Goal: Communication & Community: Connect with others

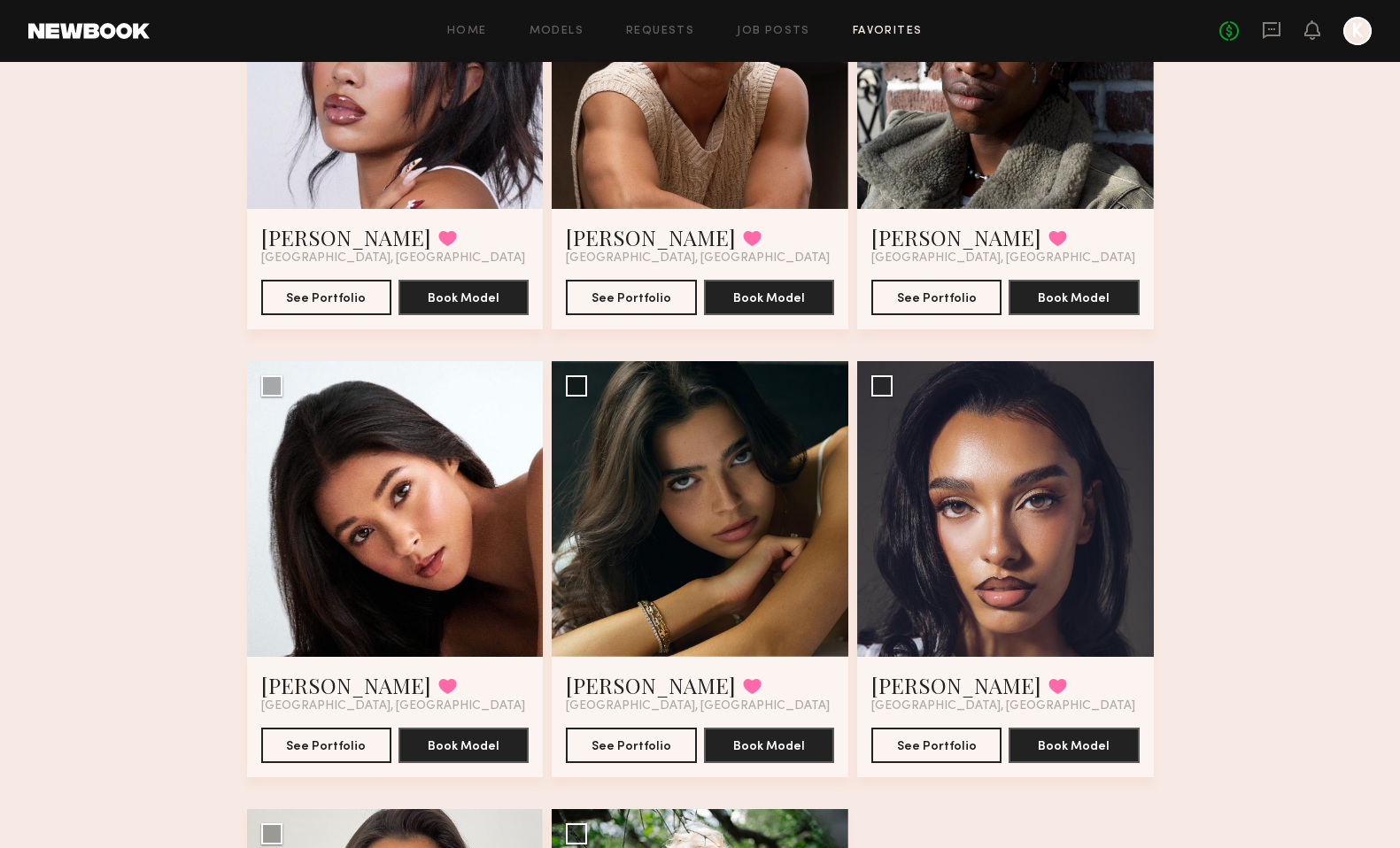
scroll to position [311, 0]
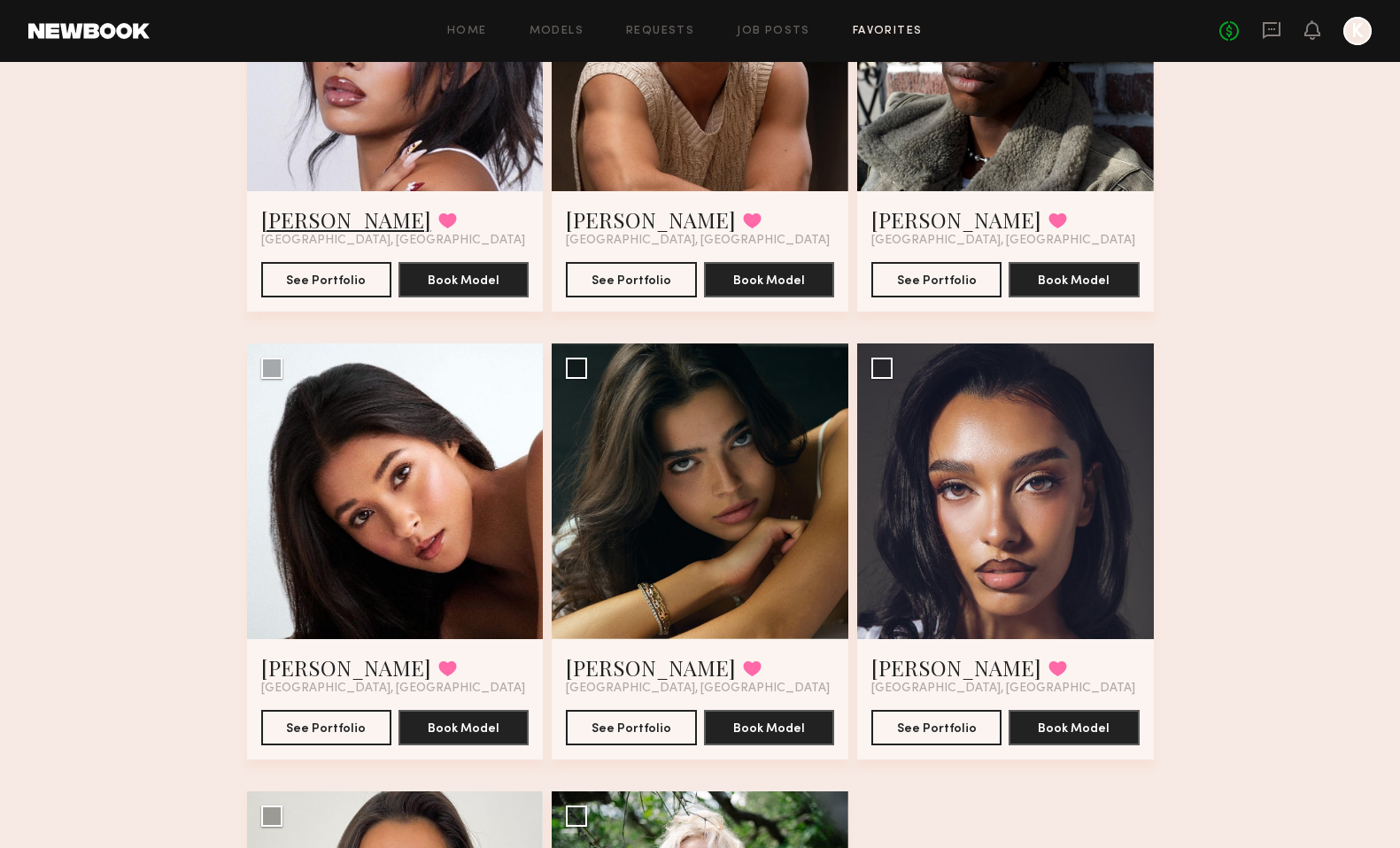
click at [291, 220] on link "[PERSON_NAME]" at bounding box center [346, 219] width 170 height 28
click at [277, 218] on link "Riley G." at bounding box center [346, 219] width 170 height 28
click at [603, 217] on link "Sterling R." at bounding box center [651, 219] width 170 height 28
click at [883, 210] on link "Tyler R." at bounding box center [956, 219] width 170 height 28
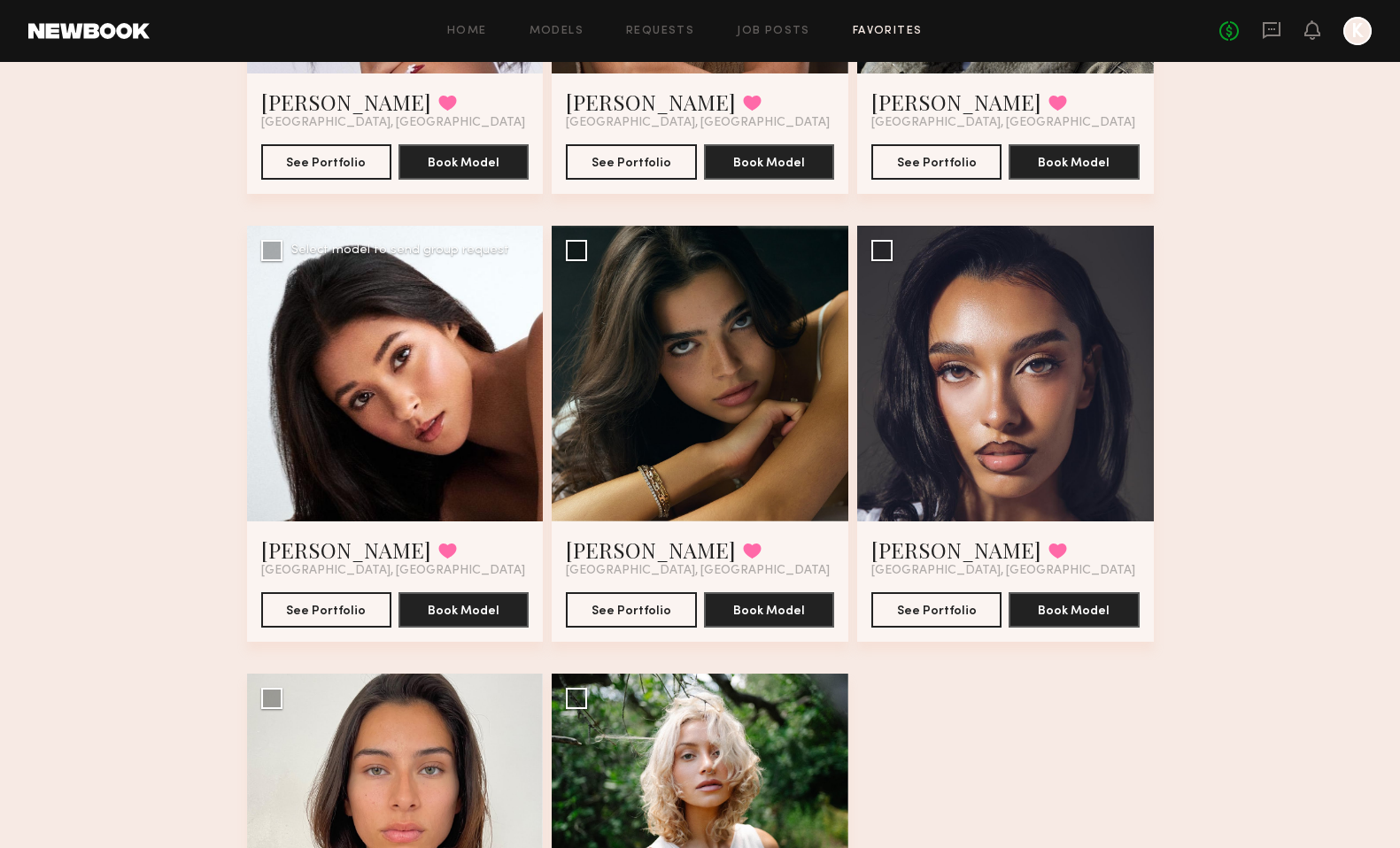
scroll to position [426, 0]
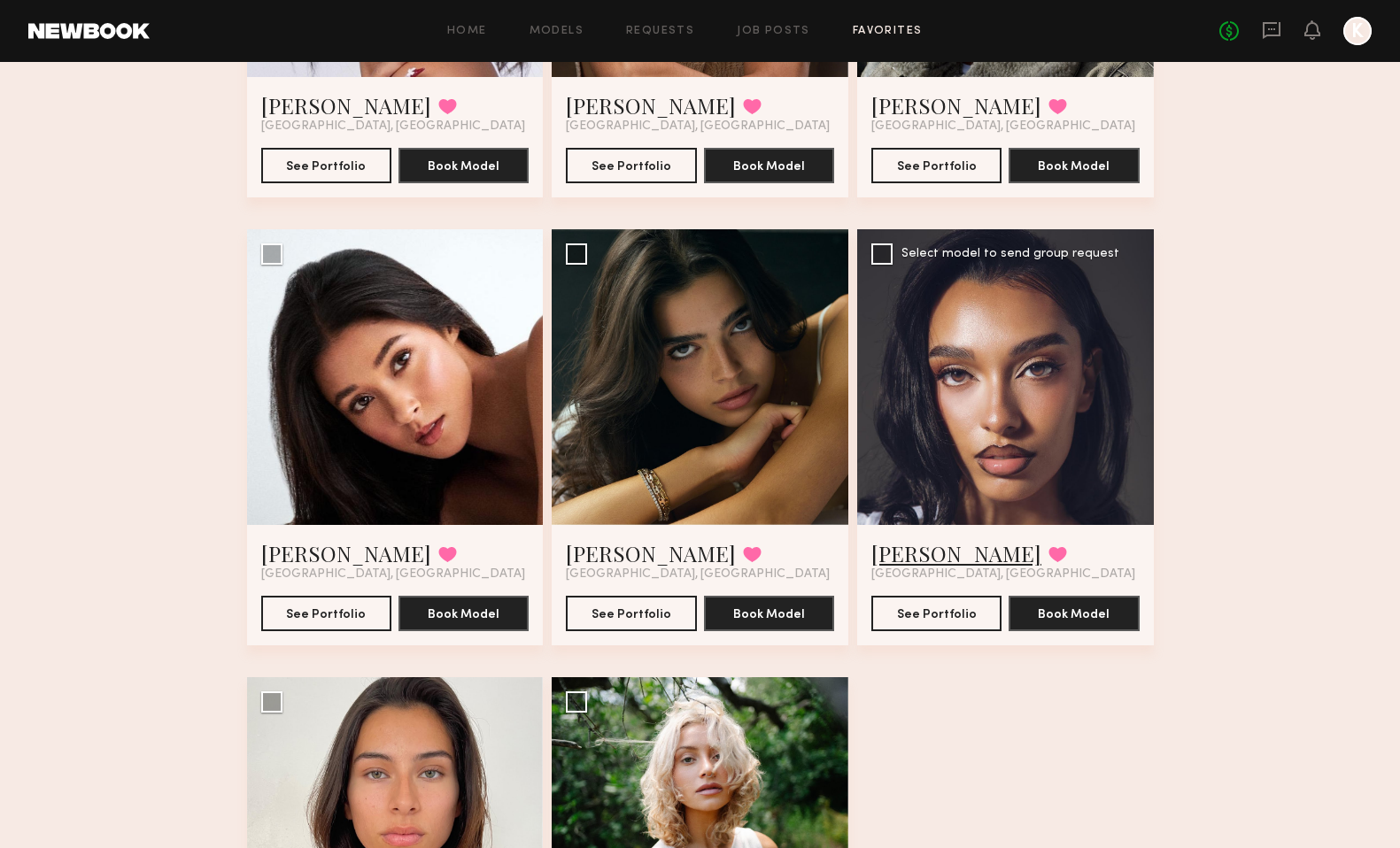
click at [958, 550] on link "Dominique L." at bounding box center [956, 553] width 170 height 28
click at [278, 550] on link "[PERSON_NAME]" at bounding box center [346, 553] width 170 height 28
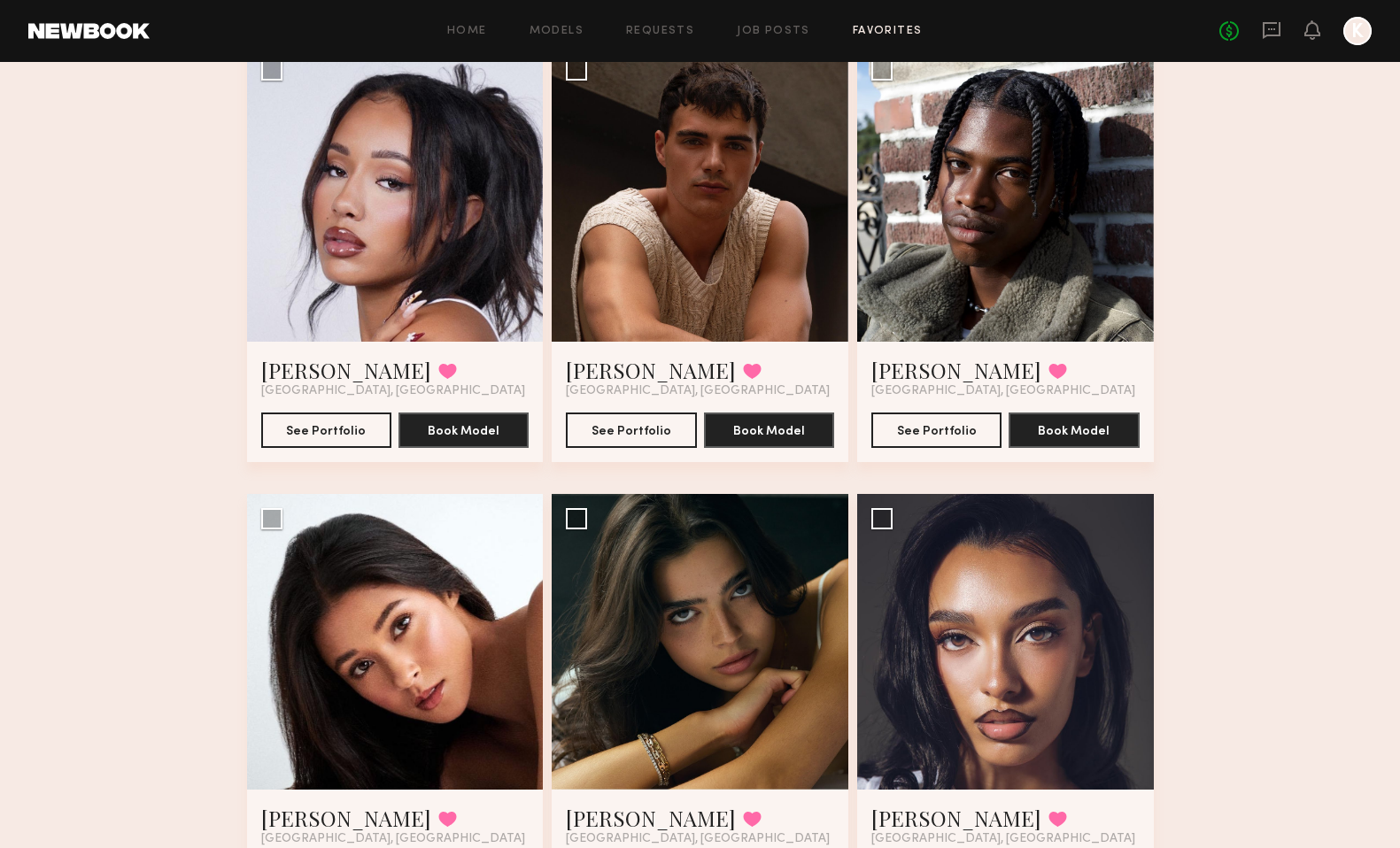
scroll to position [0, 0]
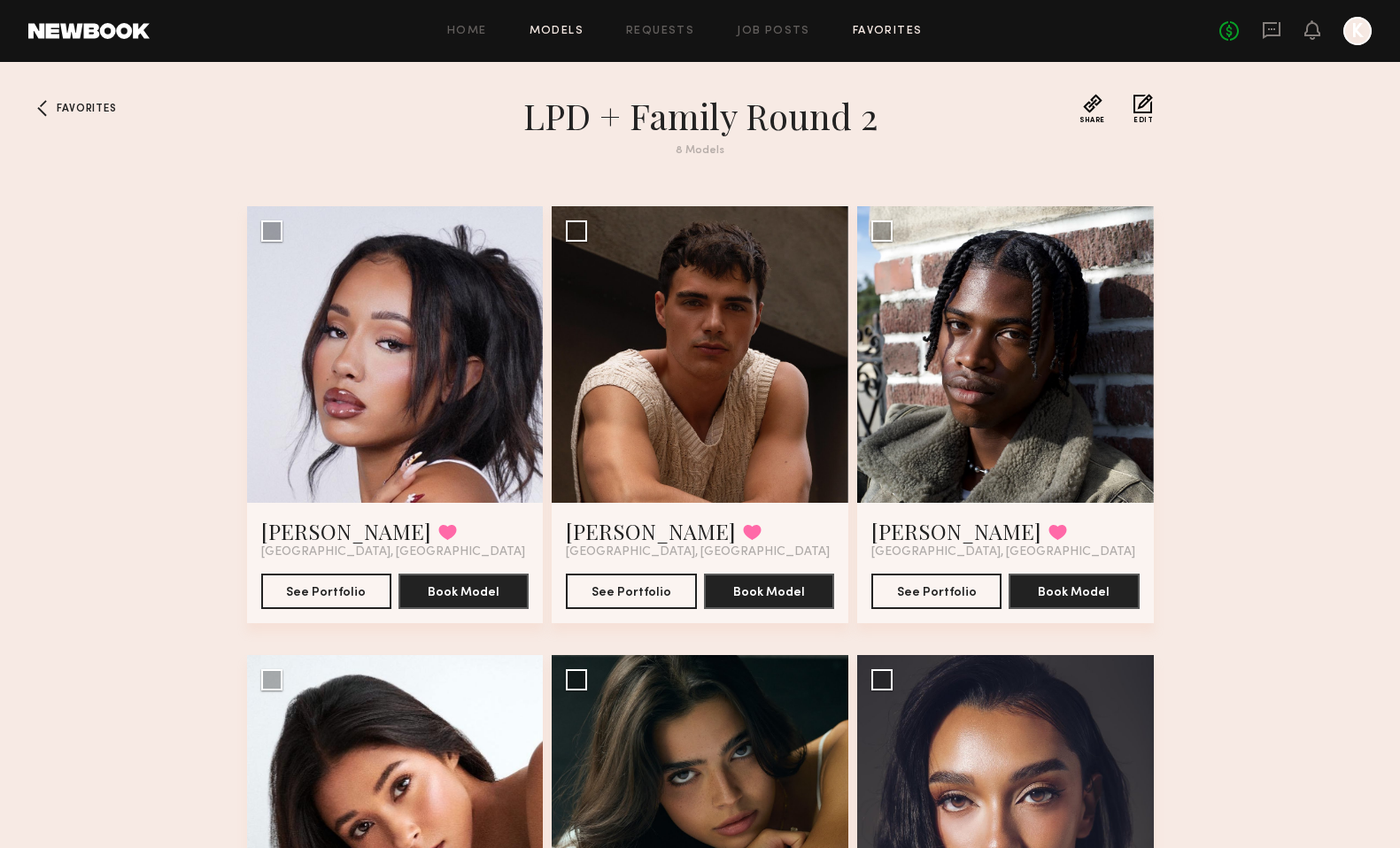
click at [570, 32] on link "Models" at bounding box center [556, 31] width 54 height 12
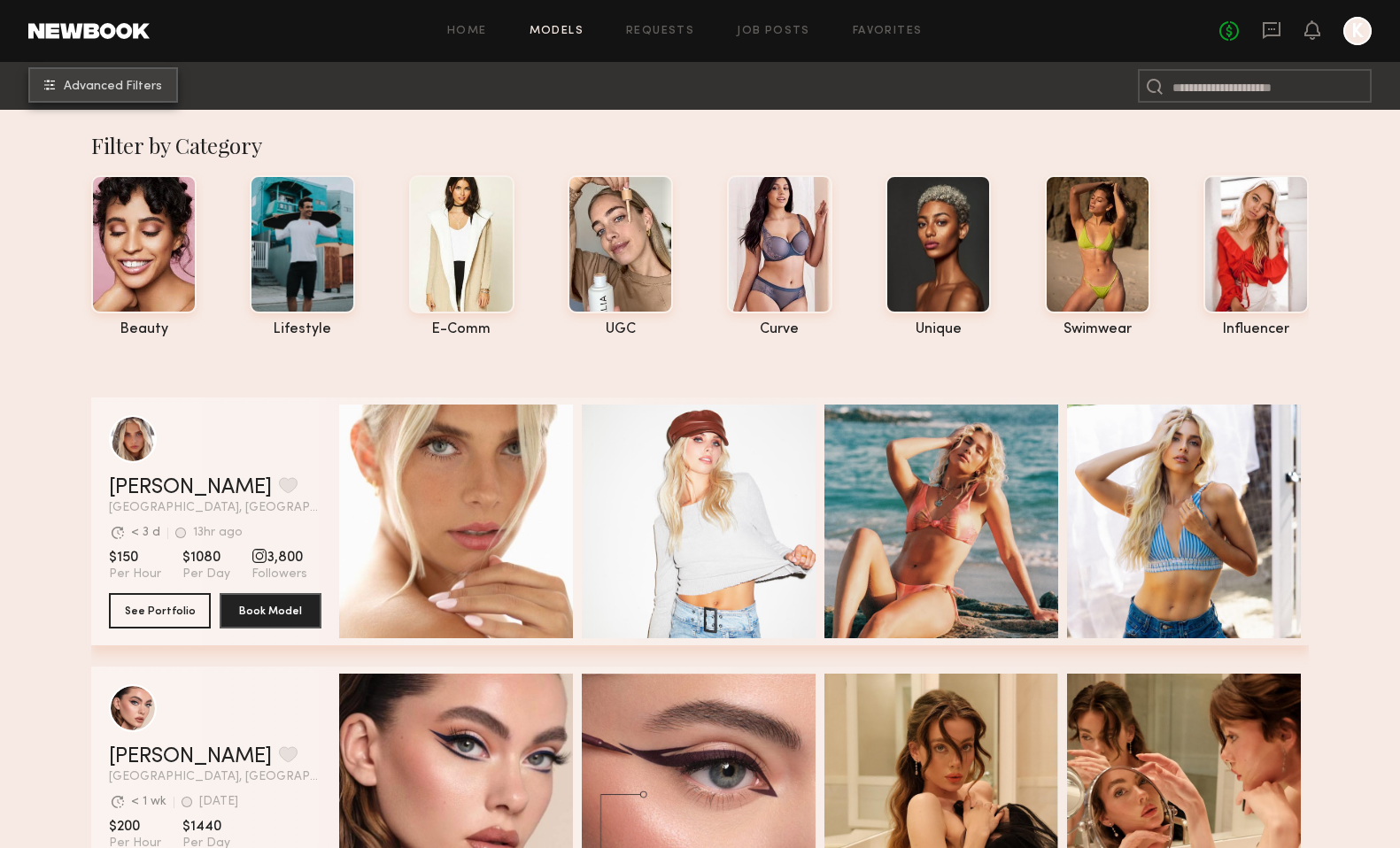
click at [86, 87] on span "Advanced Filters" at bounding box center [113, 87] width 99 height 13
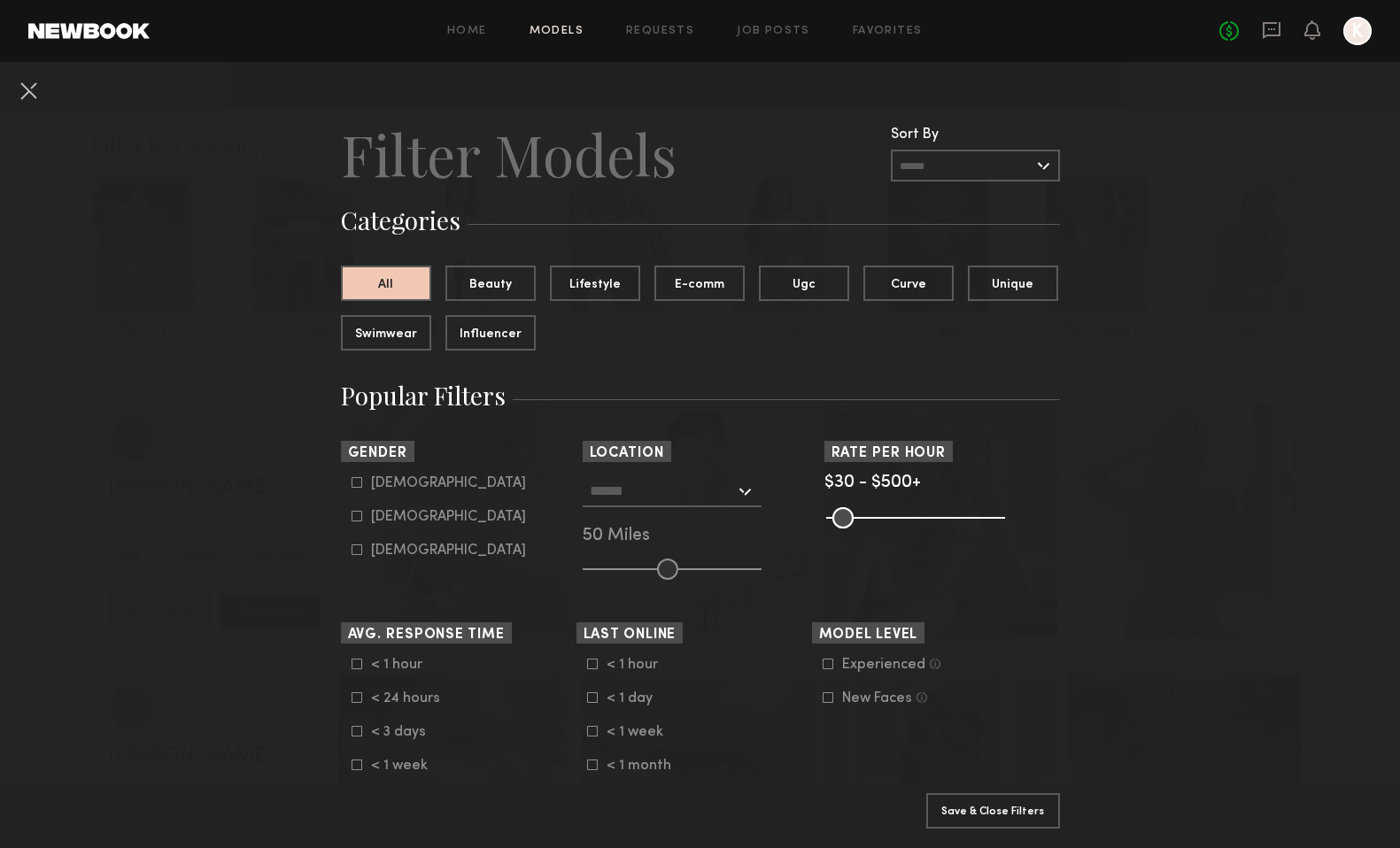
click at [708, 491] on input "text" at bounding box center [662, 490] width 145 height 30
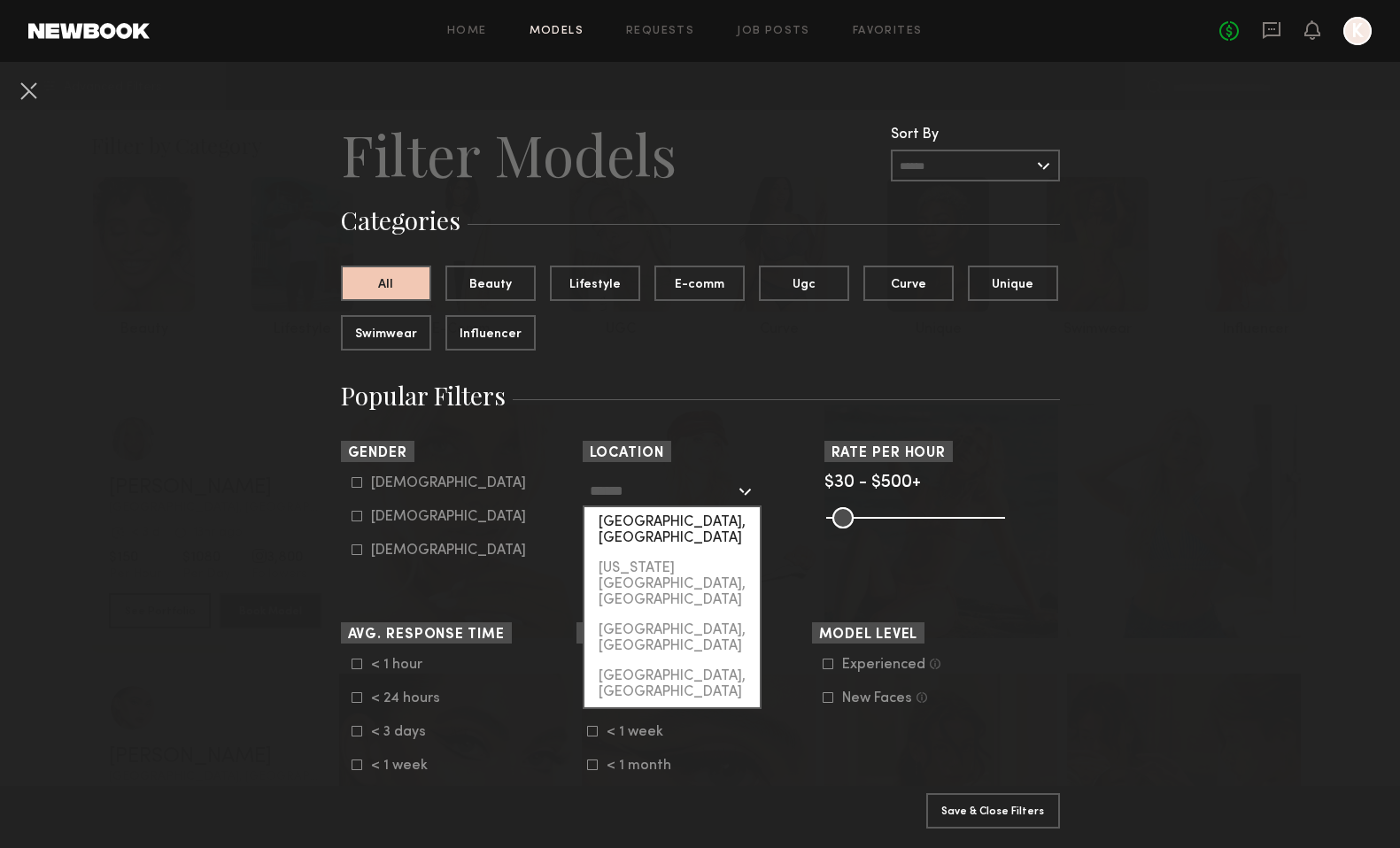
click at [678, 529] on div "Los Angeles, CA" at bounding box center [672, 530] width 175 height 46
type input "**********"
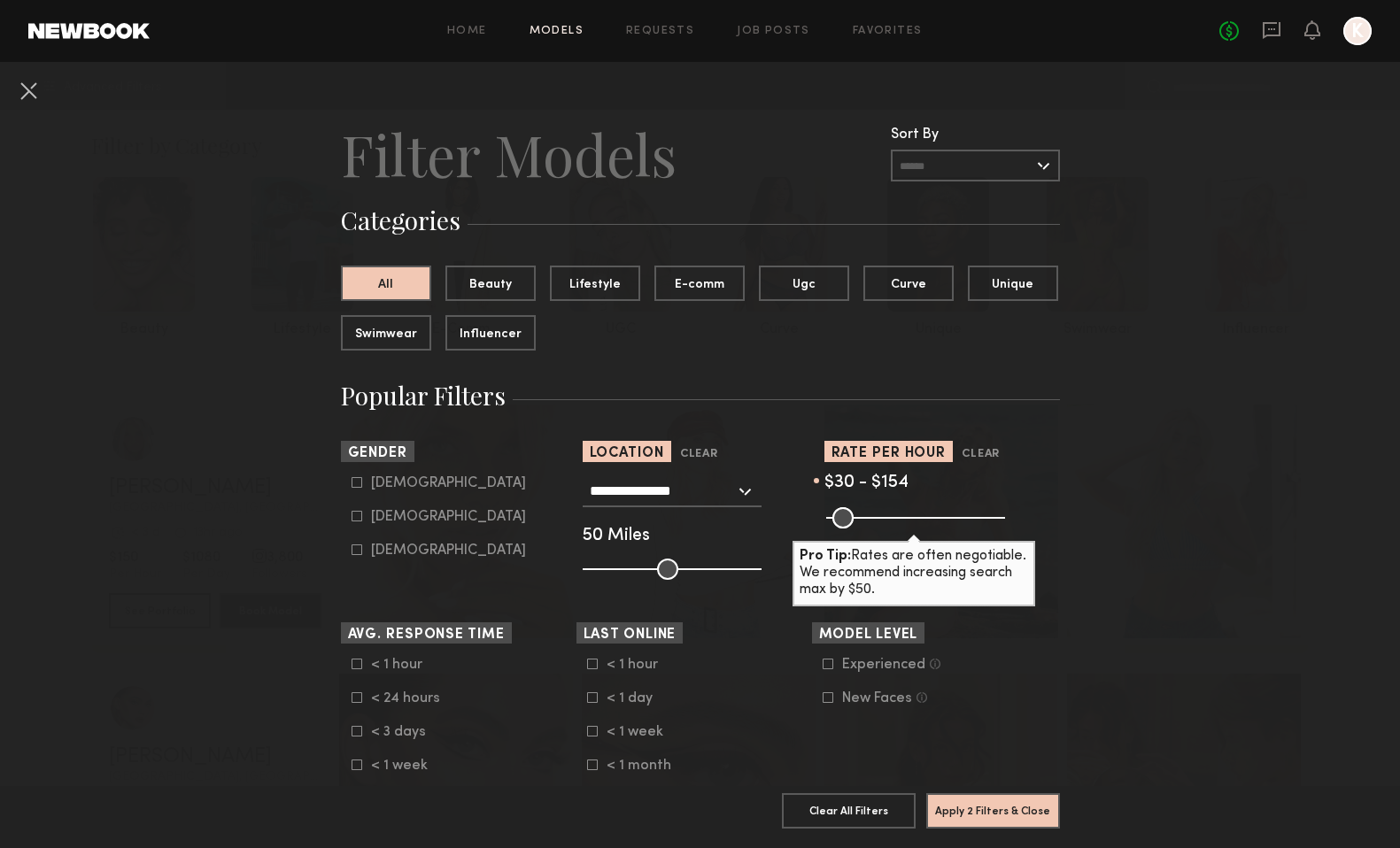
drag, startPoint x: 992, startPoint y: 513, endPoint x: 880, endPoint y: 514, distance: 112.0
type input "***"
click at [878, 514] on input "range" at bounding box center [915, 518] width 179 height 21
click at [362, 510] on common-framework-checkbox "Female" at bounding box center [464, 517] width 225 height 16
click at [355, 517] on icon at bounding box center [357, 517] width 11 height 11
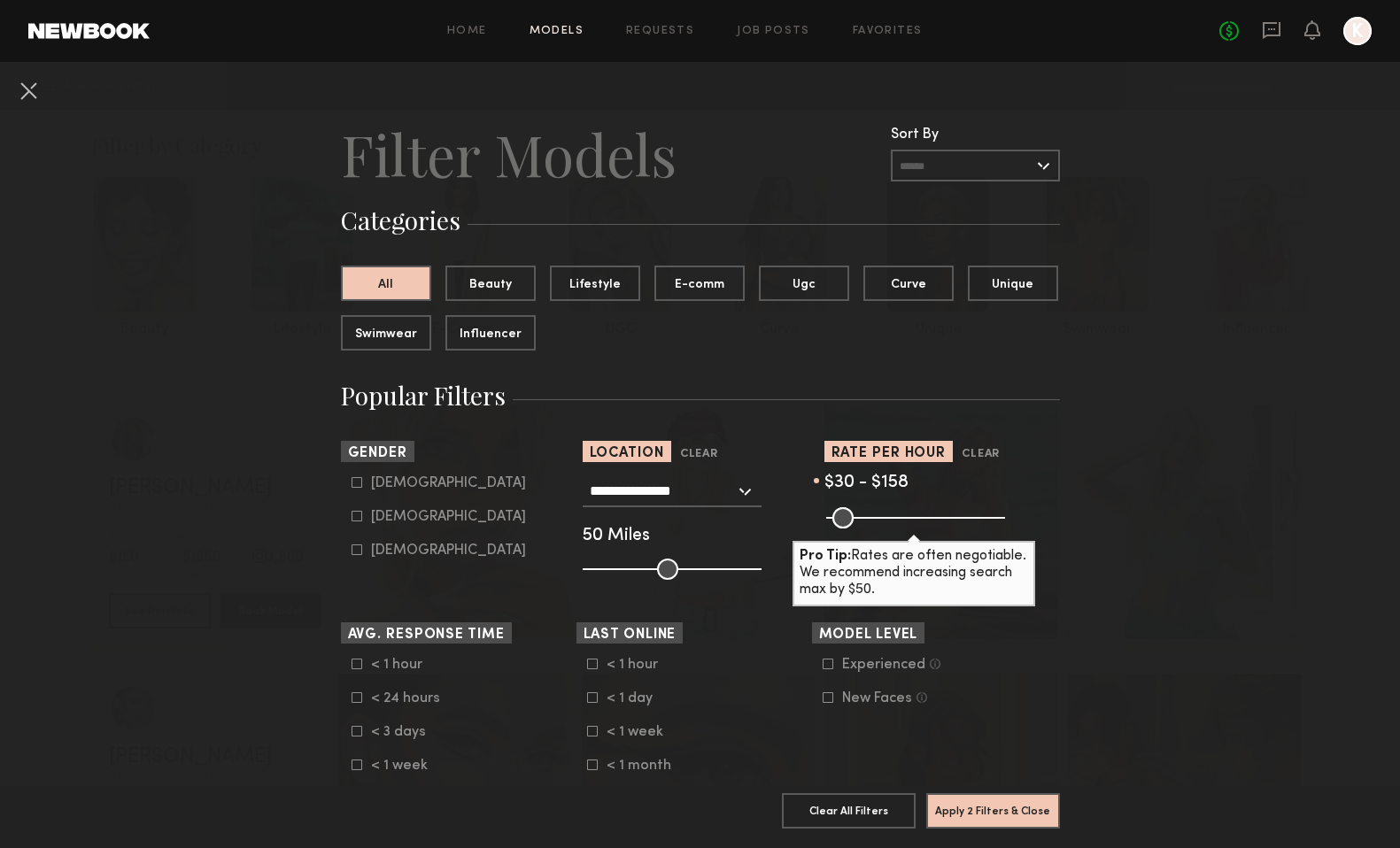
type input "**"
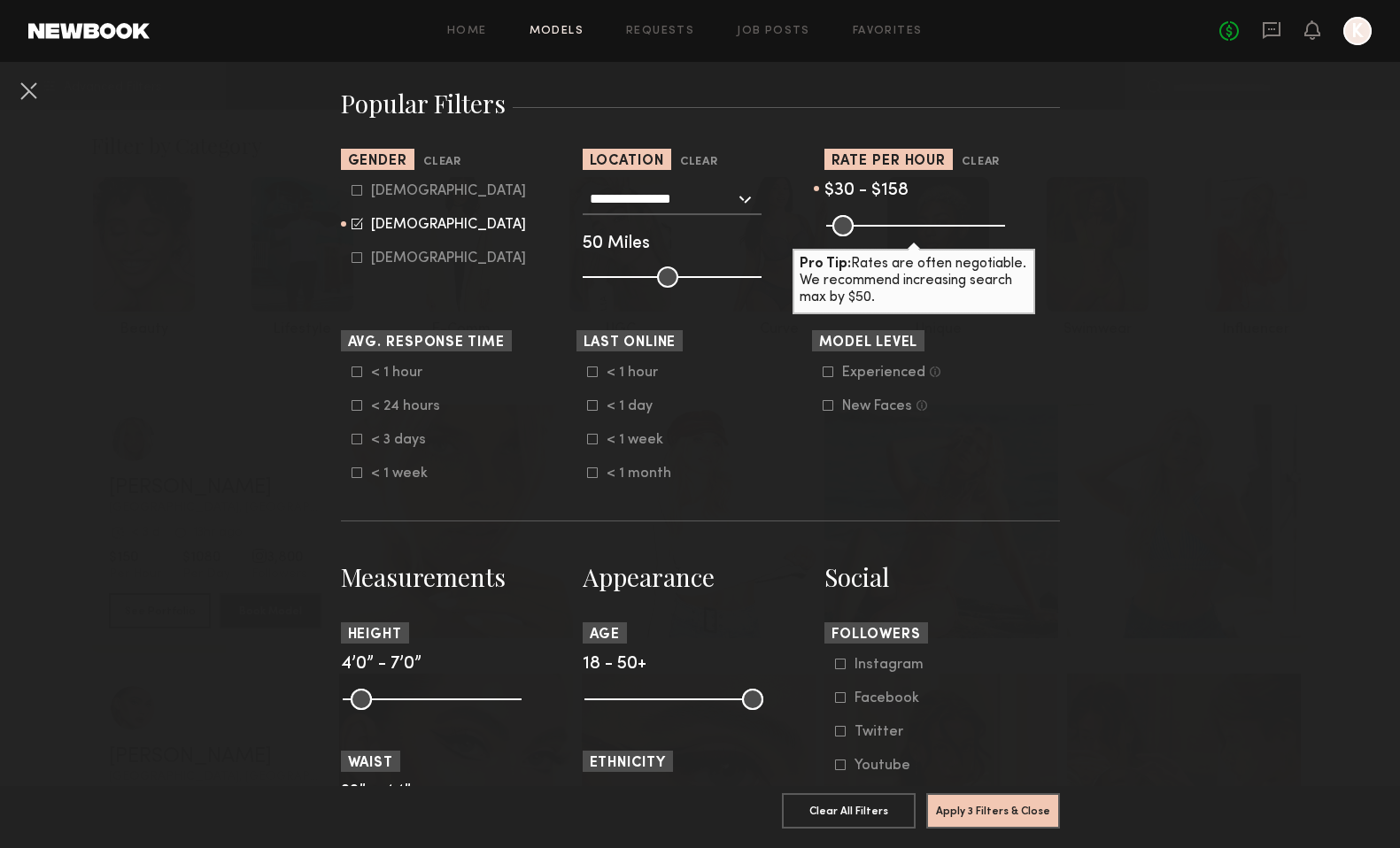
scroll to position [295, 0]
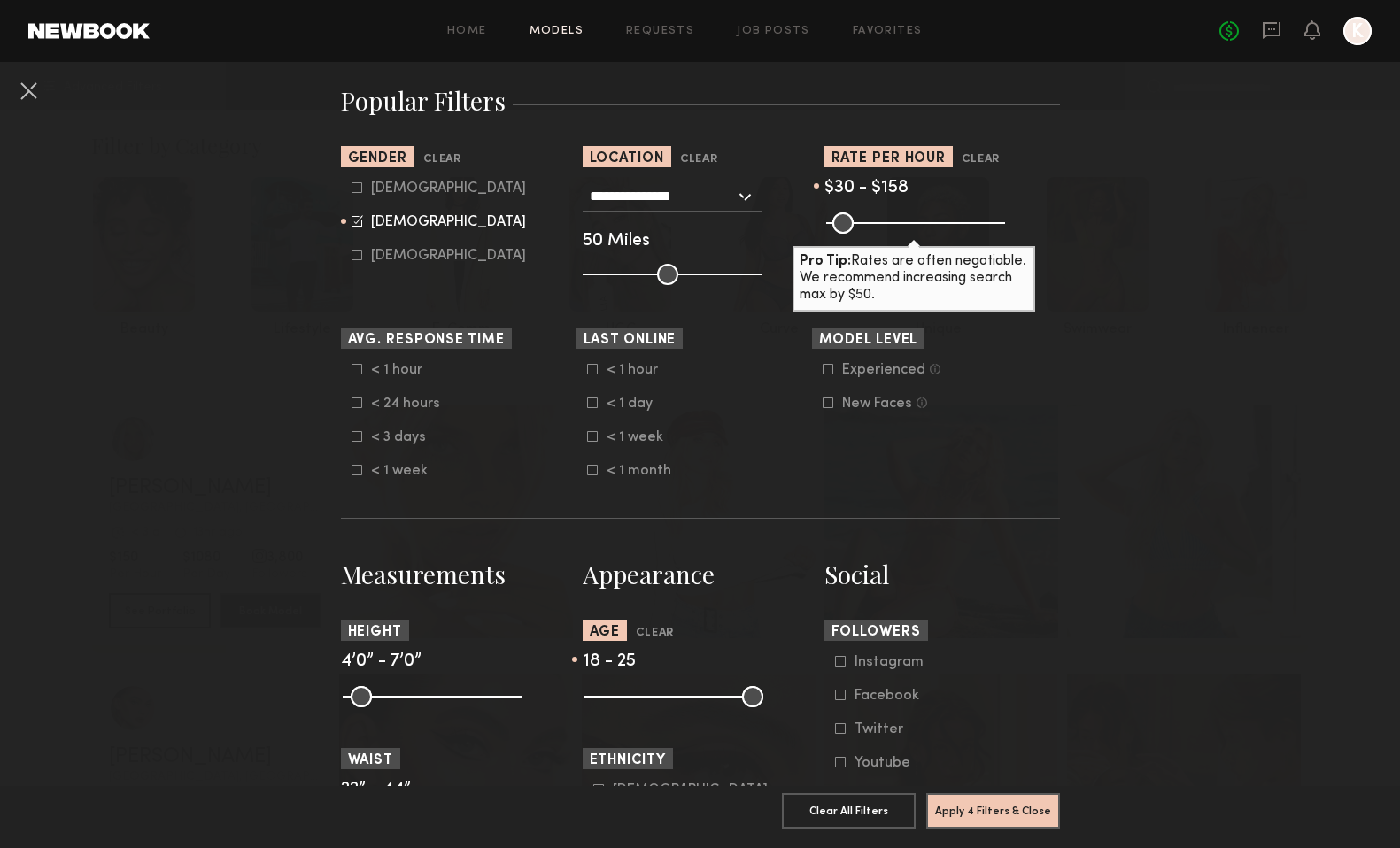
drag, startPoint x: 757, startPoint y: 697, endPoint x: 627, endPoint y: 697, distance: 130.0
type input "**"
click at [627, 697] on input "range" at bounding box center [674, 696] width 179 height 21
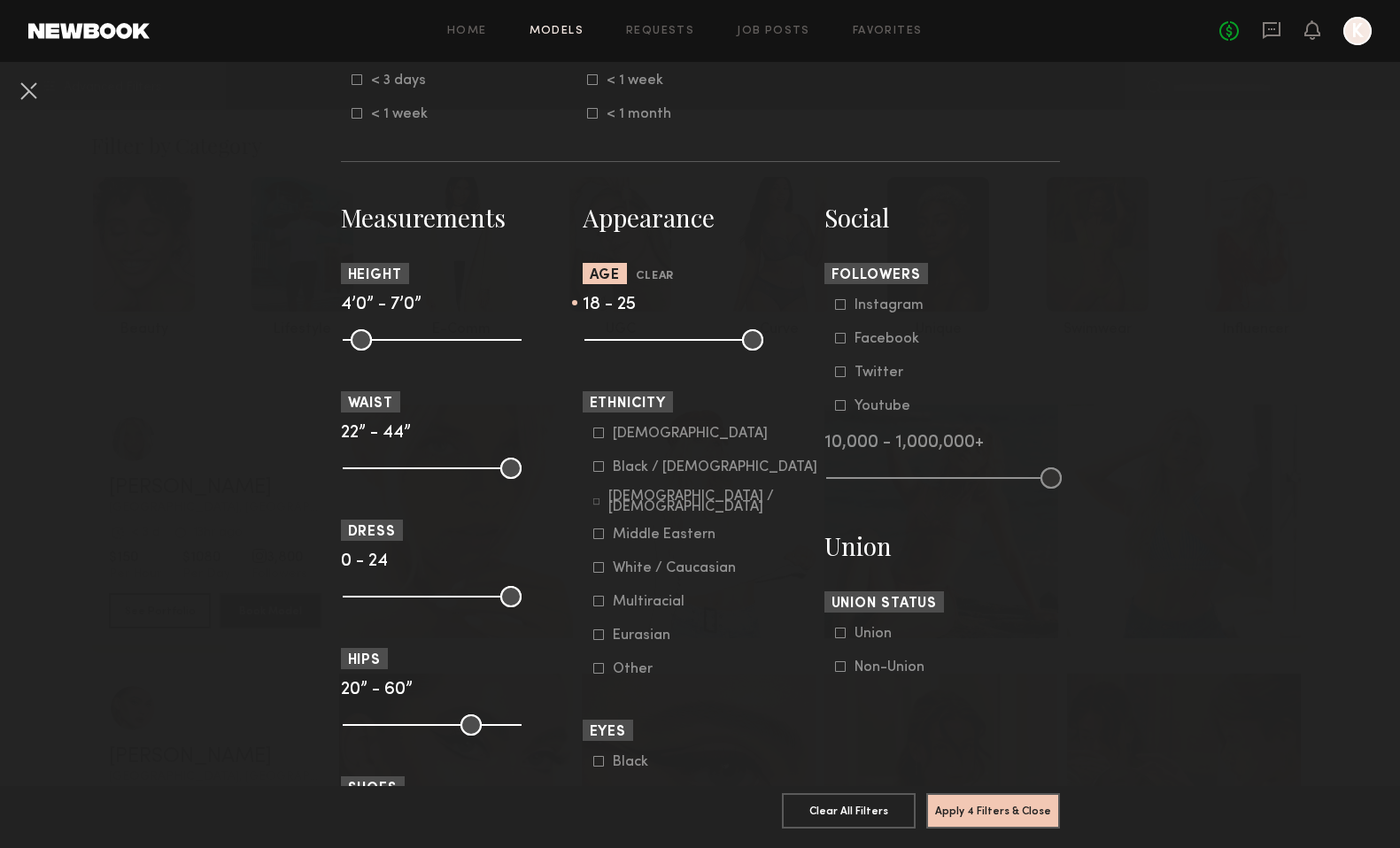
scroll to position [655, 0]
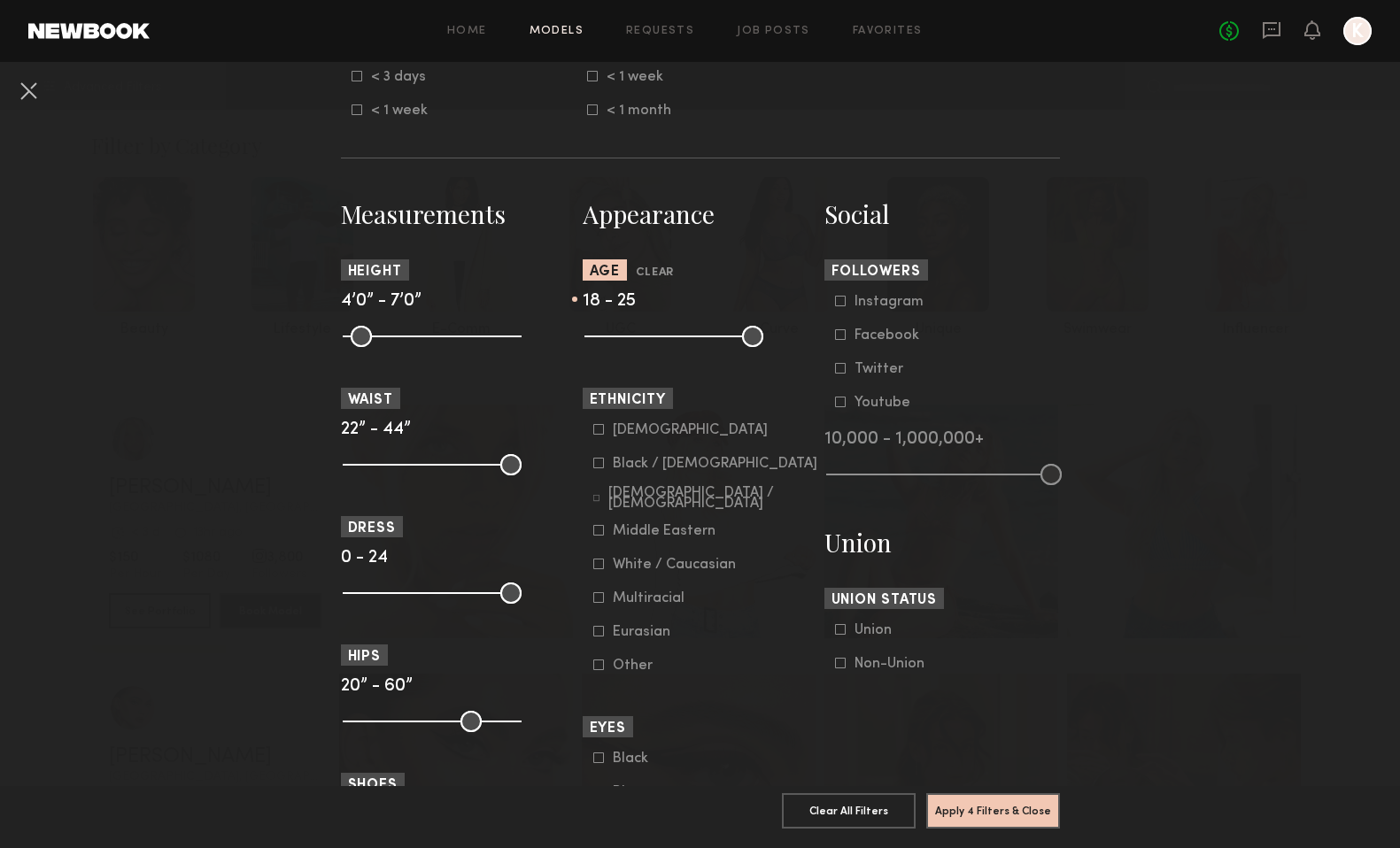
click at [601, 568] on icon at bounding box center [599, 564] width 11 height 11
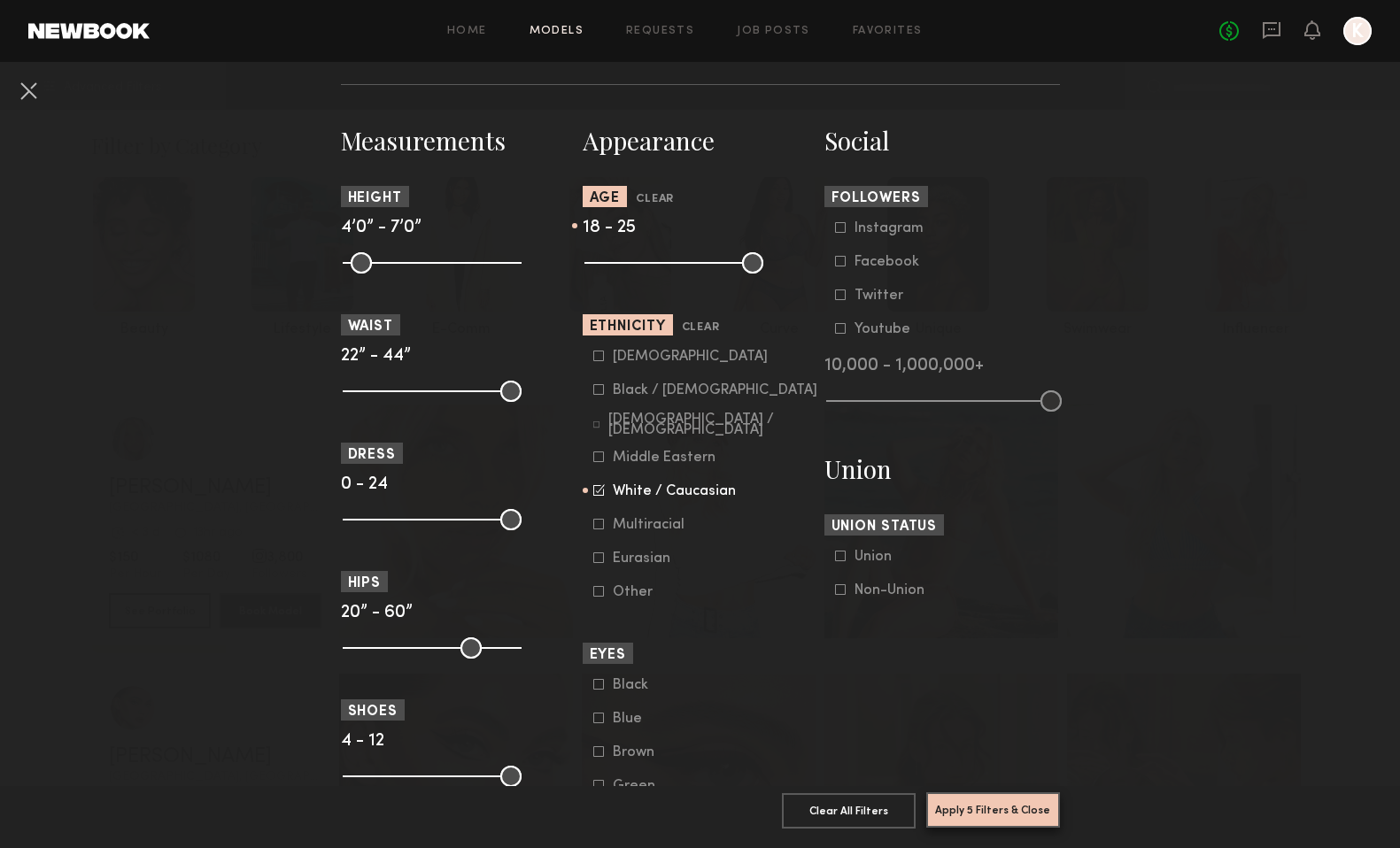
click at [989, 815] on button "Apply 5 Filters & Close" at bounding box center [993, 810] width 133 height 36
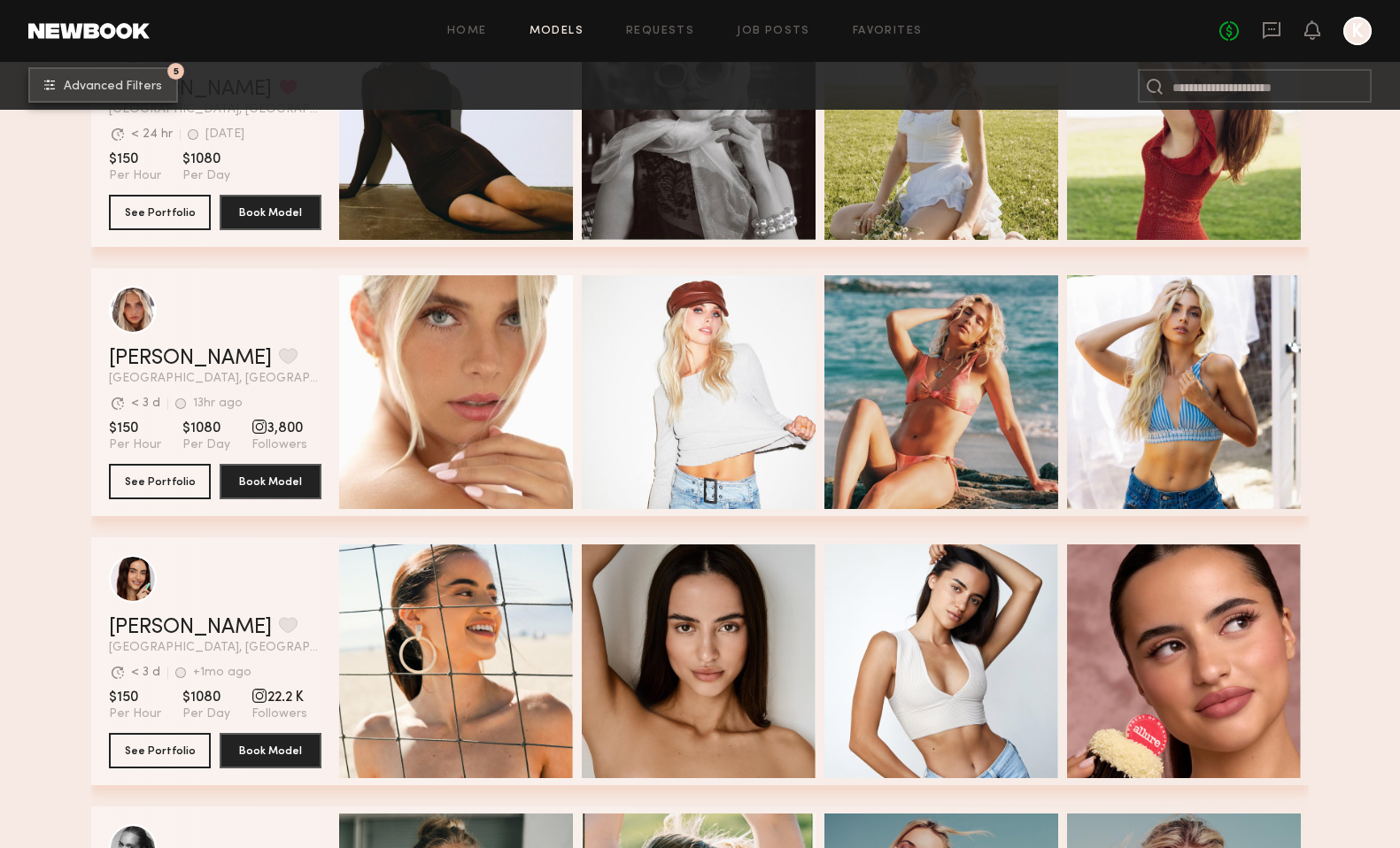
scroll to position [687, 0]
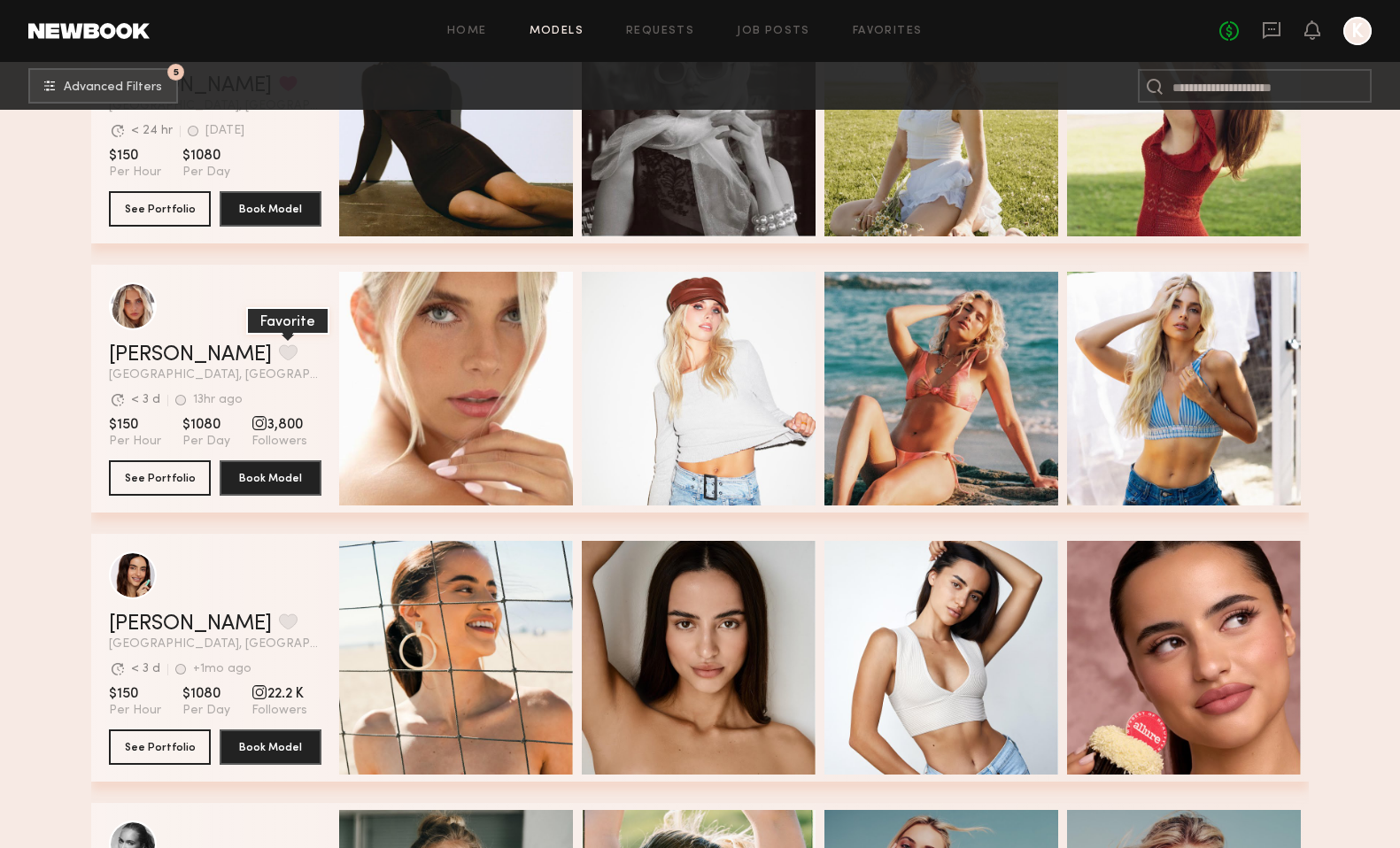
click at [279, 356] on button "grid" at bounding box center [288, 351] width 18 height 16
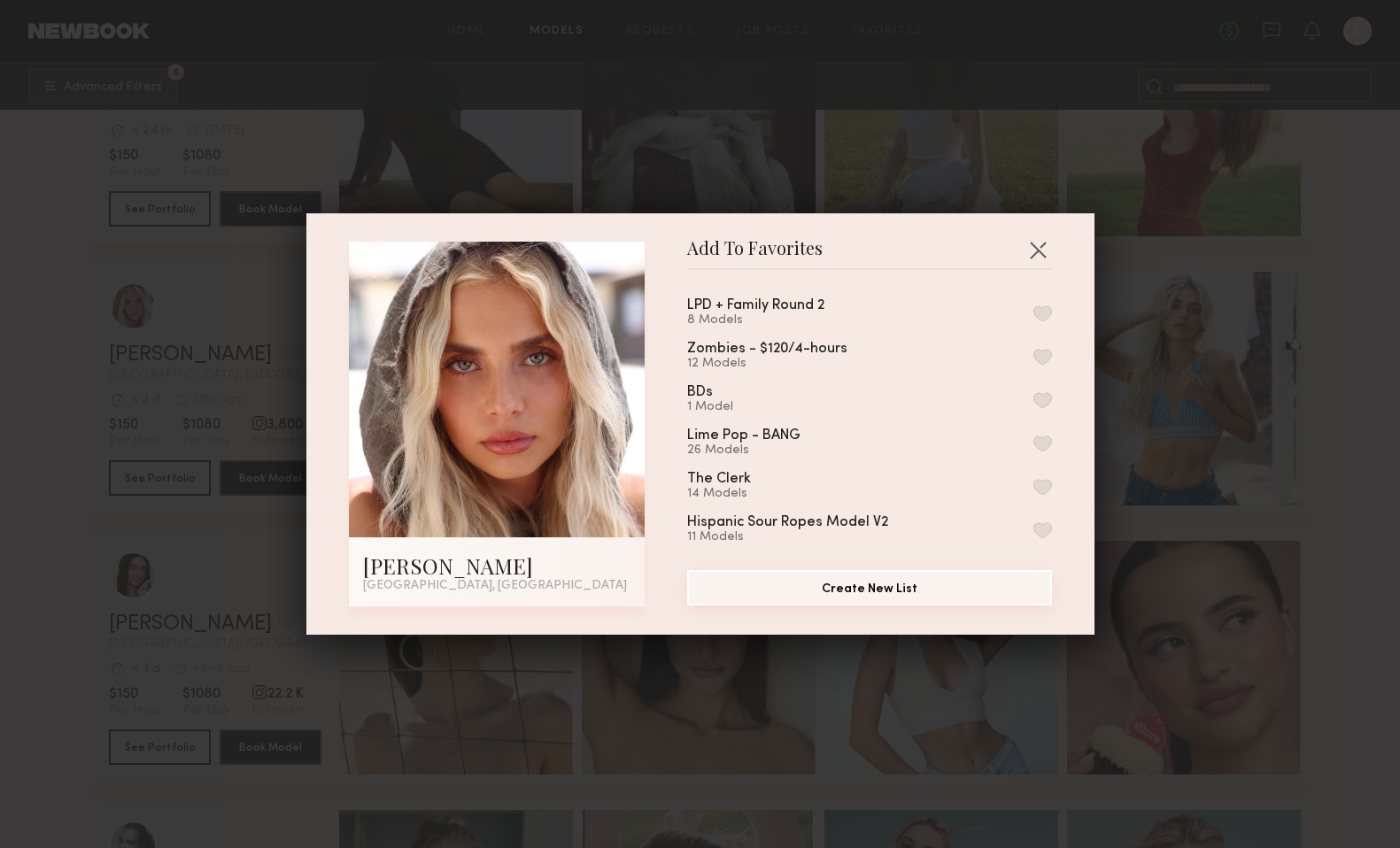
click at [881, 584] on button "Create New List" at bounding box center [870, 588] width 365 height 36
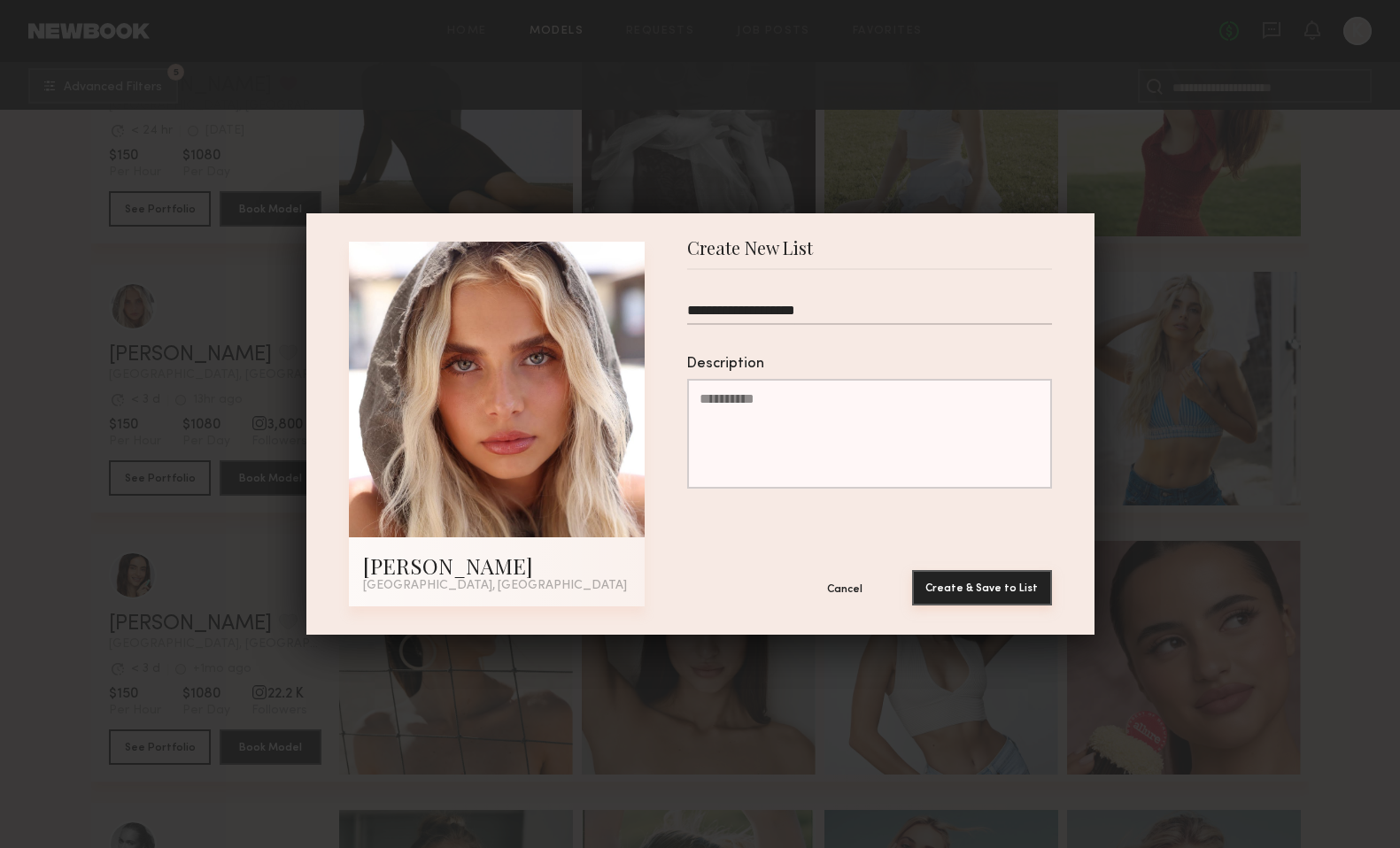
type input "**********"
click at [1015, 585] on button "Create & Save to List" at bounding box center [981, 588] width 140 height 36
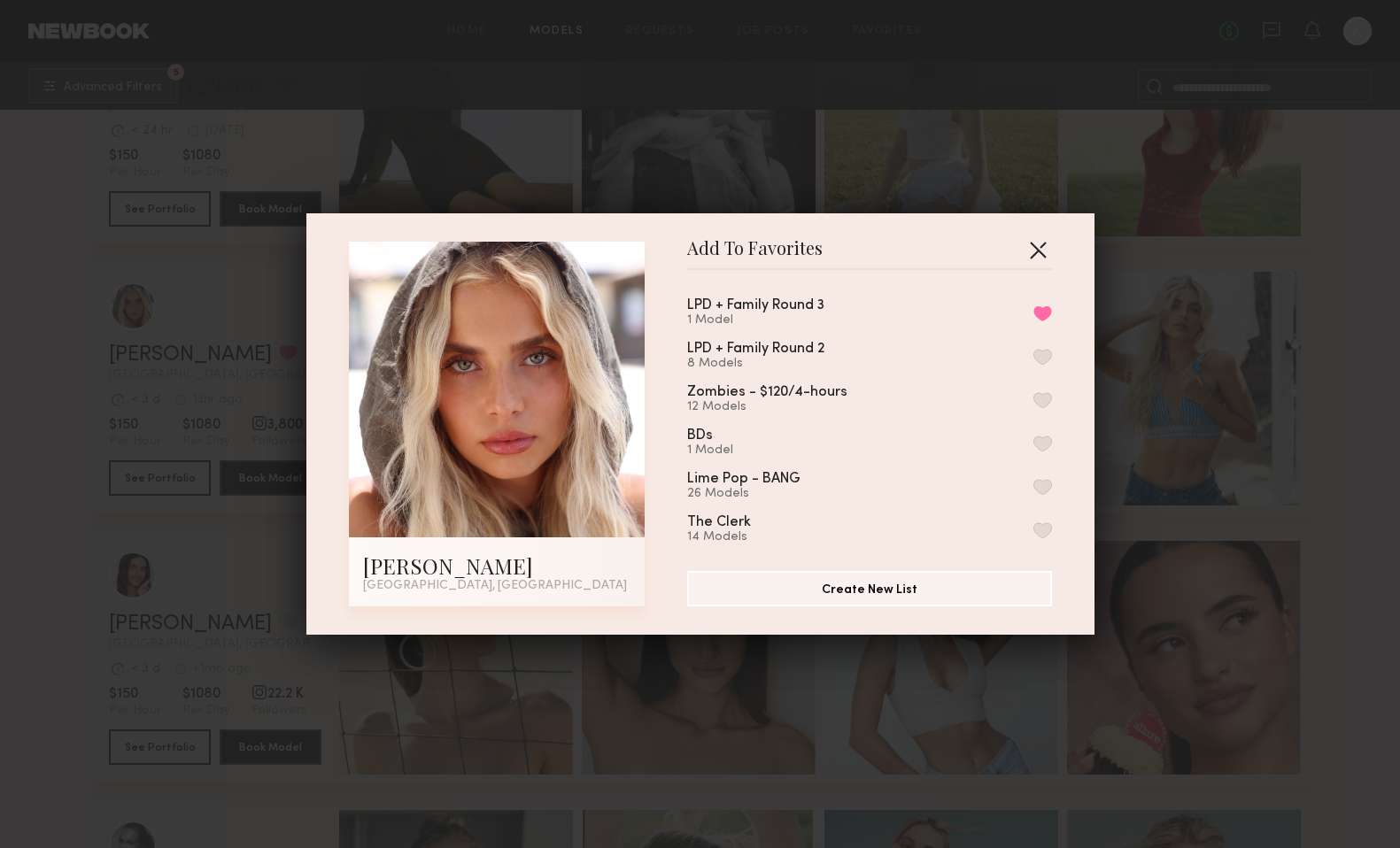
click at [1041, 250] on button "button" at bounding box center [1037, 249] width 28 height 28
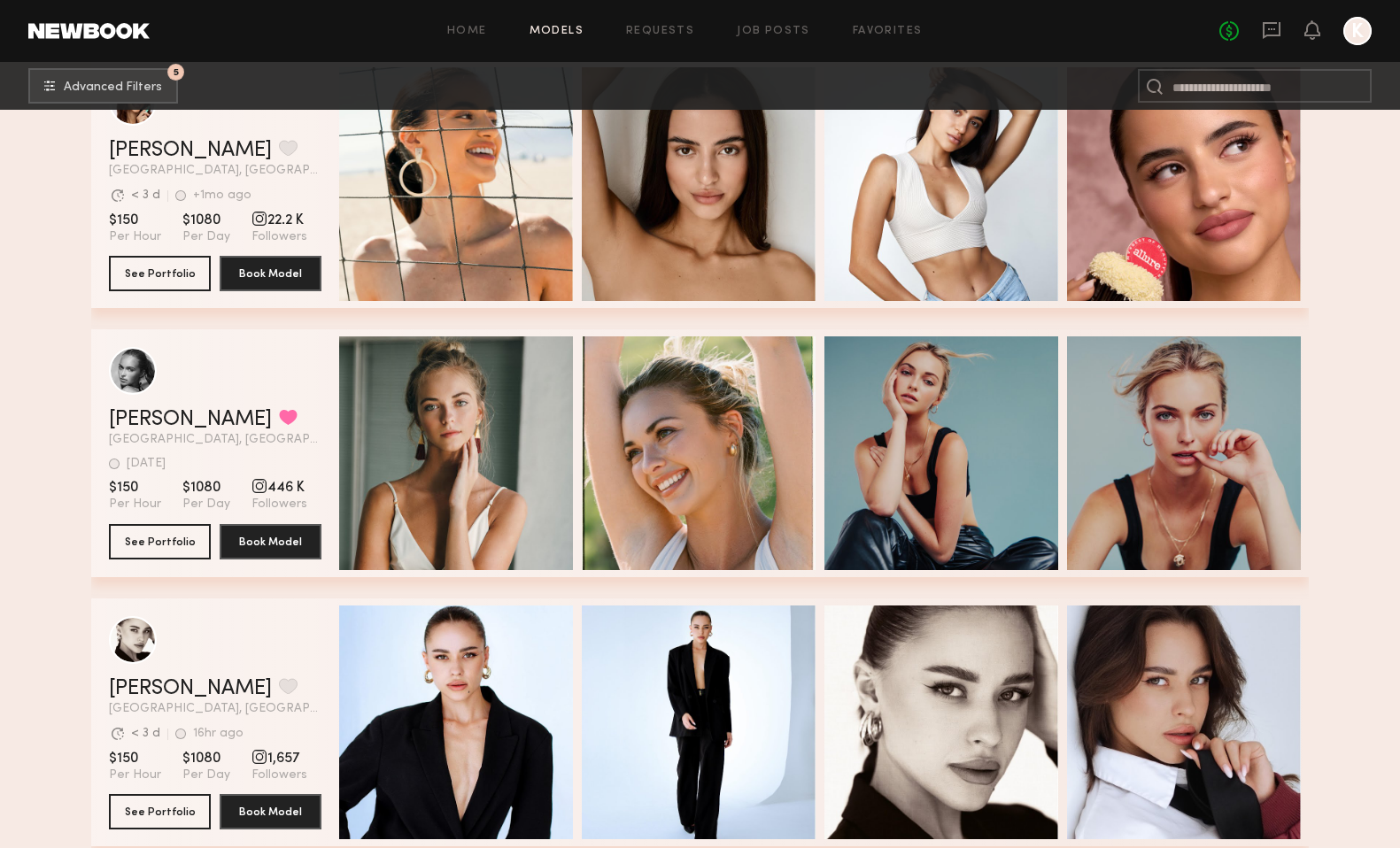
scroll to position [1163, 0]
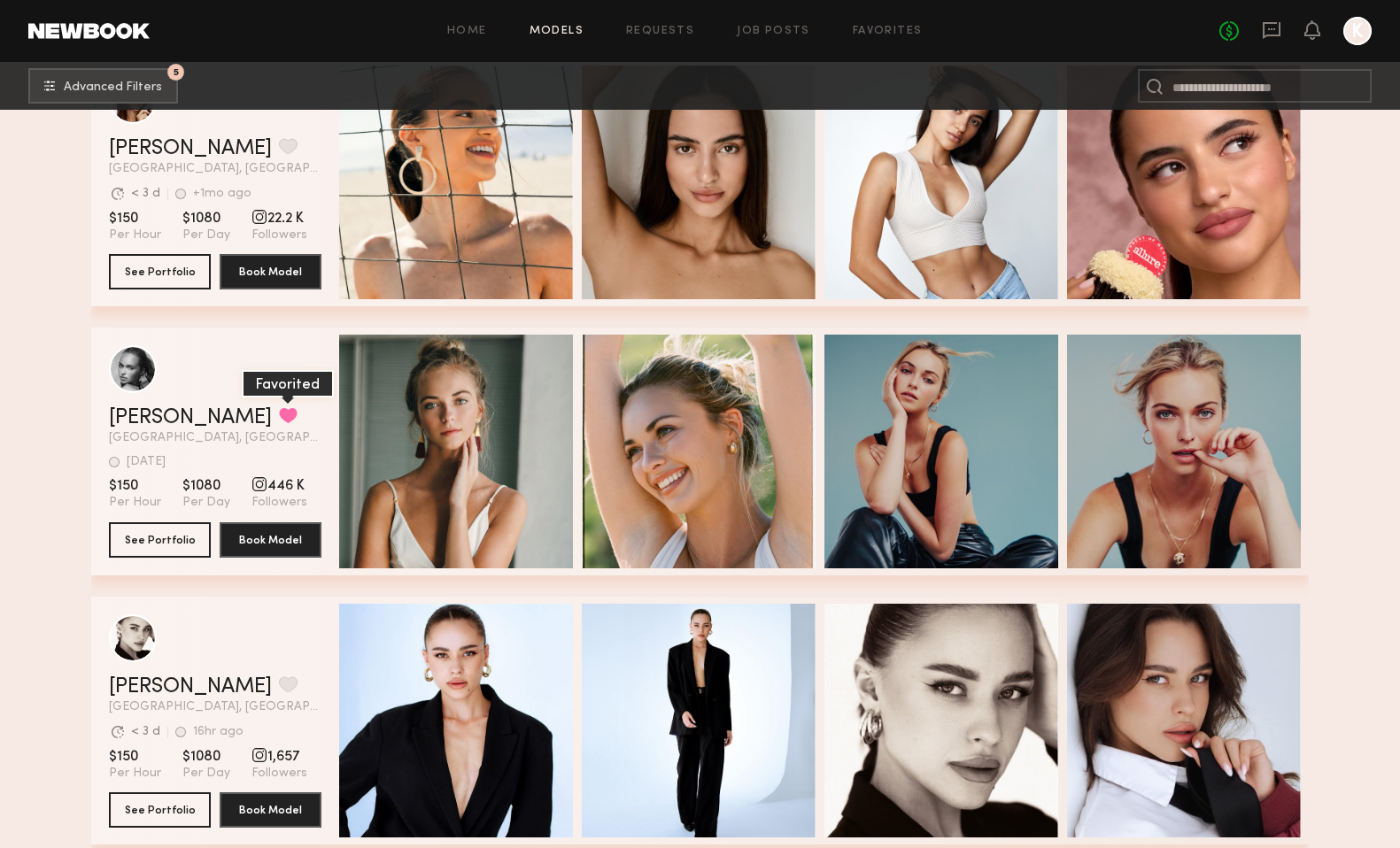
click at [279, 414] on button "grid" at bounding box center [288, 414] width 18 height 16
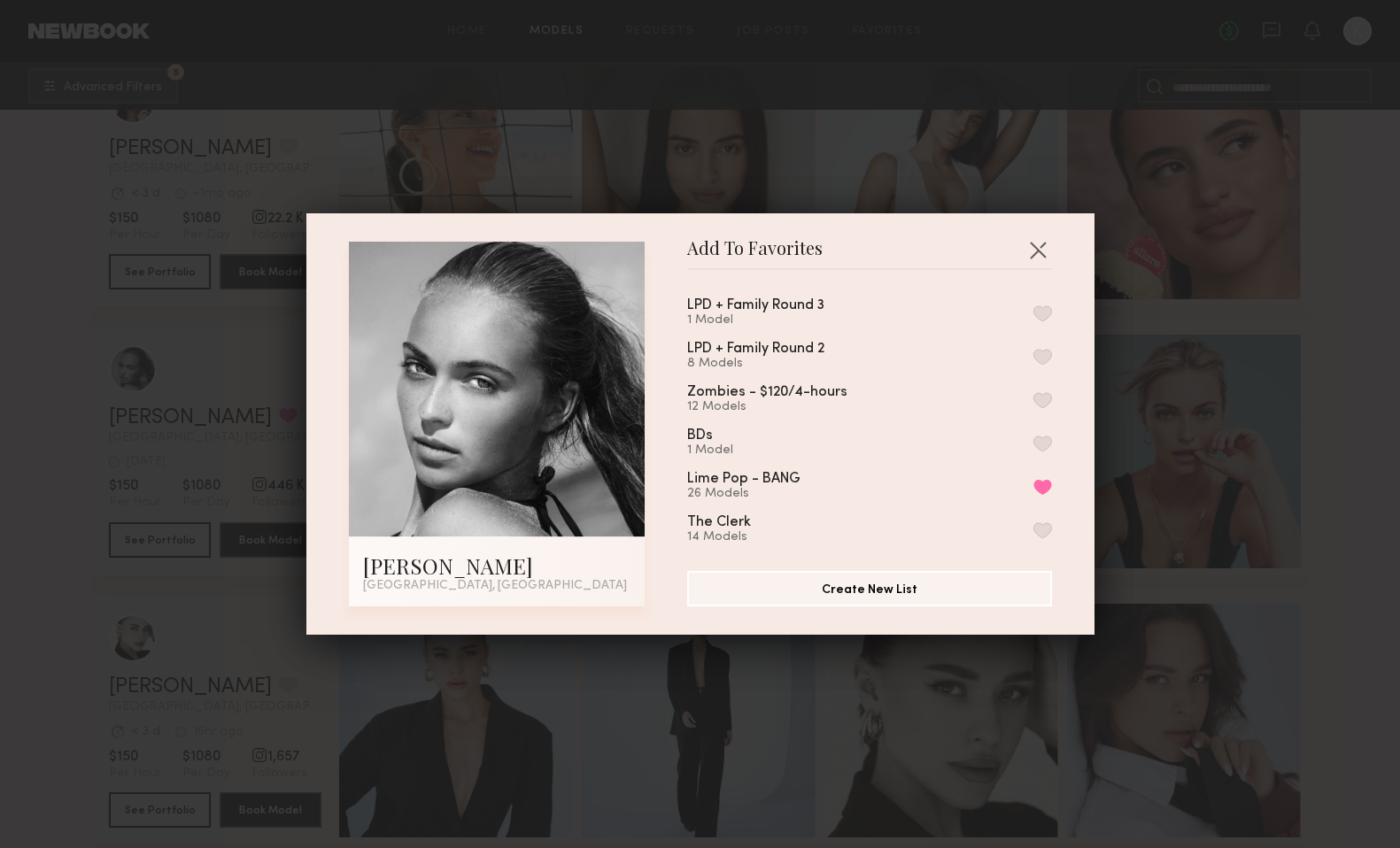
click at [1039, 307] on button "button" at bounding box center [1042, 313] width 18 height 16
click at [1037, 250] on button "button" at bounding box center [1037, 249] width 28 height 28
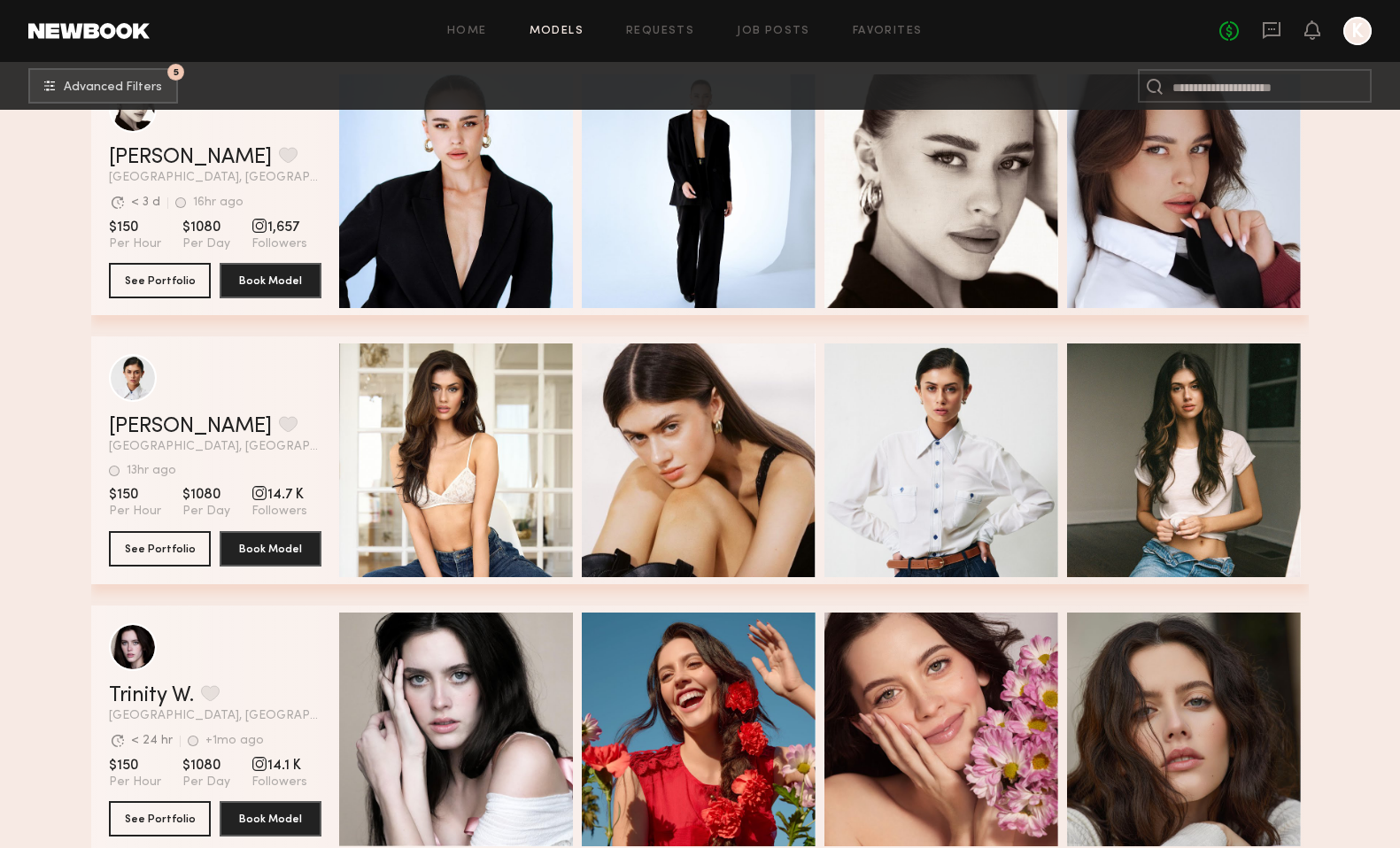
scroll to position [1751, 0]
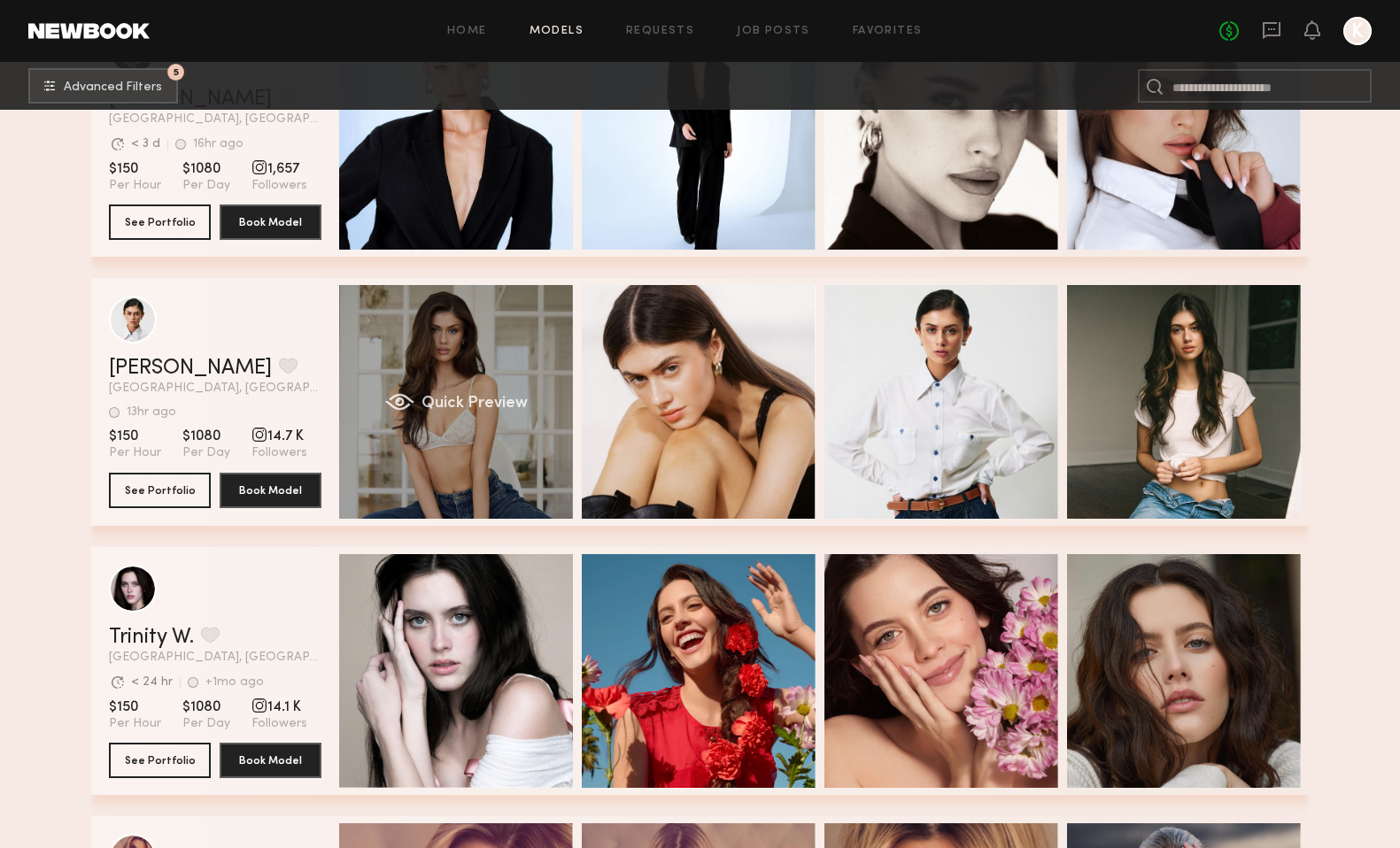
click at [465, 406] on span "Quick Preview" at bounding box center [475, 403] width 106 height 16
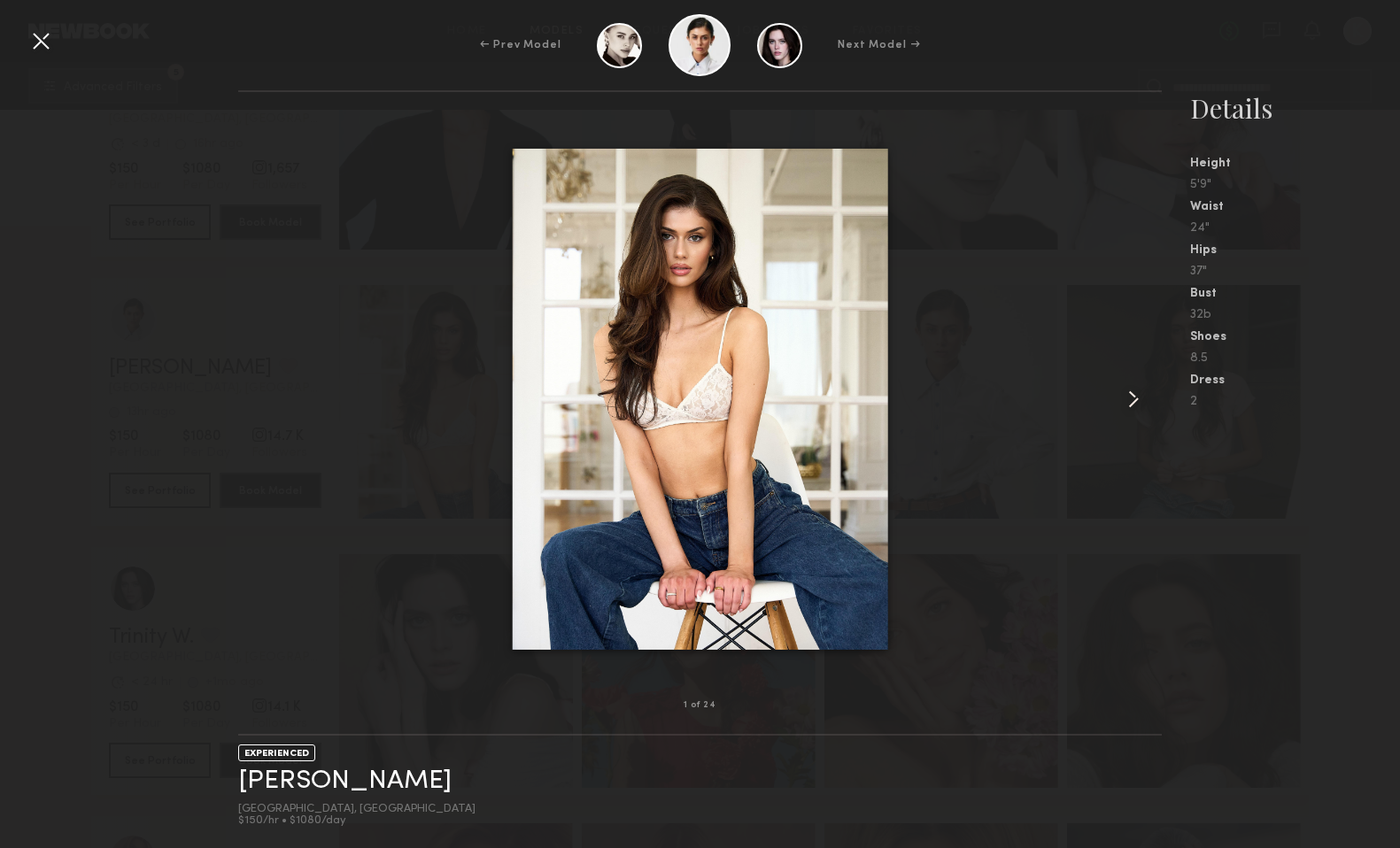
click at [1139, 401] on common-icon at bounding box center [1133, 399] width 28 height 28
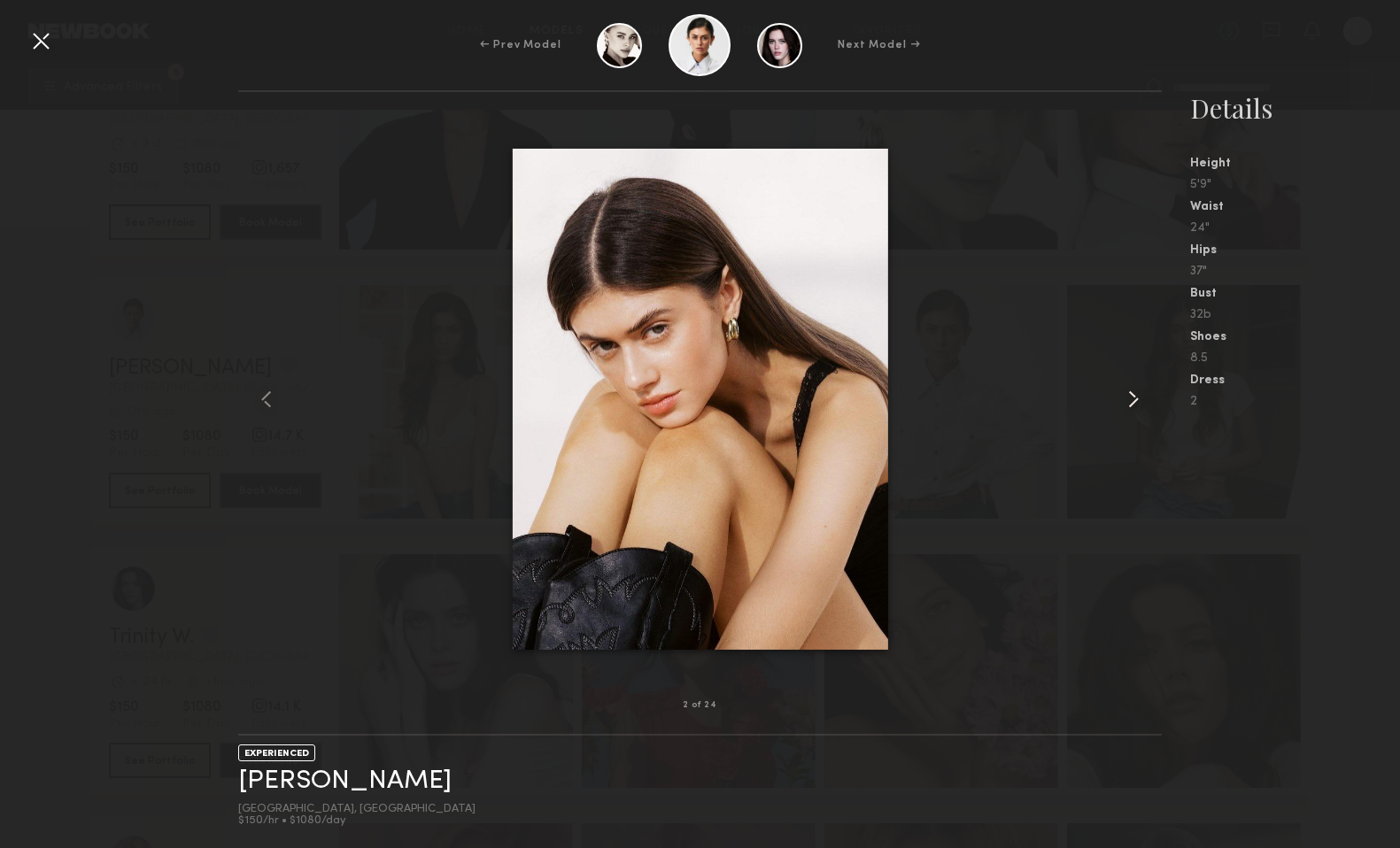
click at [1139, 401] on common-icon at bounding box center [1133, 399] width 28 height 28
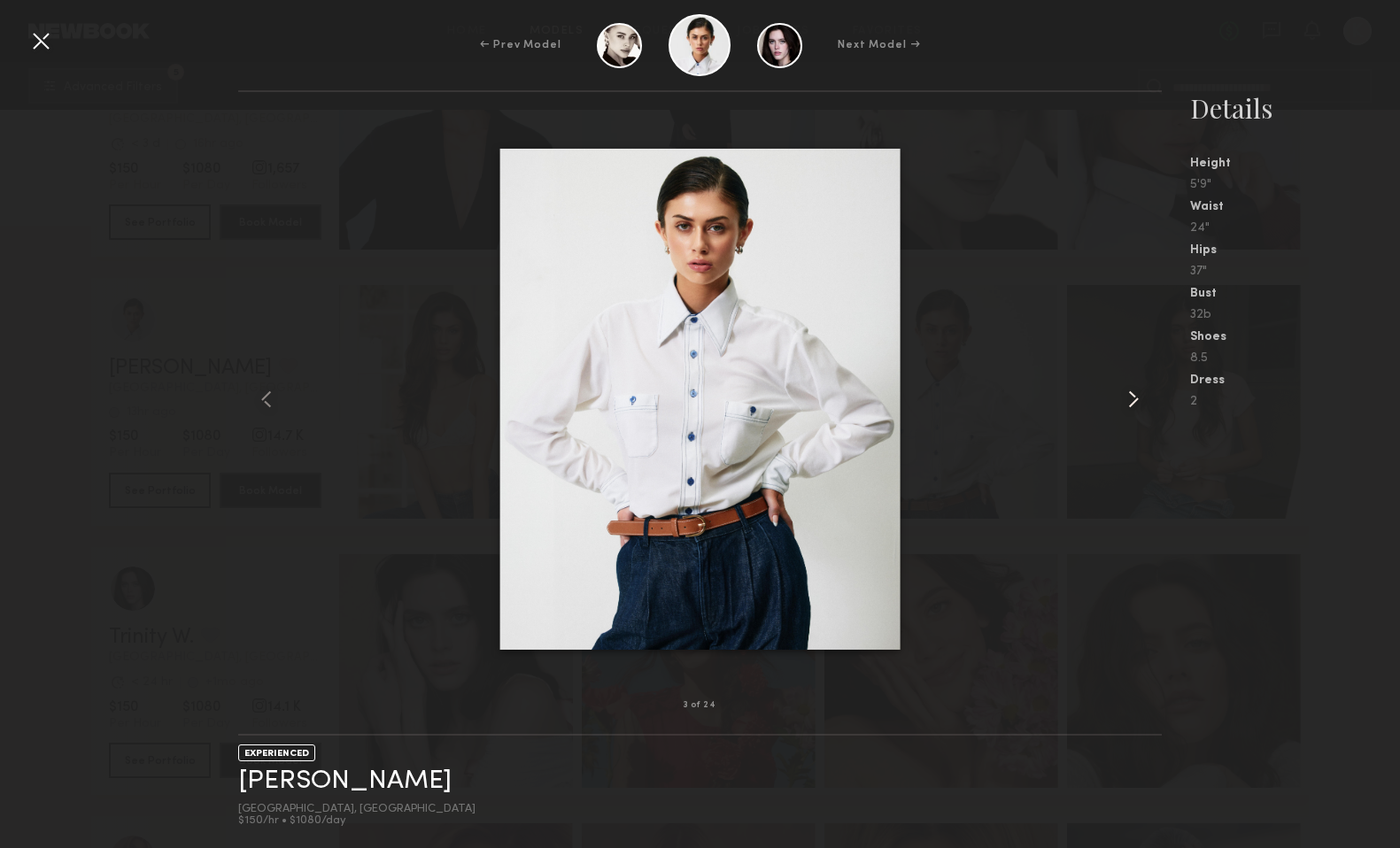
click at [1139, 401] on common-icon at bounding box center [1133, 399] width 28 height 28
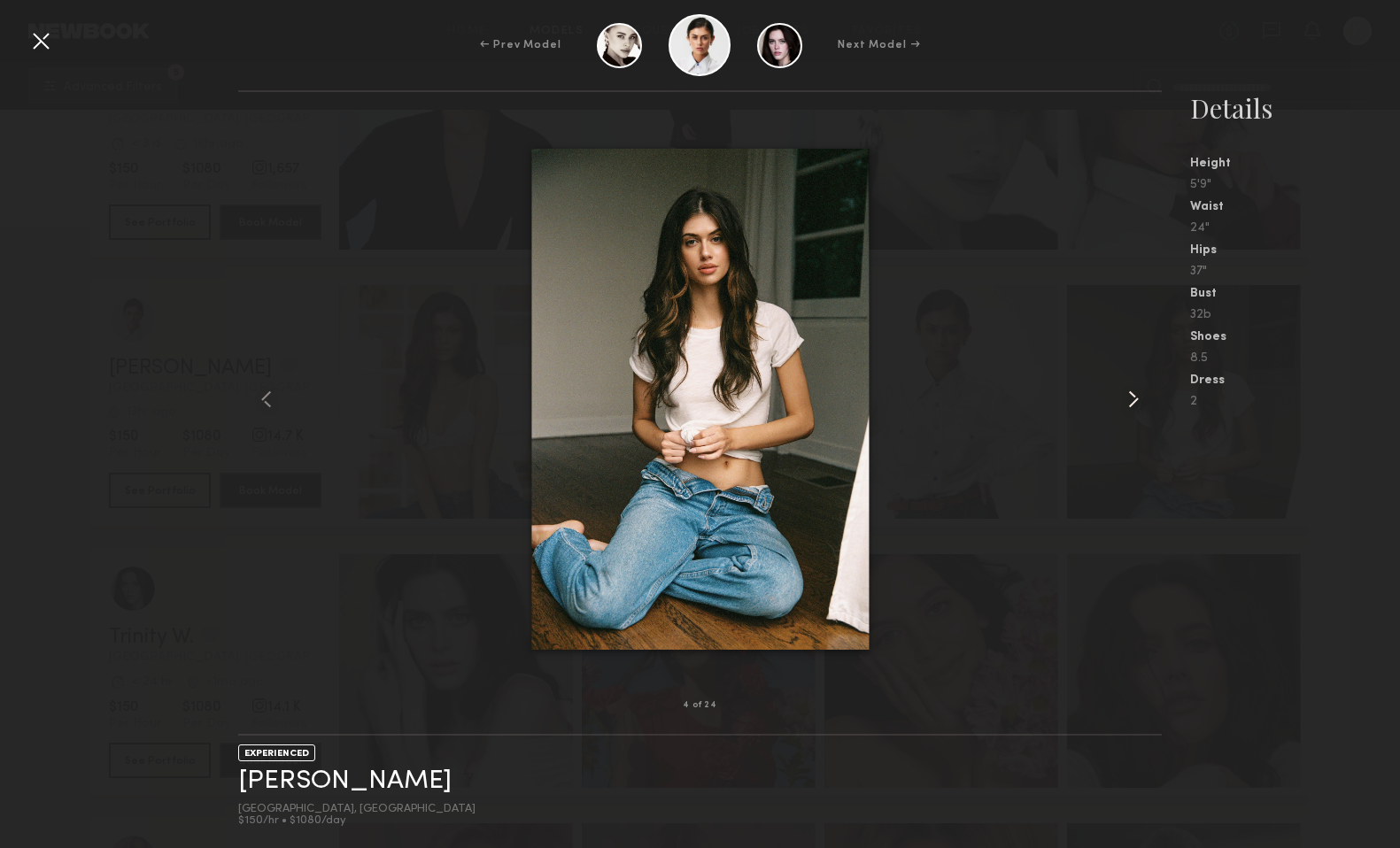
click at [1139, 400] on common-icon at bounding box center [1133, 399] width 28 height 28
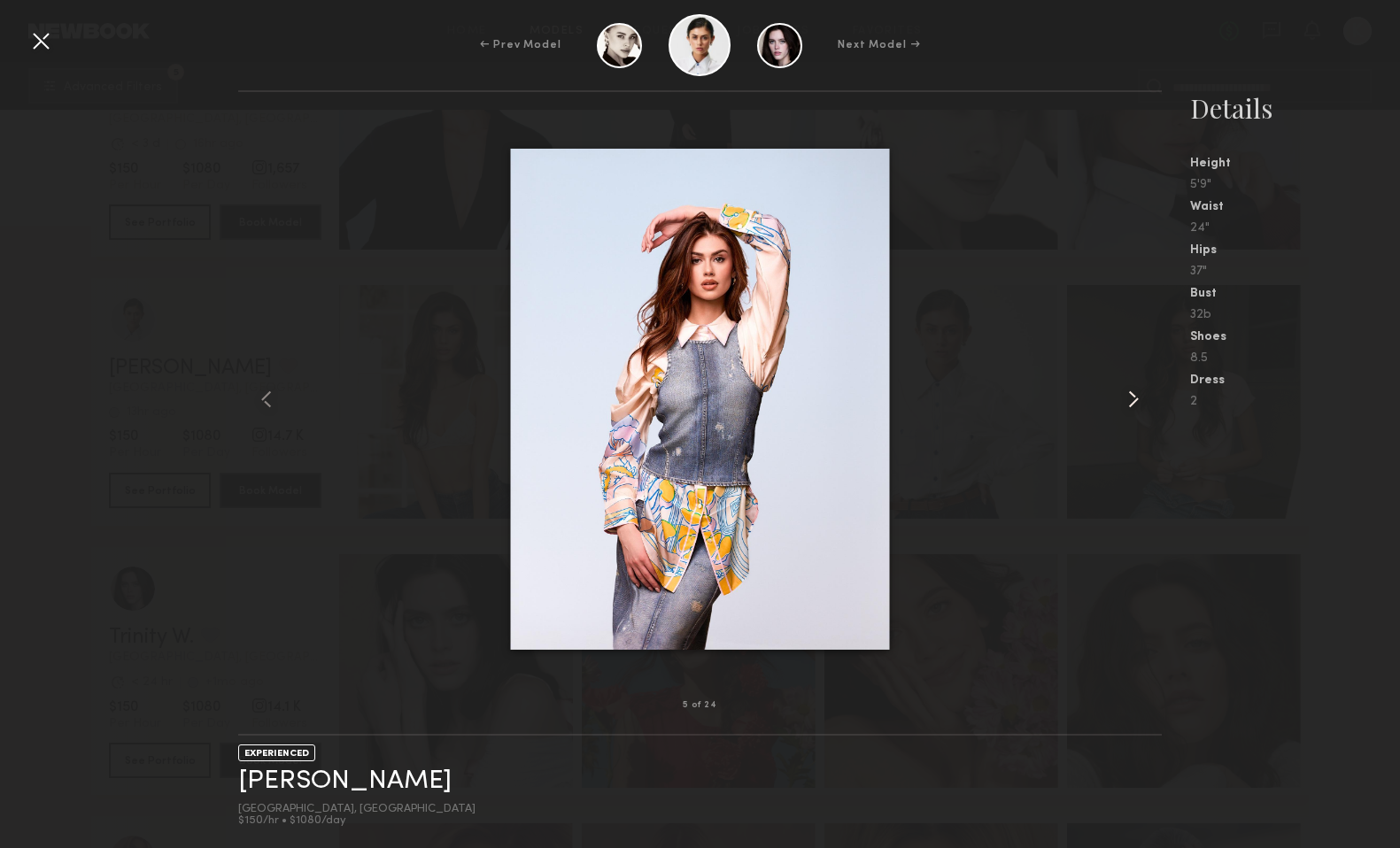
click at [1139, 400] on common-icon at bounding box center [1133, 399] width 28 height 28
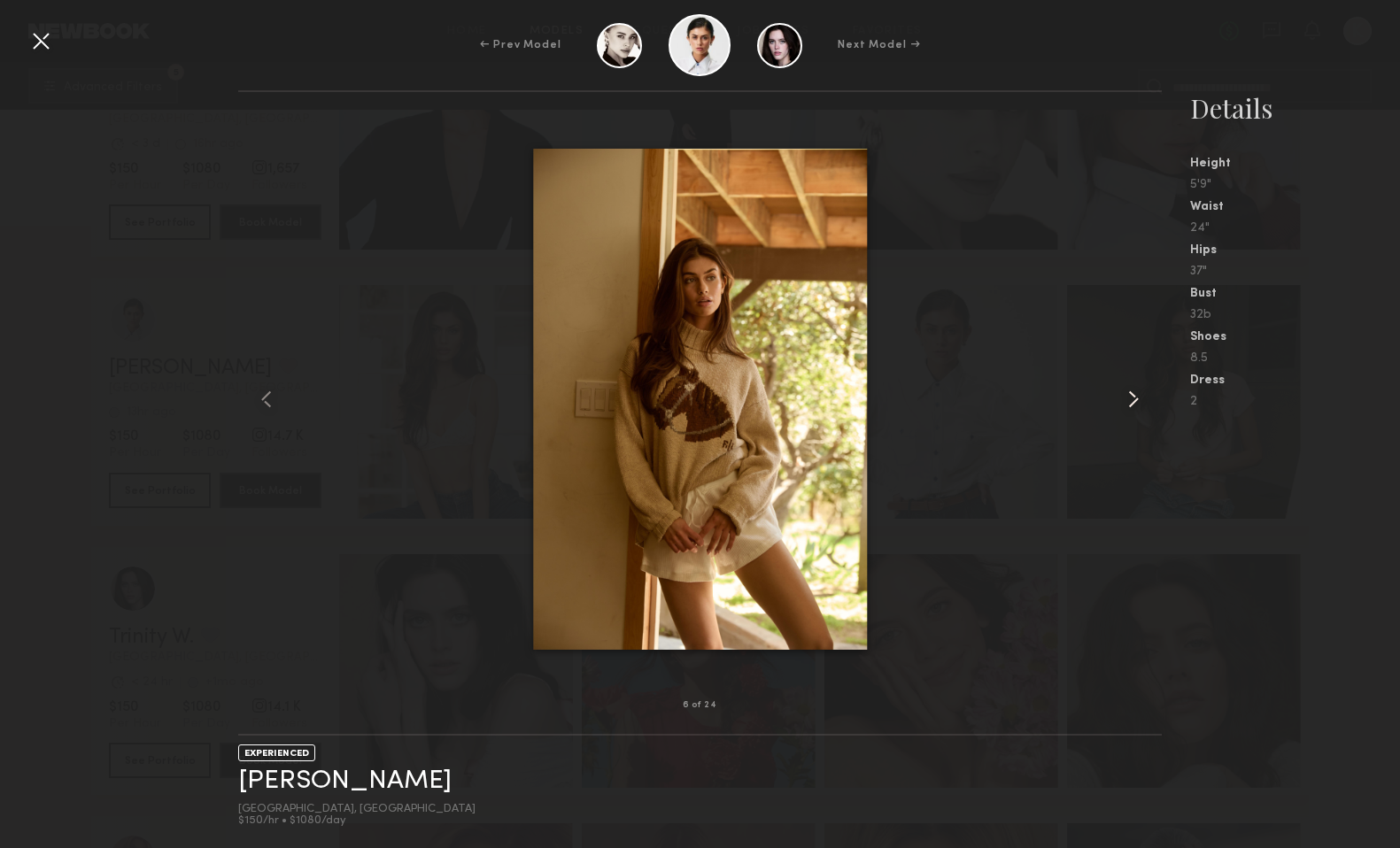
click at [1139, 400] on common-icon at bounding box center [1133, 399] width 28 height 28
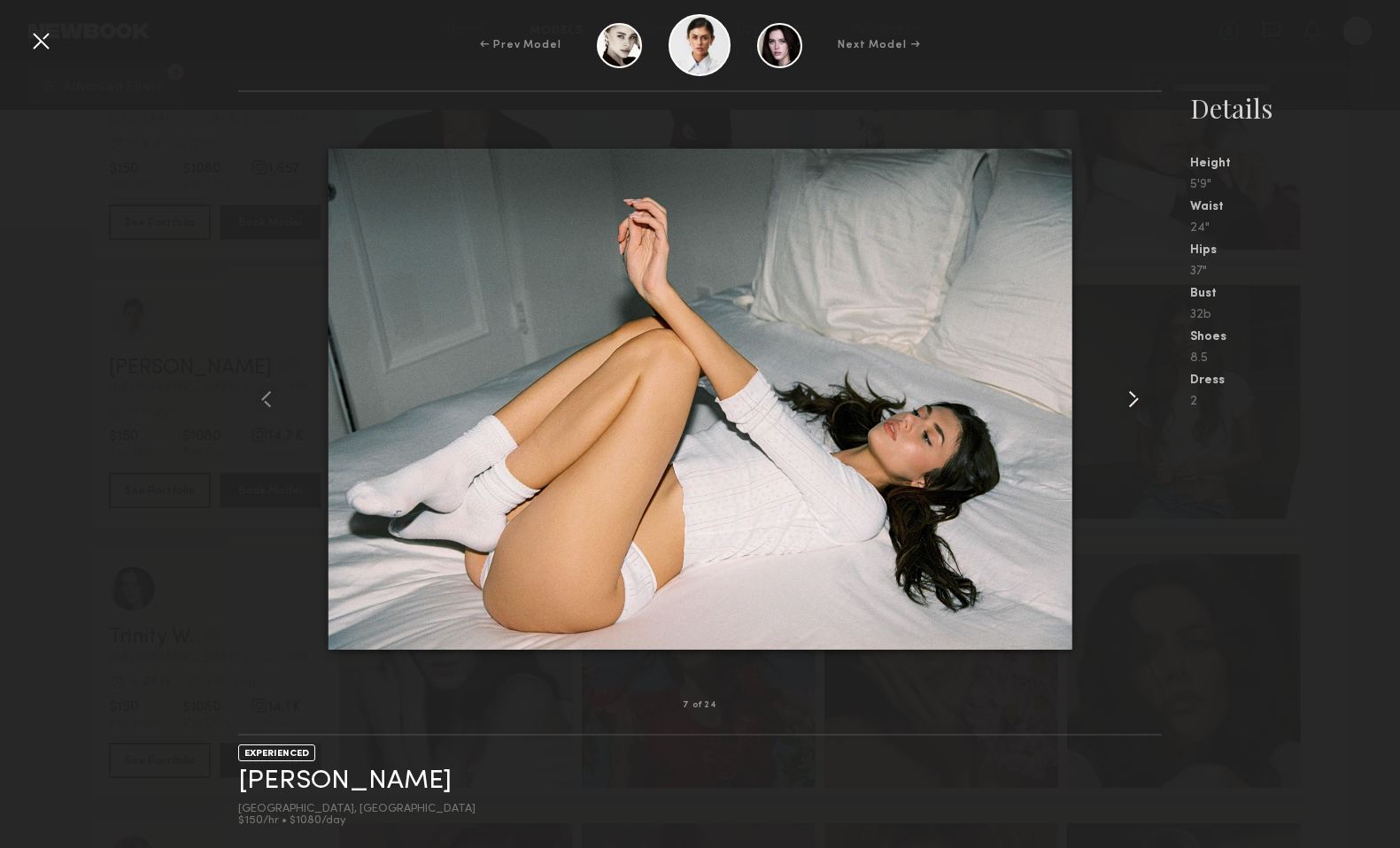
click at [1139, 401] on common-icon at bounding box center [1133, 399] width 28 height 28
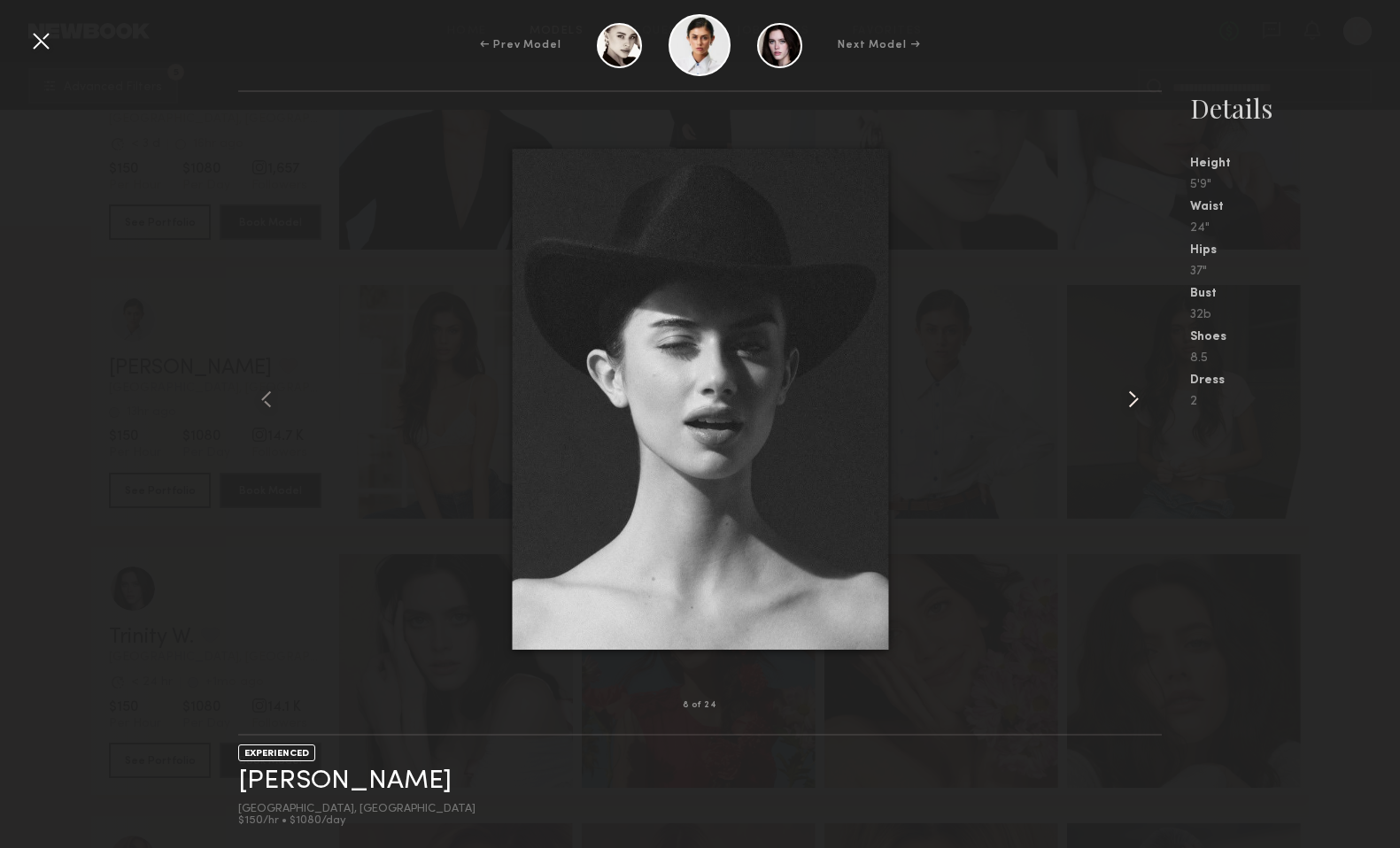
click at [1139, 401] on common-icon at bounding box center [1133, 399] width 28 height 28
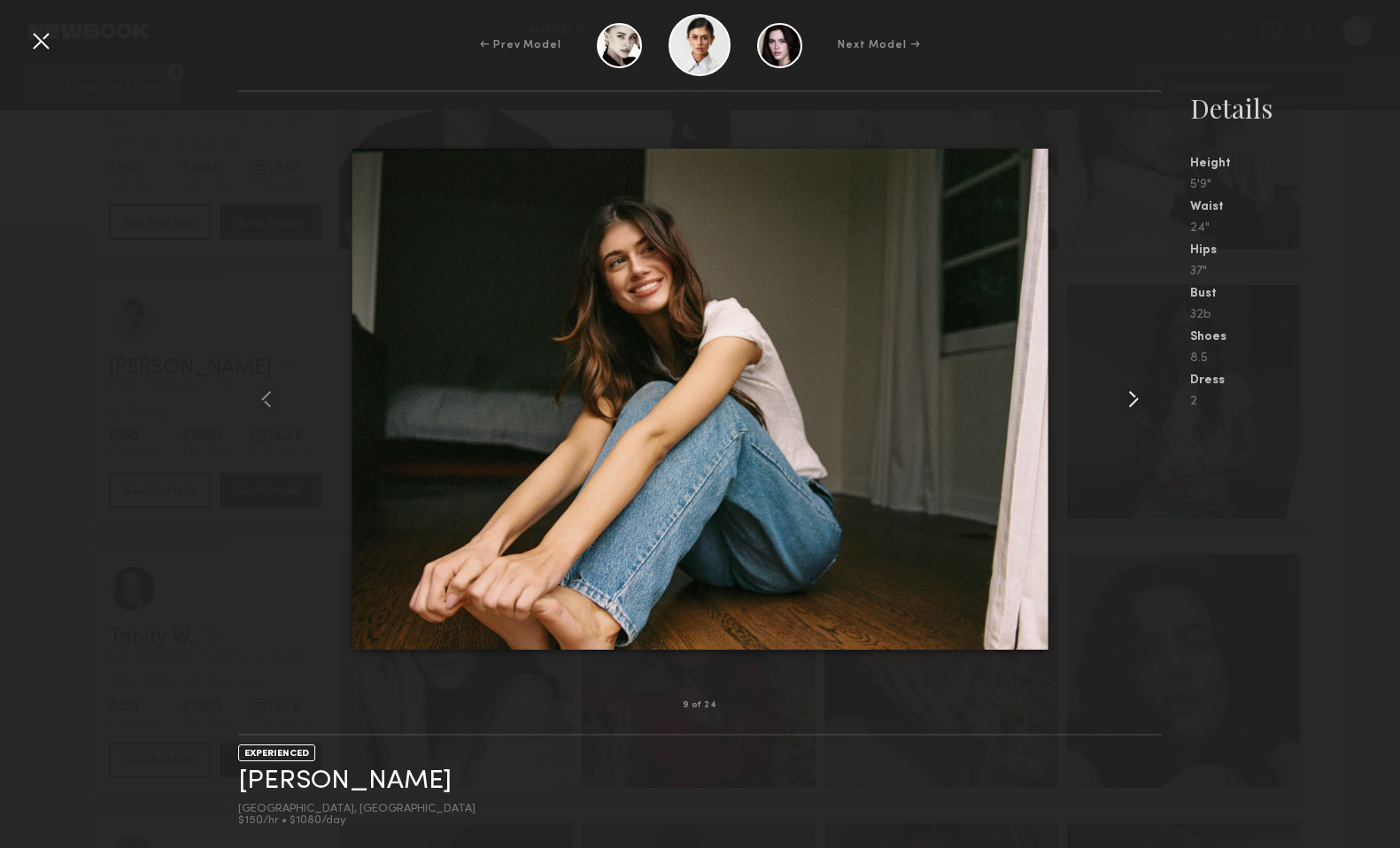
click at [1139, 401] on common-icon at bounding box center [1133, 399] width 28 height 28
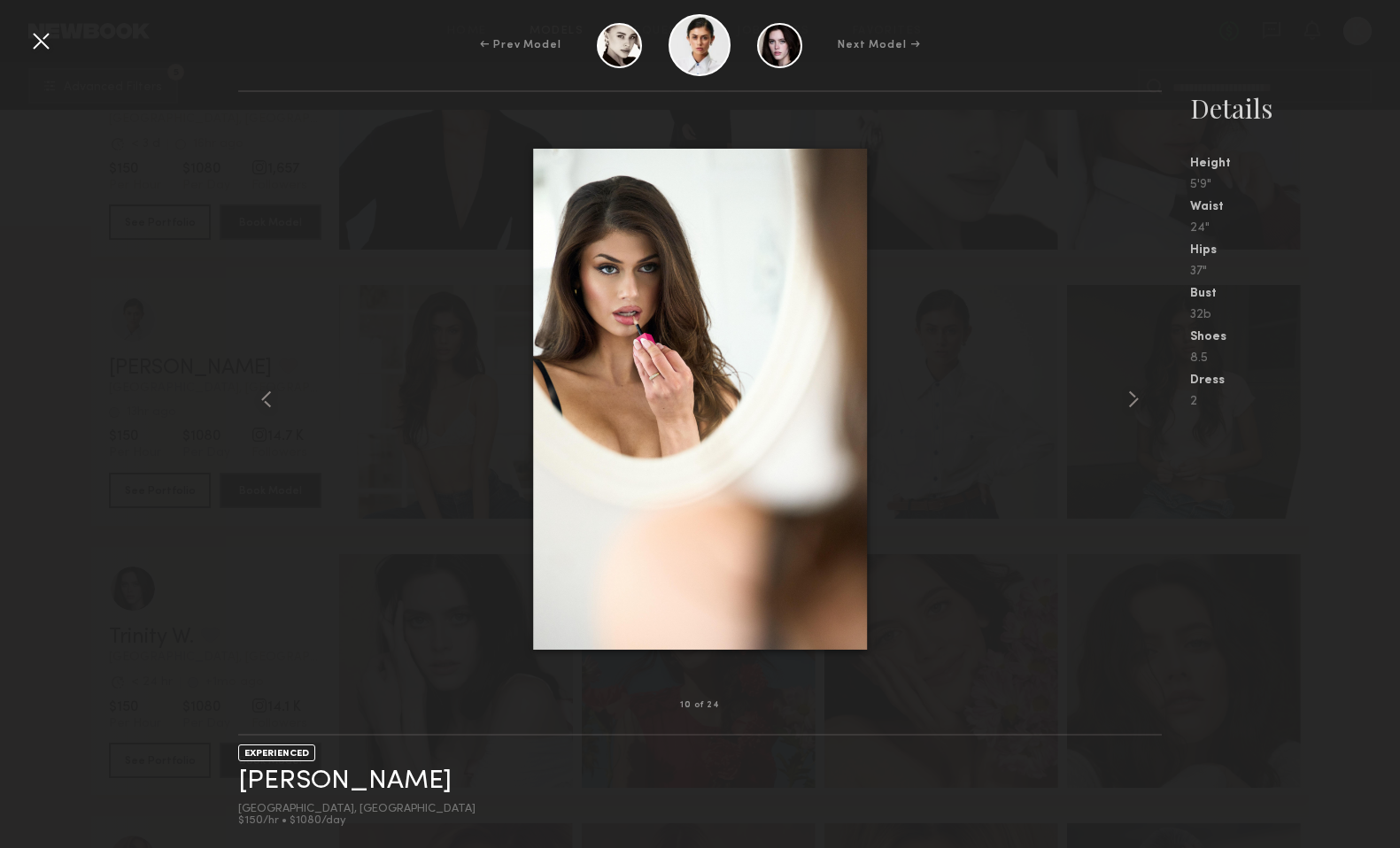
click at [50, 44] on div at bounding box center [40, 40] width 28 height 28
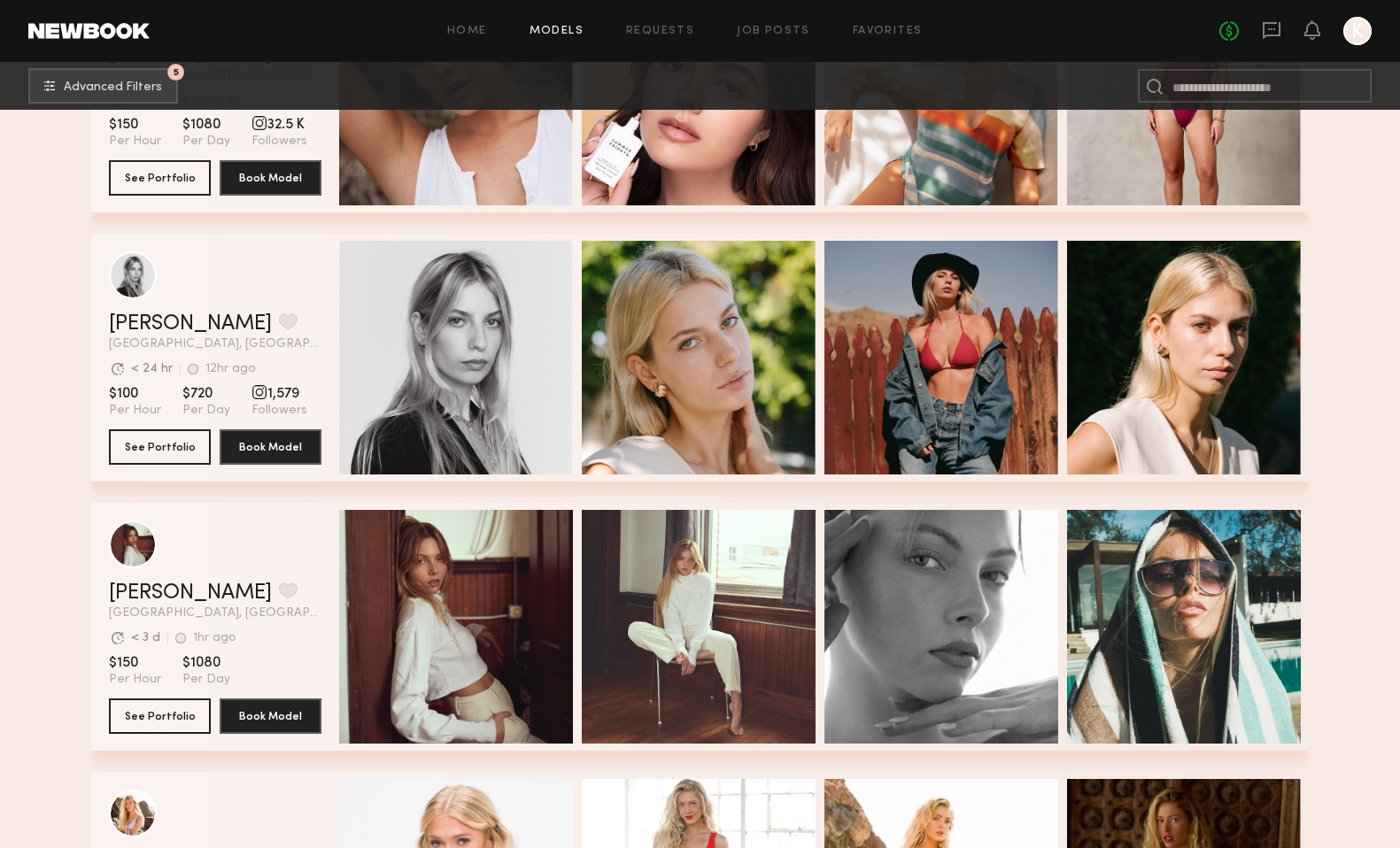
scroll to position [2922, 0]
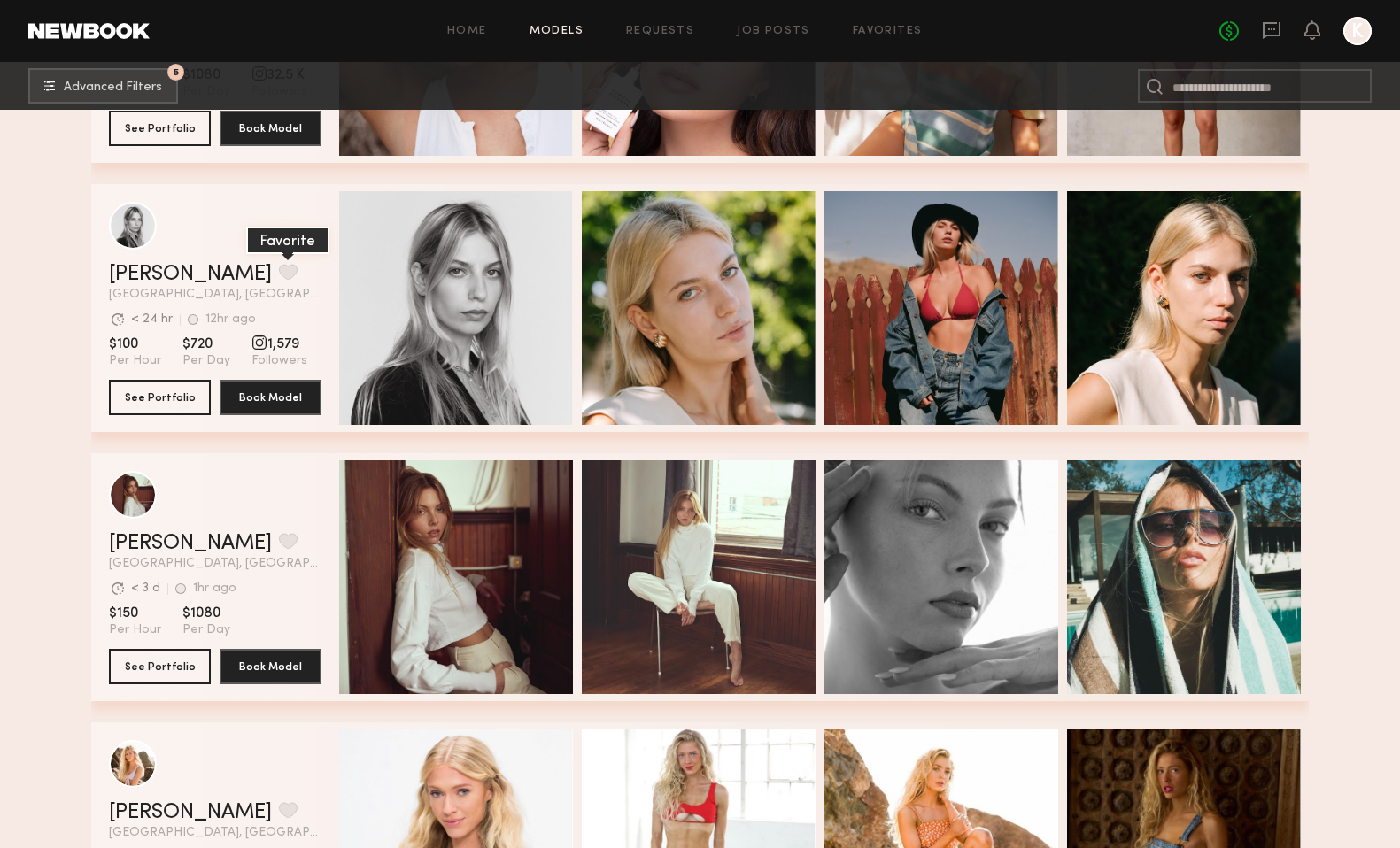
click at [279, 267] on button "grid" at bounding box center [288, 271] width 18 height 16
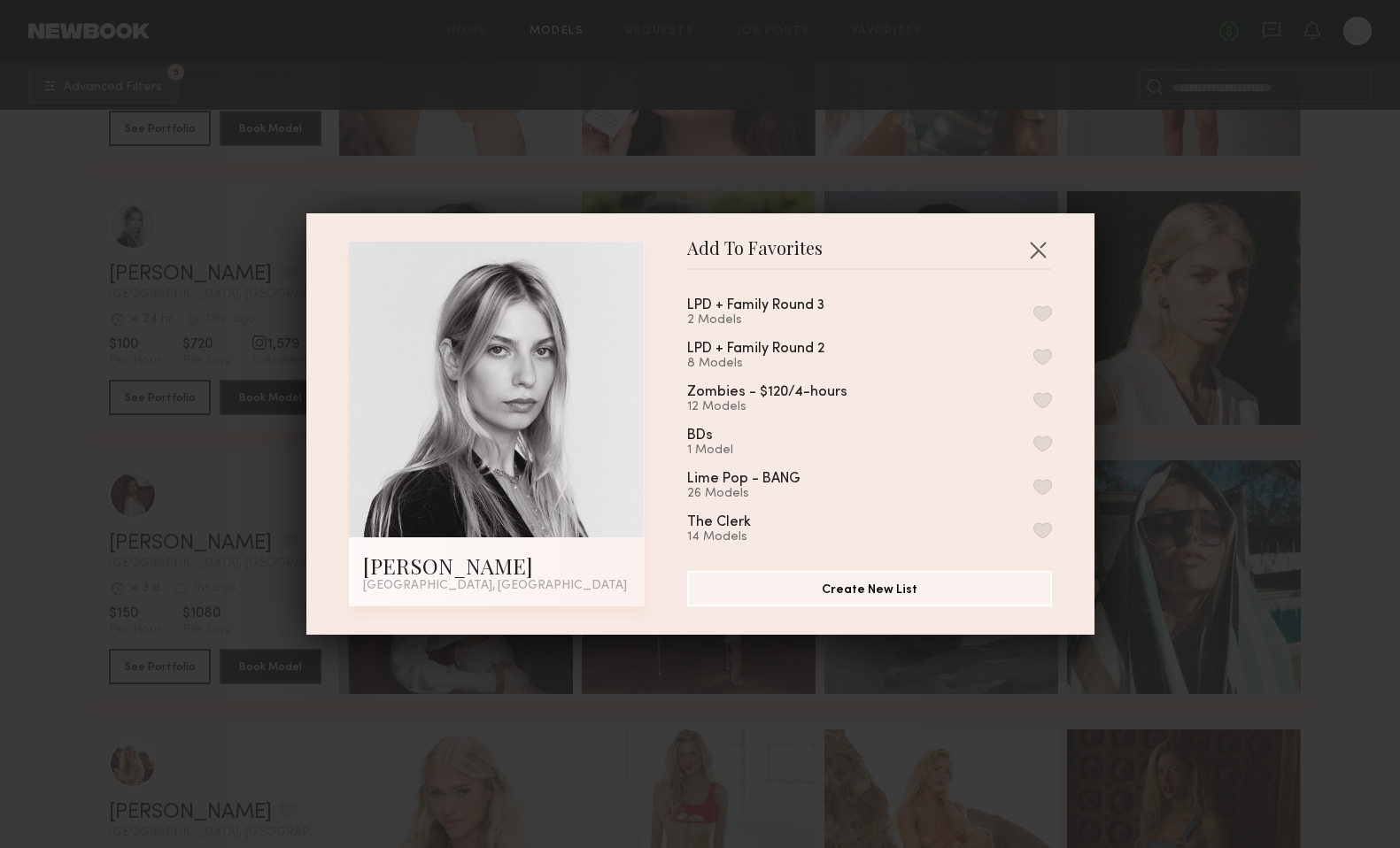
click at [1037, 308] on button "button" at bounding box center [1042, 313] width 18 height 16
click at [1036, 254] on button "button" at bounding box center [1037, 249] width 28 height 28
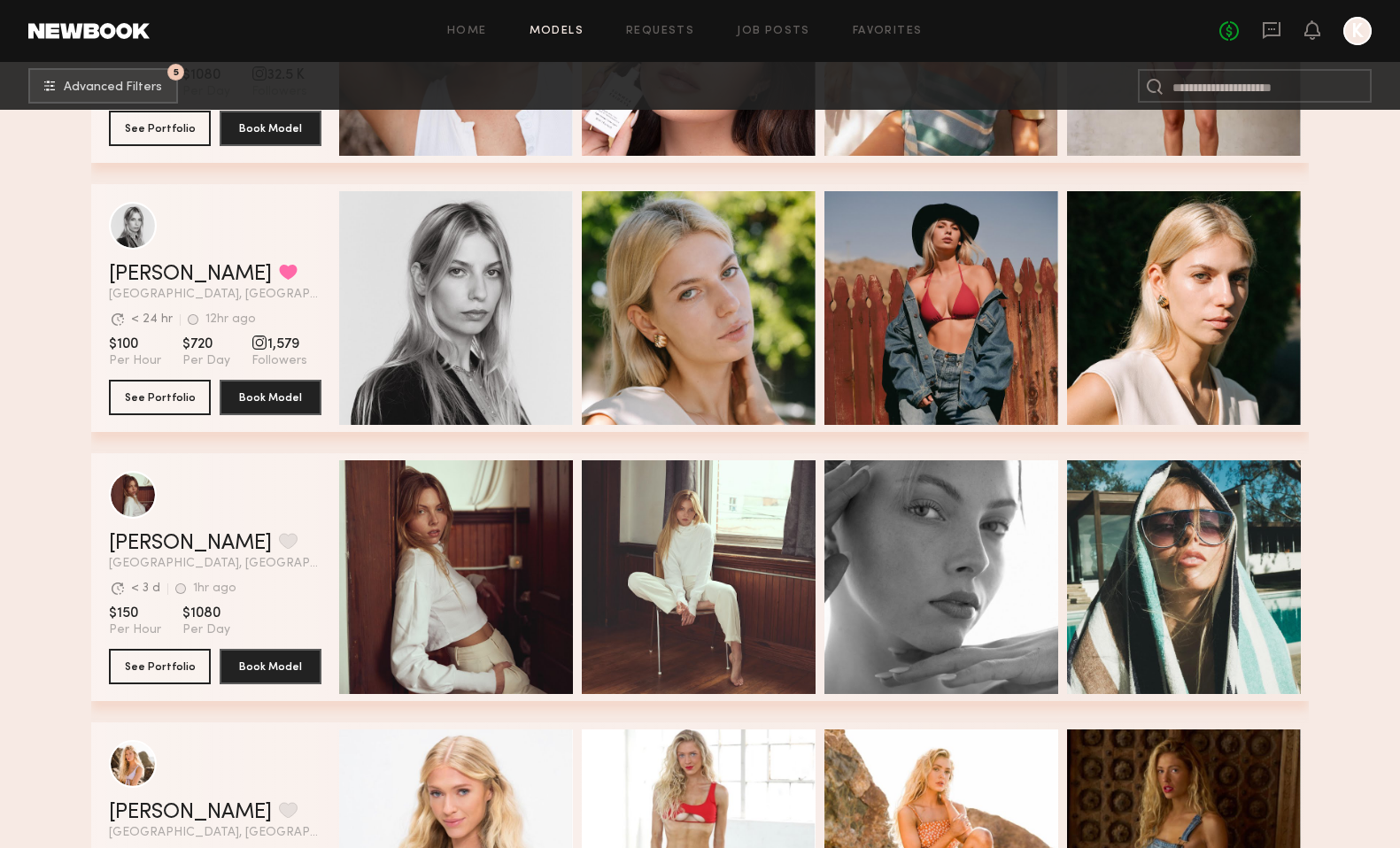
scroll to position [3094, 0]
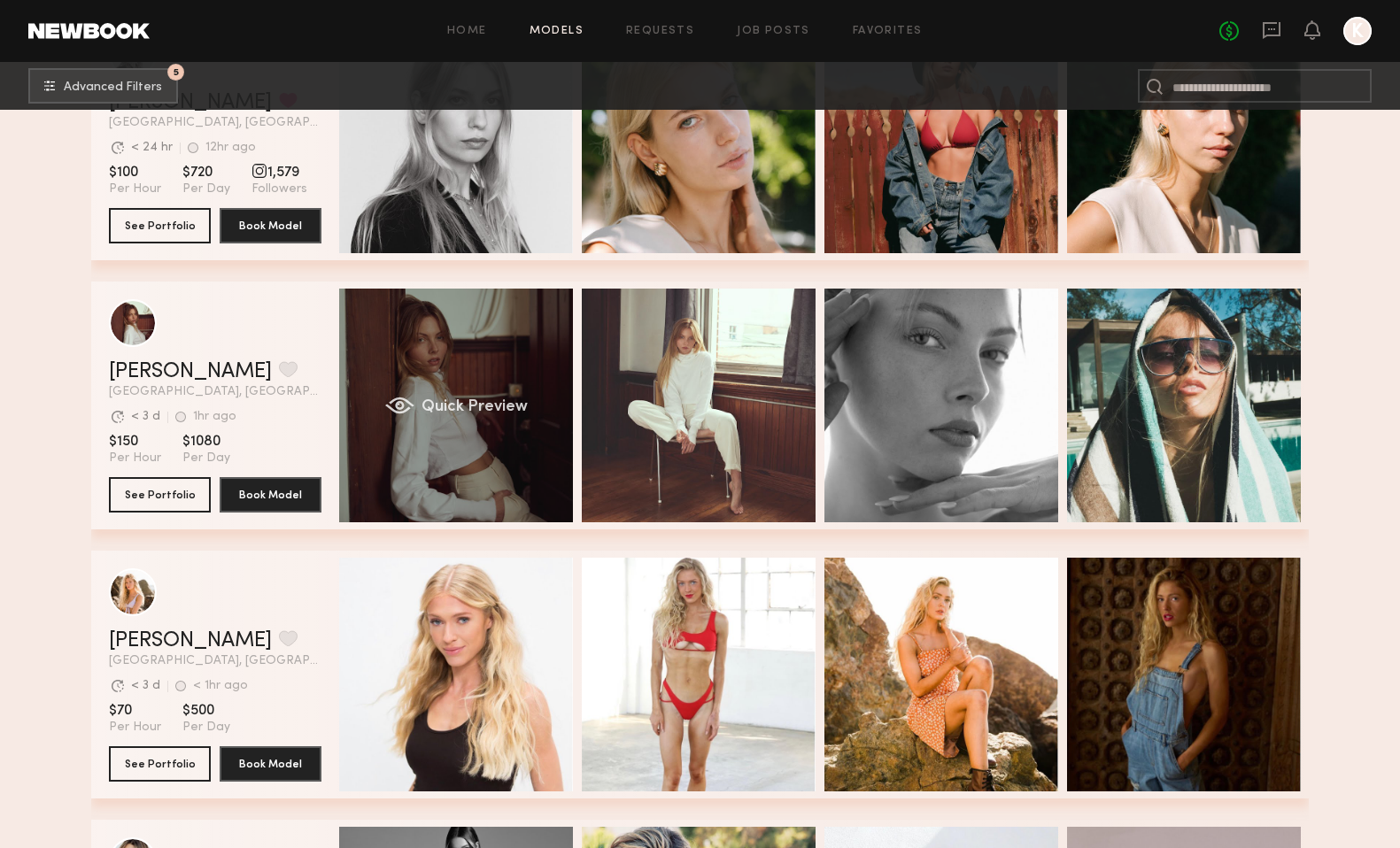
click at [394, 406] on div "grid" at bounding box center [400, 405] width 29 height 17
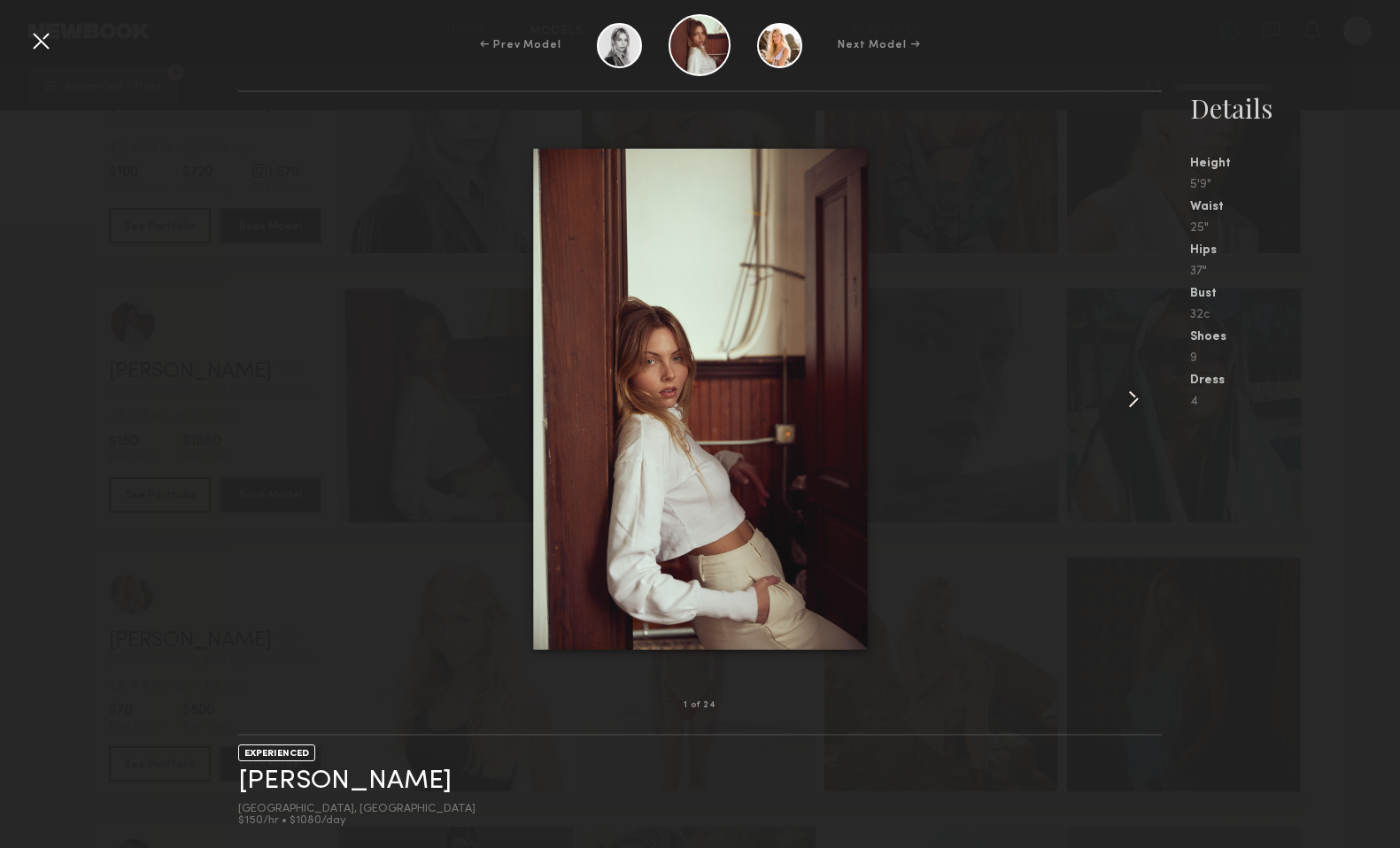
click at [1140, 401] on common-icon at bounding box center [1133, 399] width 28 height 28
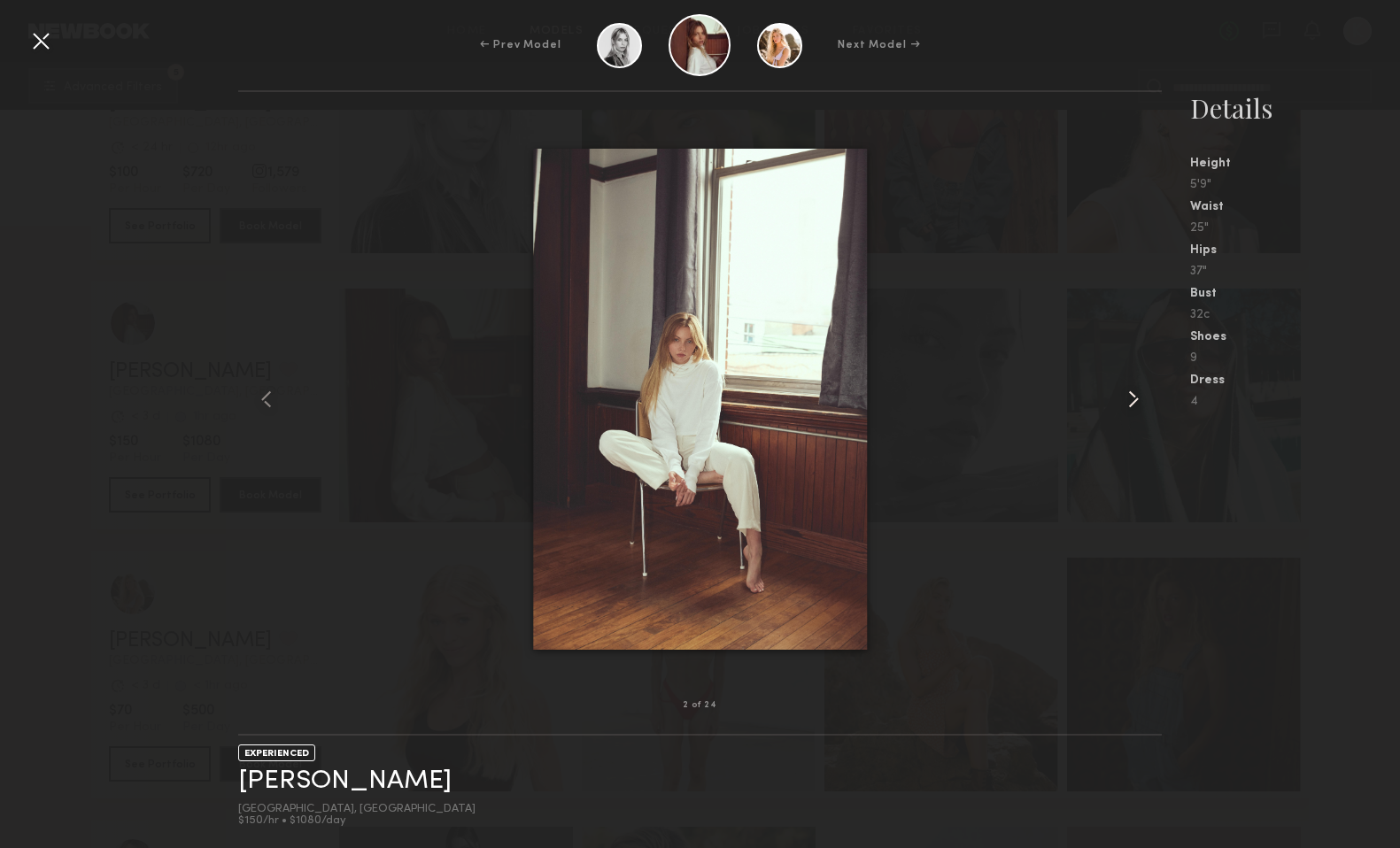
click at [1140, 401] on common-icon at bounding box center [1133, 399] width 28 height 28
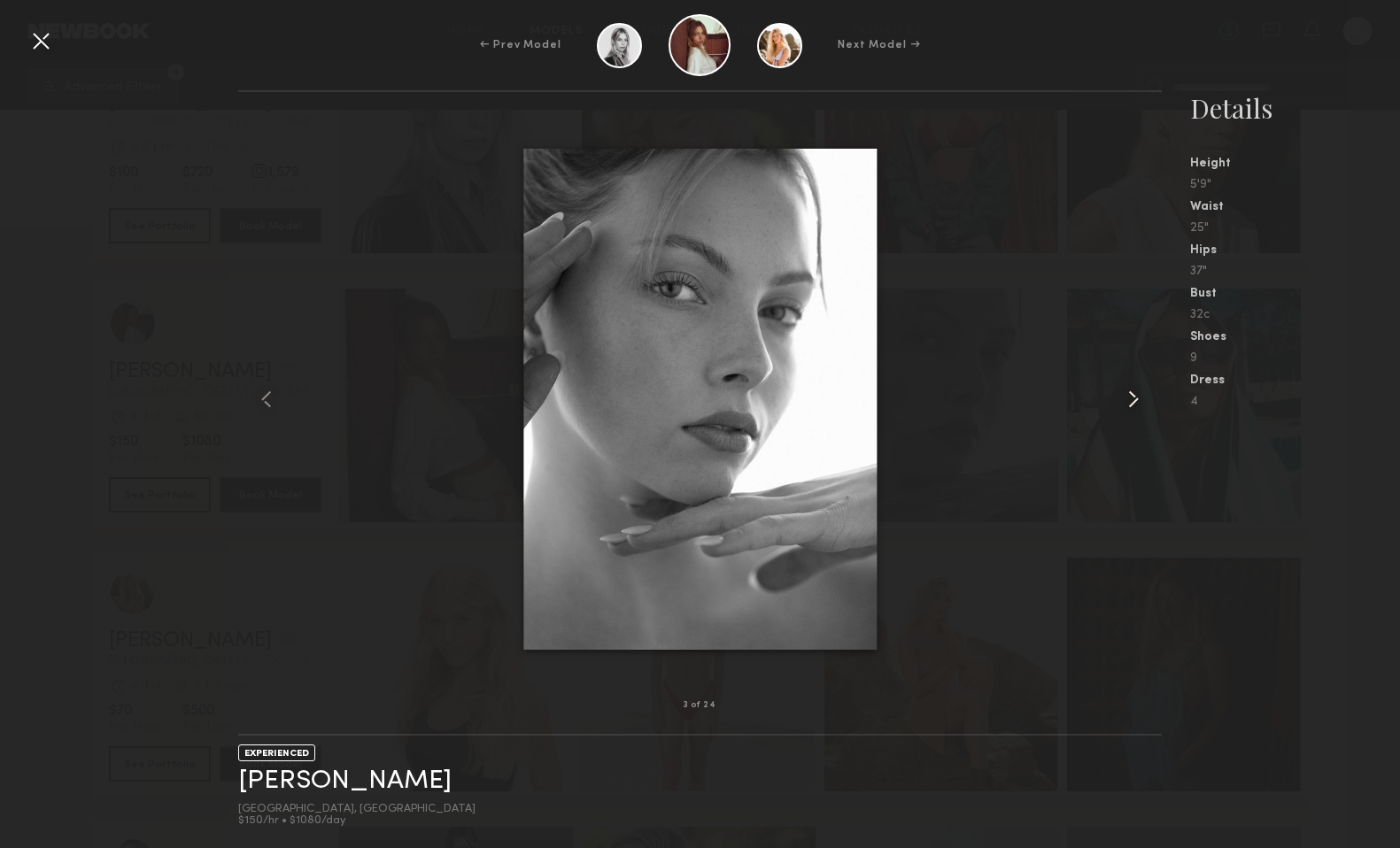
click at [1140, 401] on common-icon at bounding box center [1133, 399] width 28 height 28
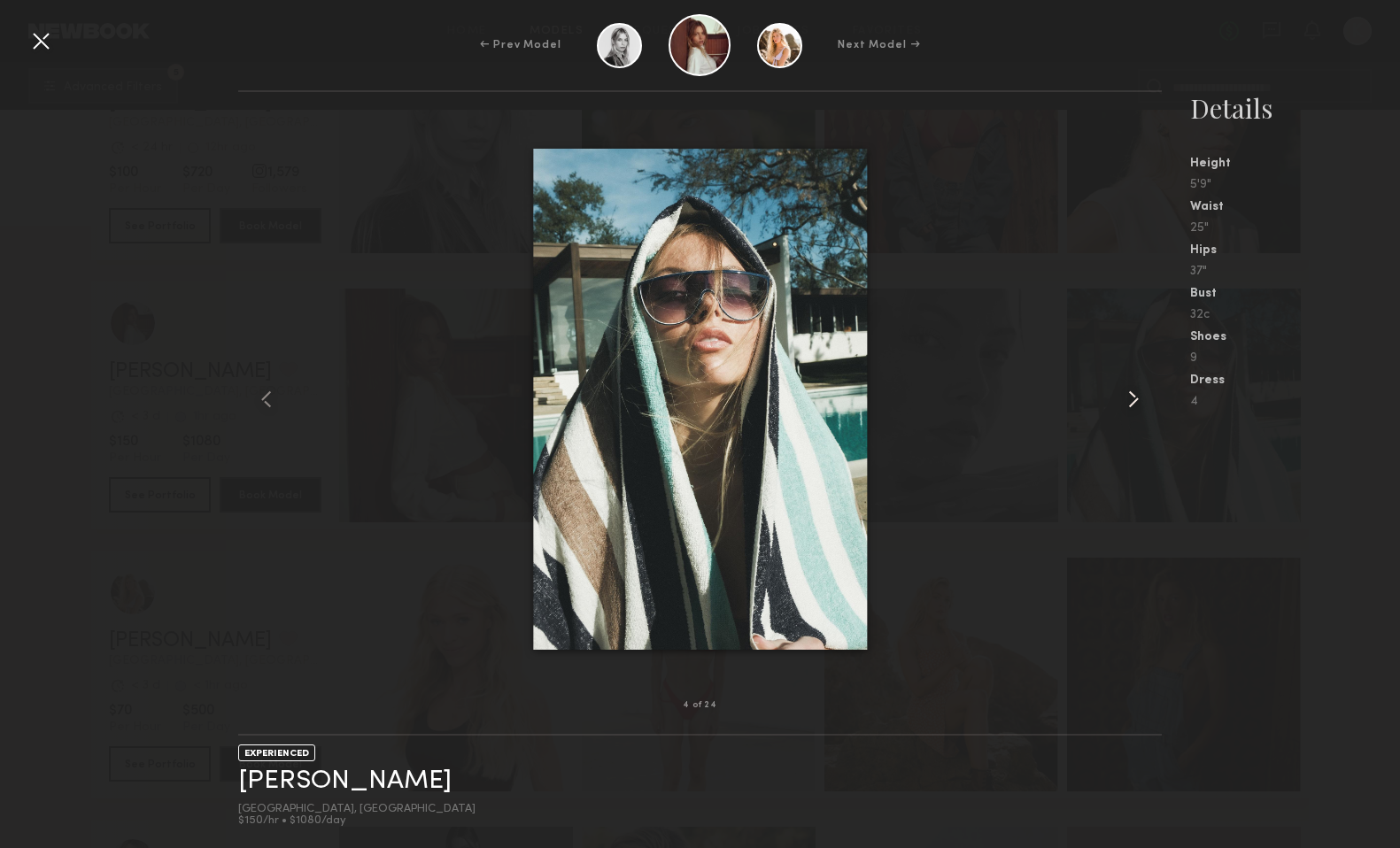
click at [1140, 401] on common-icon at bounding box center [1133, 399] width 28 height 28
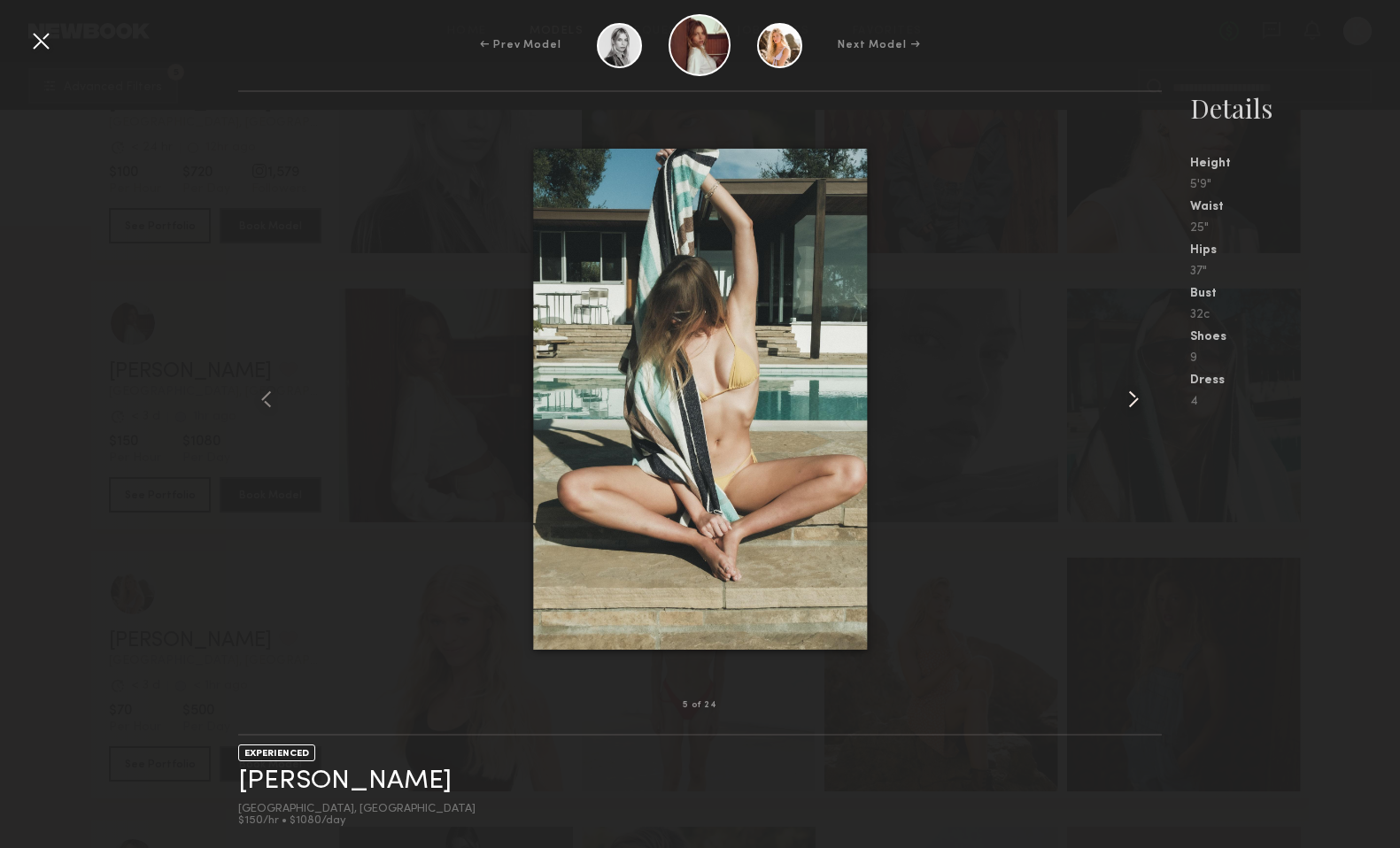
click at [1140, 401] on common-icon at bounding box center [1133, 399] width 28 height 28
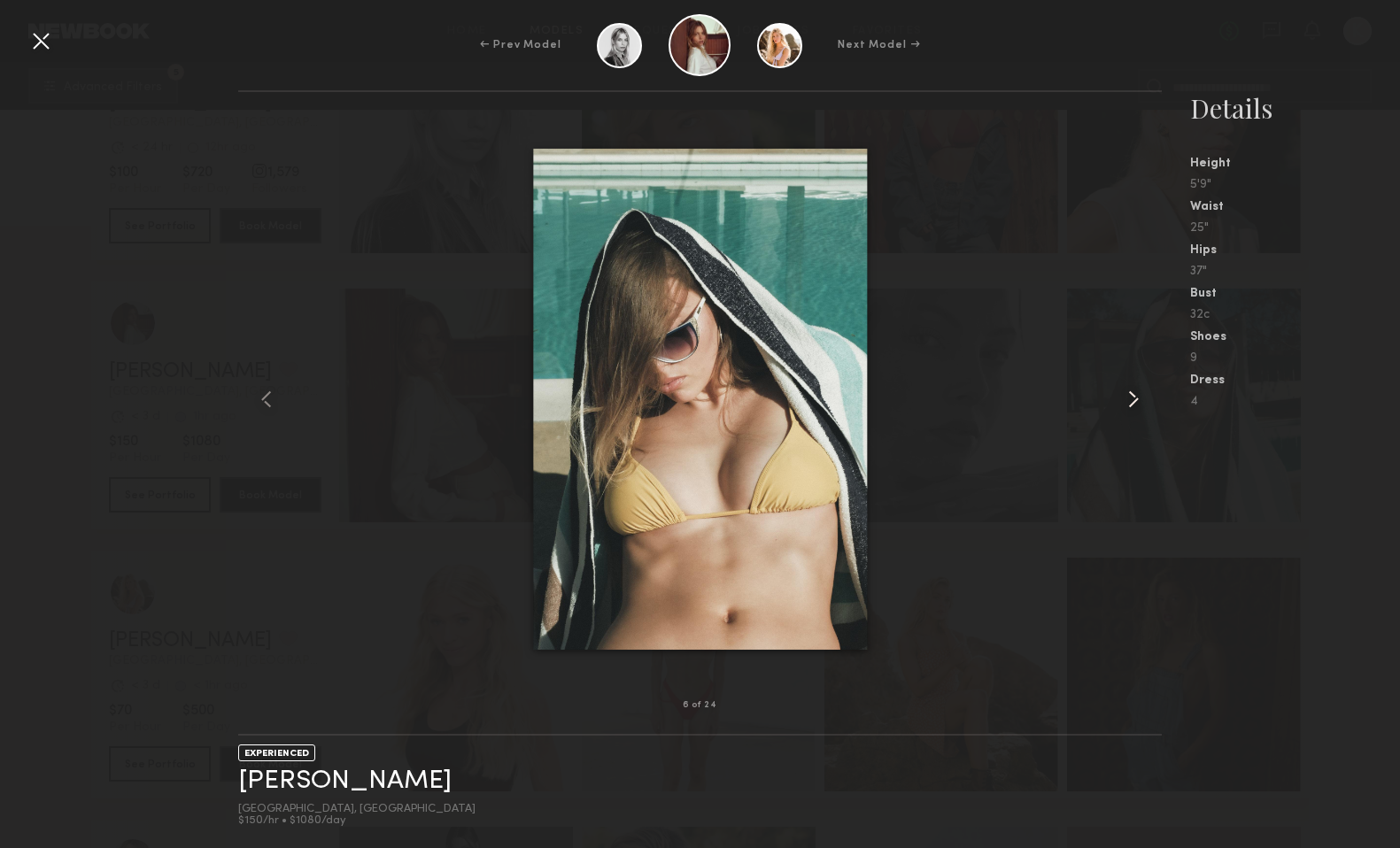
click at [1140, 401] on common-icon at bounding box center [1133, 399] width 28 height 28
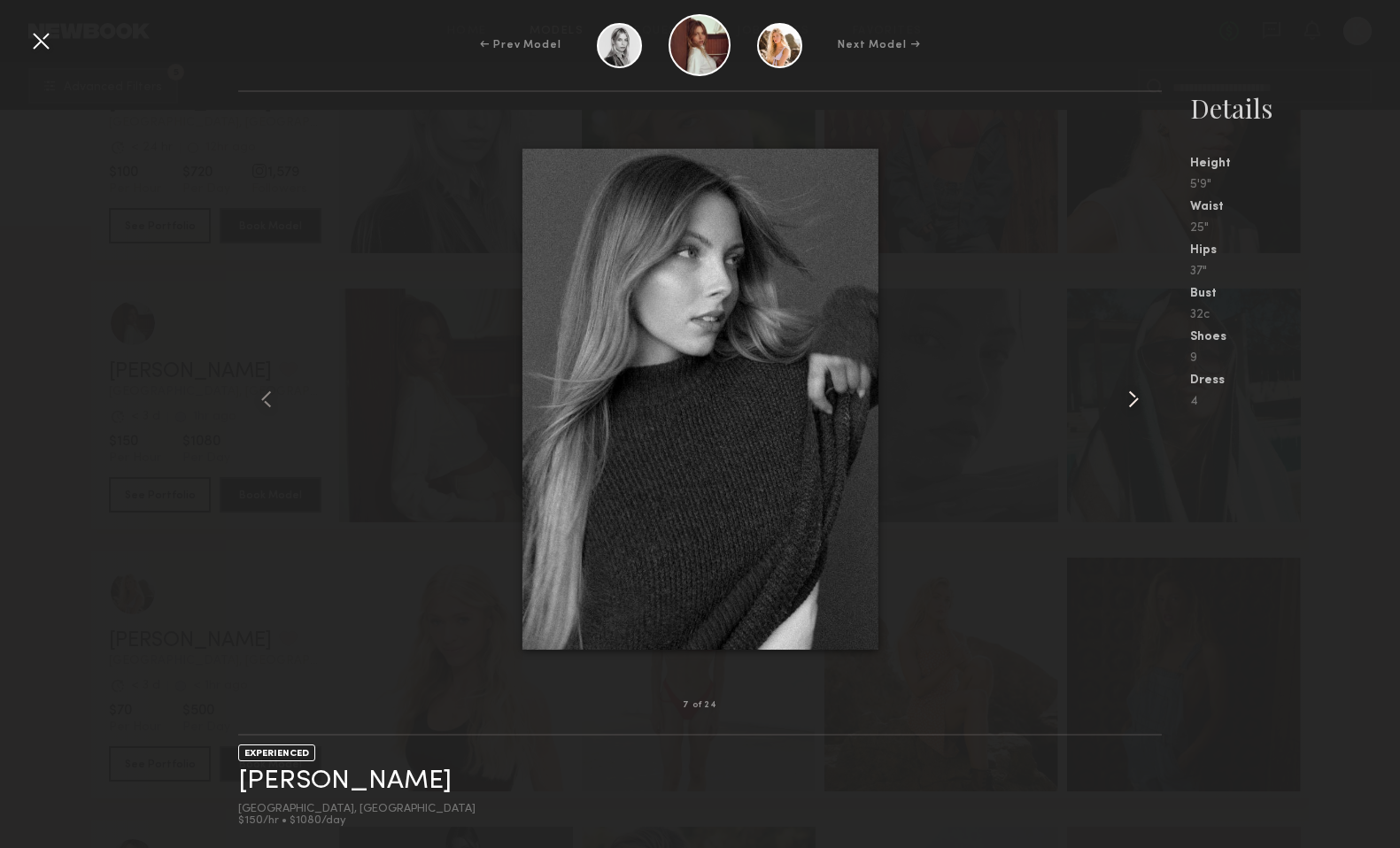
click at [1140, 401] on common-icon at bounding box center [1133, 399] width 28 height 28
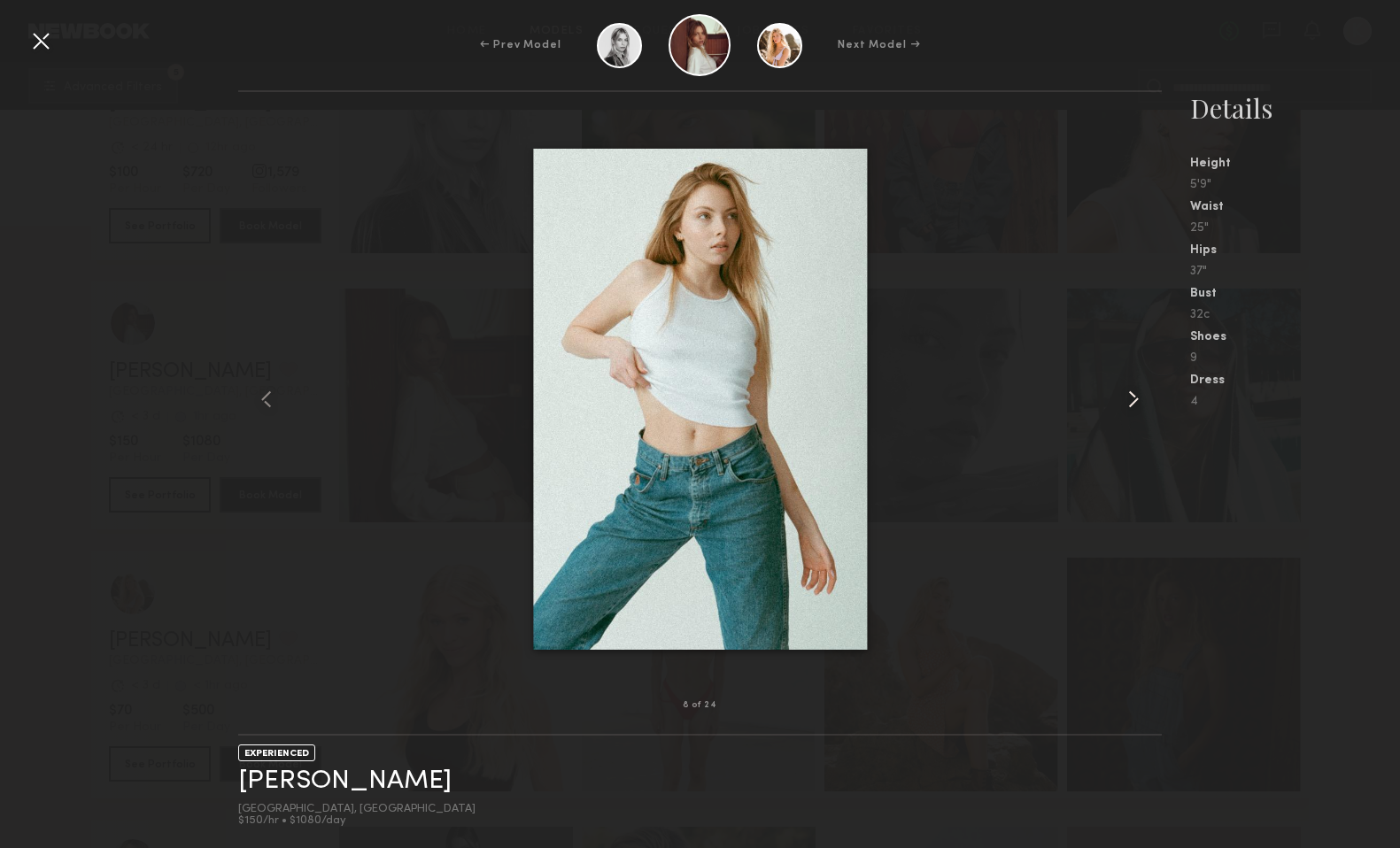
click at [1140, 401] on common-icon at bounding box center [1133, 399] width 28 height 28
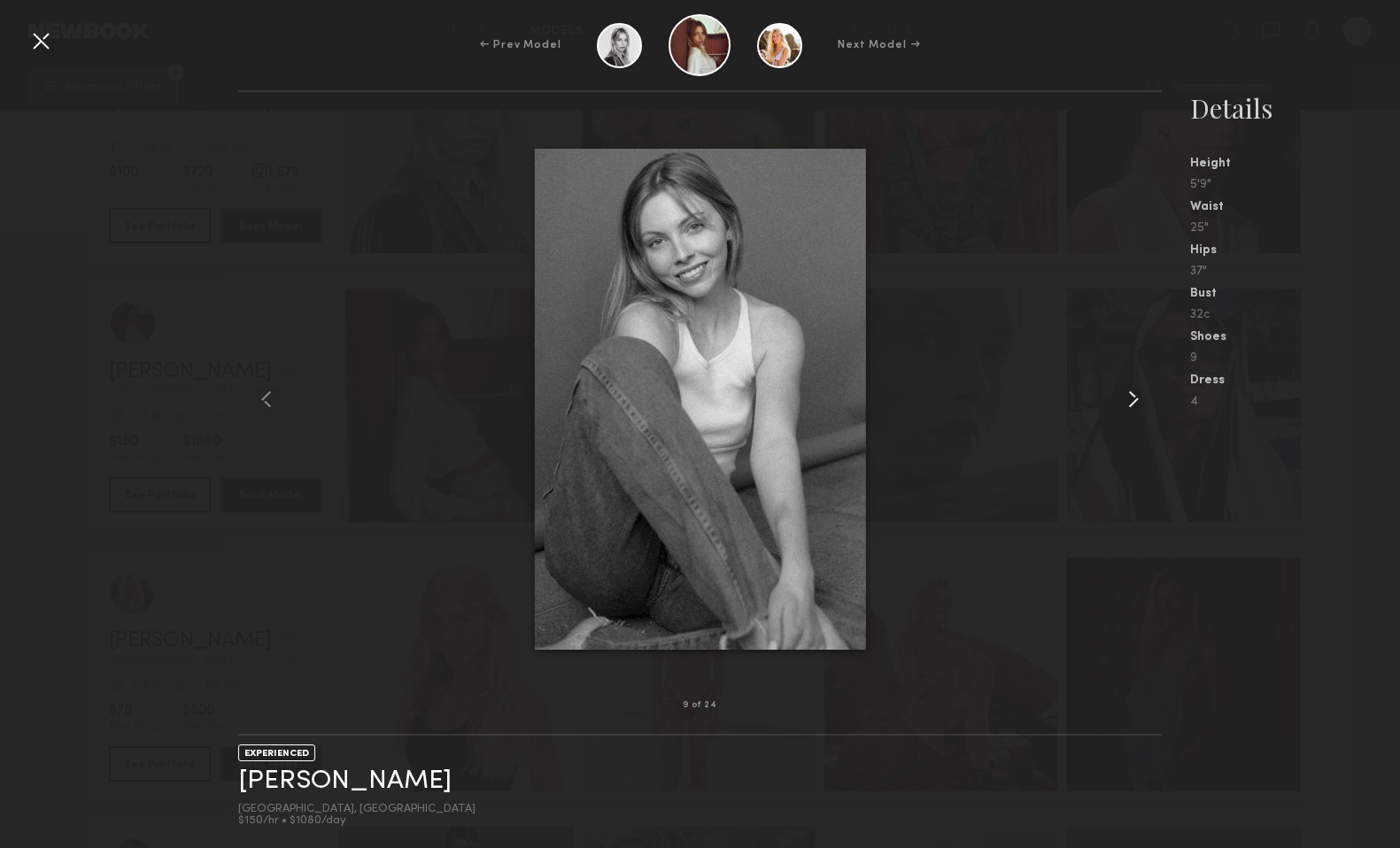
click at [1140, 401] on common-icon at bounding box center [1133, 399] width 28 height 28
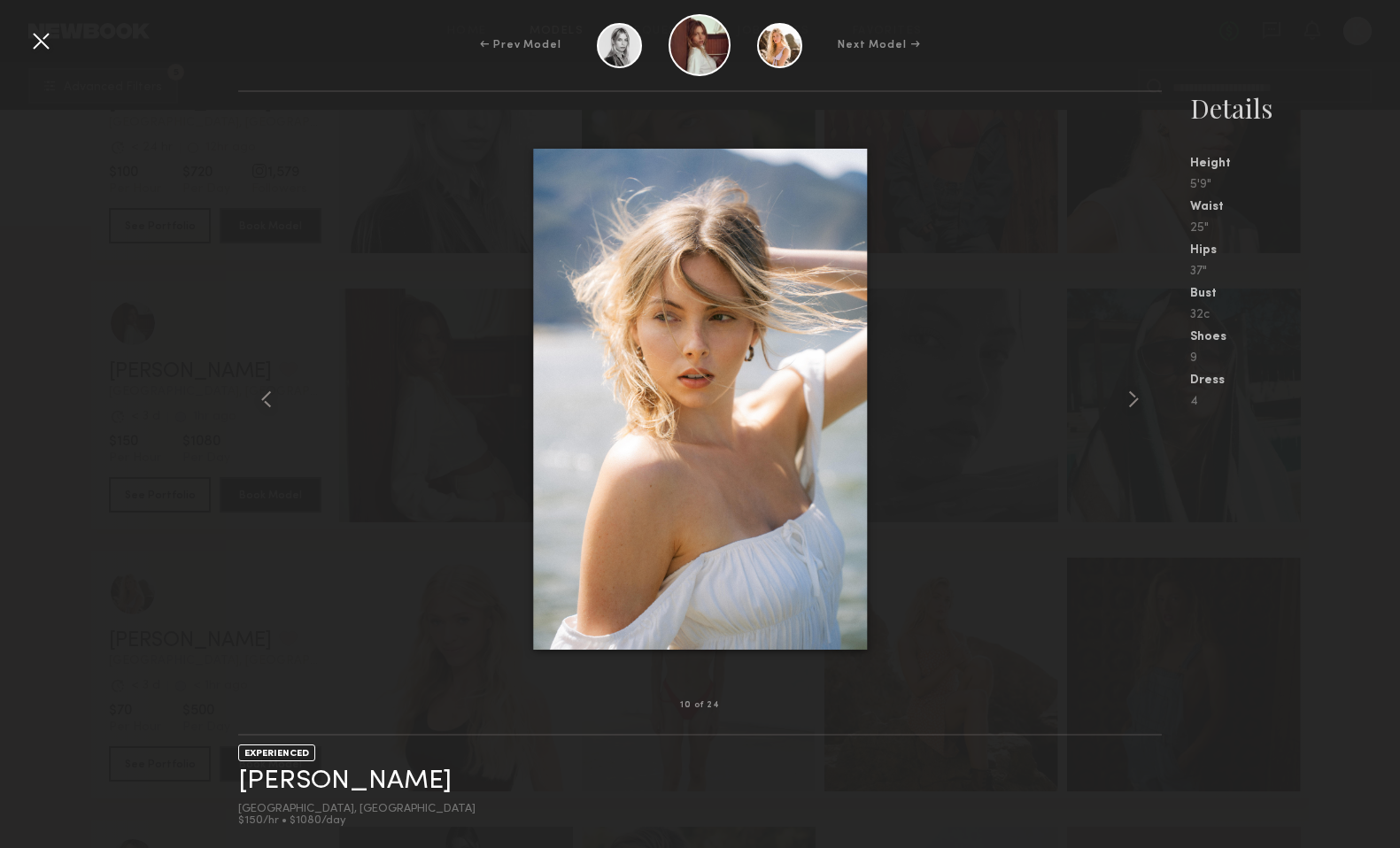
click at [46, 44] on div at bounding box center [40, 40] width 28 height 28
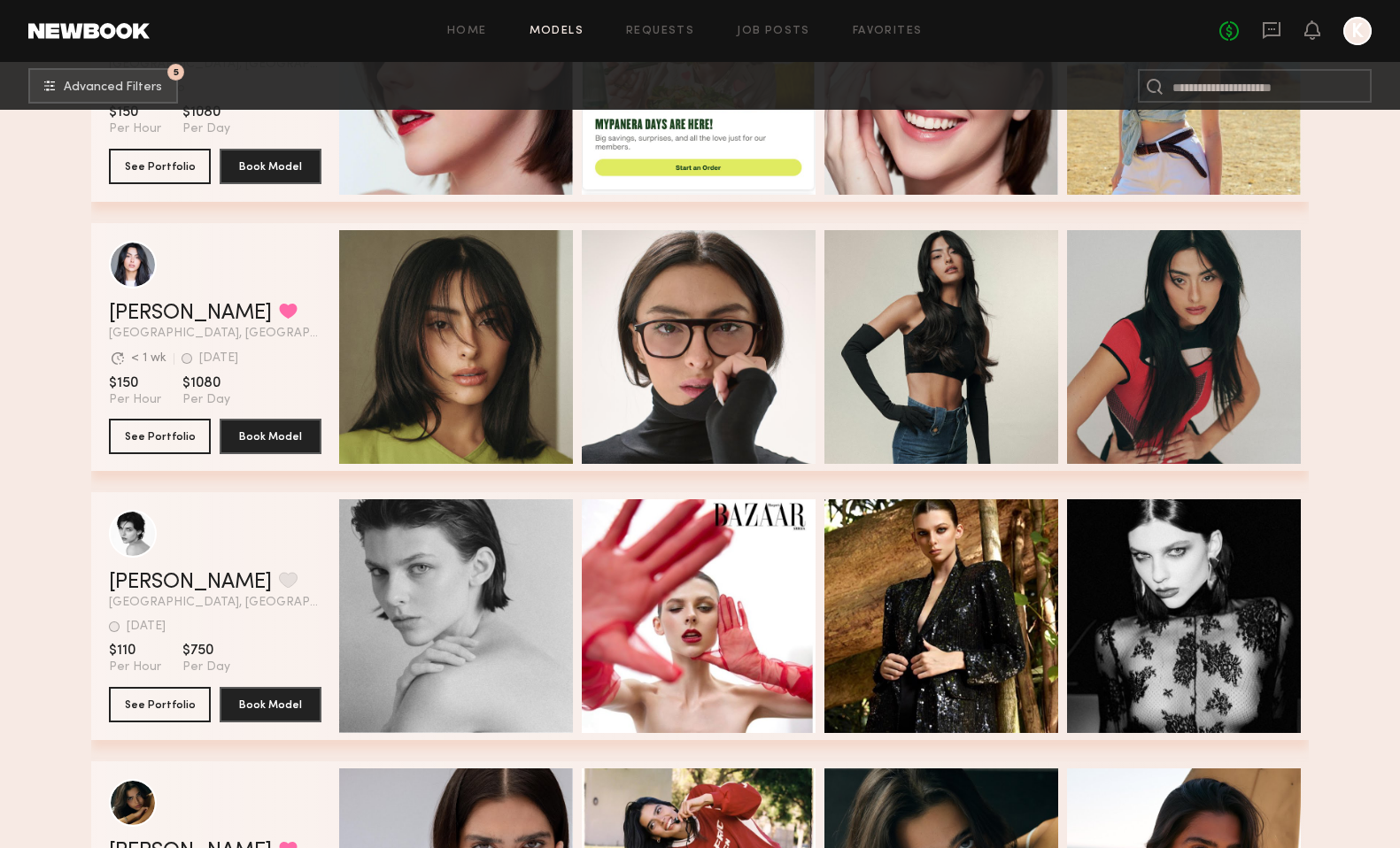
scroll to position [5590, 0]
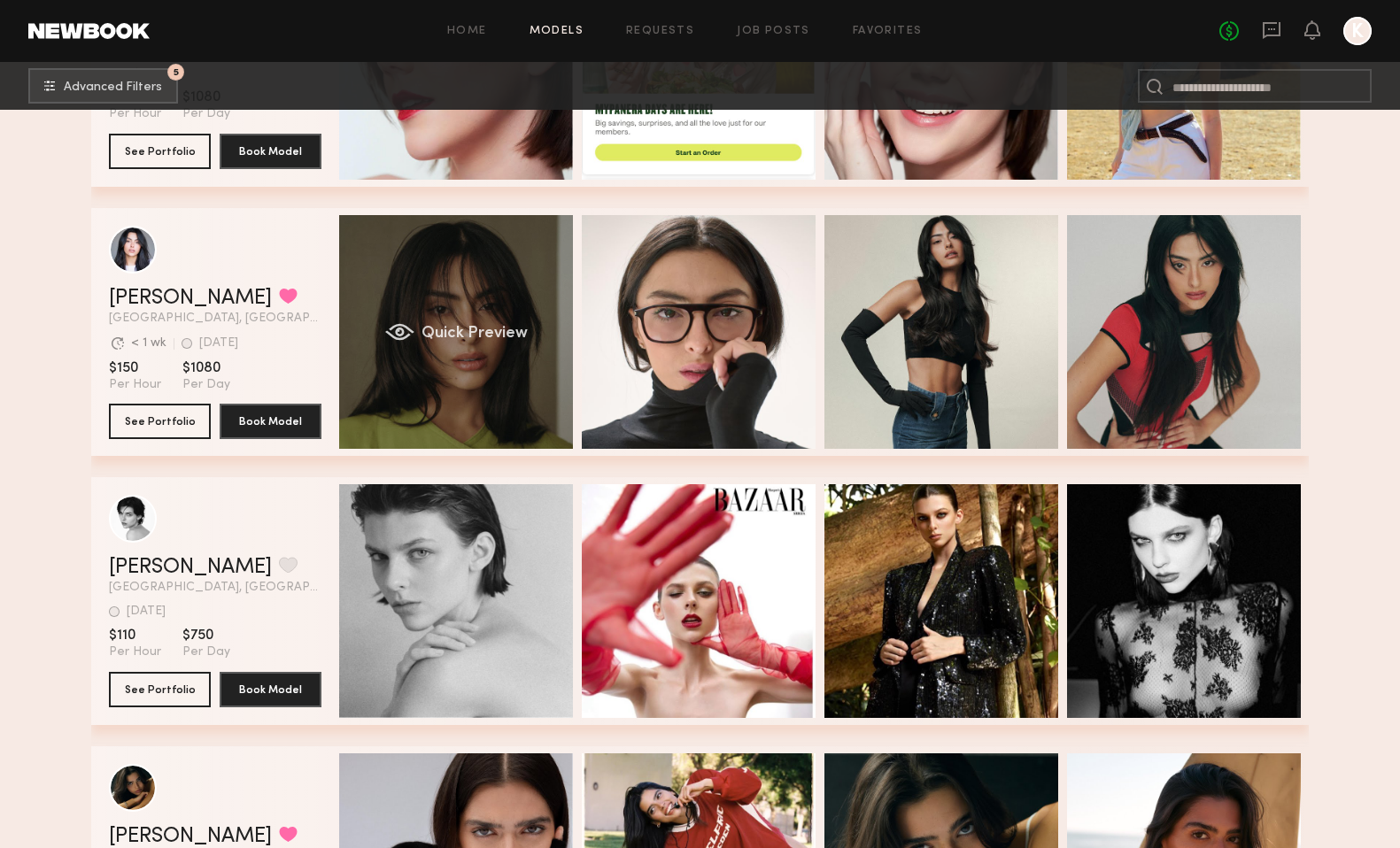
click at [450, 337] on span "Quick Preview" at bounding box center [475, 333] width 106 height 16
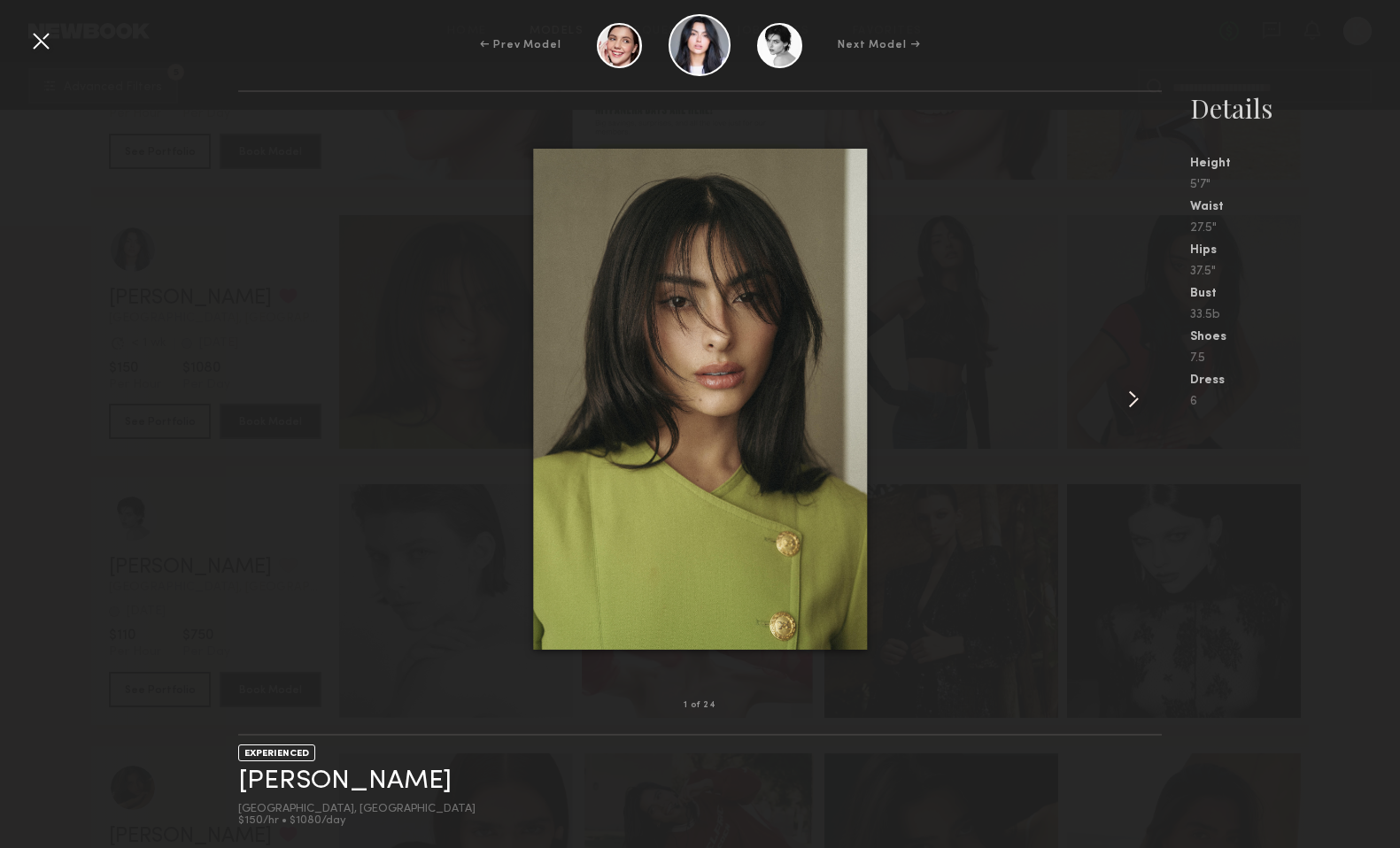
click at [1136, 396] on common-icon at bounding box center [1133, 399] width 28 height 28
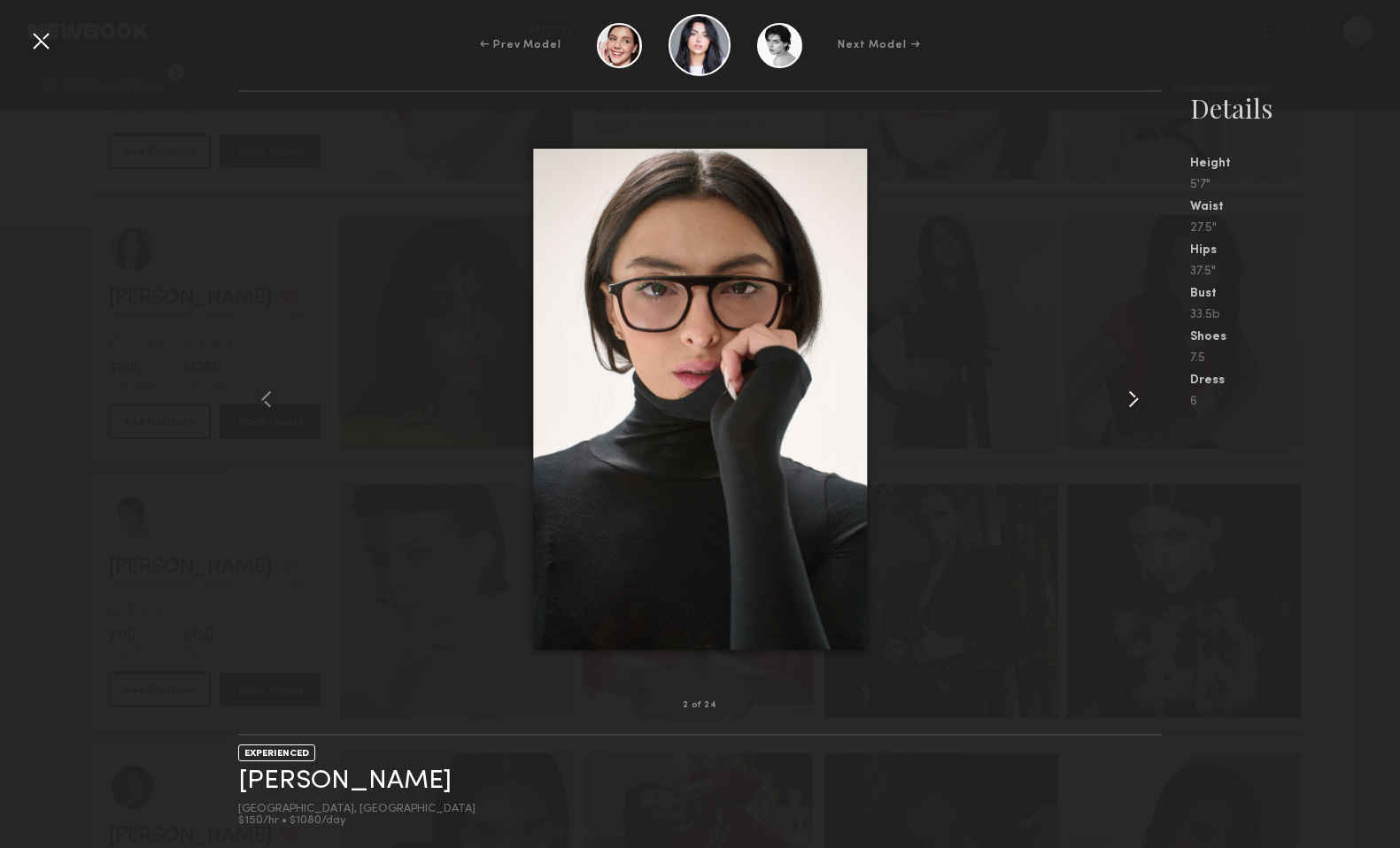
click at [1136, 396] on common-icon at bounding box center [1133, 399] width 28 height 28
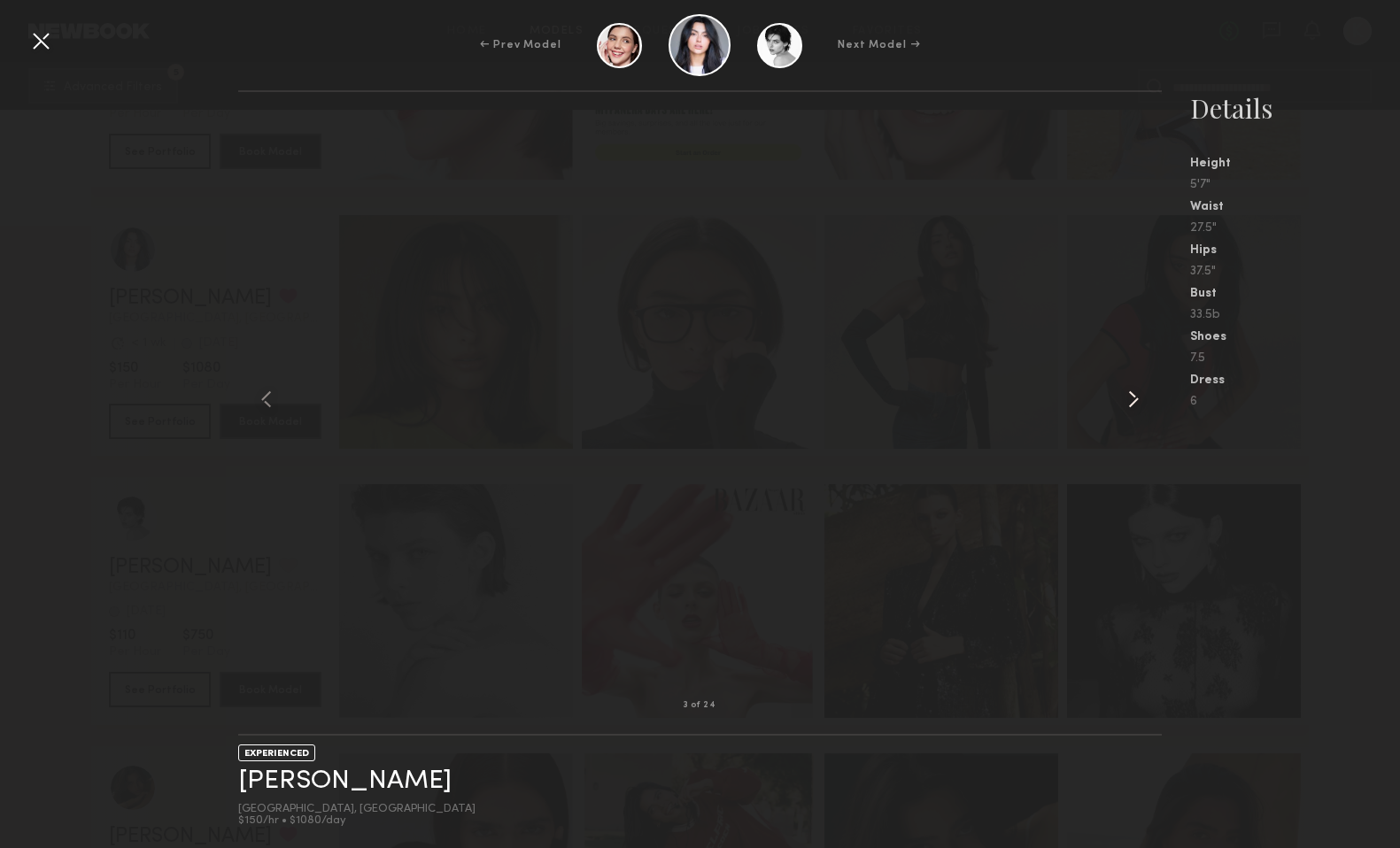
click at [1136, 396] on common-icon at bounding box center [1133, 399] width 28 height 28
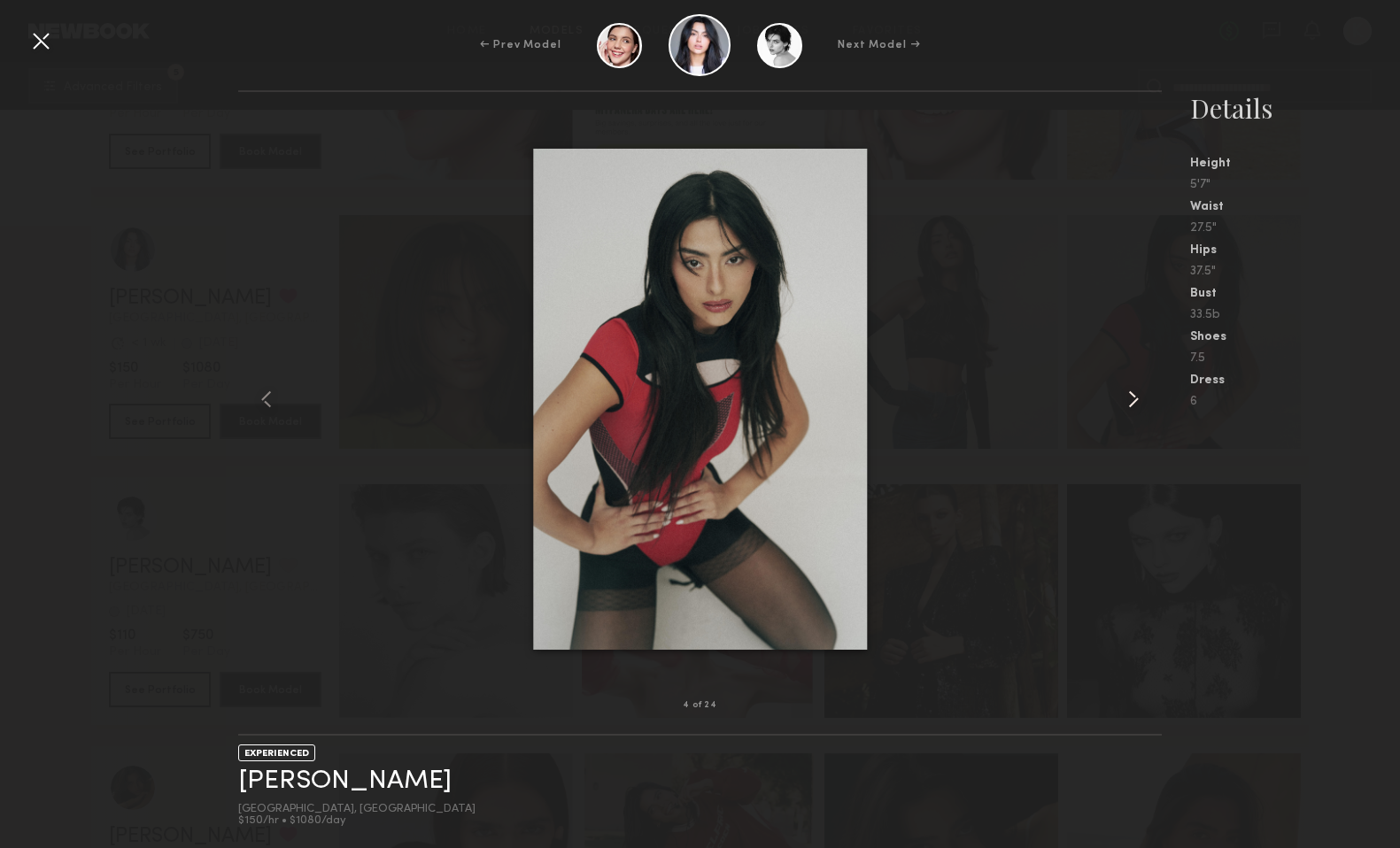
click at [1132, 399] on common-icon at bounding box center [1133, 399] width 28 height 28
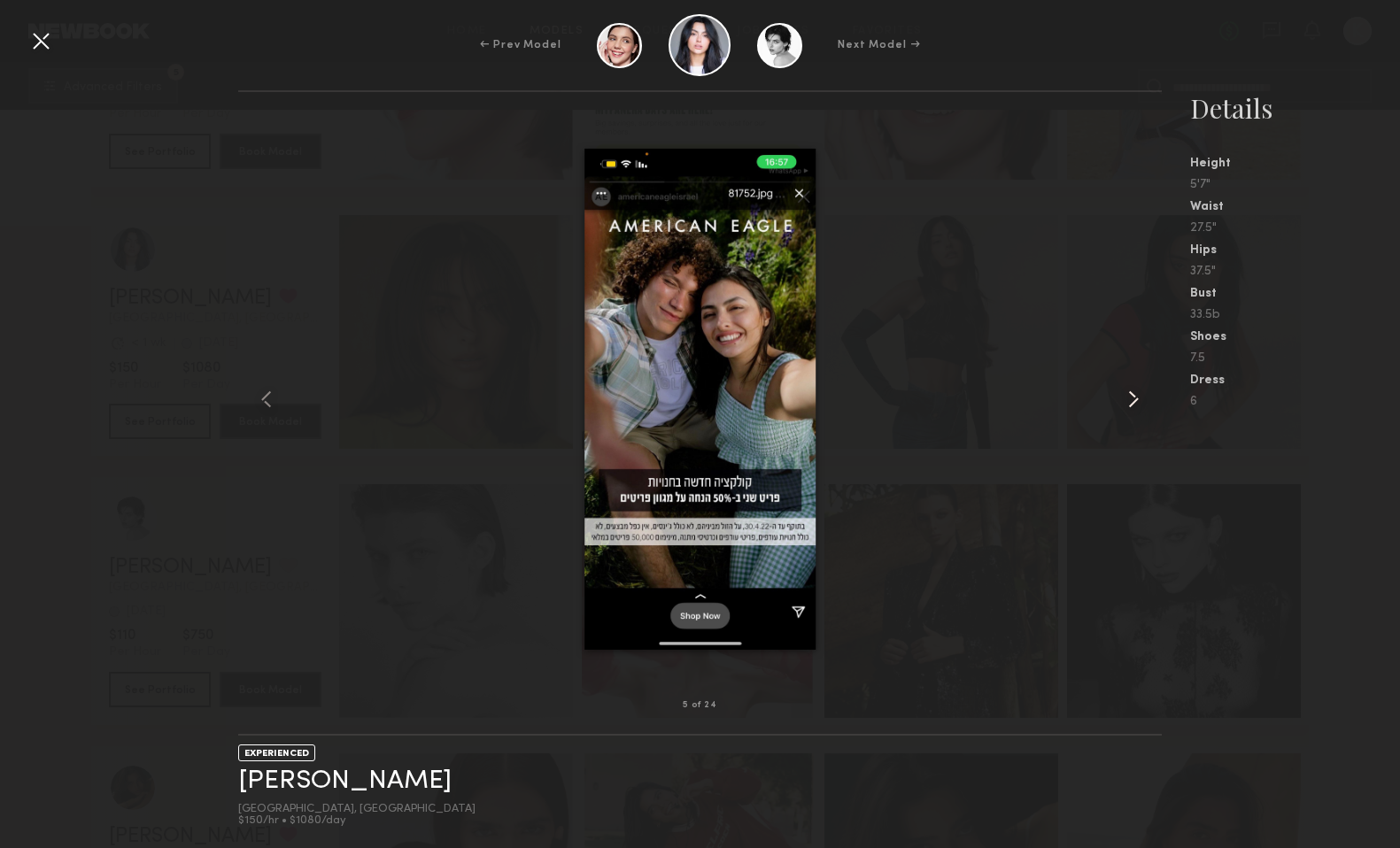
click at [1132, 401] on common-icon at bounding box center [1133, 399] width 28 height 28
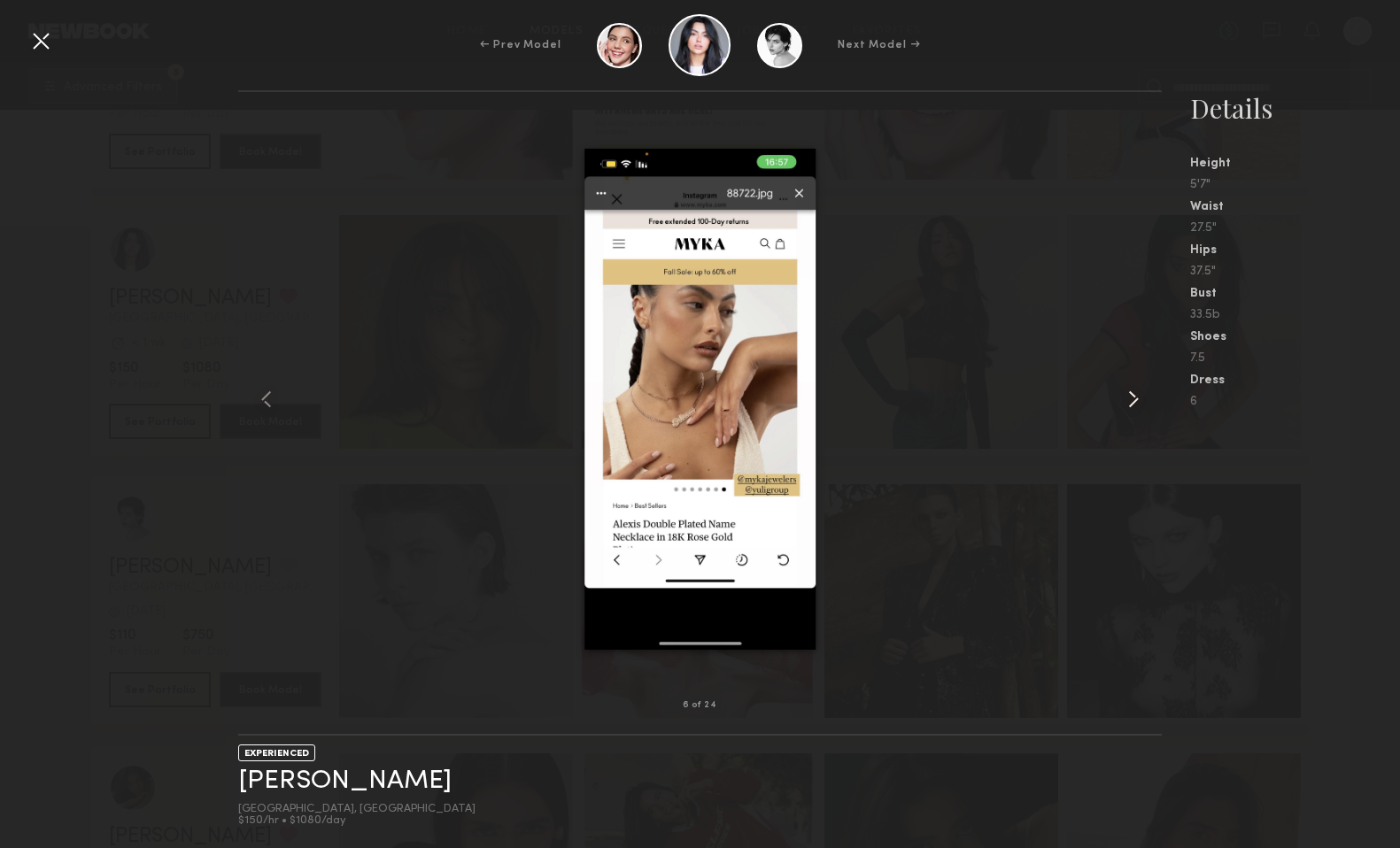
click at [1132, 401] on common-icon at bounding box center [1133, 399] width 28 height 28
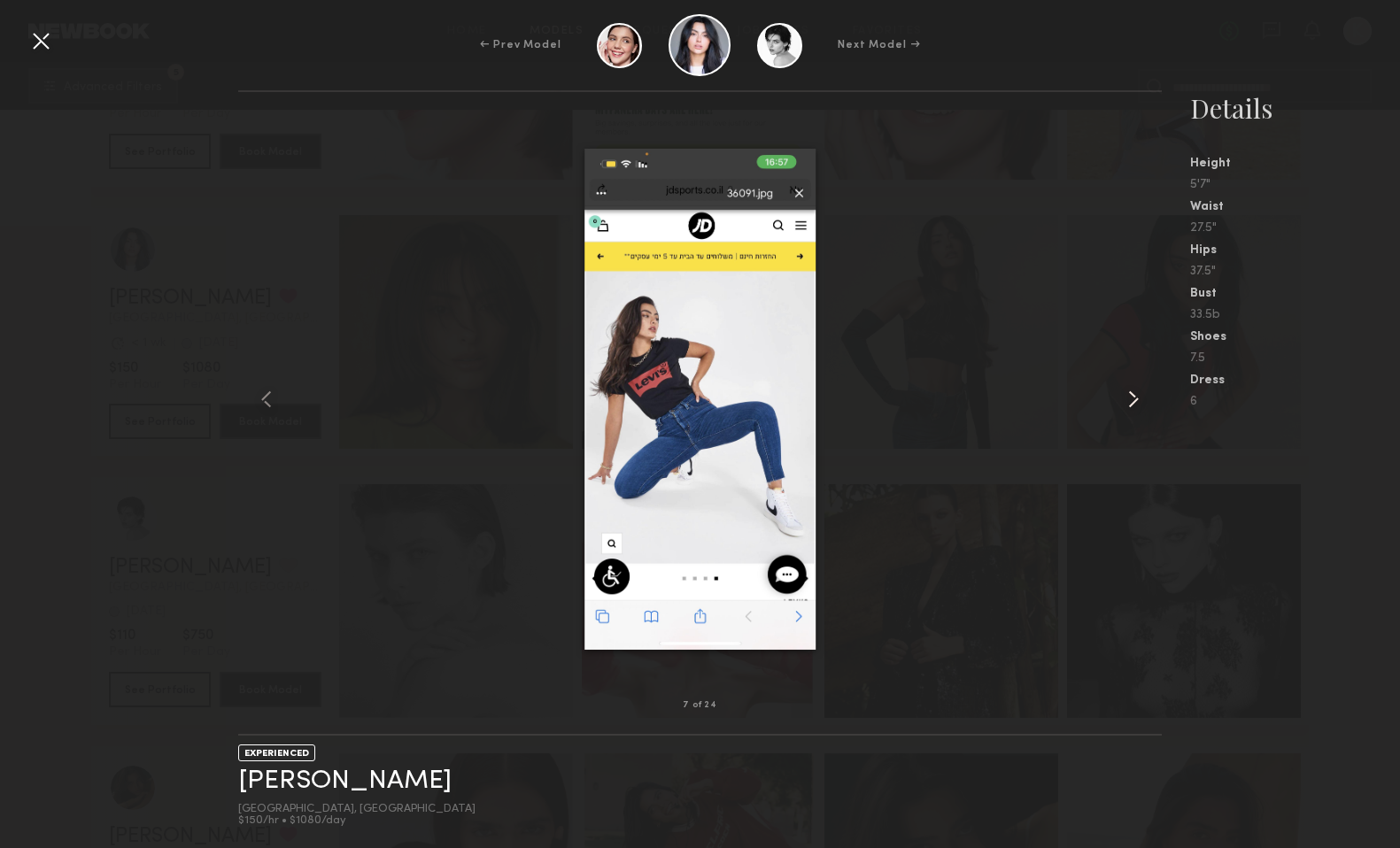
click at [1132, 401] on common-icon at bounding box center [1133, 399] width 28 height 28
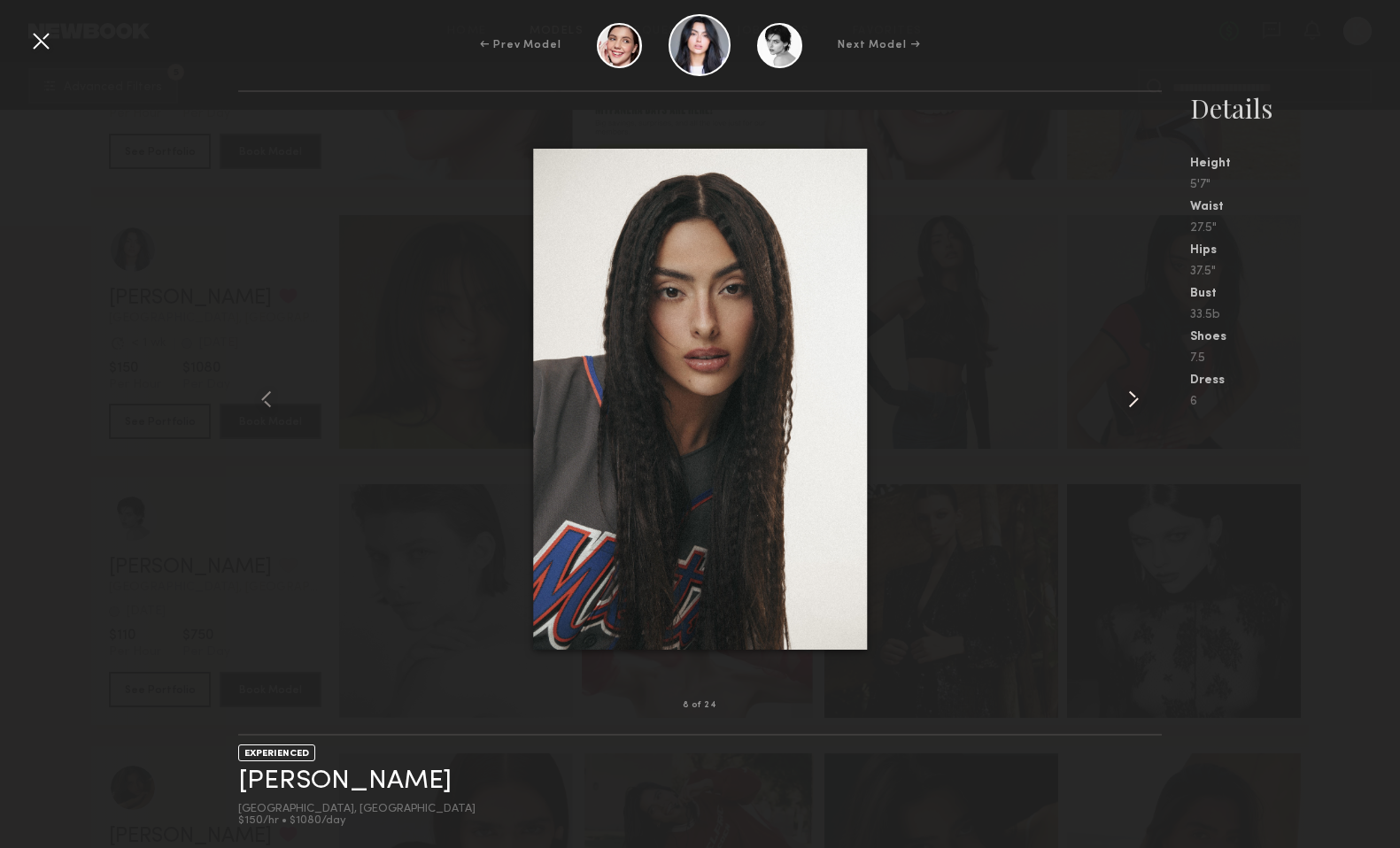
click at [1132, 401] on common-icon at bounding box center [1133, 399] width 28 height 28
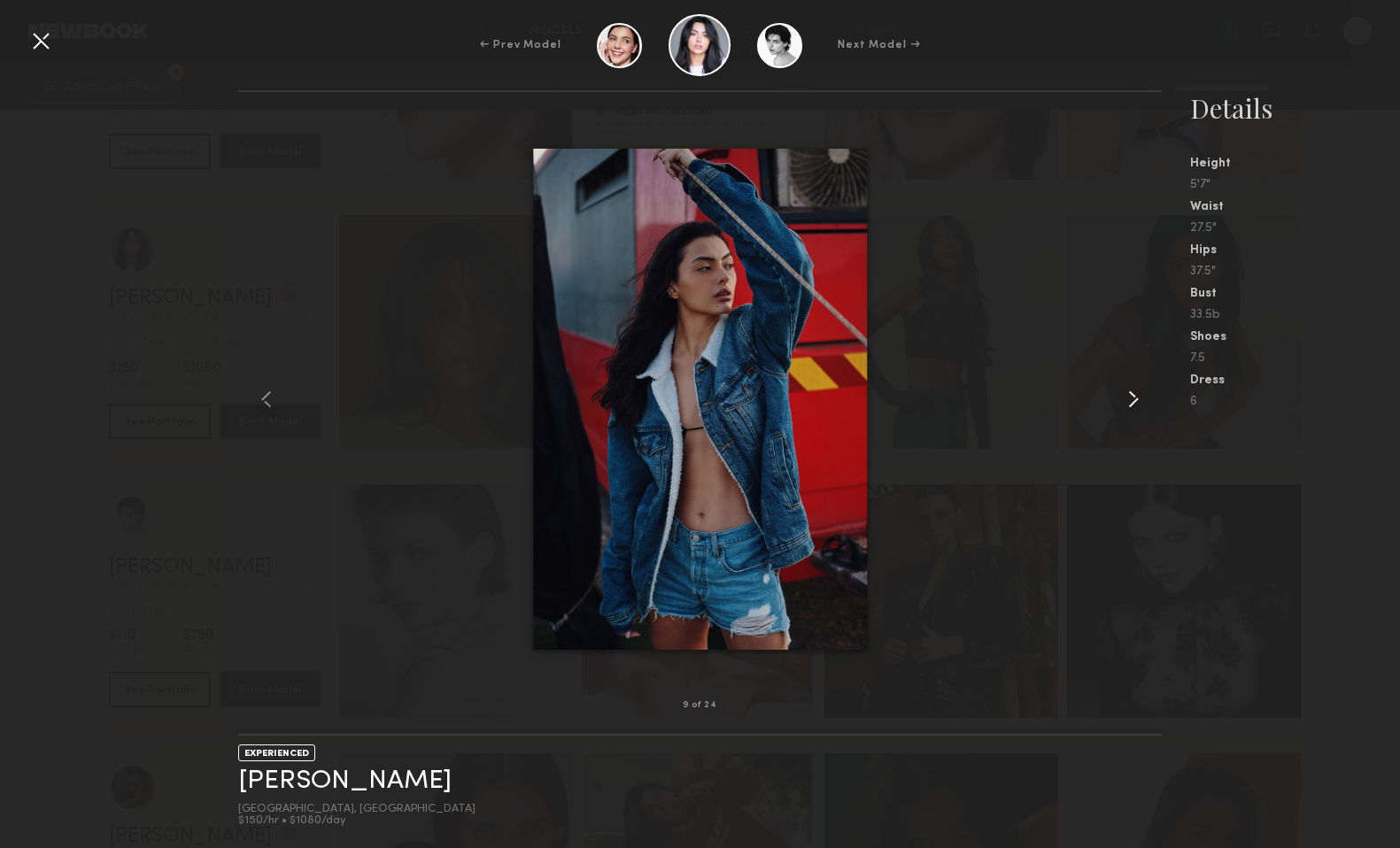
click at [1132, 402] on common-icon at bounding box center [1133, 399] width 28 height 28
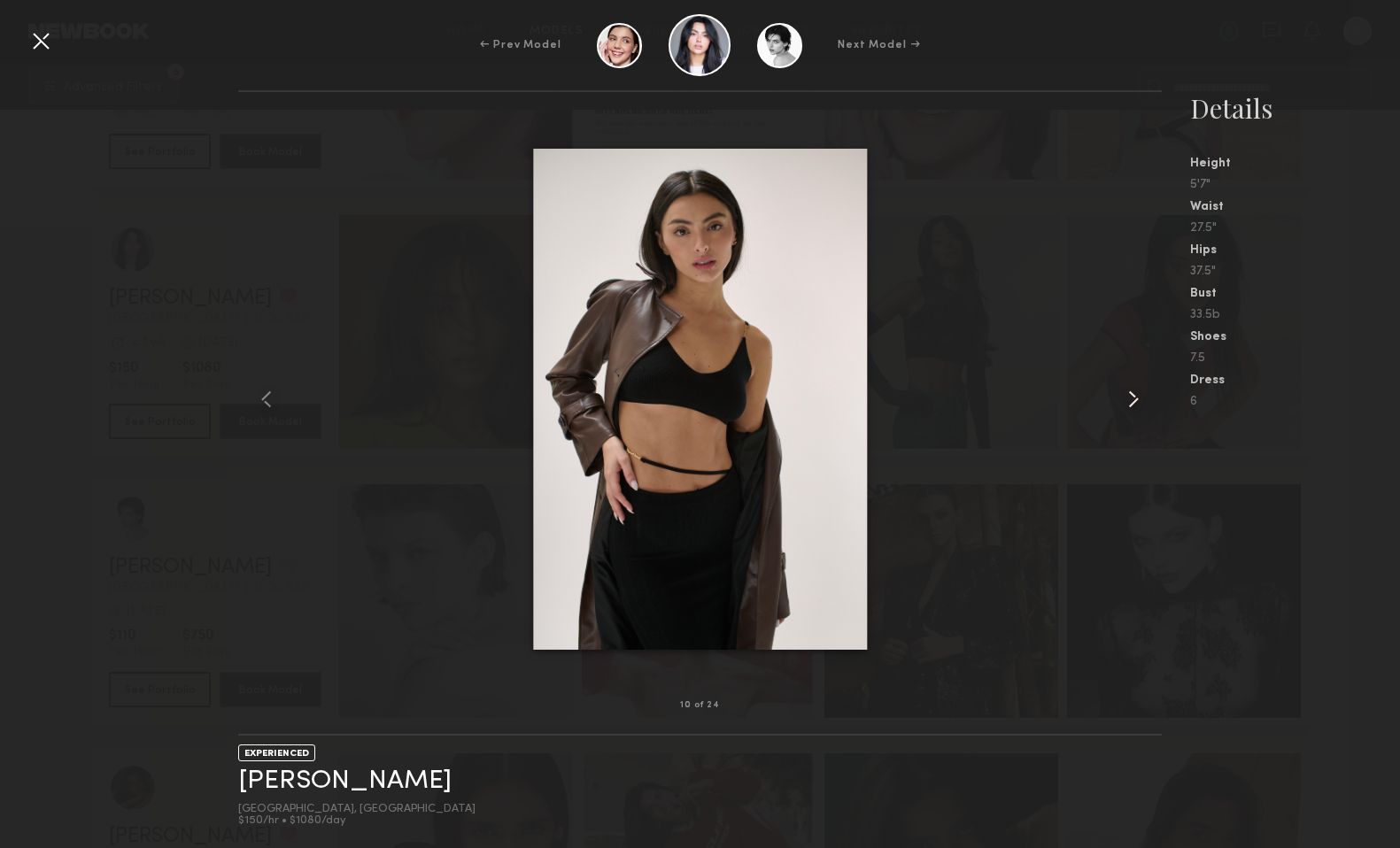
click at [1132, 402] on common-icon at bounding box center [1133, 399] width 28 height 28
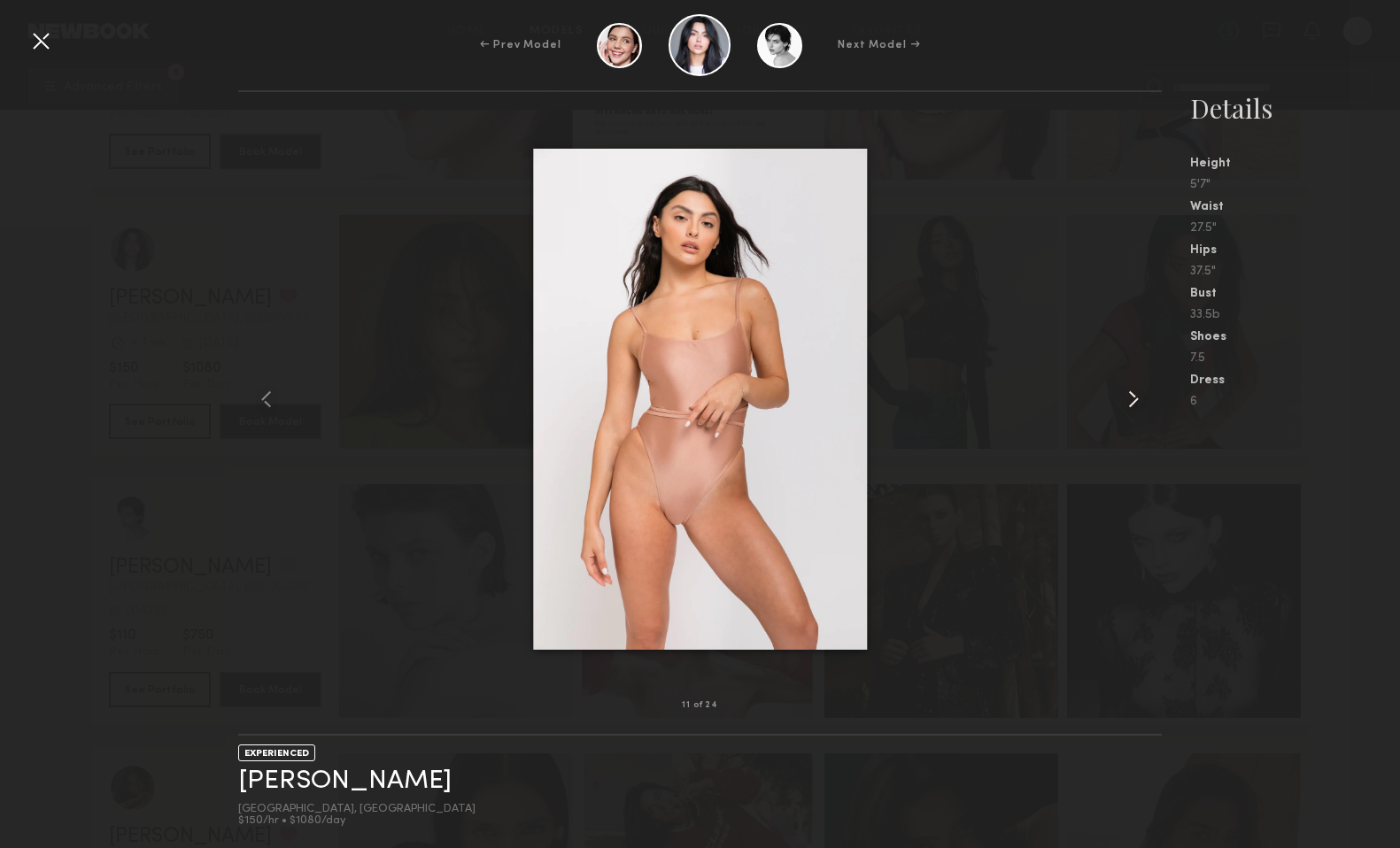
click at [1131, 403] on common-icon at bounding box center [1133, 399] width 28 height 28
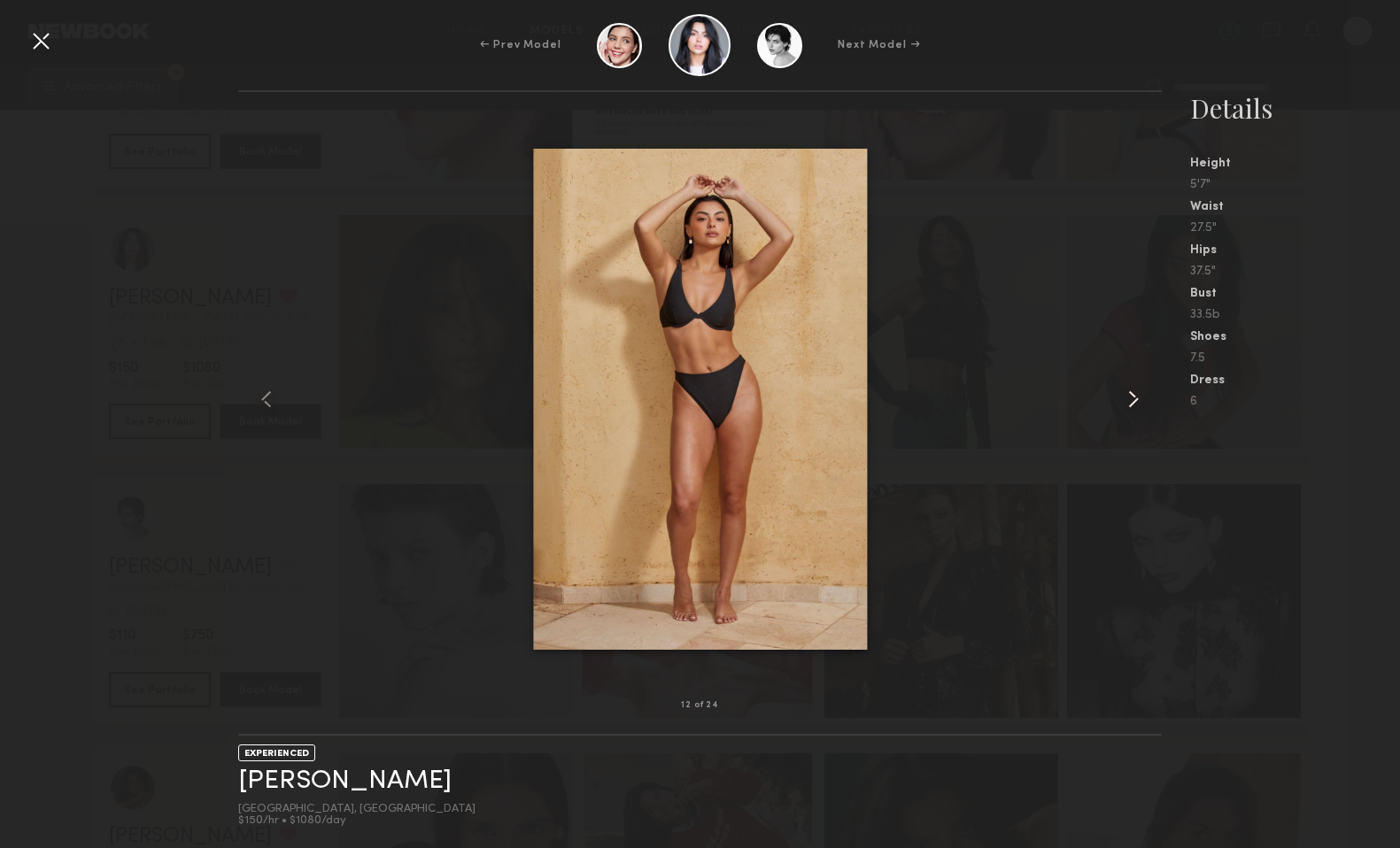
click at [1131, 403] on common-icon at bounding box center [1133, 399] width 28 height 28
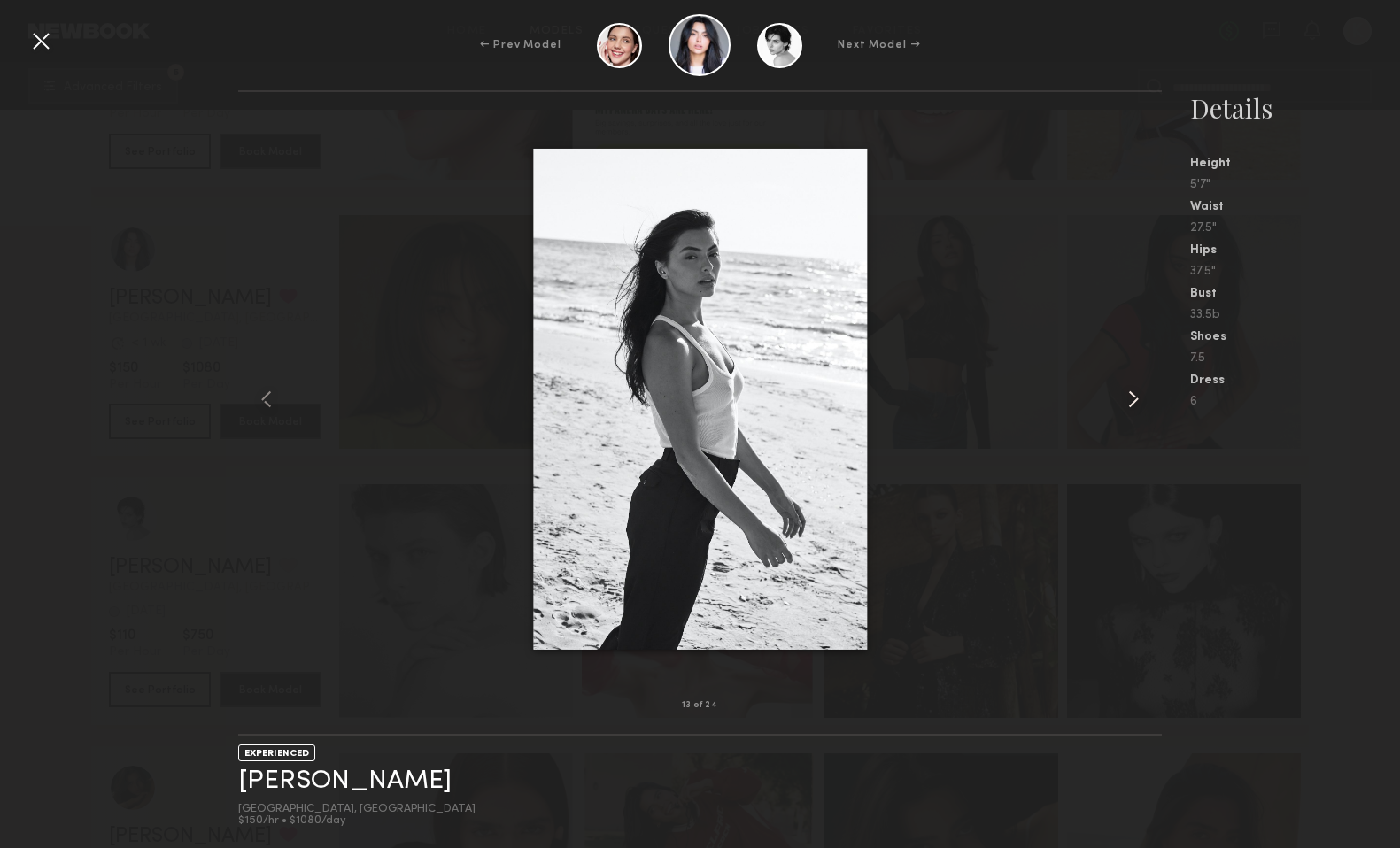
click at [1131, 404] on common-icon at bounding box center [1133, 399] width 28 height 28
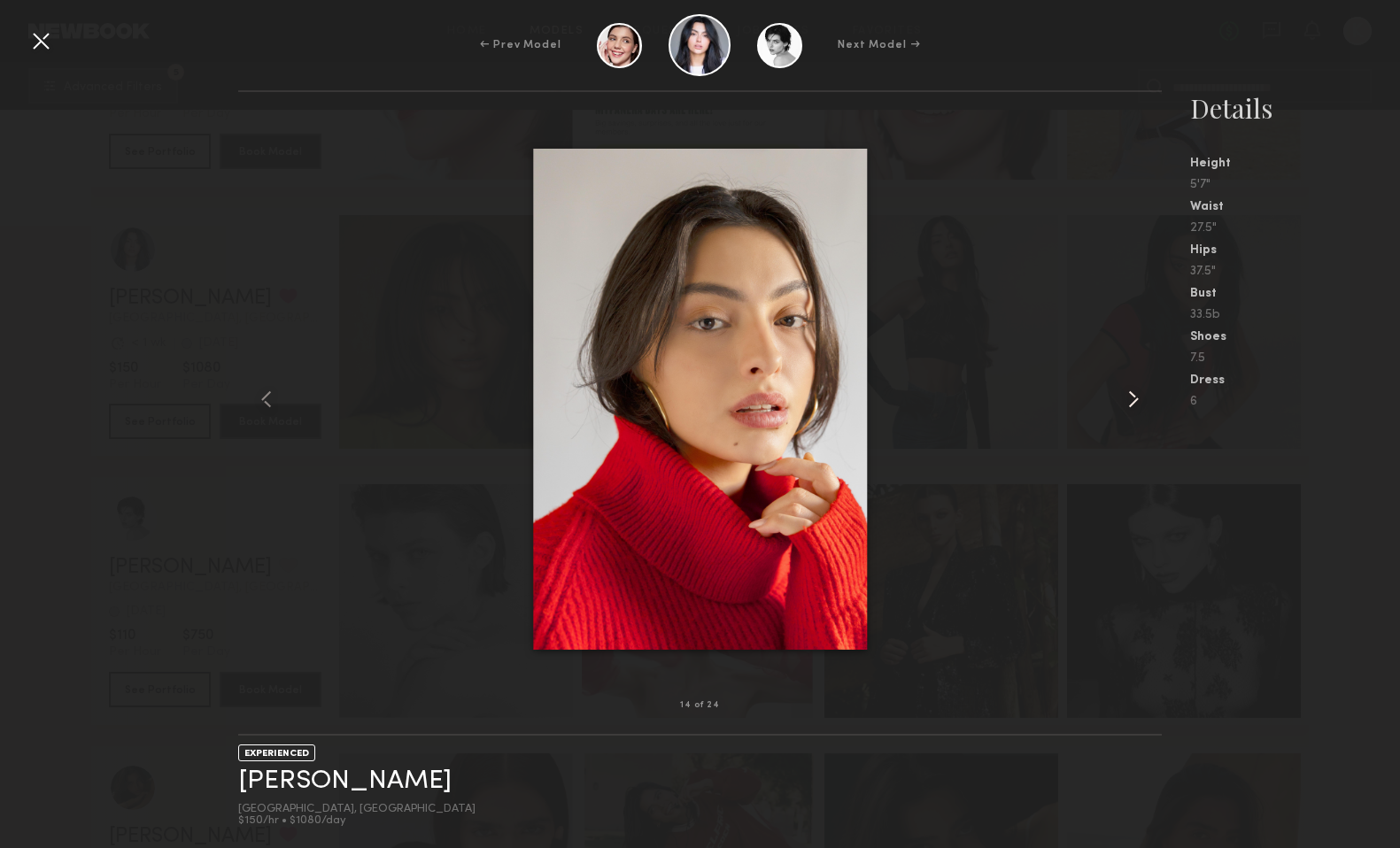
click at [1131, 404] on common-icon at bounding box center [1133, 399] width 28 height 28
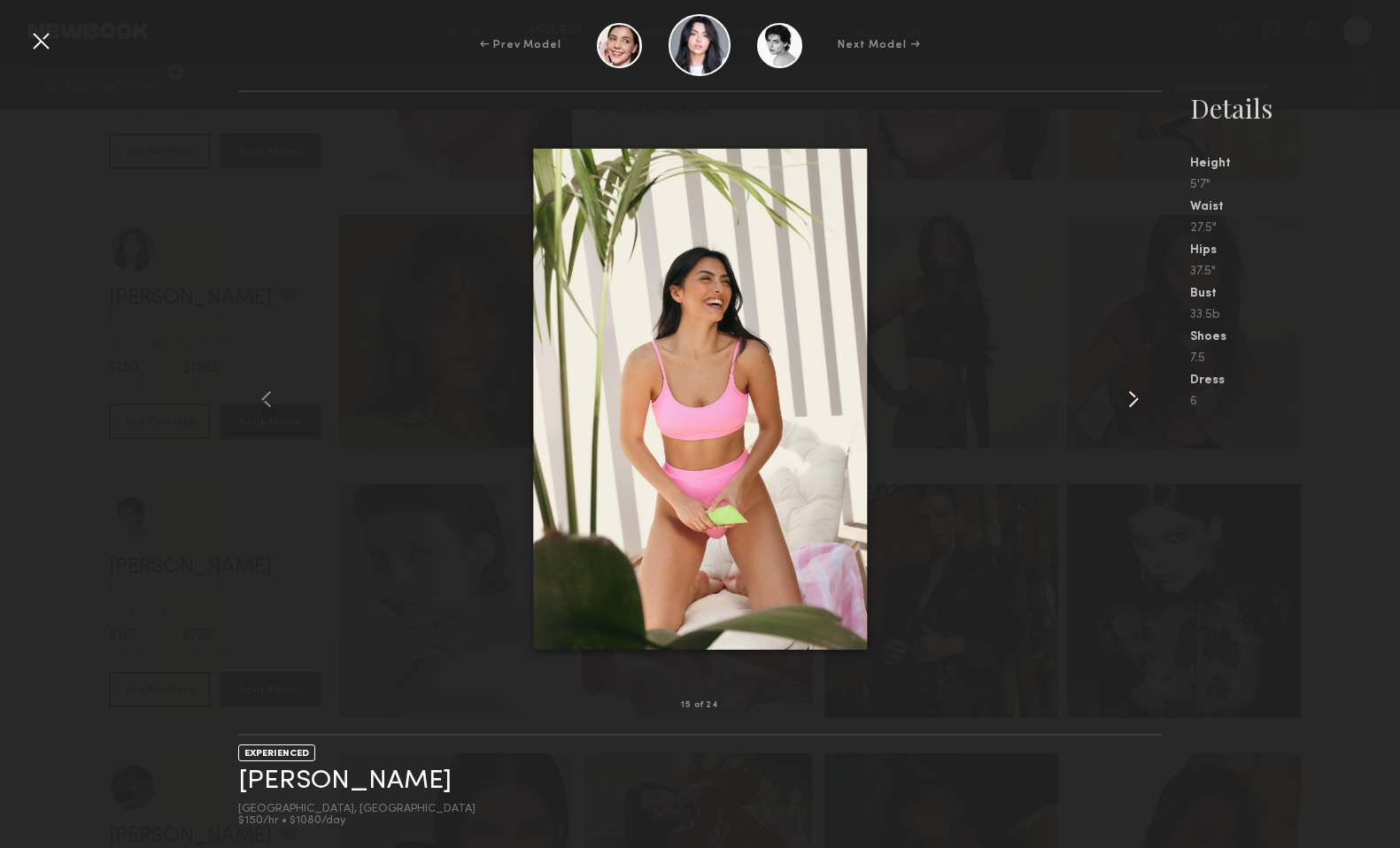
click at [1131, 405] on common-icon at bounding box center [1133, 399] width 28 height 28
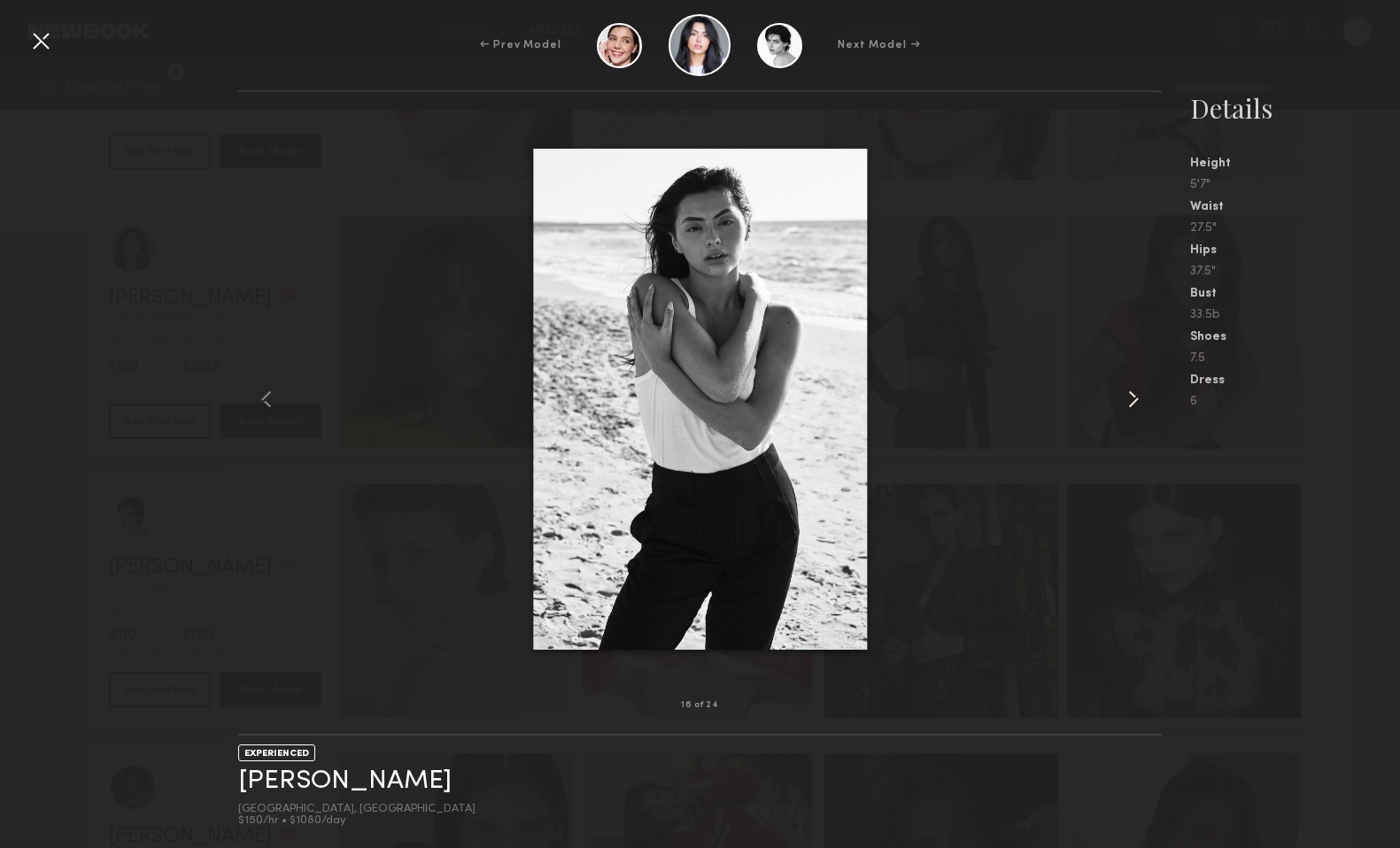
click at [1130, 406] on common-icon at bounding box center [1133, 399] width 28 height 28
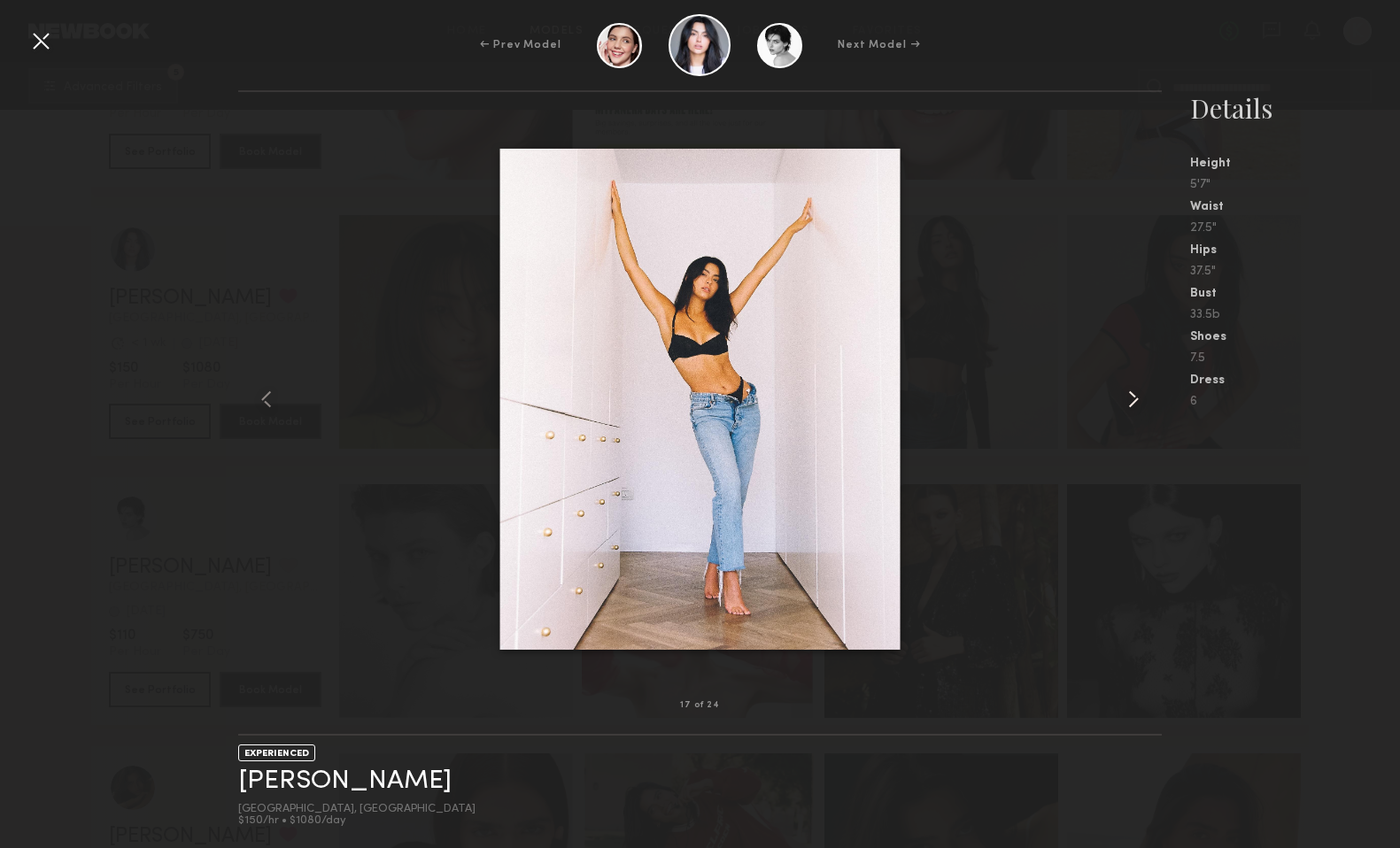
click at [1130, 406] on common-icon at bounding box center [1133, 399] width 28 height 28
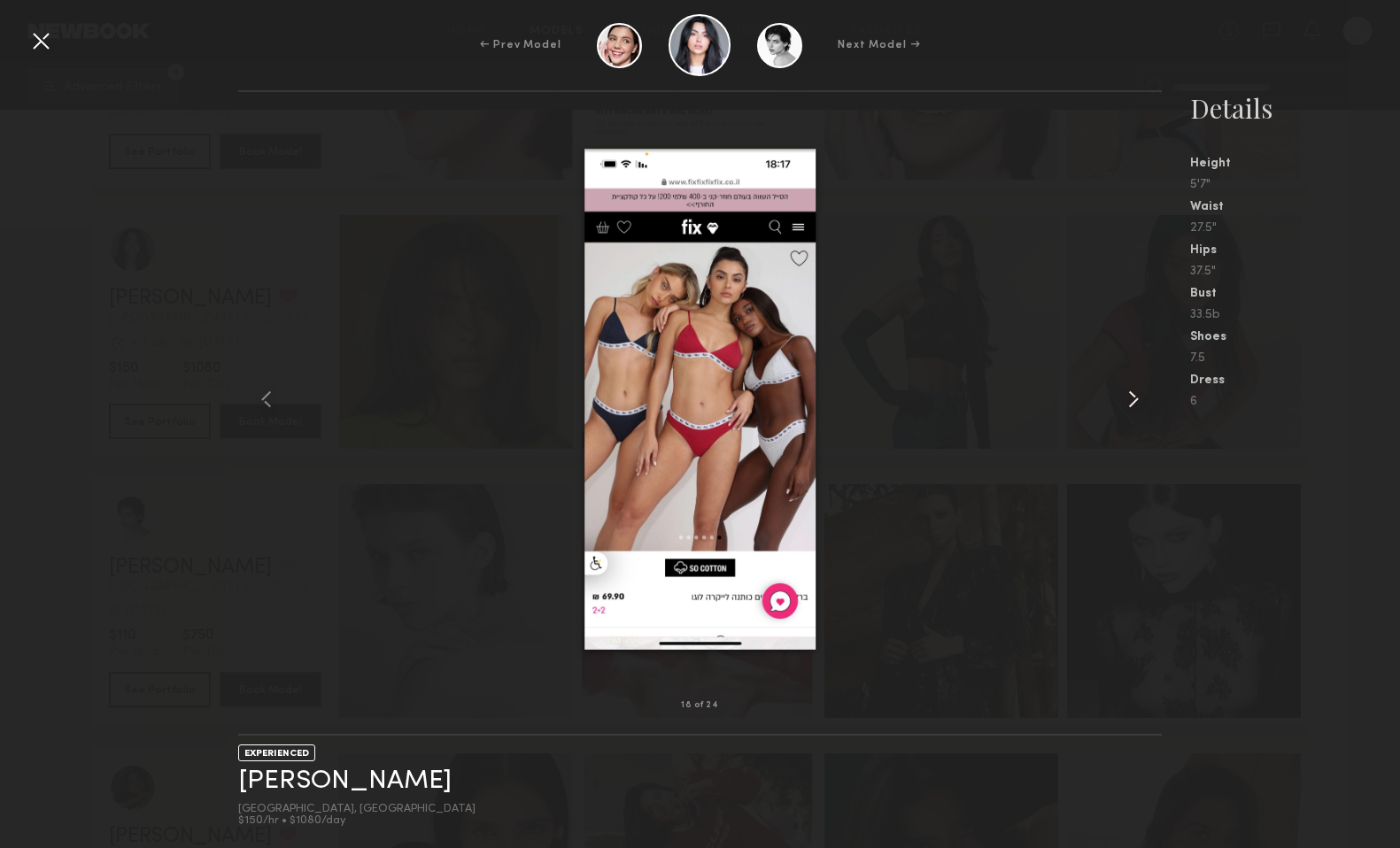
click at [1130, 406] on common-icon at bounding box center [1133, 399] width 28 height 28
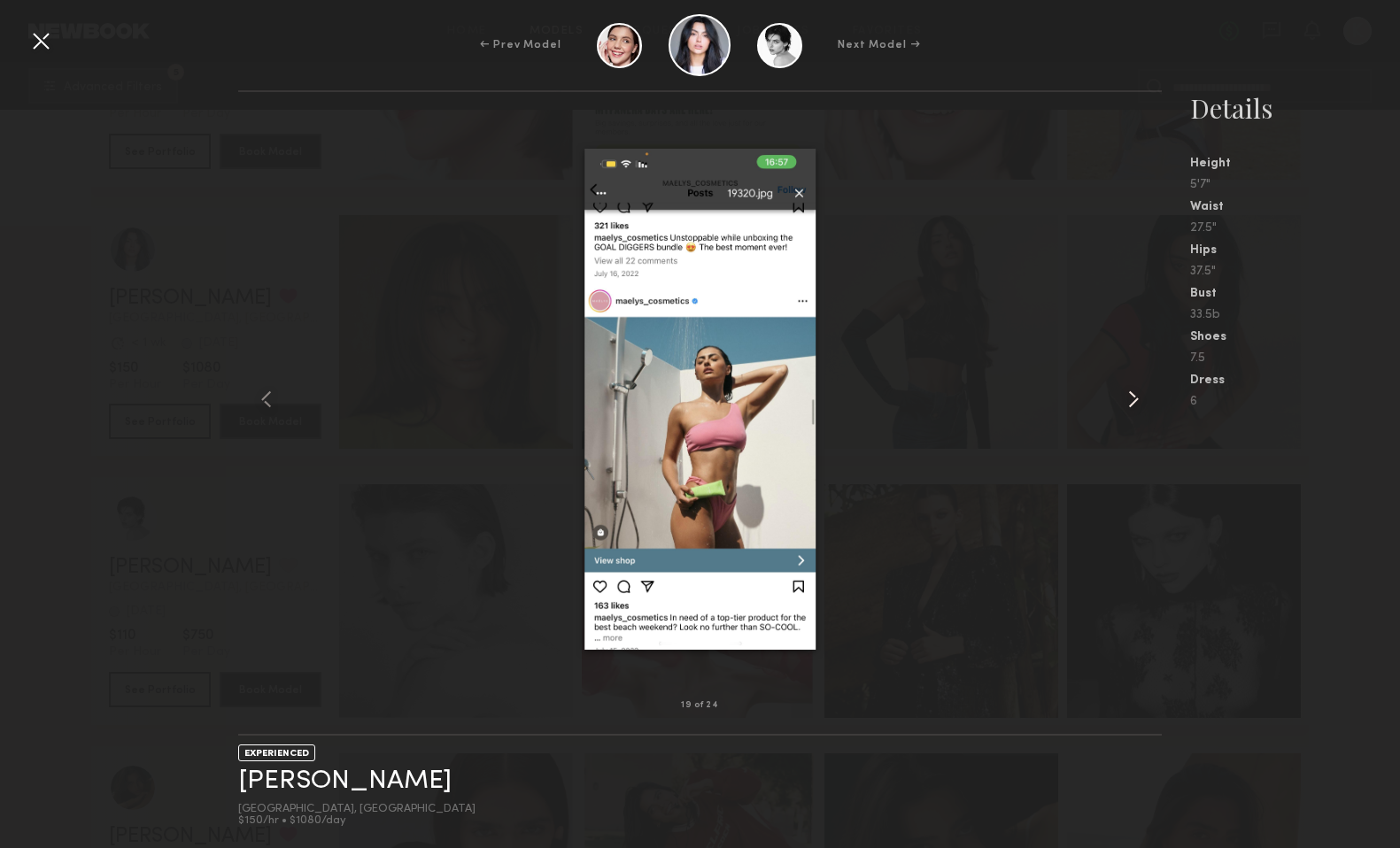
click at [1130, 406] on common-icon at bounding box center [1133, 399] width 28 height 28
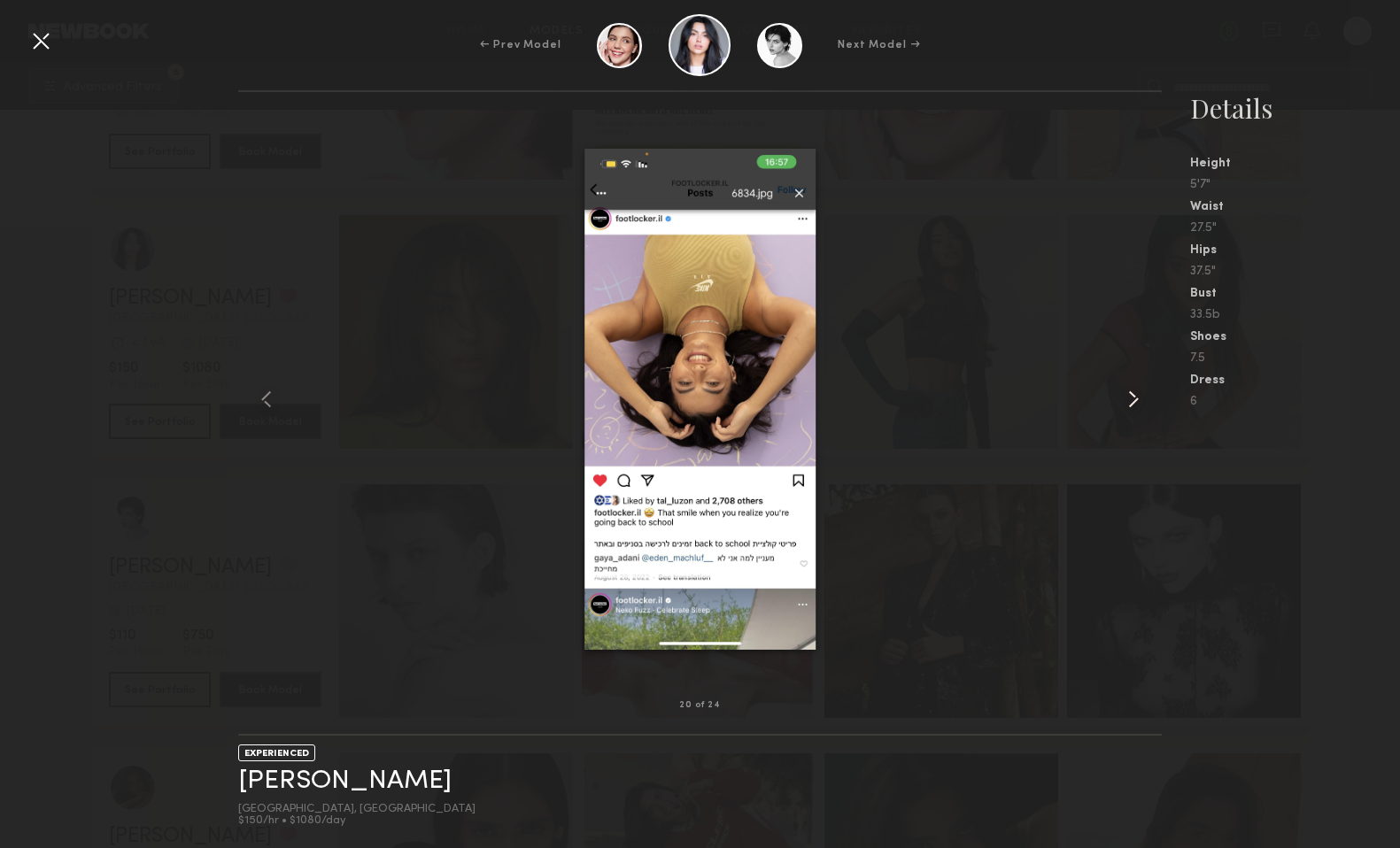
click at [1130, 406] on common-icon at bounding box center [1133, 399] width 28 height 28
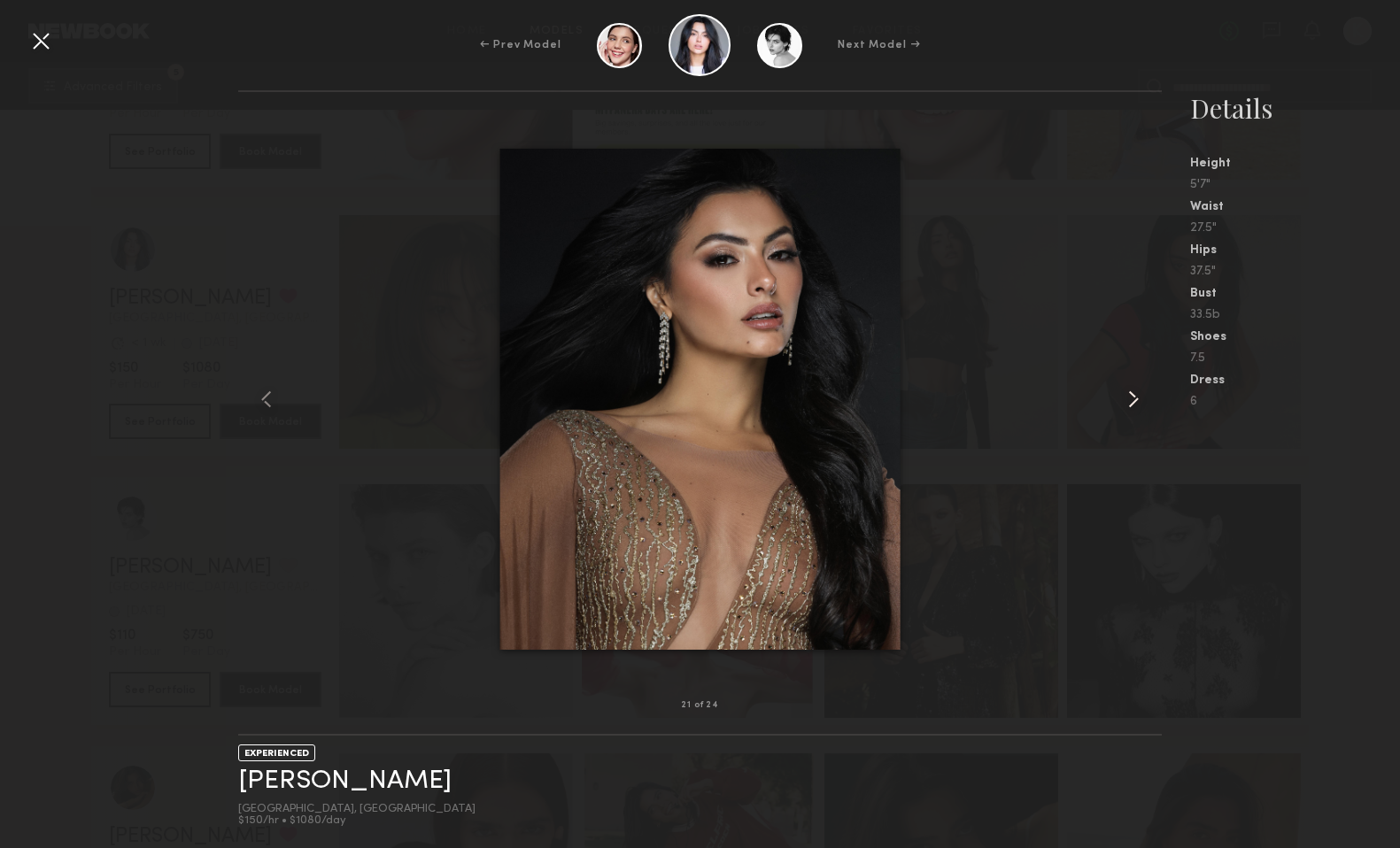
click at [1130, 406] on common-icon at bounding box center [1133, 399] width 28 height 28
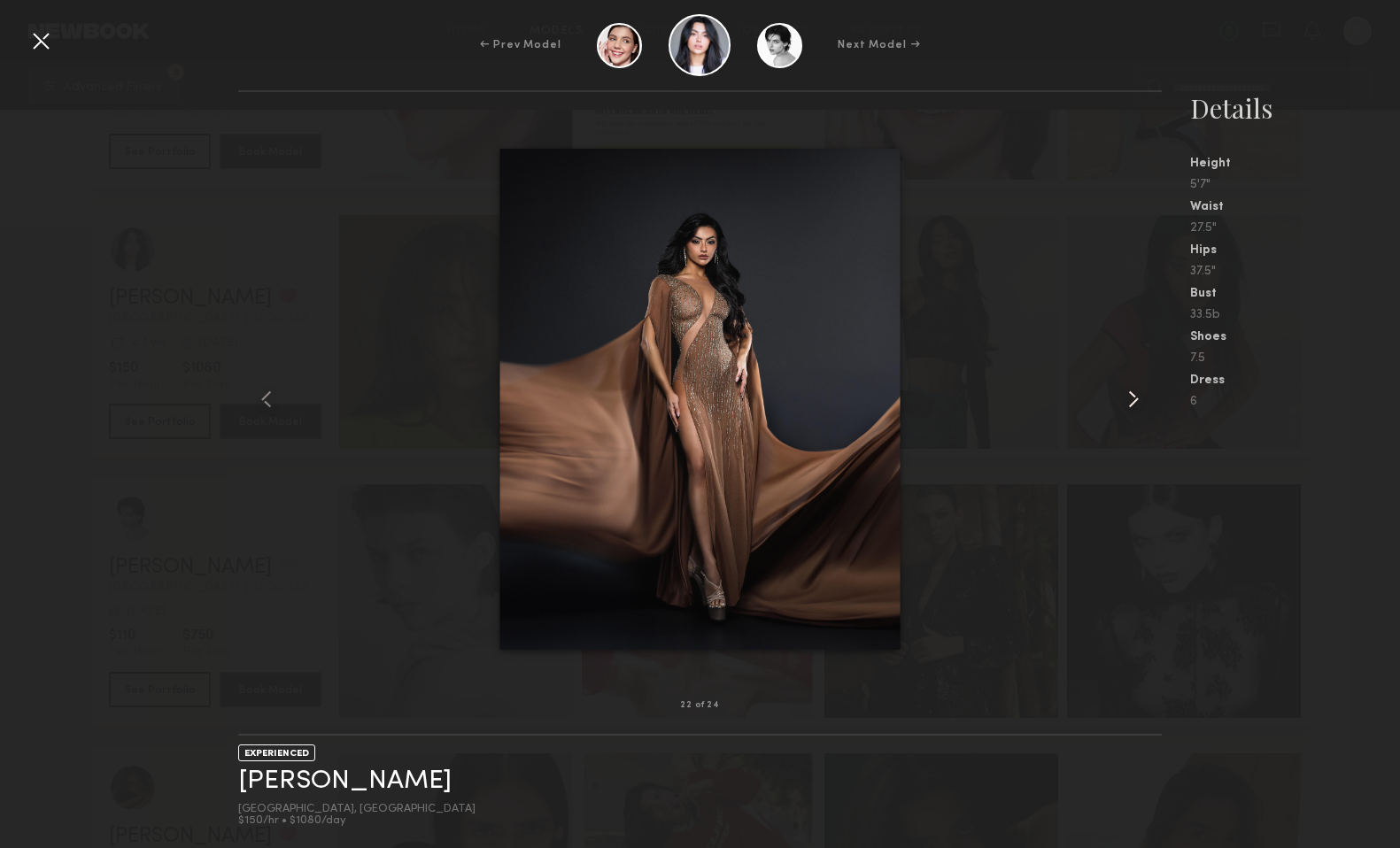
click at [1130, 407] on common-icon at bounding box center [1133, 399] width 28 height 28
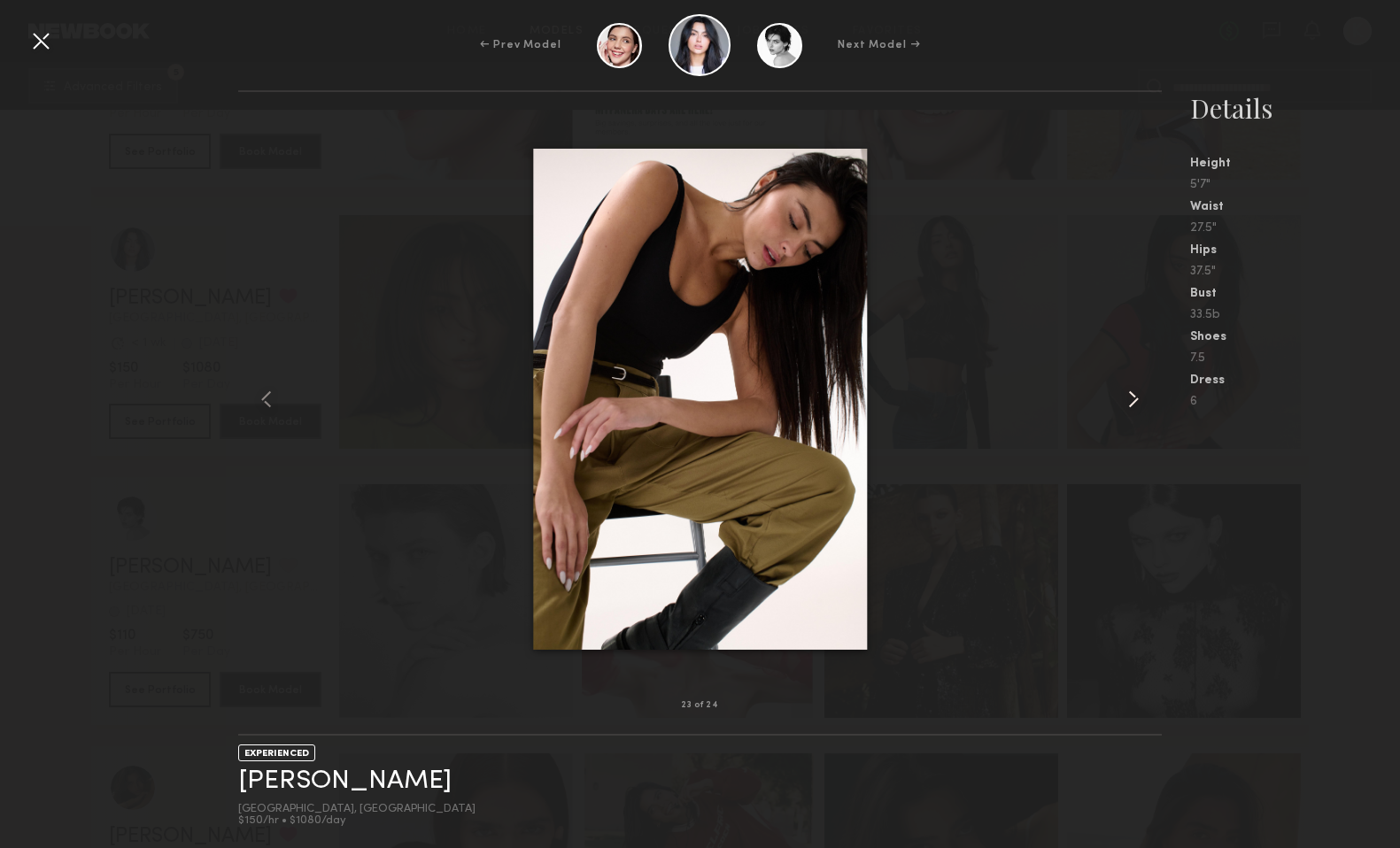
click at [1130, 408] on common-icon at bounding box center [1133, 399] width 28 height 28
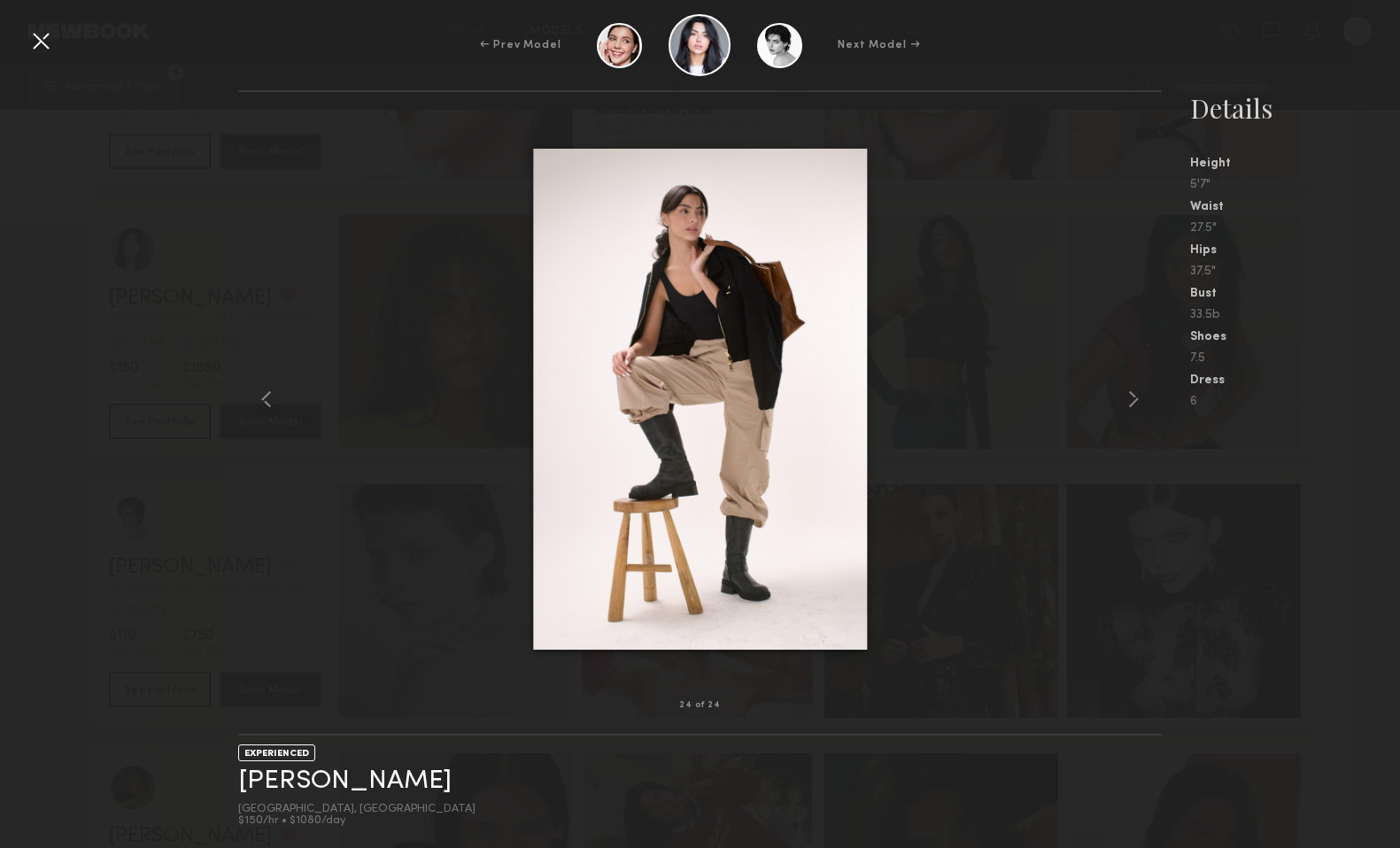
click at [44, 48] on div at bounding box center [40, 40] width 28 height 28
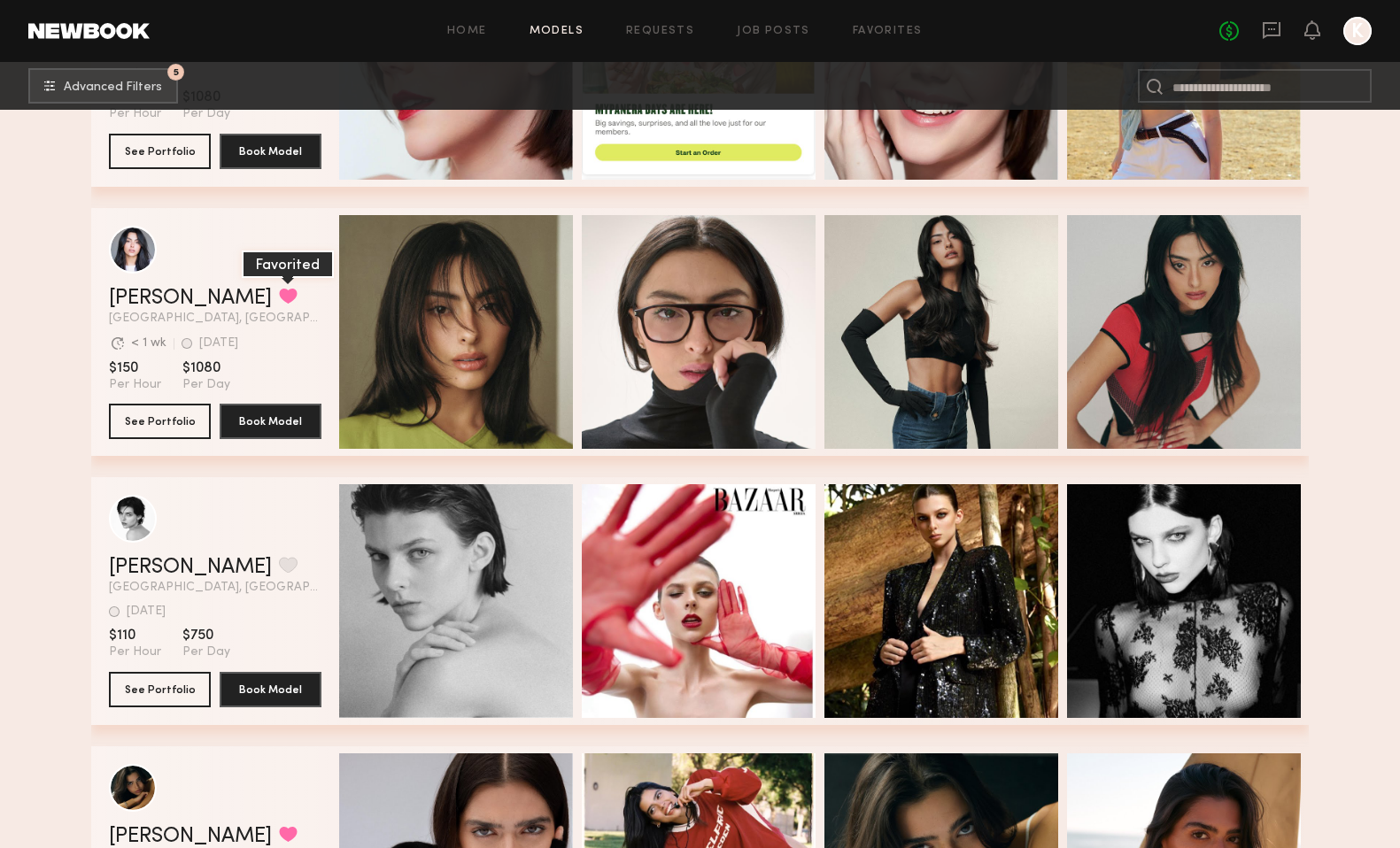
click at [279, 290] on button "grid" at bounding box center [288, 295] width 18 height 16
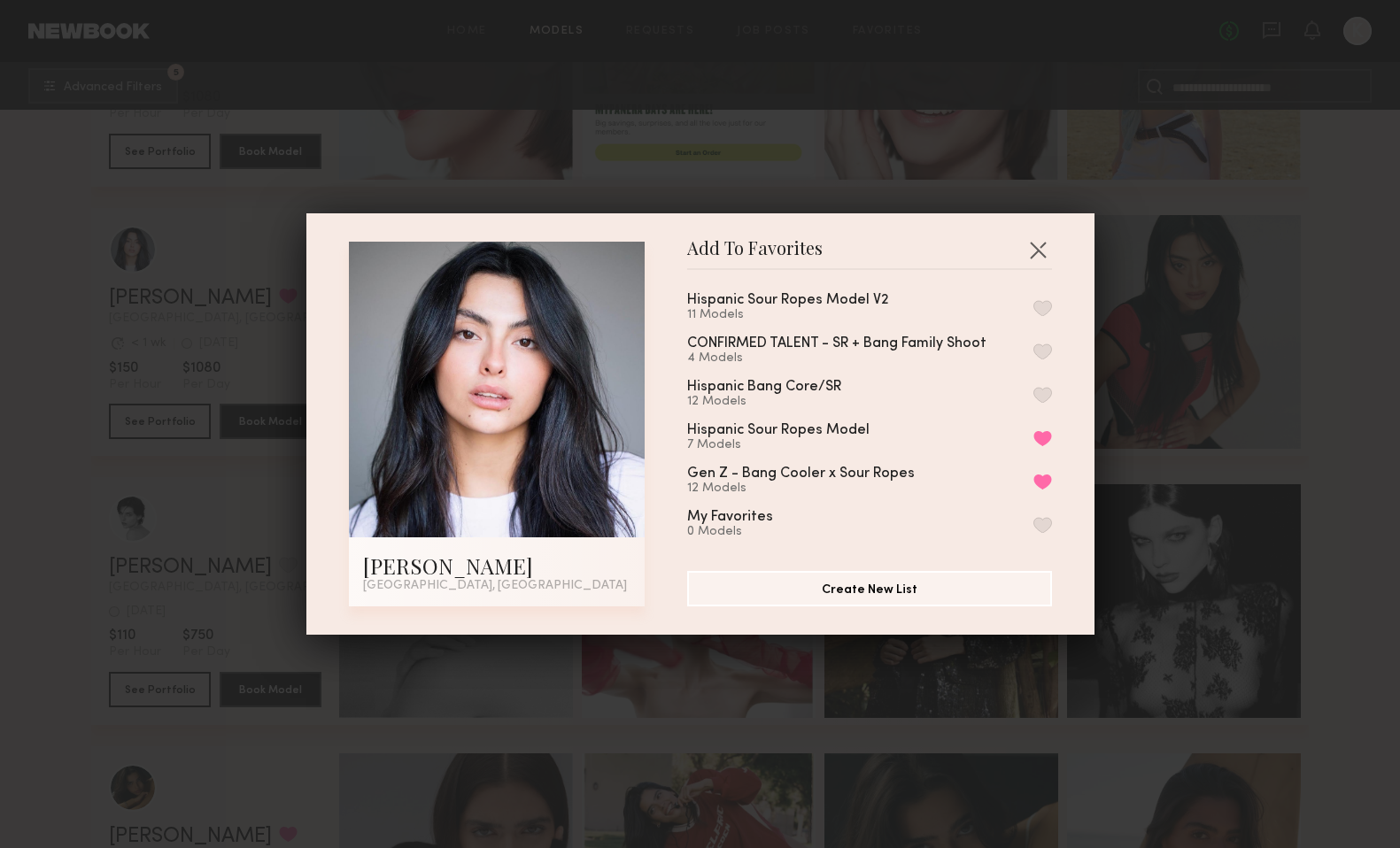
scroll to position [0, 0]
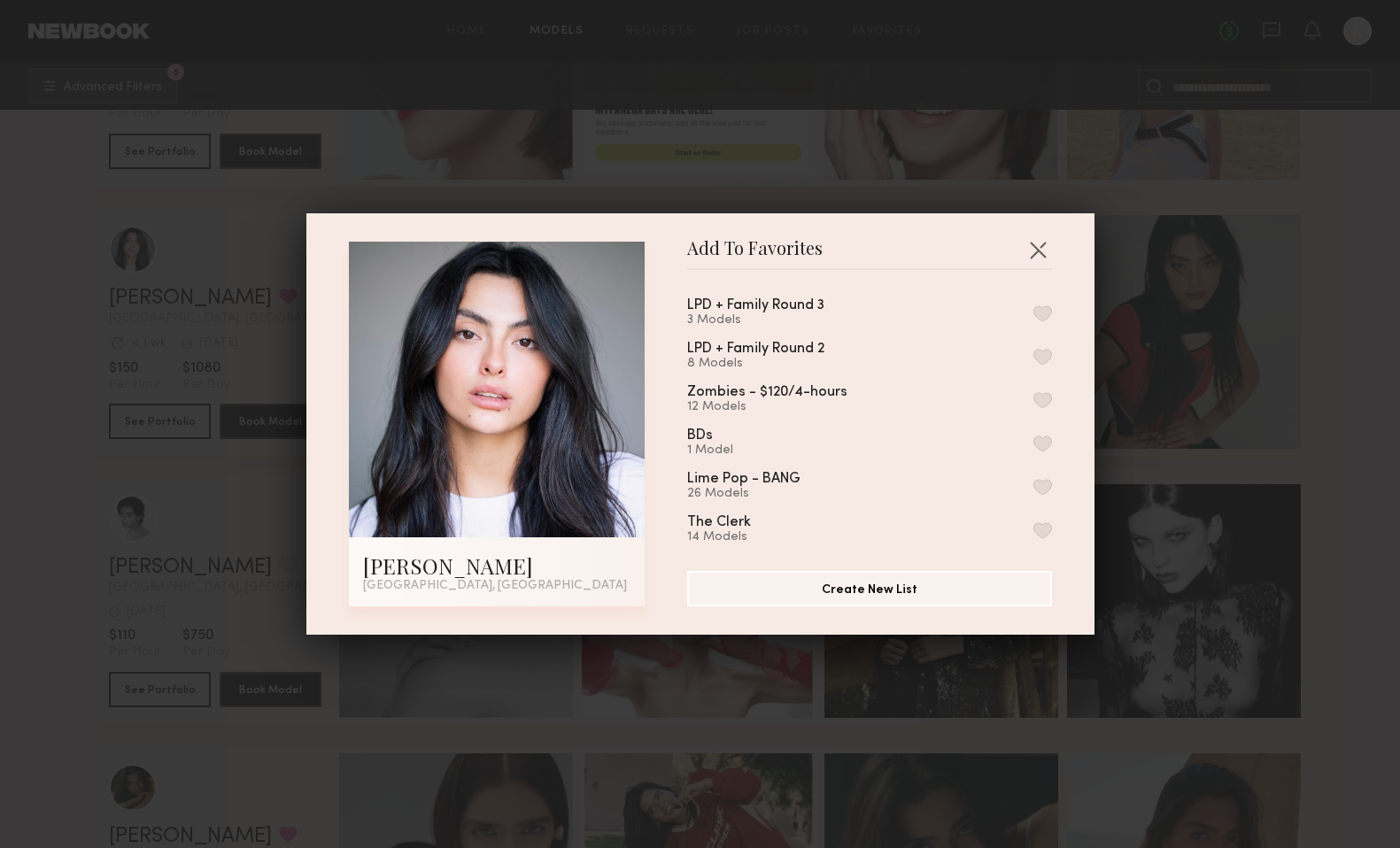
click at [1041, 309] on button "button" at bounding box center [1042, 313] width 18 height 16
click at [1046, 245] on button "button" at bounding box center [1037, 249] width 28 height 28
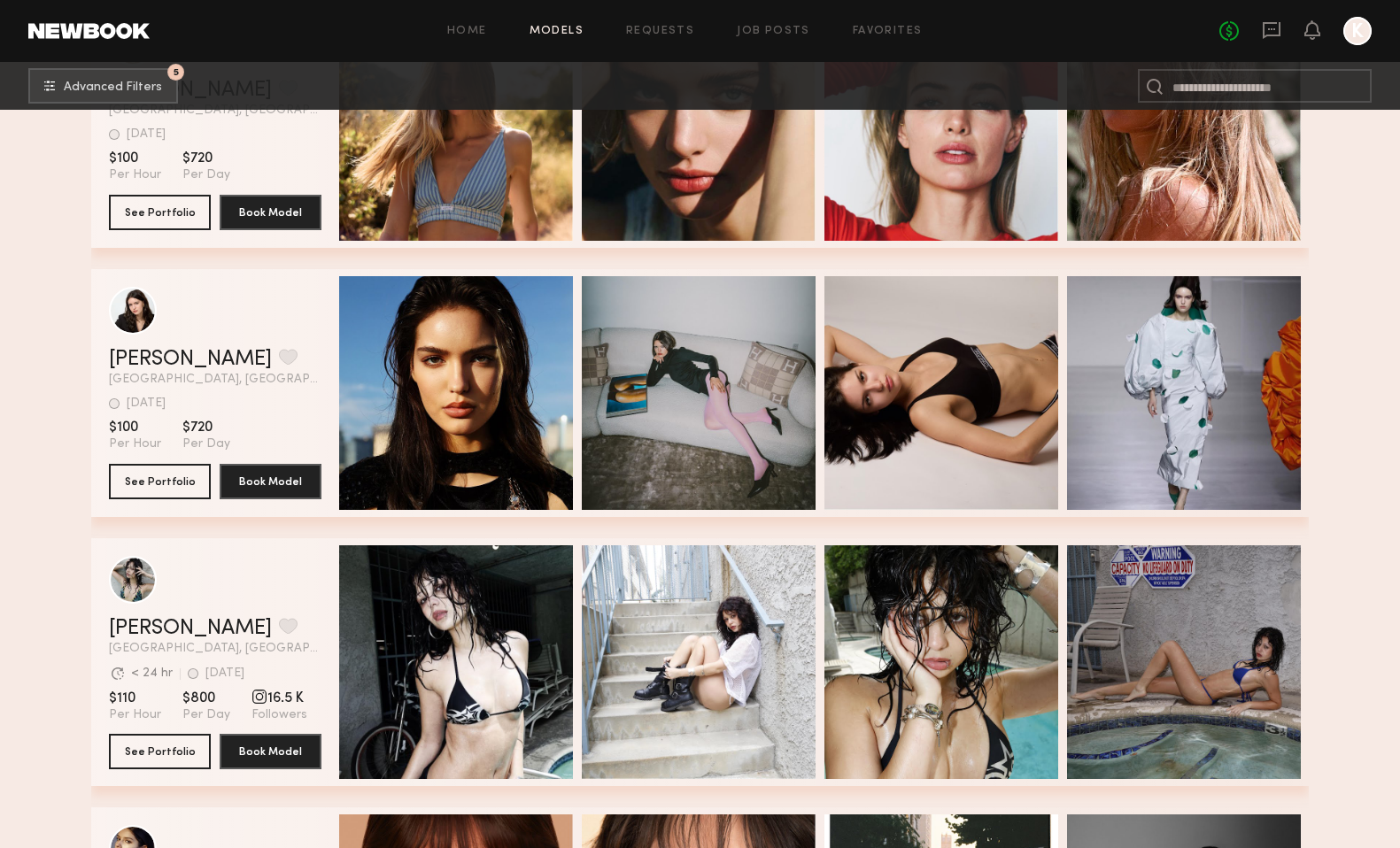
scroll to position [6883, 0]
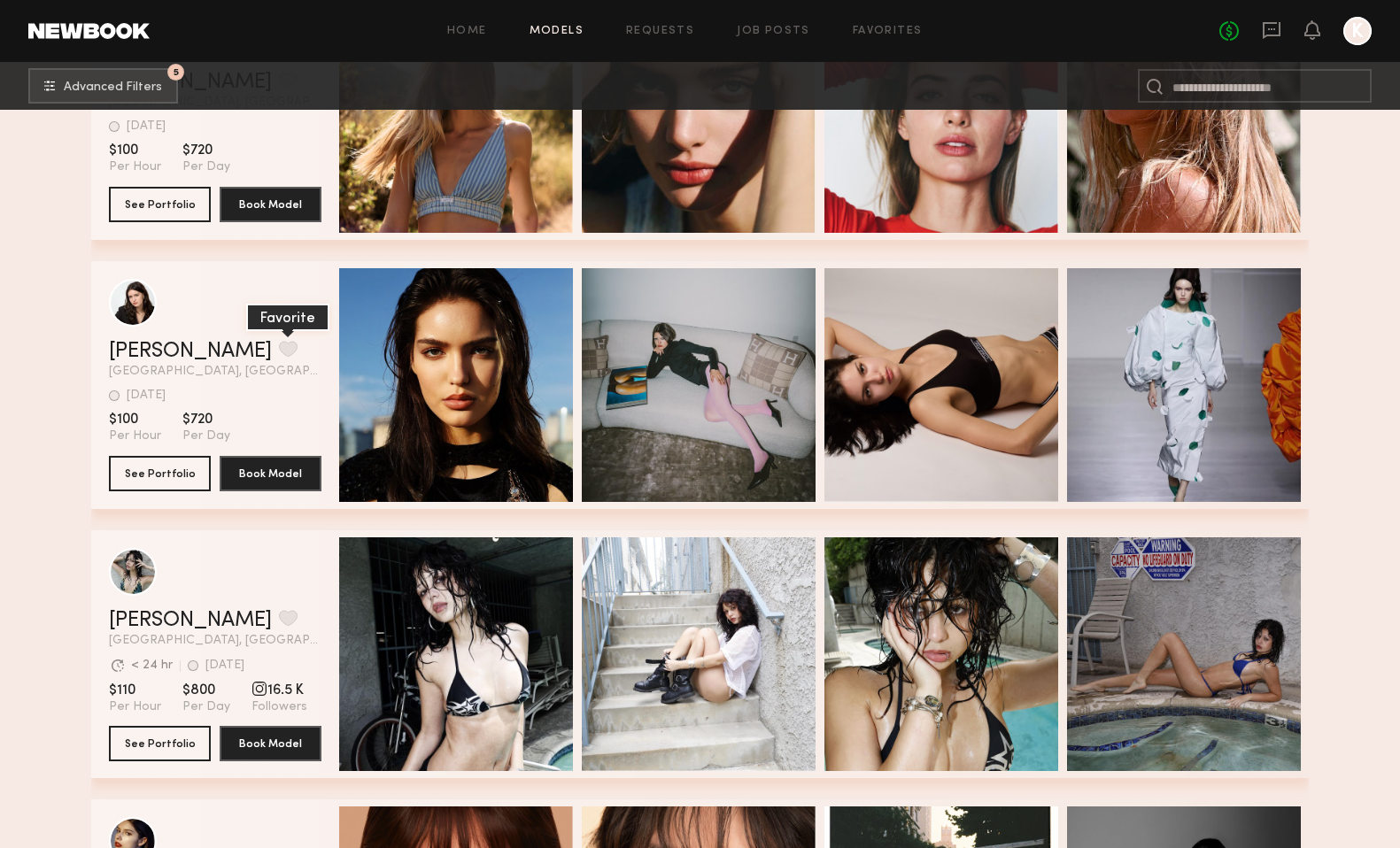
click at [279, 348] on button "grid" at bounding box center [288, 349] width 18 height 16
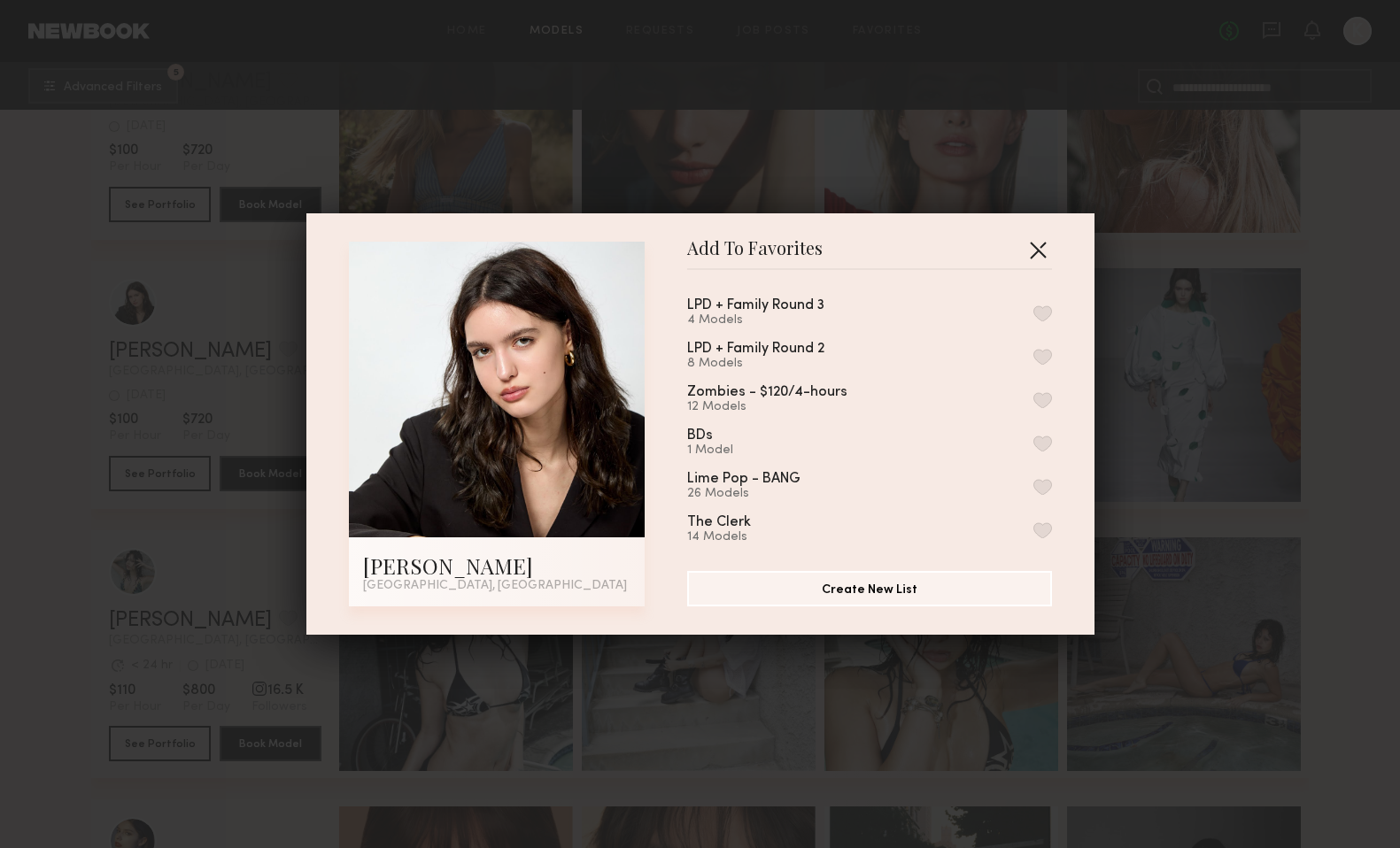
click at [1035, 256] on button "button" at bounding box center [1037, 249] width 28 height 28
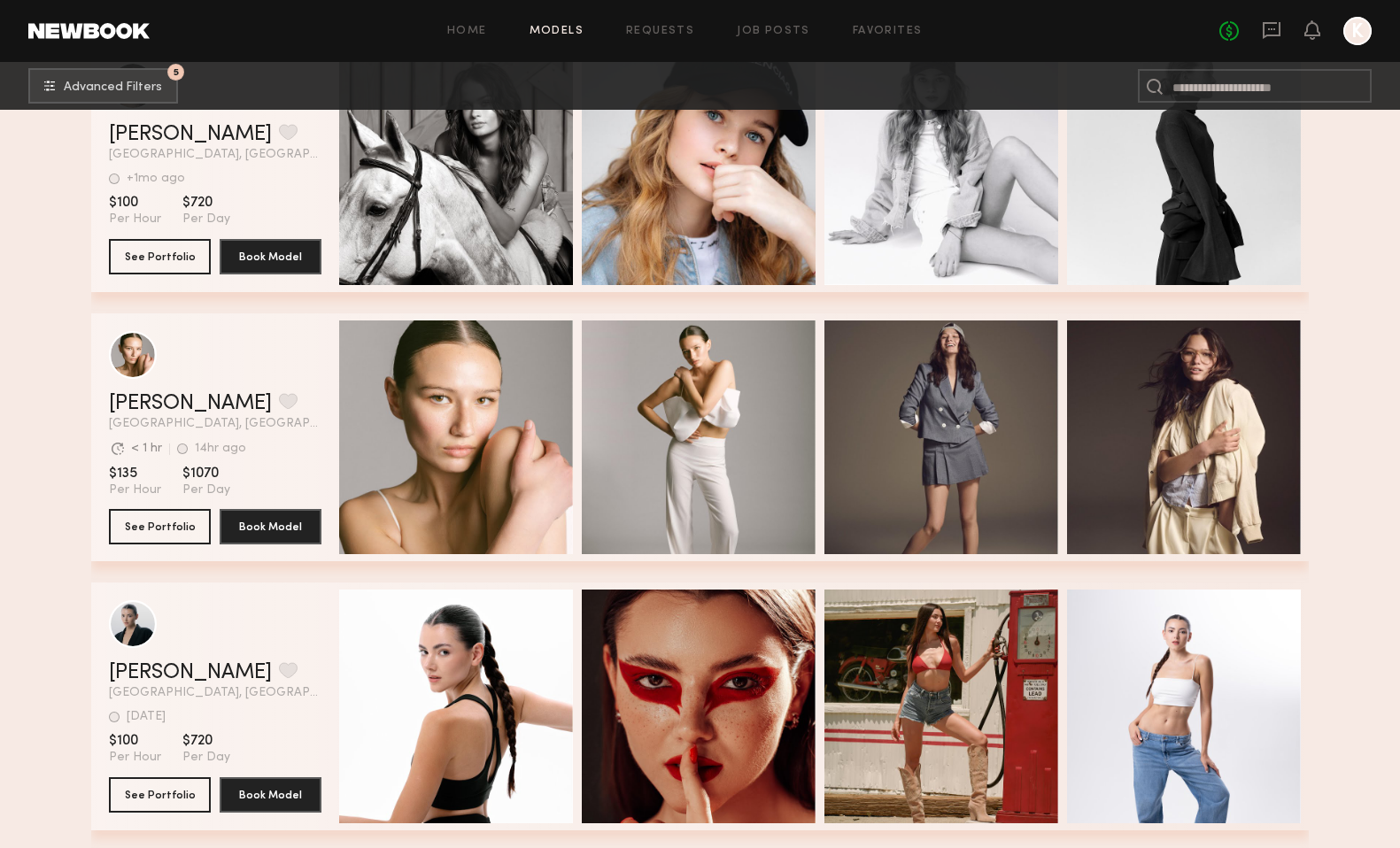
scroll to position [9000, 0]
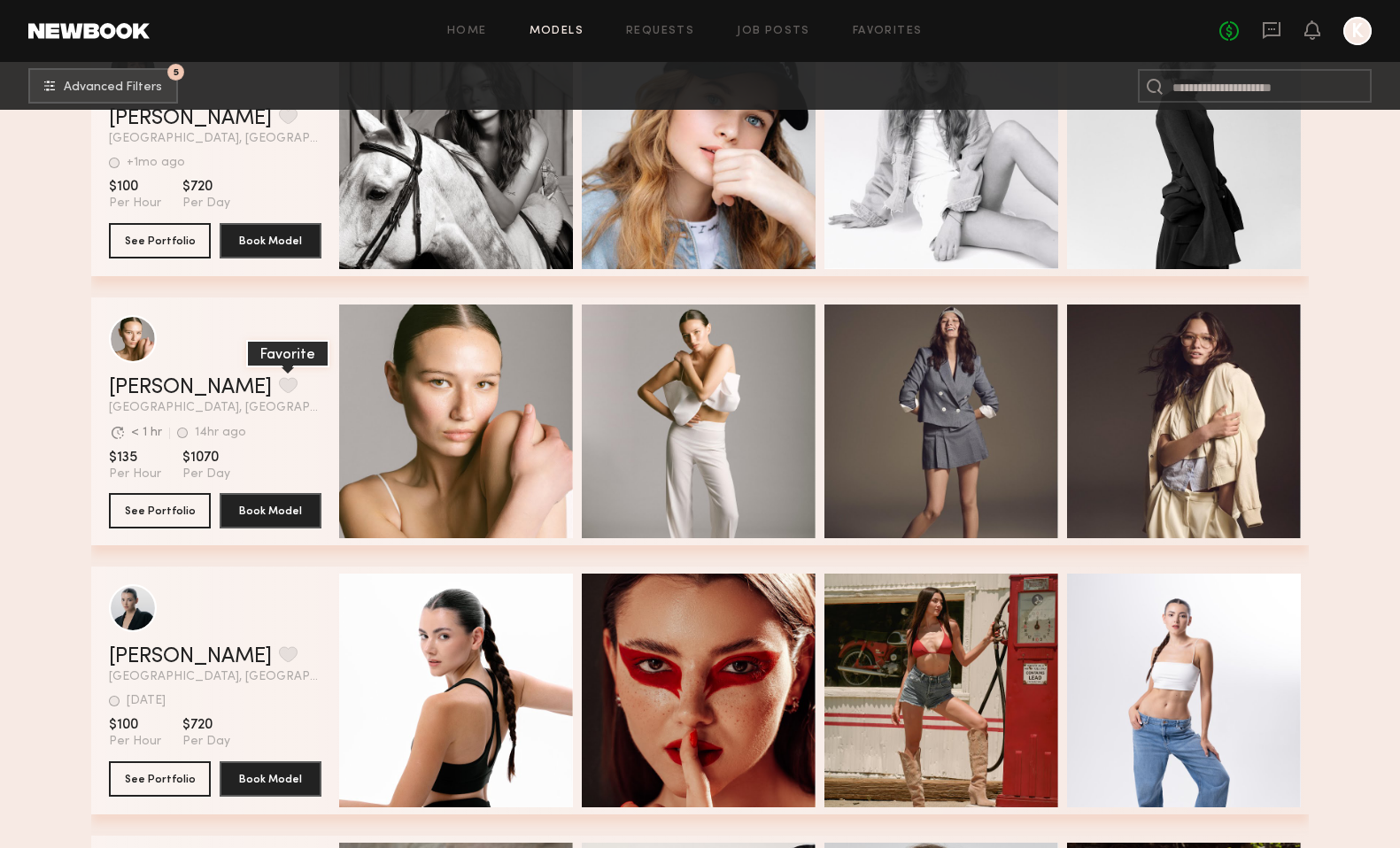
click at [279, 387] on button "grid" at bounding box center [288, 384] width 18 height 16
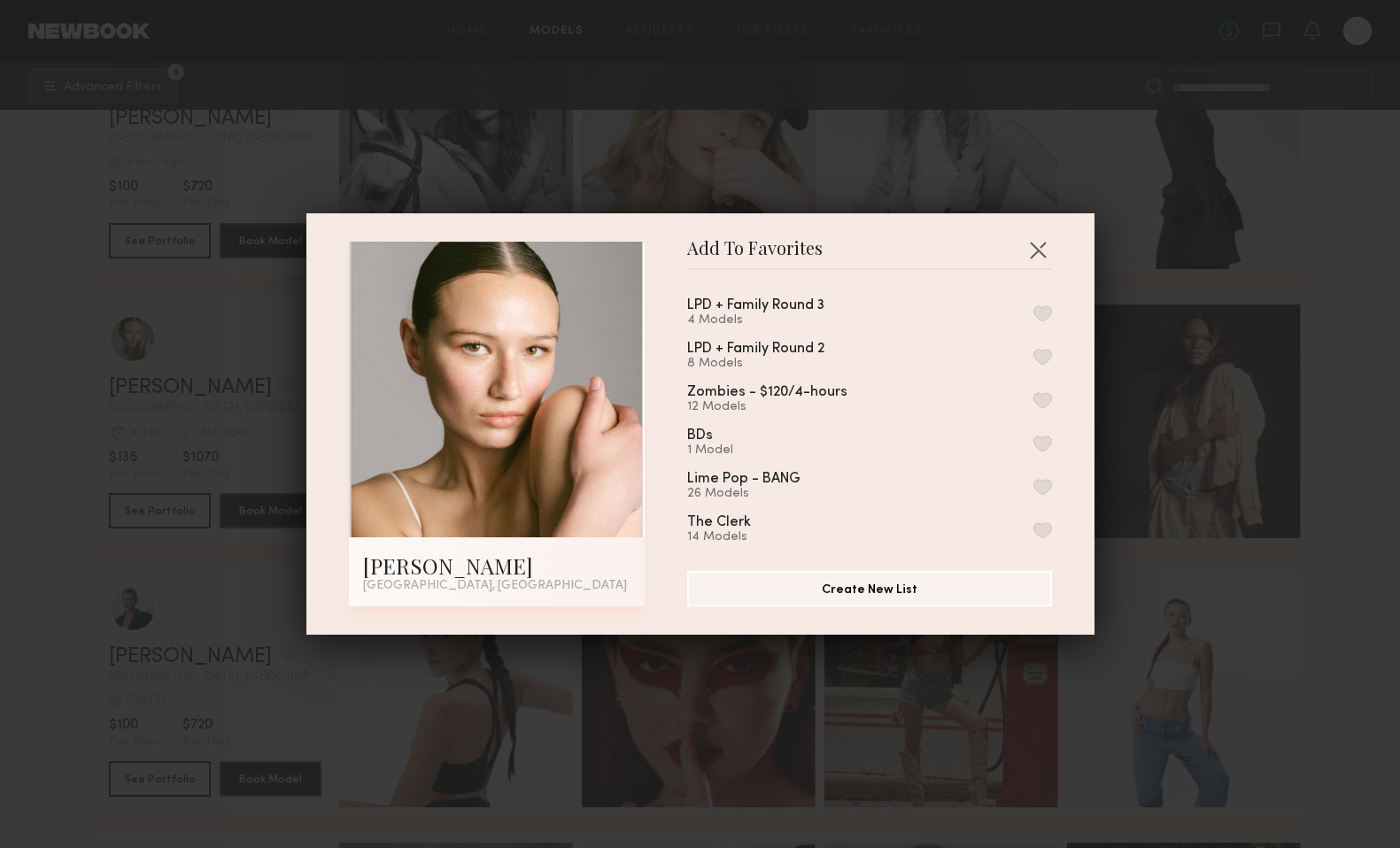
click at [1047, 311] on button "button" at bounding box center [1042, 313] width 18 height 16
click at [1039, 241] on button "button" at bounding box center [1037, 249] width 28 height 28
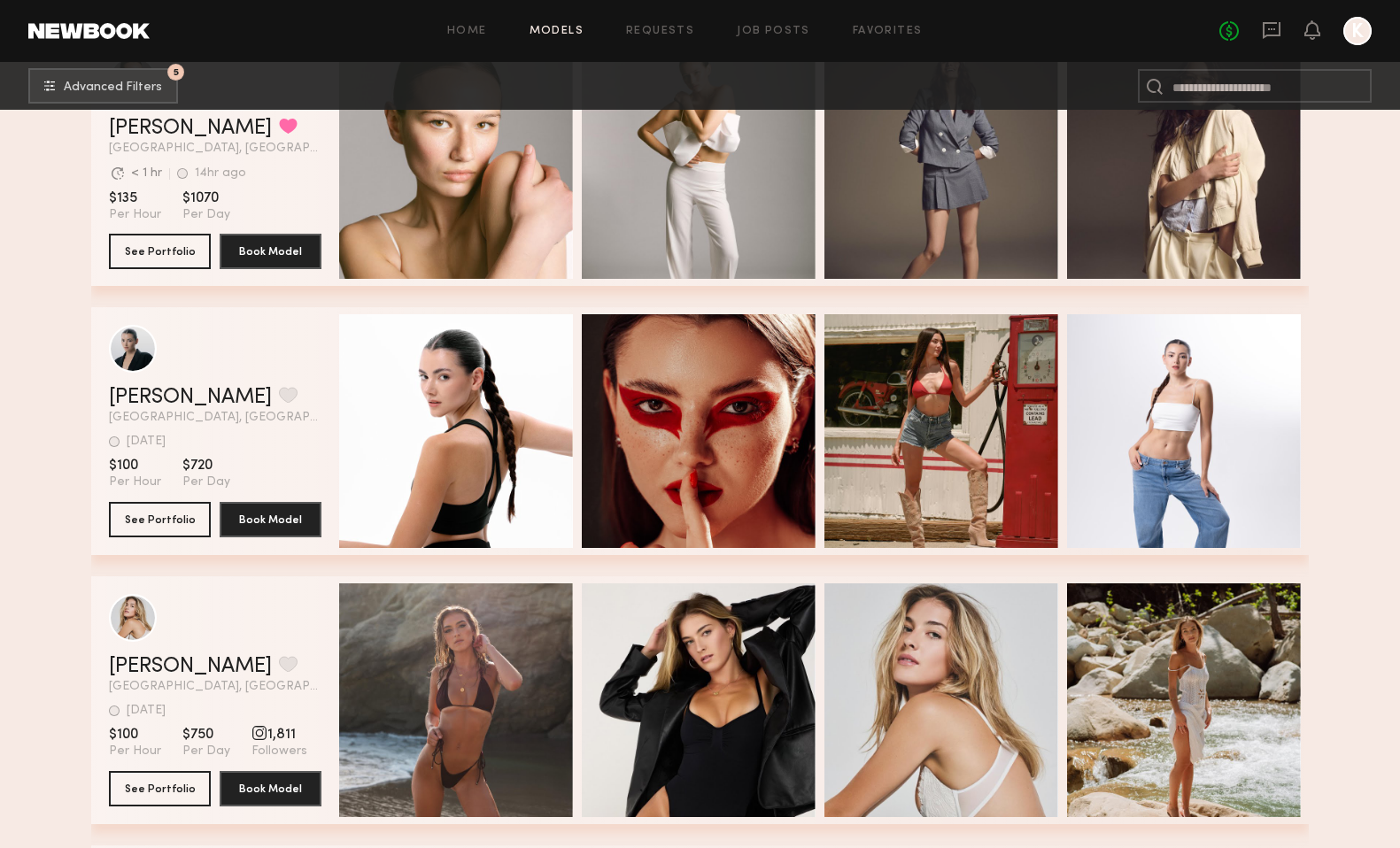
scroll to position [9251, 0]
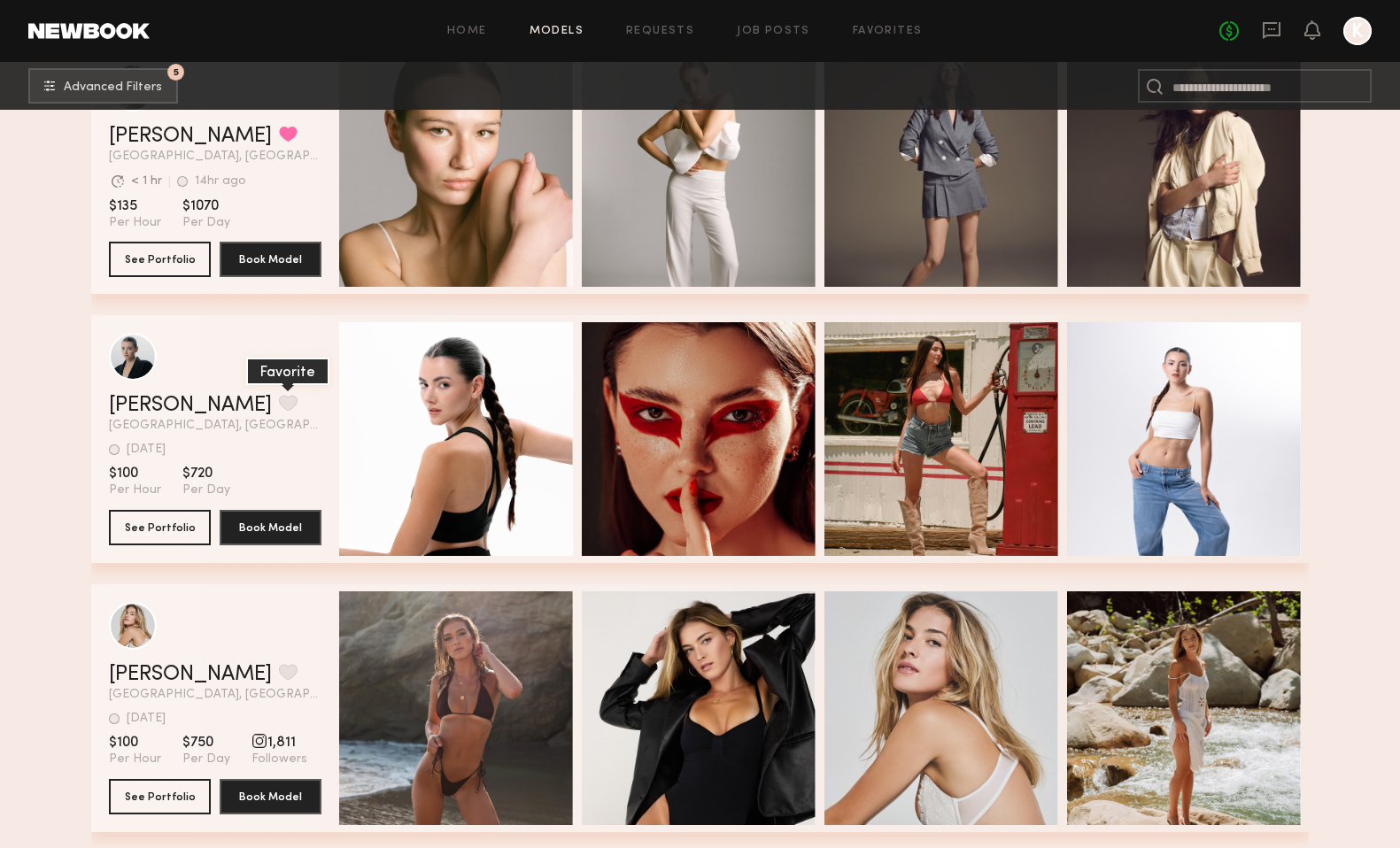
click at [279, 399] on button "grid" at bounding box center [288, 403] width 18 height 16
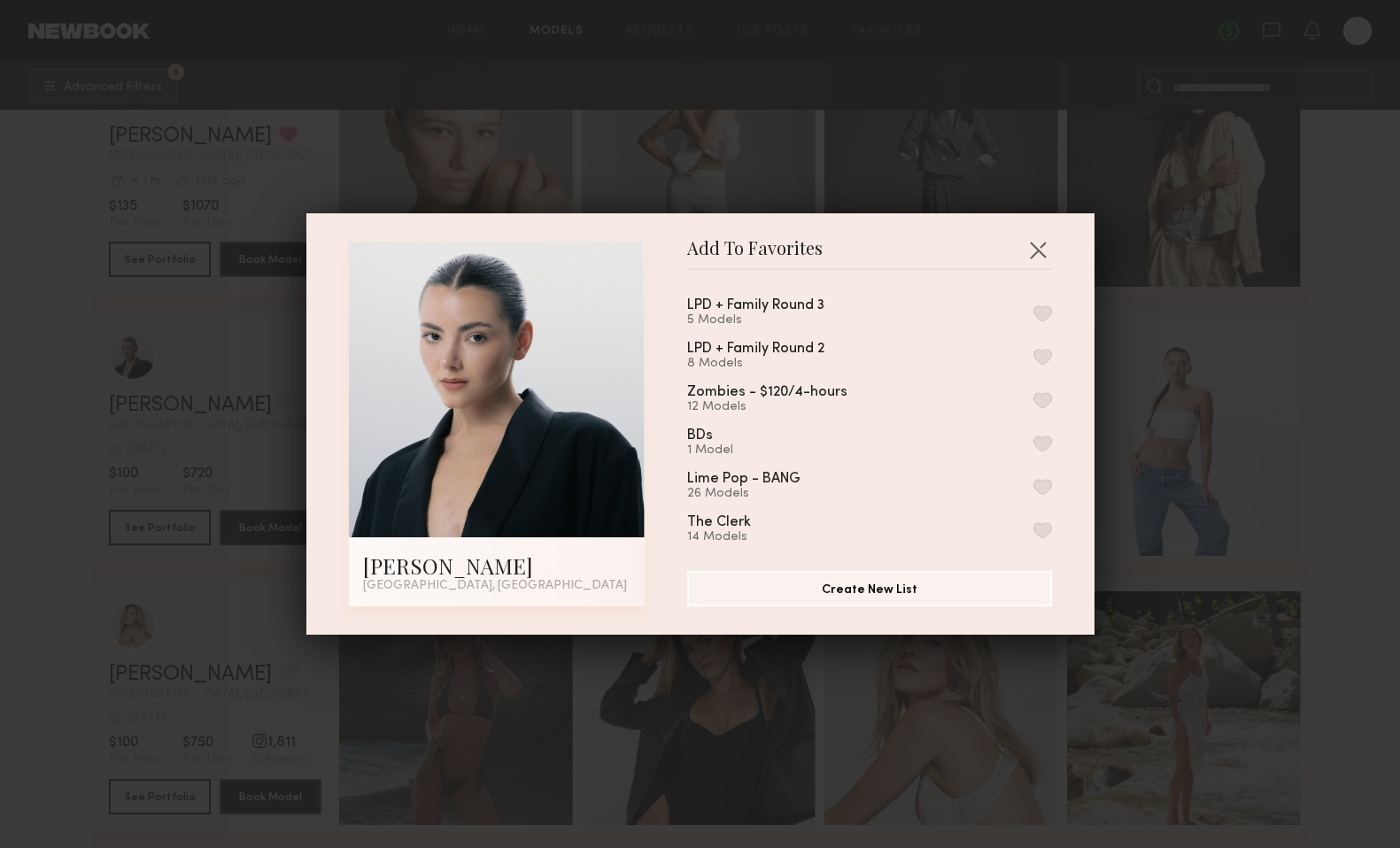
click at [1041, 309] on button "button" at bounding box center [1042, 313] width 18 height 16
click at [1045, 246] on button "button" at bounding box center [1037, 249] width 28 height 28
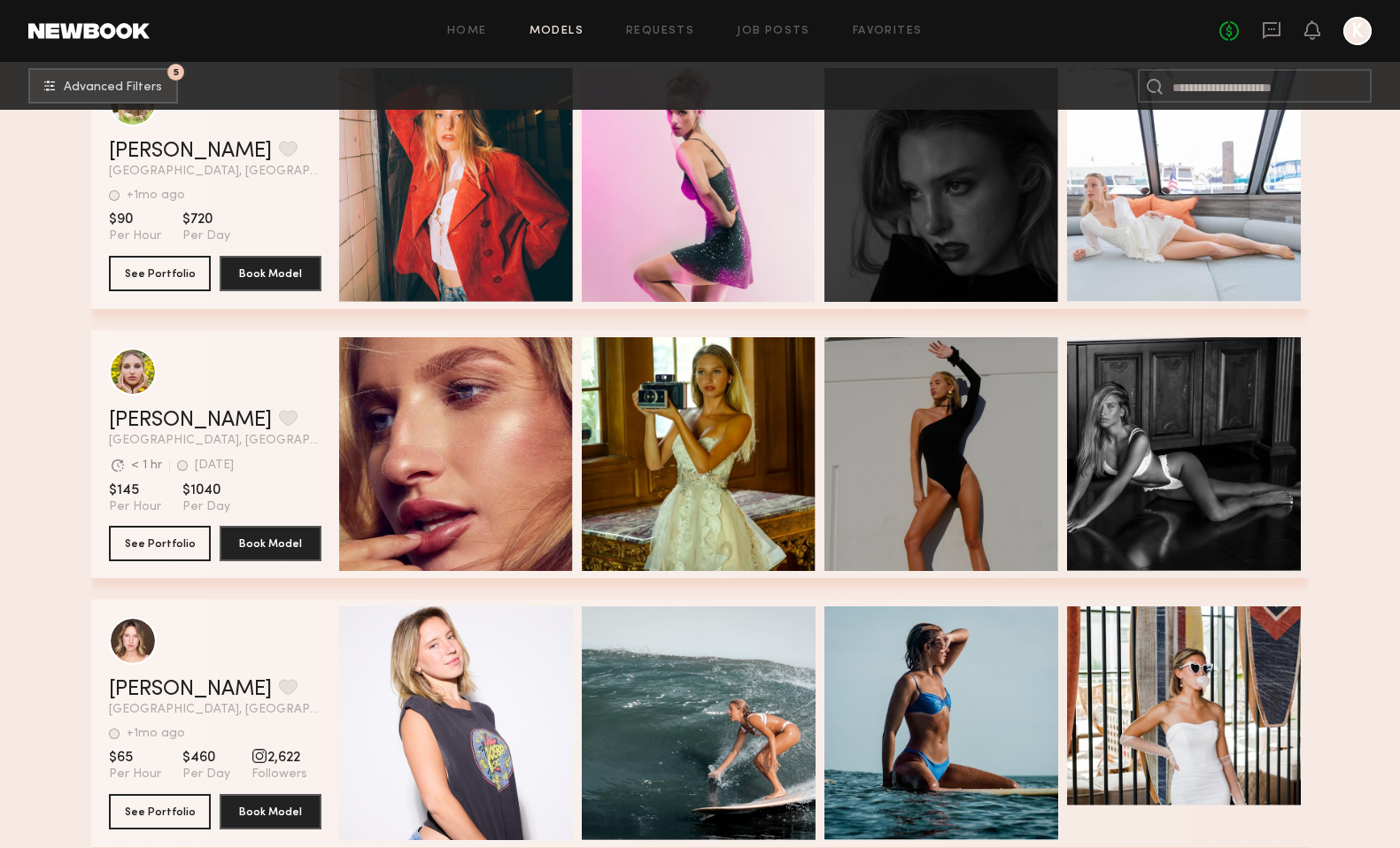
scroll to position [13544, 0]
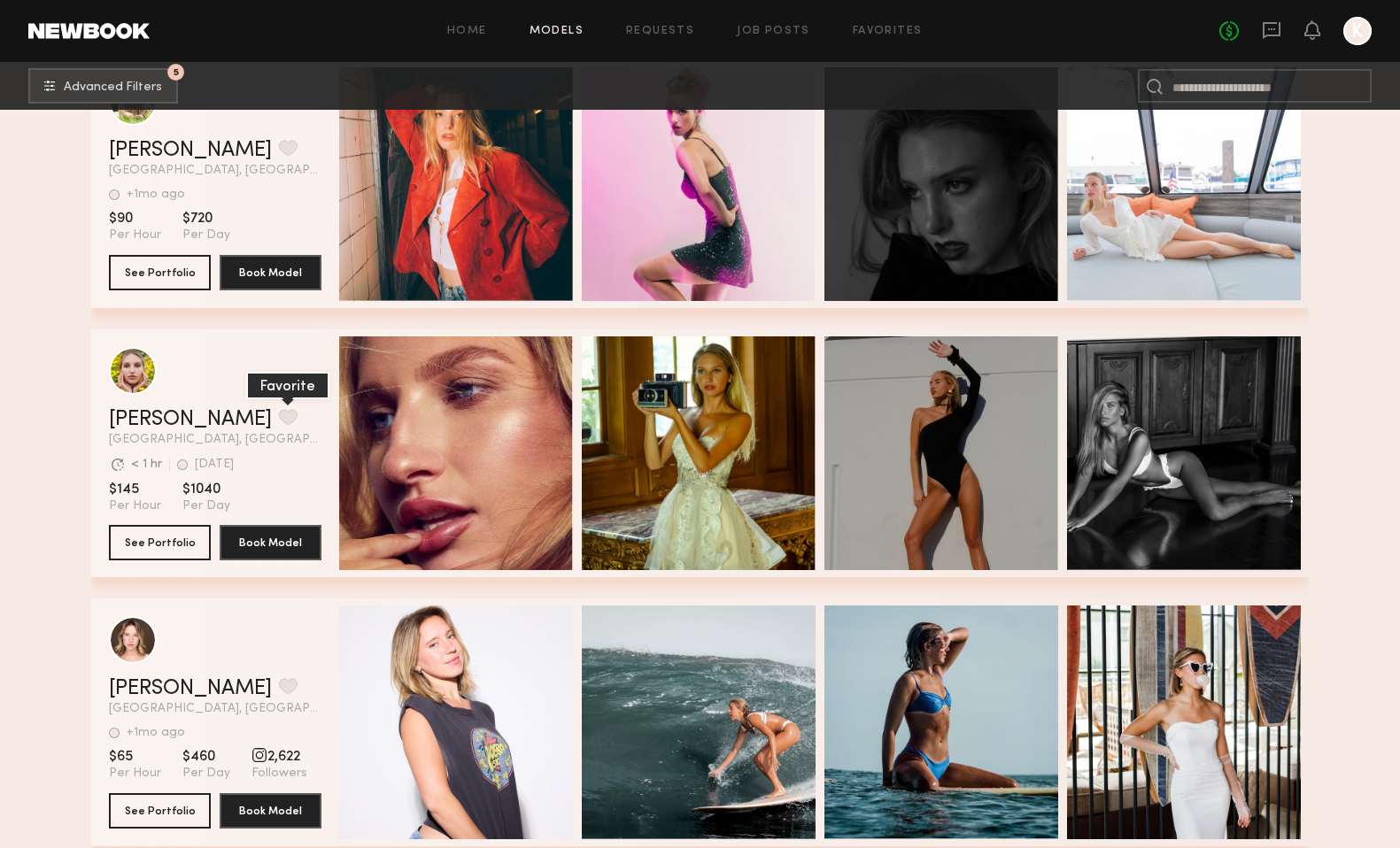
click at [279, 416] on button "grid" at bounding box center [288, 416] width 18 height 16
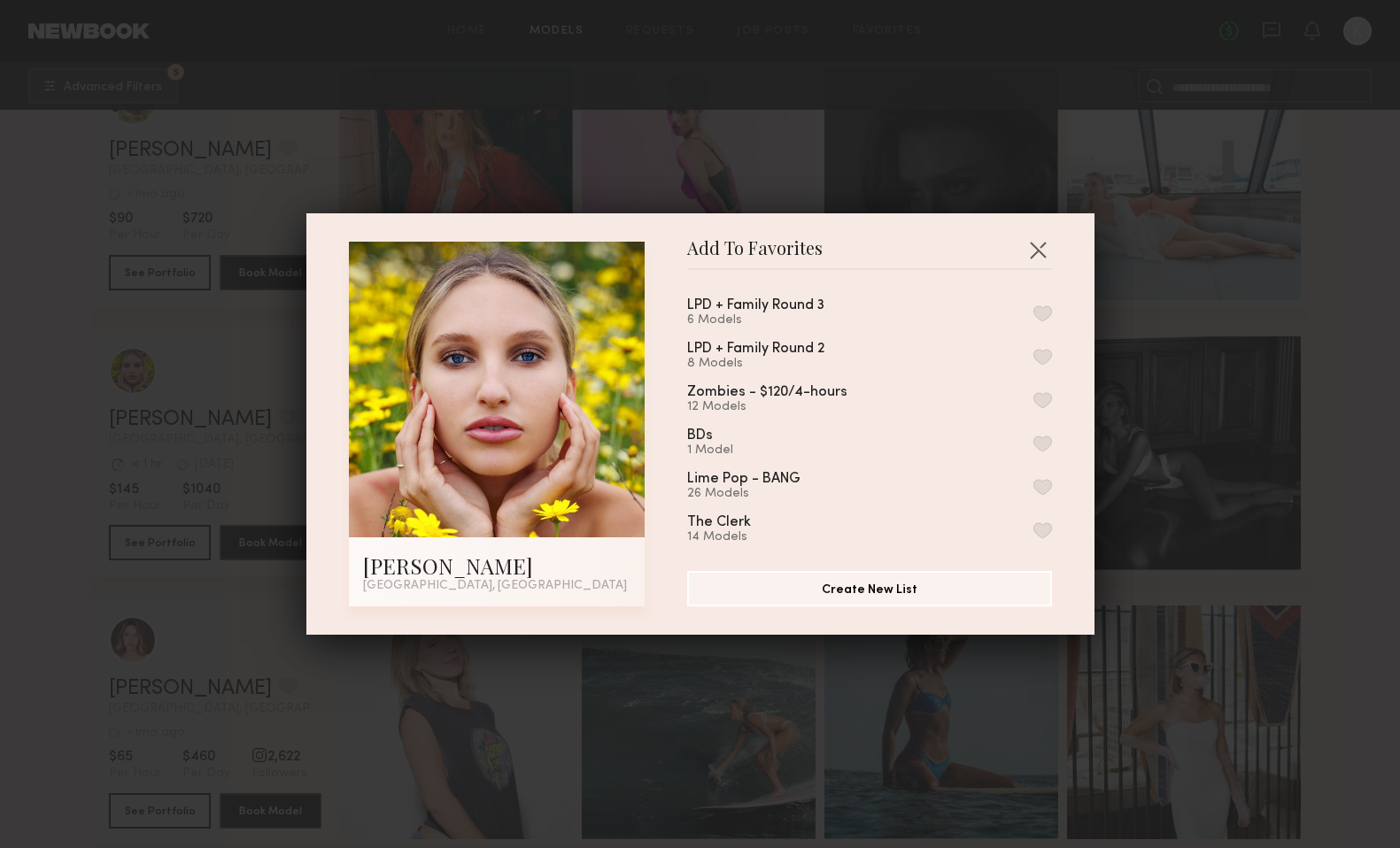
click at [1045, 309] on button "button" at bounding box center [1042, 313] width 18 height 16
click at [1042, 244] on button "button" at bounding box center [1037, 249] width 28 height 28
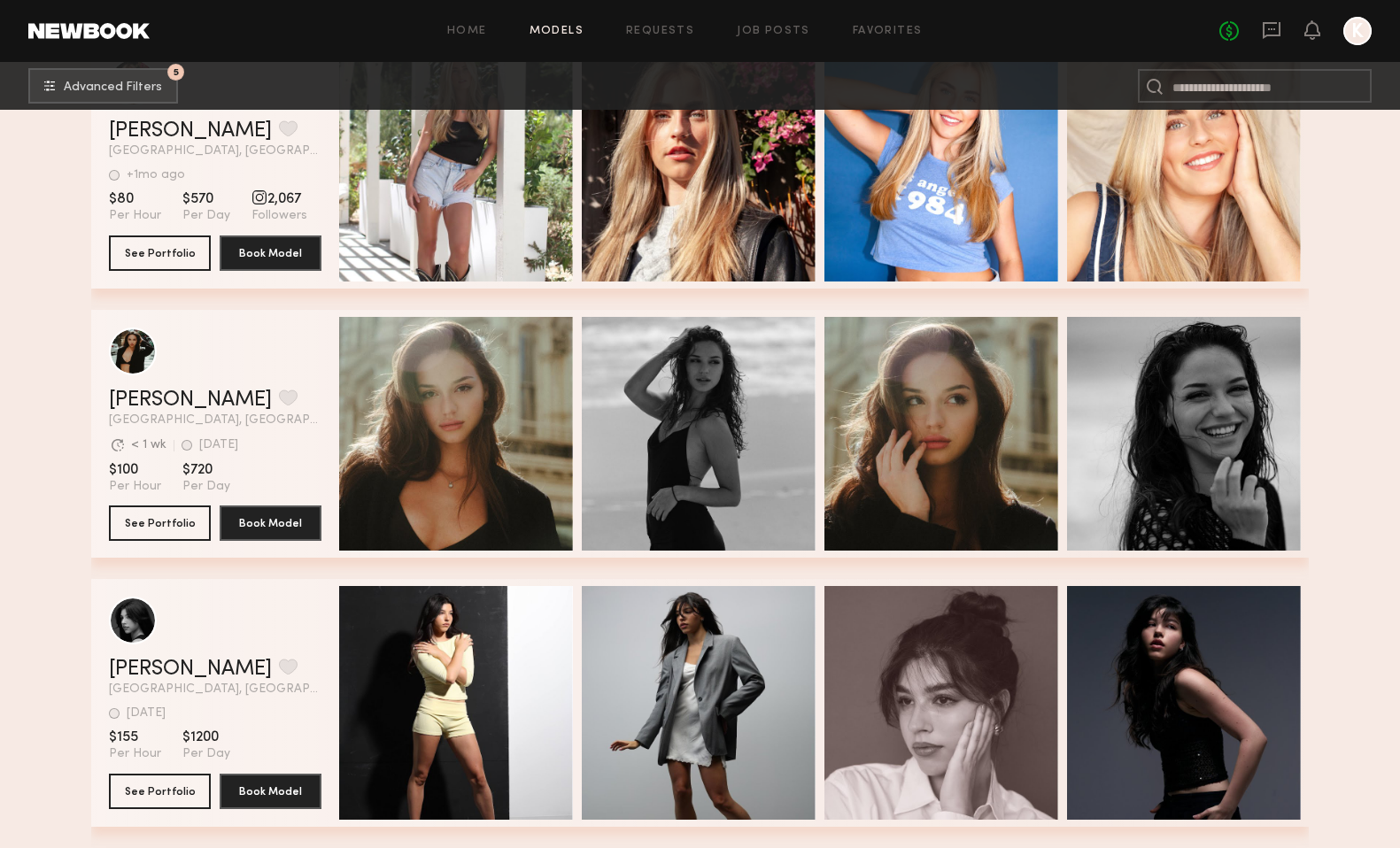
scroll to position [16838, 0]
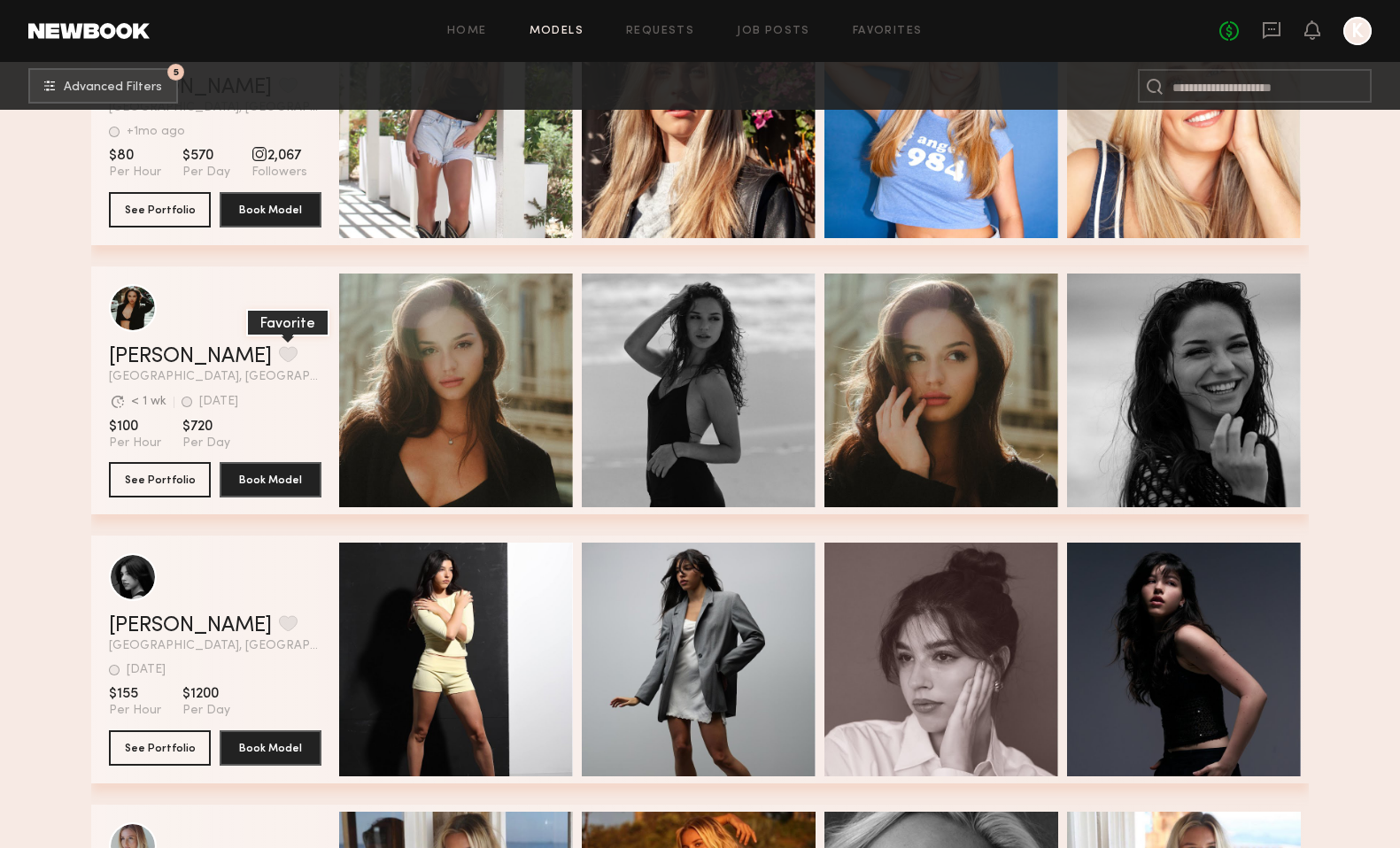
click at [279, 362] on button "grid" at bounding box center [288, 353] width 18 height 16
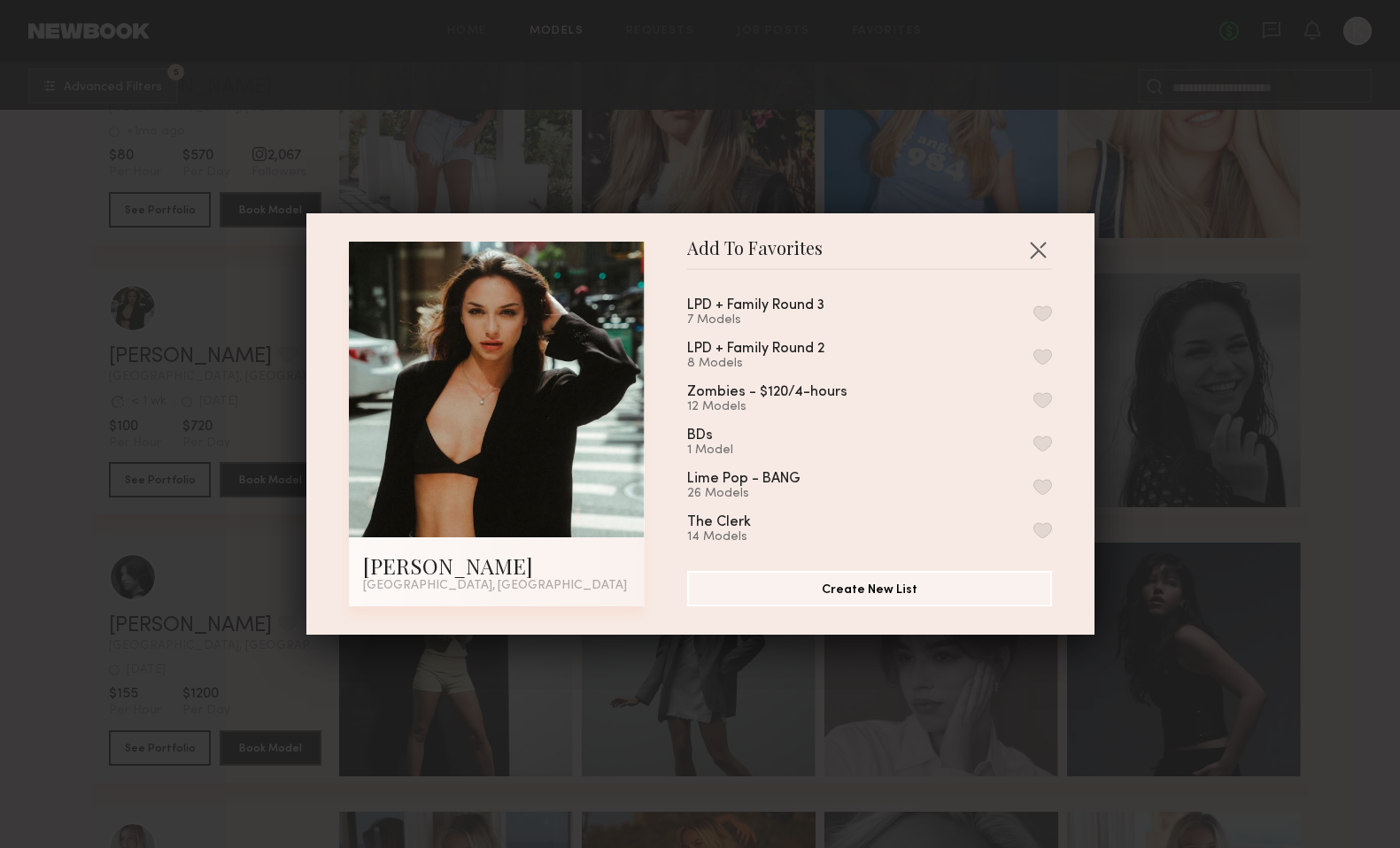
click at [1045, 311] on button "button" at bounding box center [1042, 313] width 18 height 16
click at [1041, 248] on button "button" at bounding box center [1037, 249] width 28 height 28
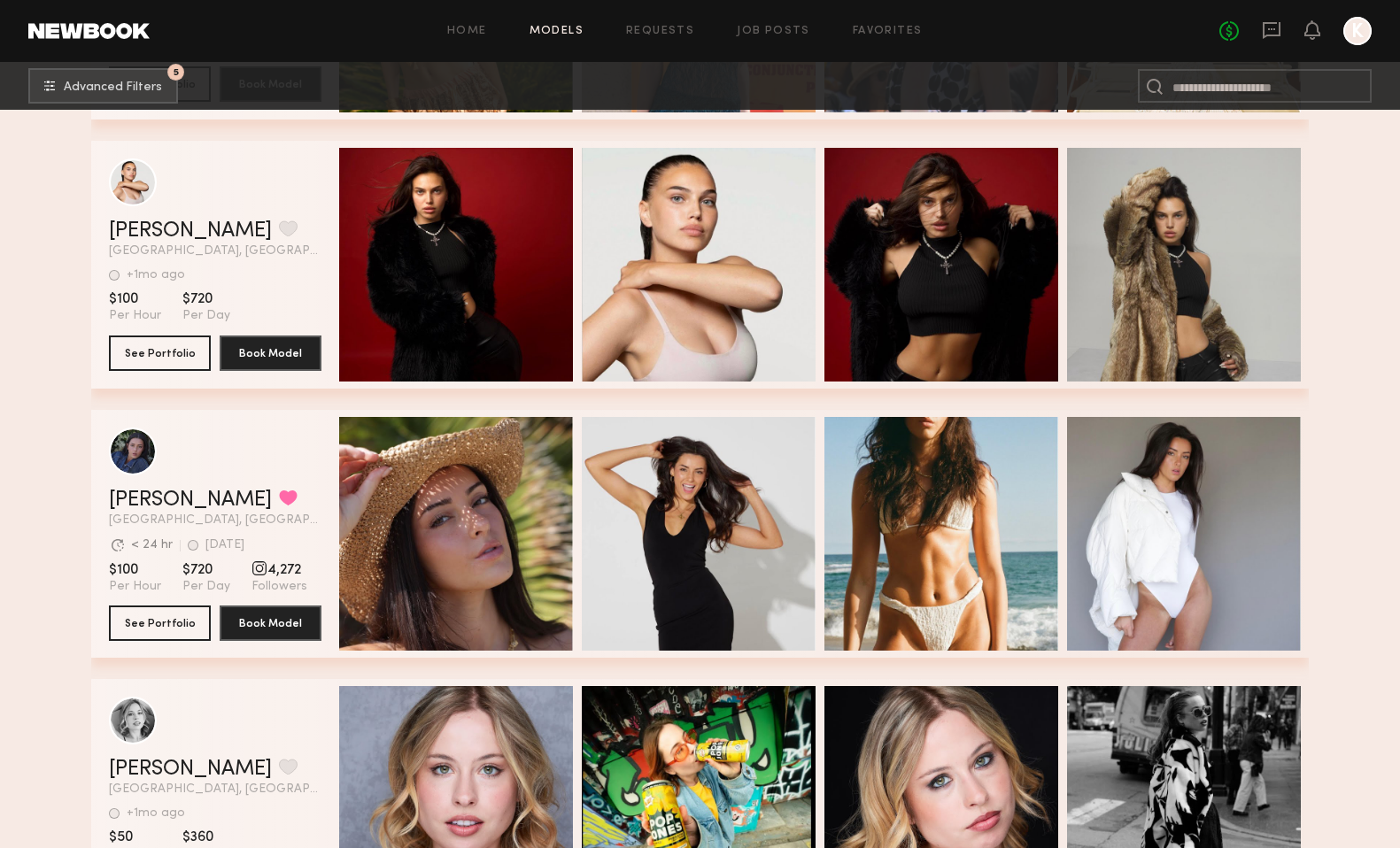
scroll to position [24018, 0]
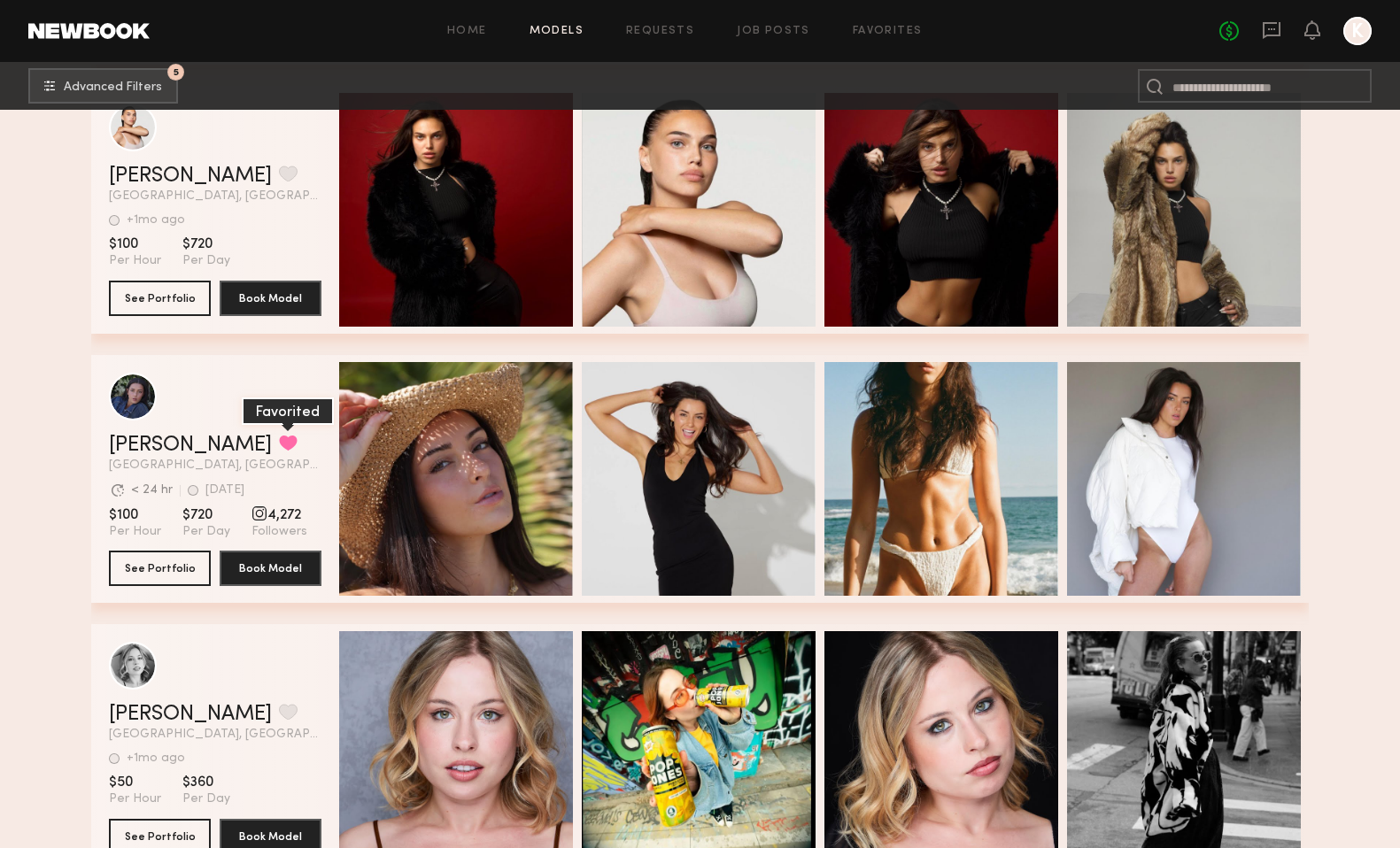
click at [279, 442] on button "grid" at bounding box center [288, 442] width 18 height 16
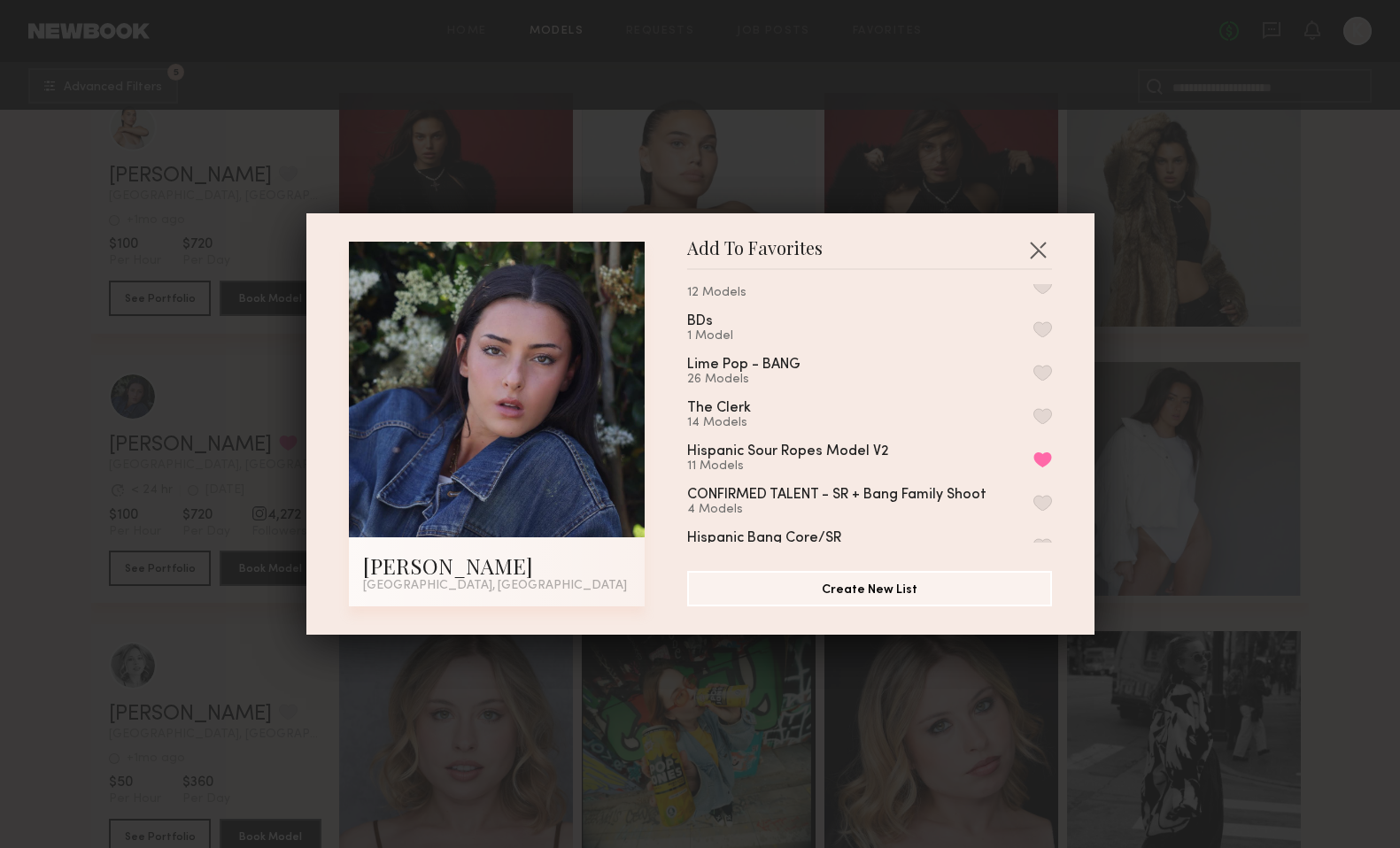
scroll to position [0, 0]
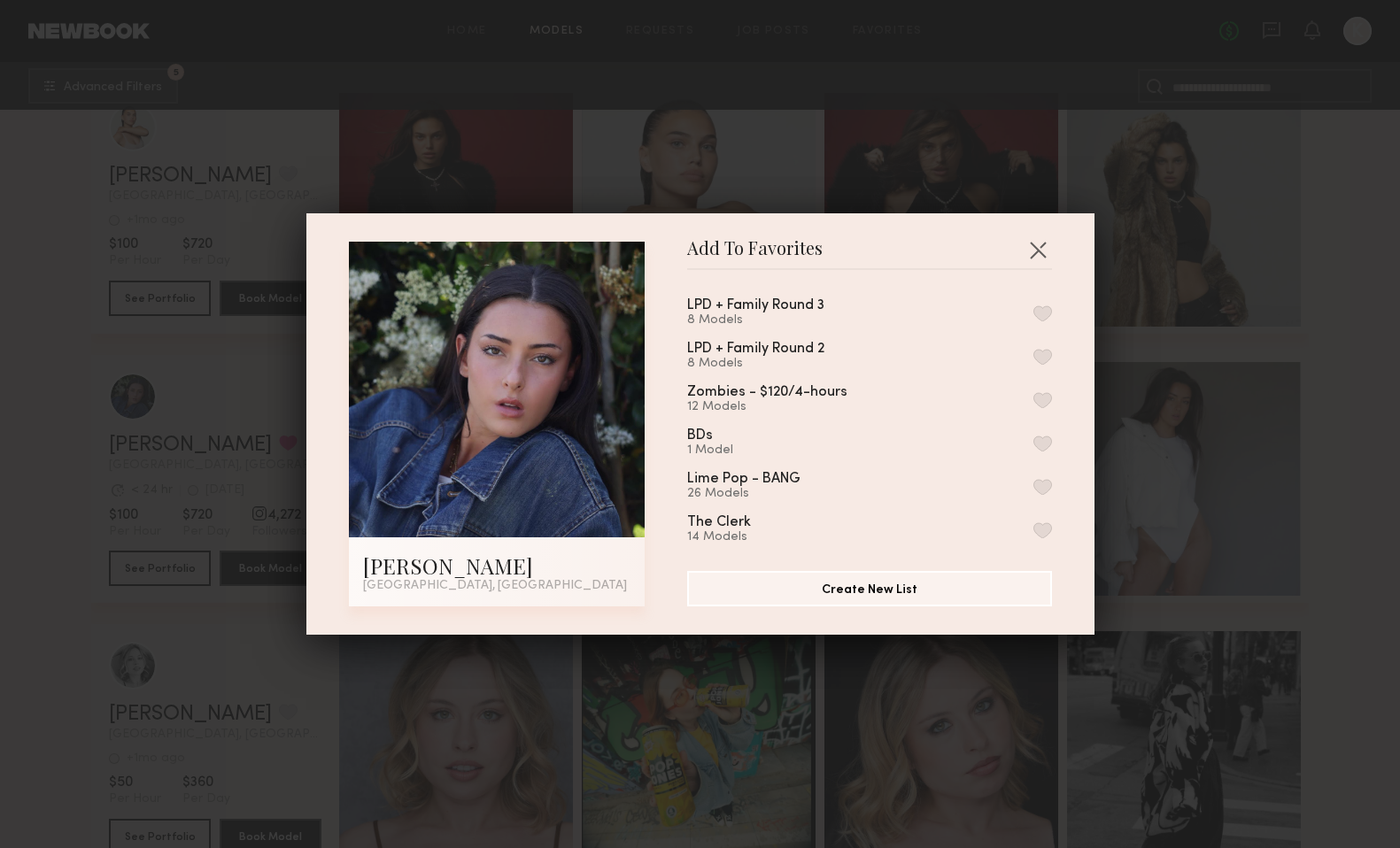
click at [1040, 308] on button "button" at bounding box center [1042, 313] width 18 height 16
click at [1039, 241] on button "button" at bounding box center [1037, 249] width 28 height 28
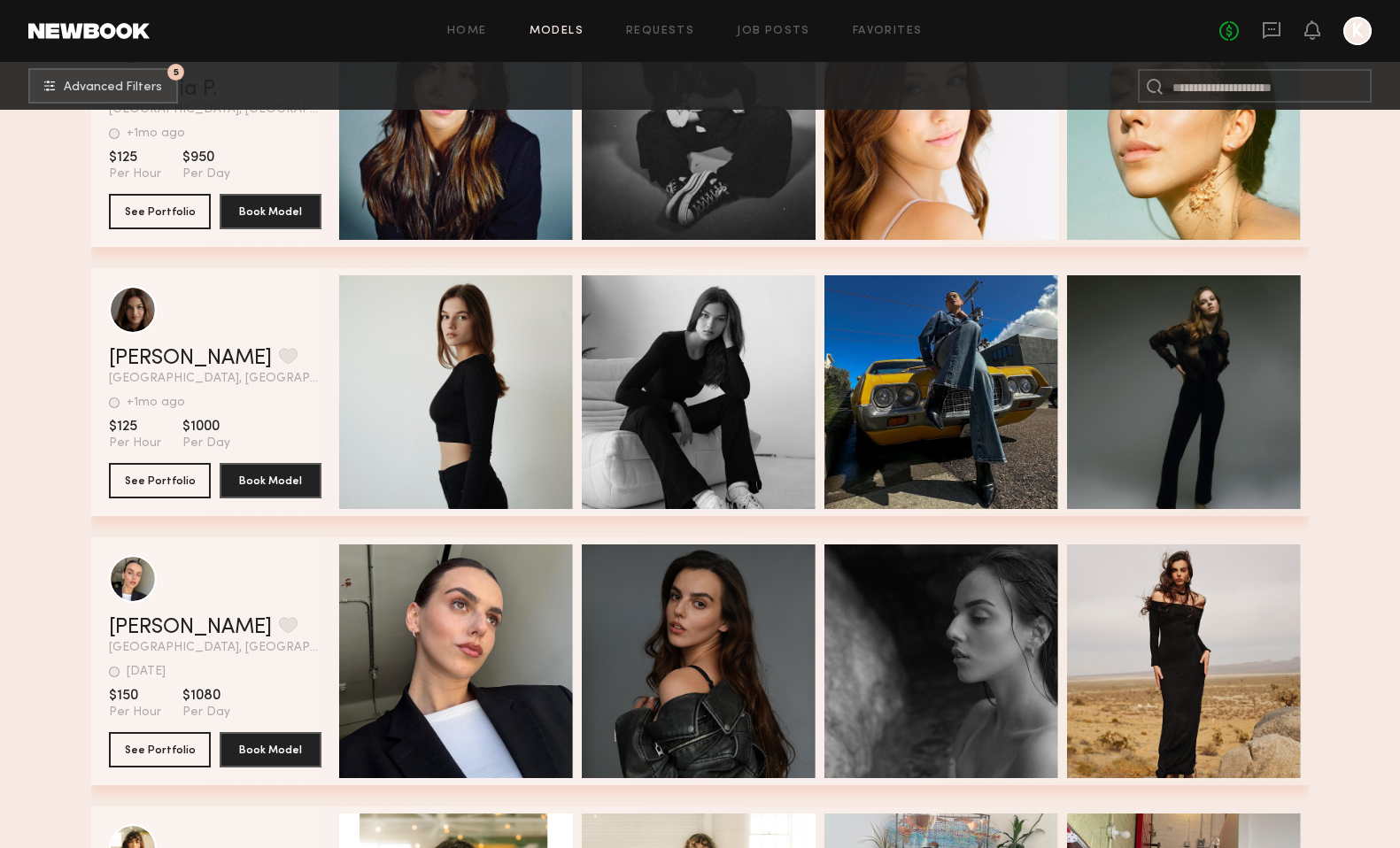
scroll to position [24902, 0]
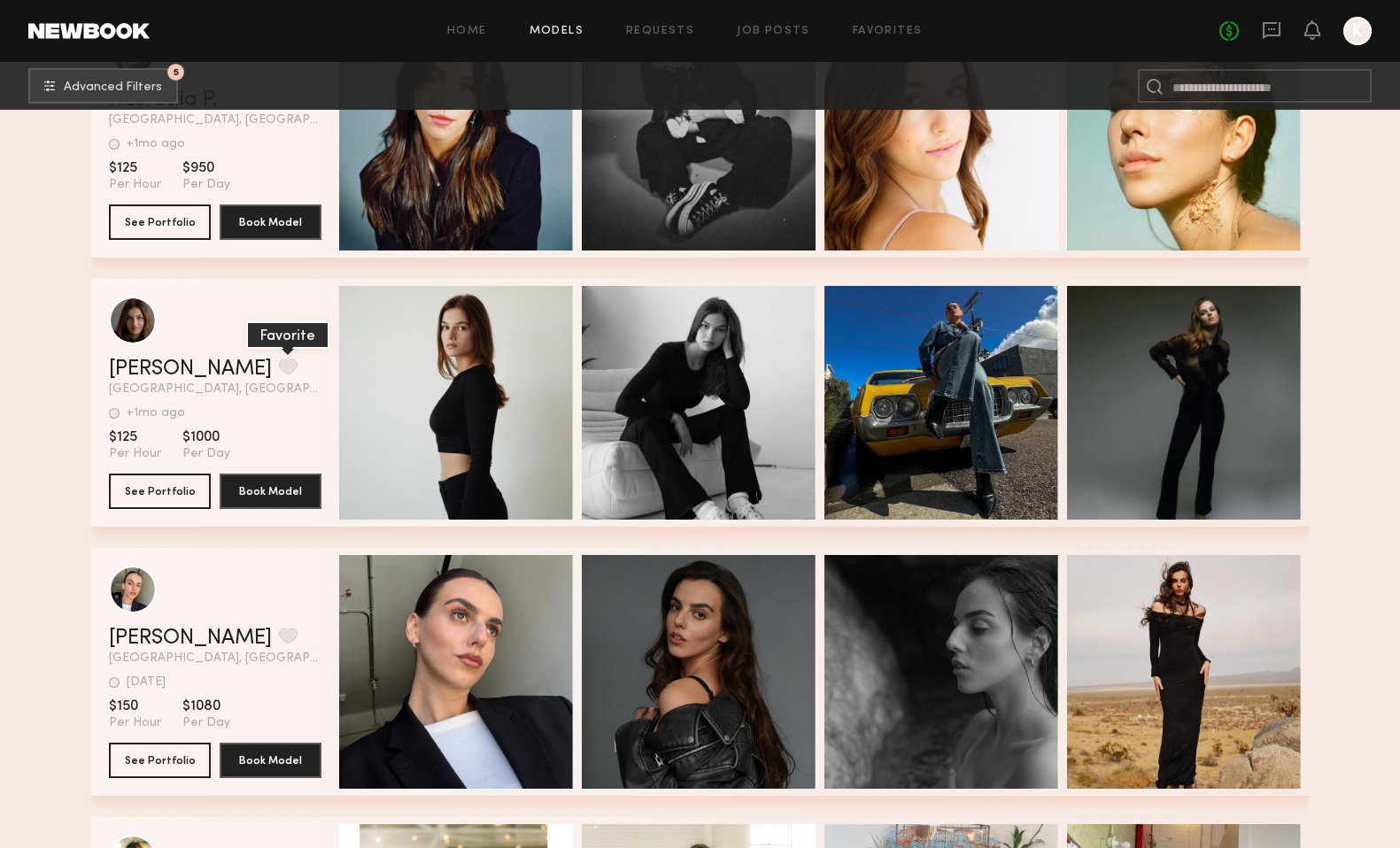
click at [279, 371] on button "grid" at bounding box center [288, 366] width 18 height 16
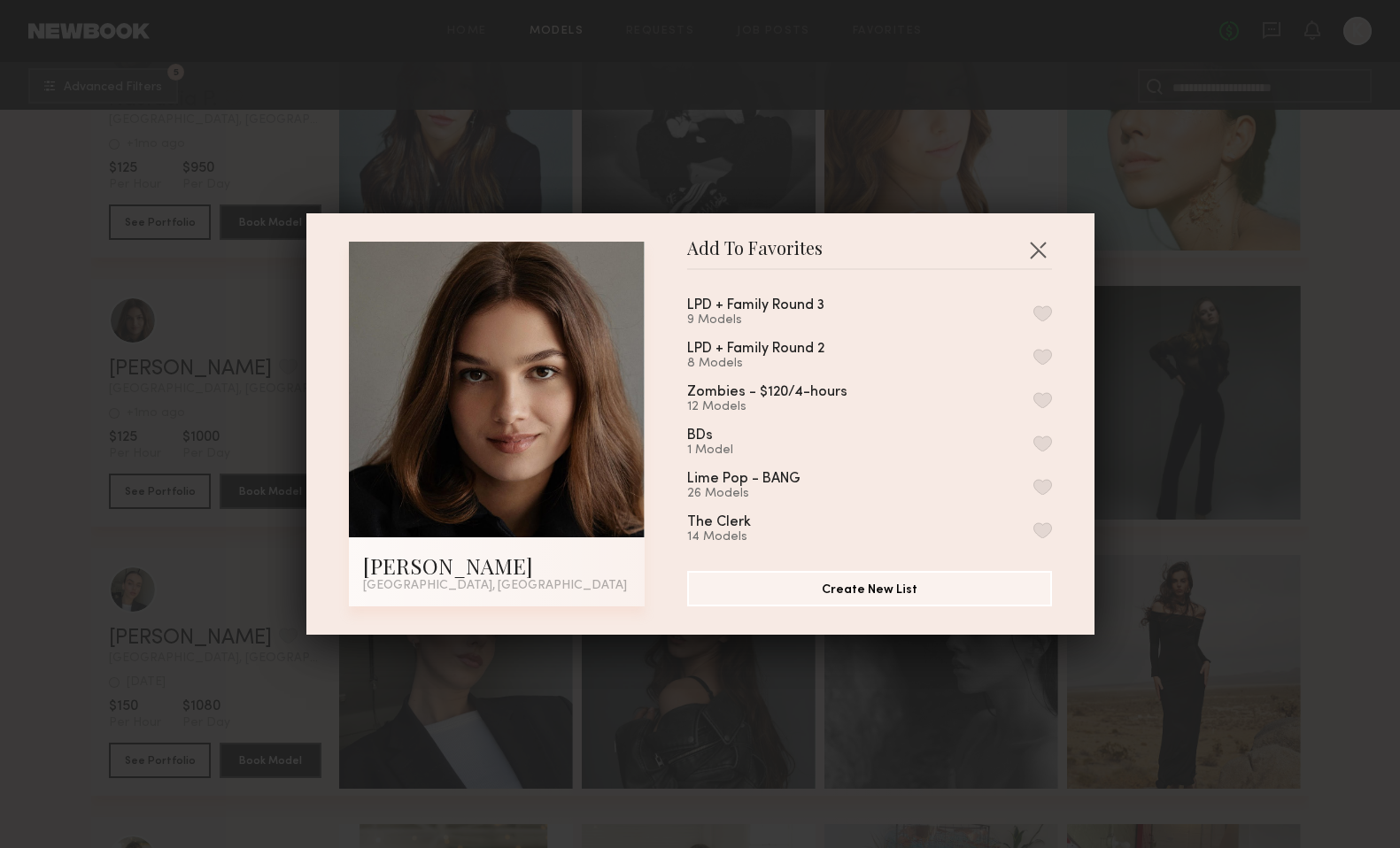
click at [1033, 318] on button "button" at bounding box center [1042, 313] width 18 height 16
click at [1044, 313] on button "Remove from favorite list" at bounding box center [1042, 313] width 18 height 16
click at [1044, 313] on button "button" at bounding box center [1042, 313] width 18 height 16
click at [1040, 244] on button "button" at bounding box center [1037, 249] width 28 height 28
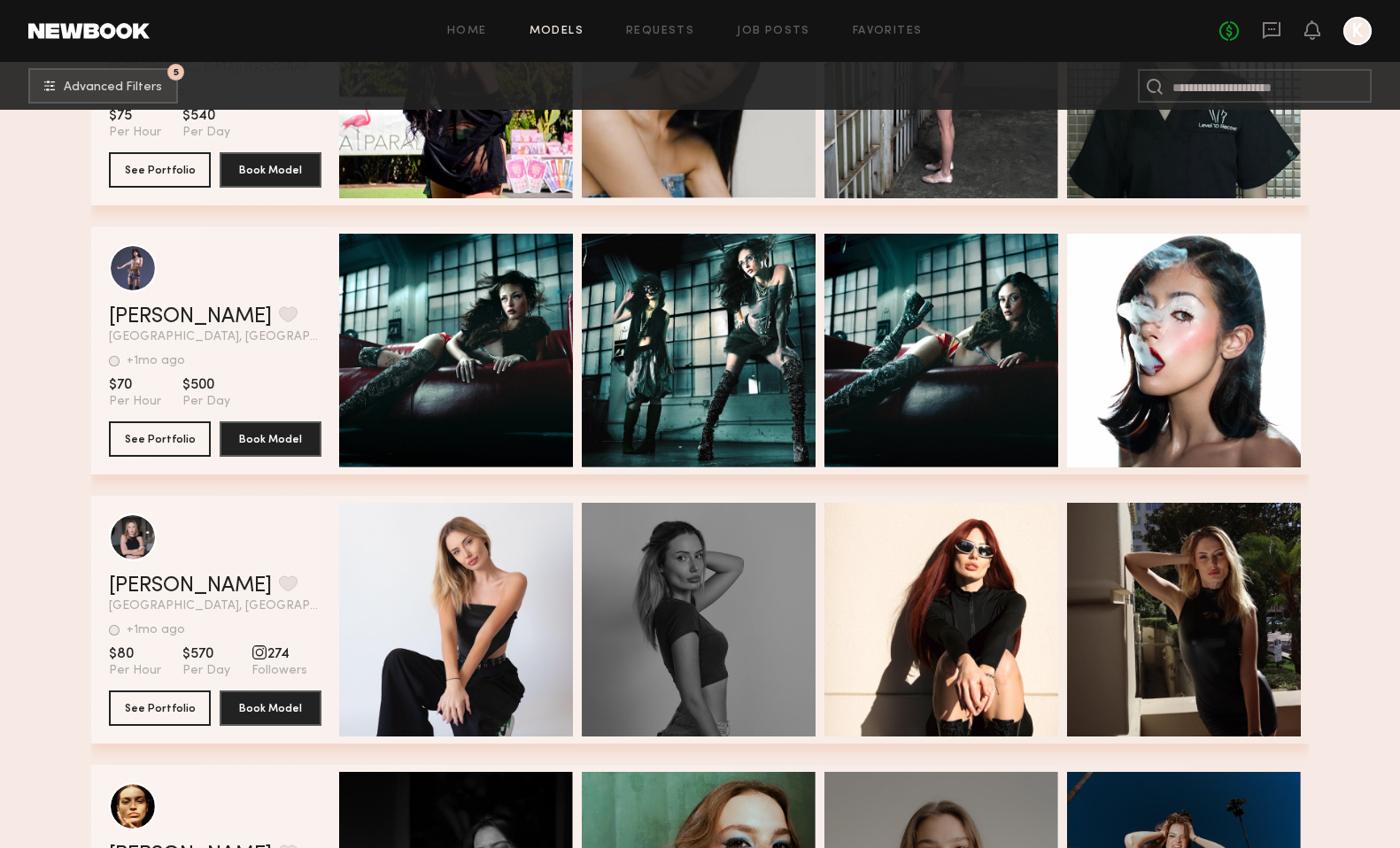
scroll to position [30605, 0]
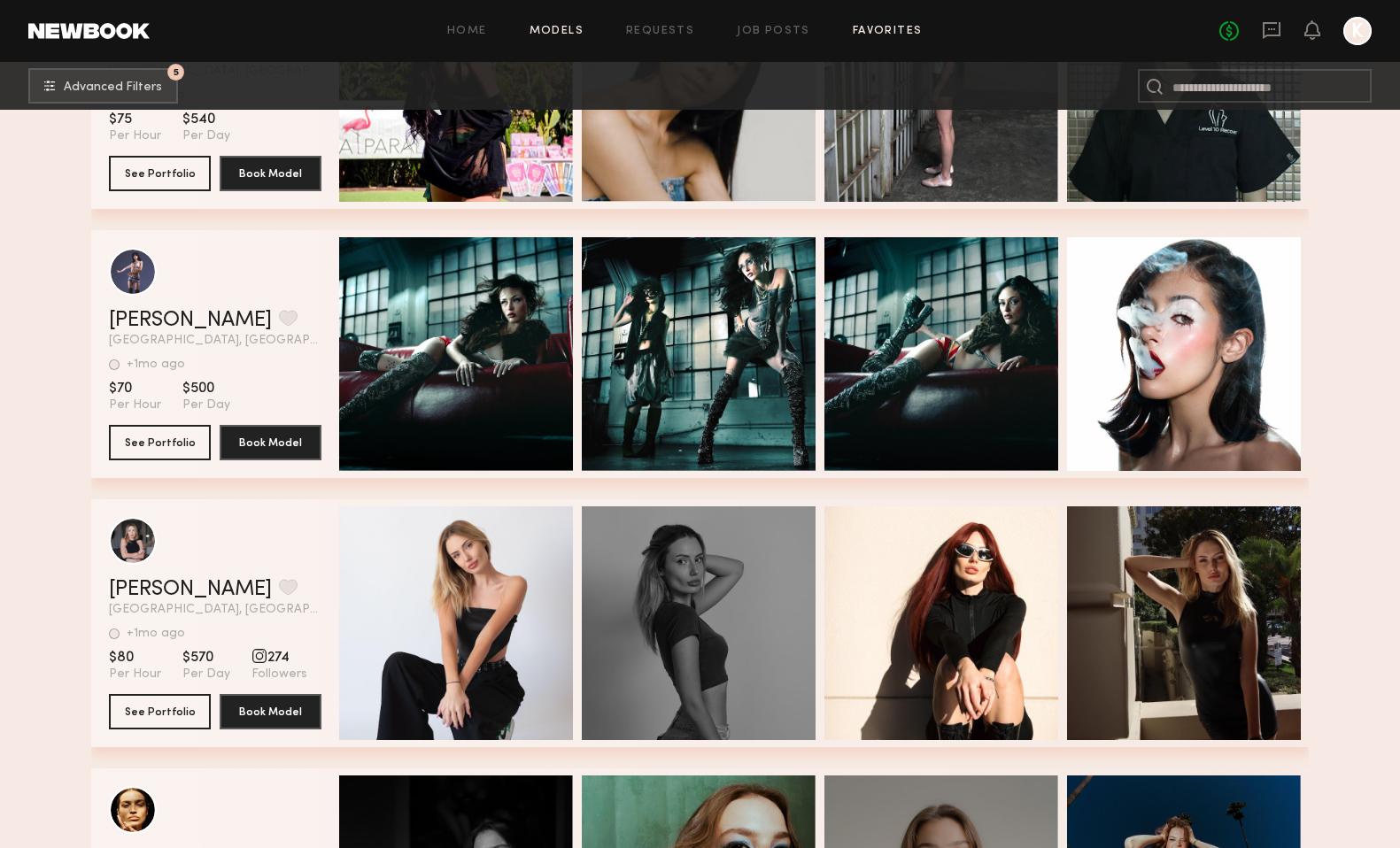
click at [872, 26] on link "Favorites" at bounding box center [887, 31] width 70 height 12
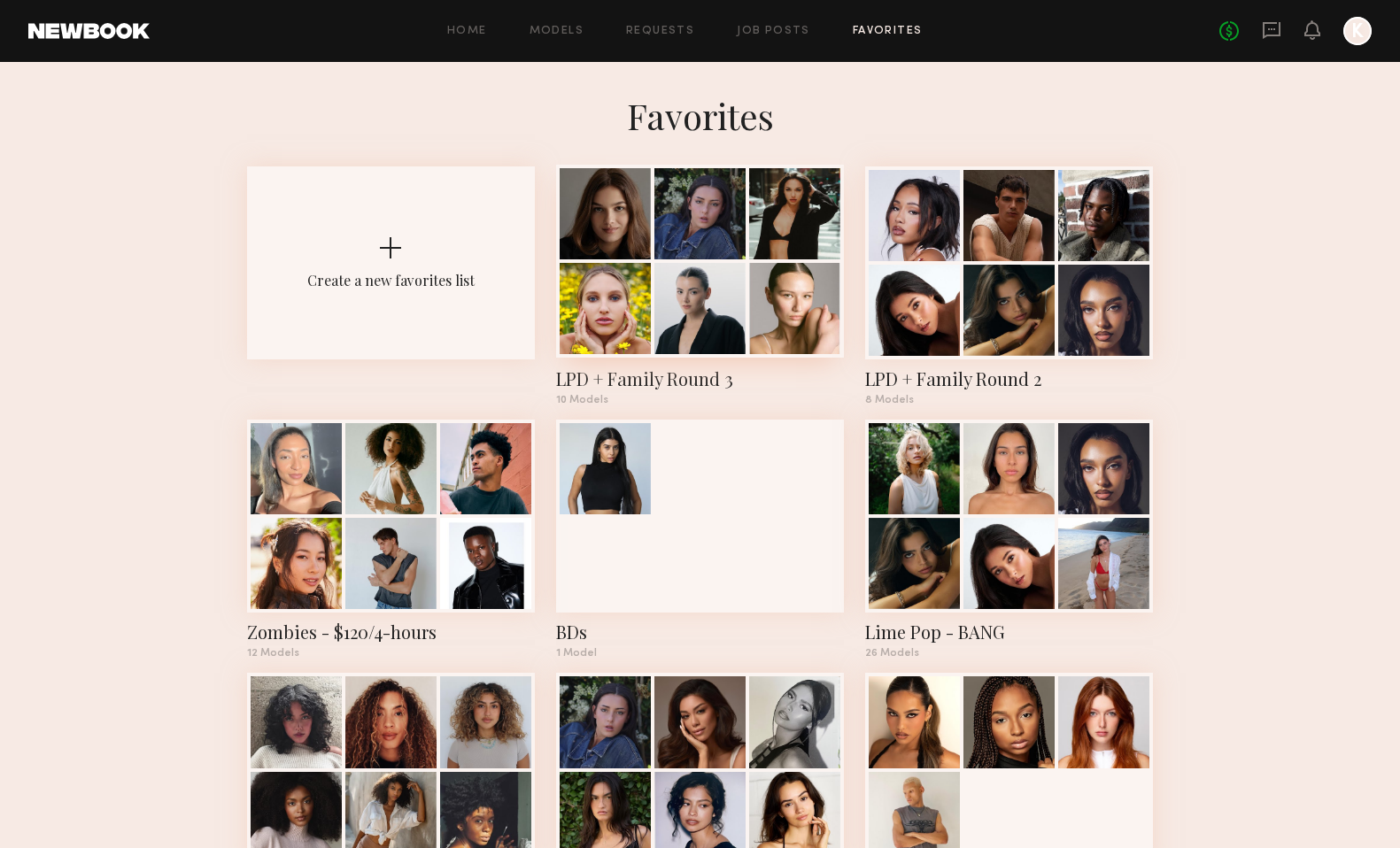
click at [663, 327] on div at bounding box center [700, 309] width 91 height 91
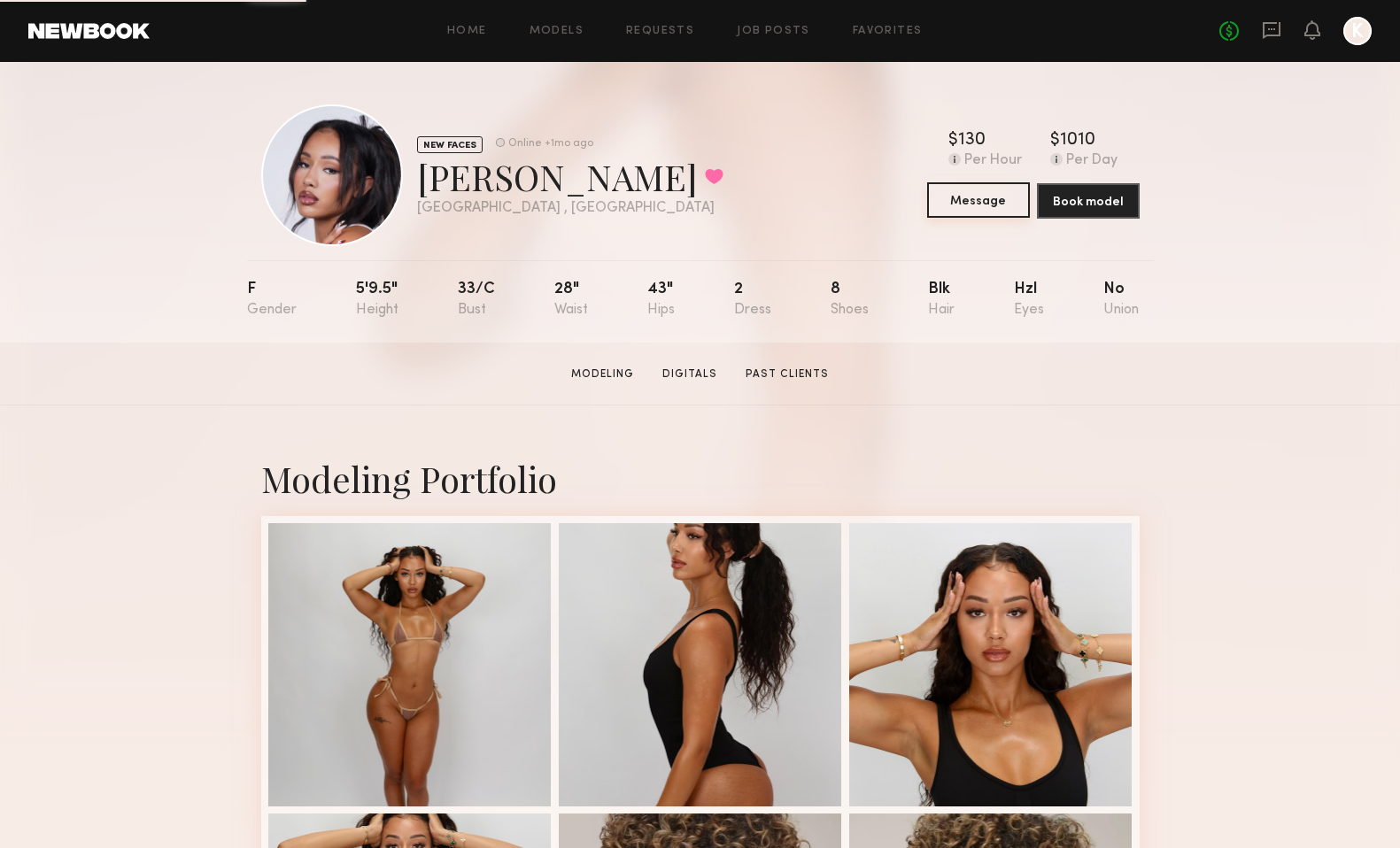
click at [972, 194] on button "Message" at bounding box center [978, 200] width 103 height 36
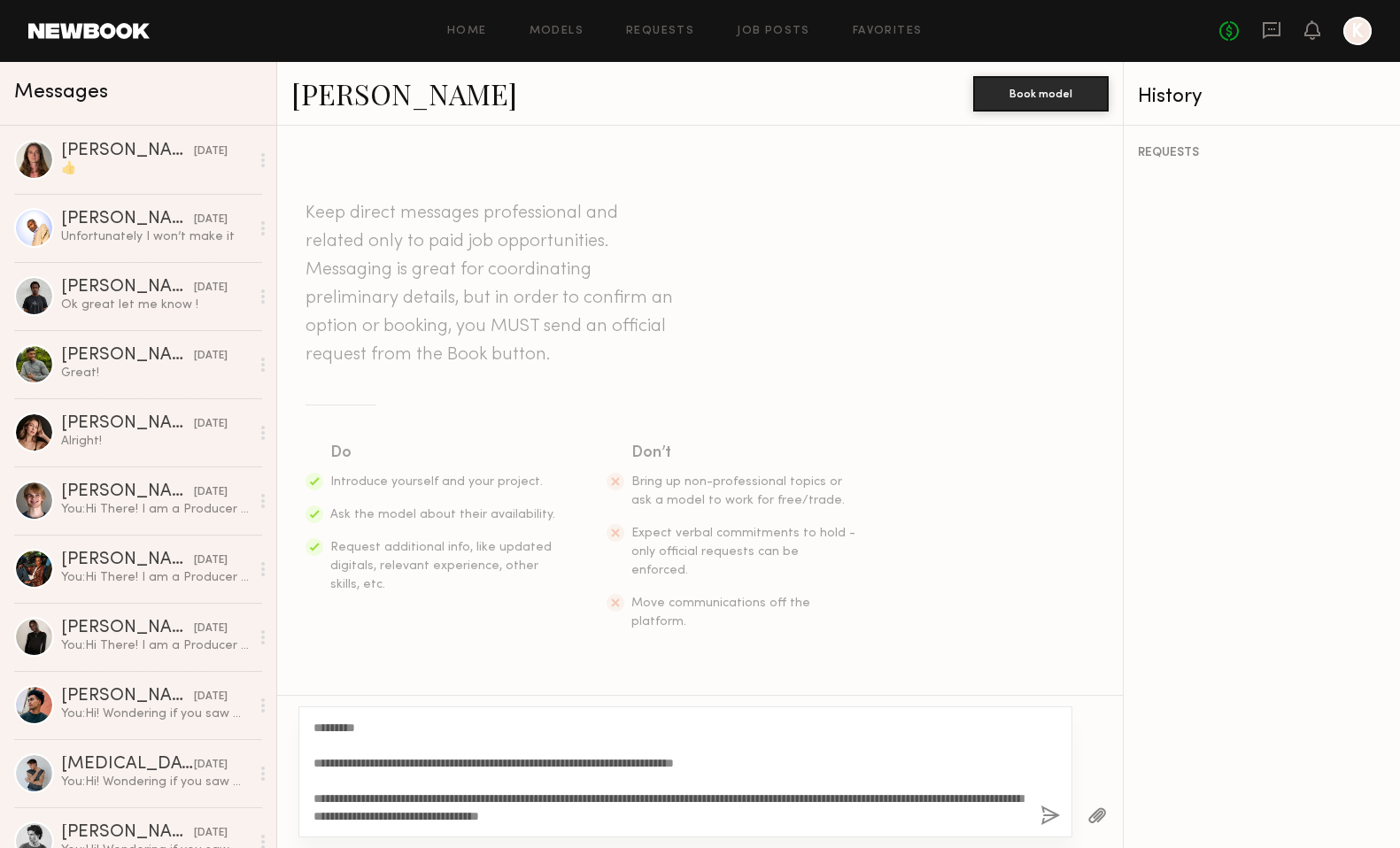
click at [328, 820] on textarea "**********" at bounding box center [669, 772] width 713 height 106
click at [790, 801] on textarea "**********" at bounding box center [669, 772] width 713 height 106
click at [422, 818] on textarea "**********" at bounding box center [669, 772] width 713 height 106
click at [846, 816] on textarea "**********" at bounding box center [669, 772] width 713 height 106
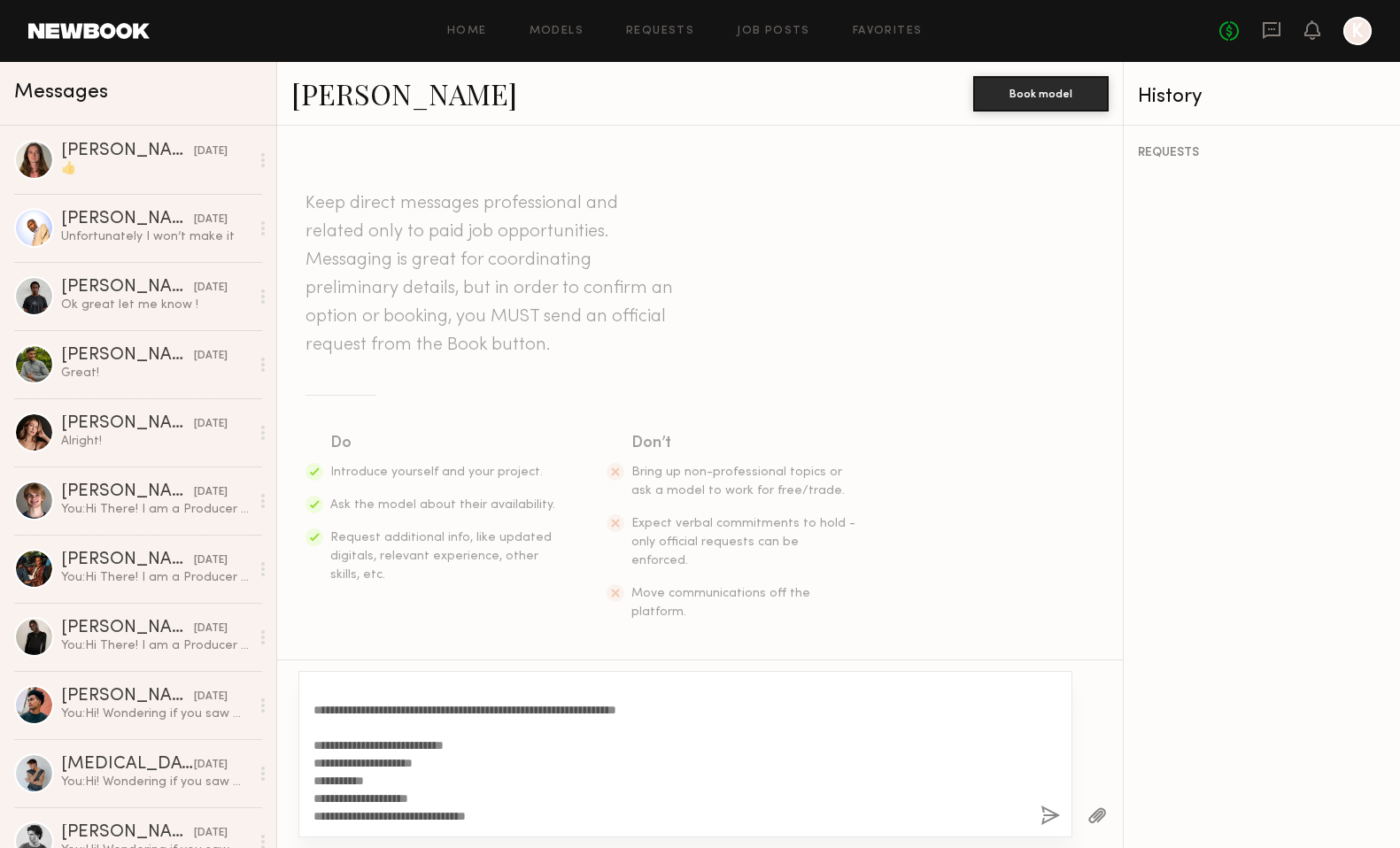
scroll to position [139, 0]
click at [519, 788] on textarea "**********" at bounding box center [669, 754] width 713 height 141
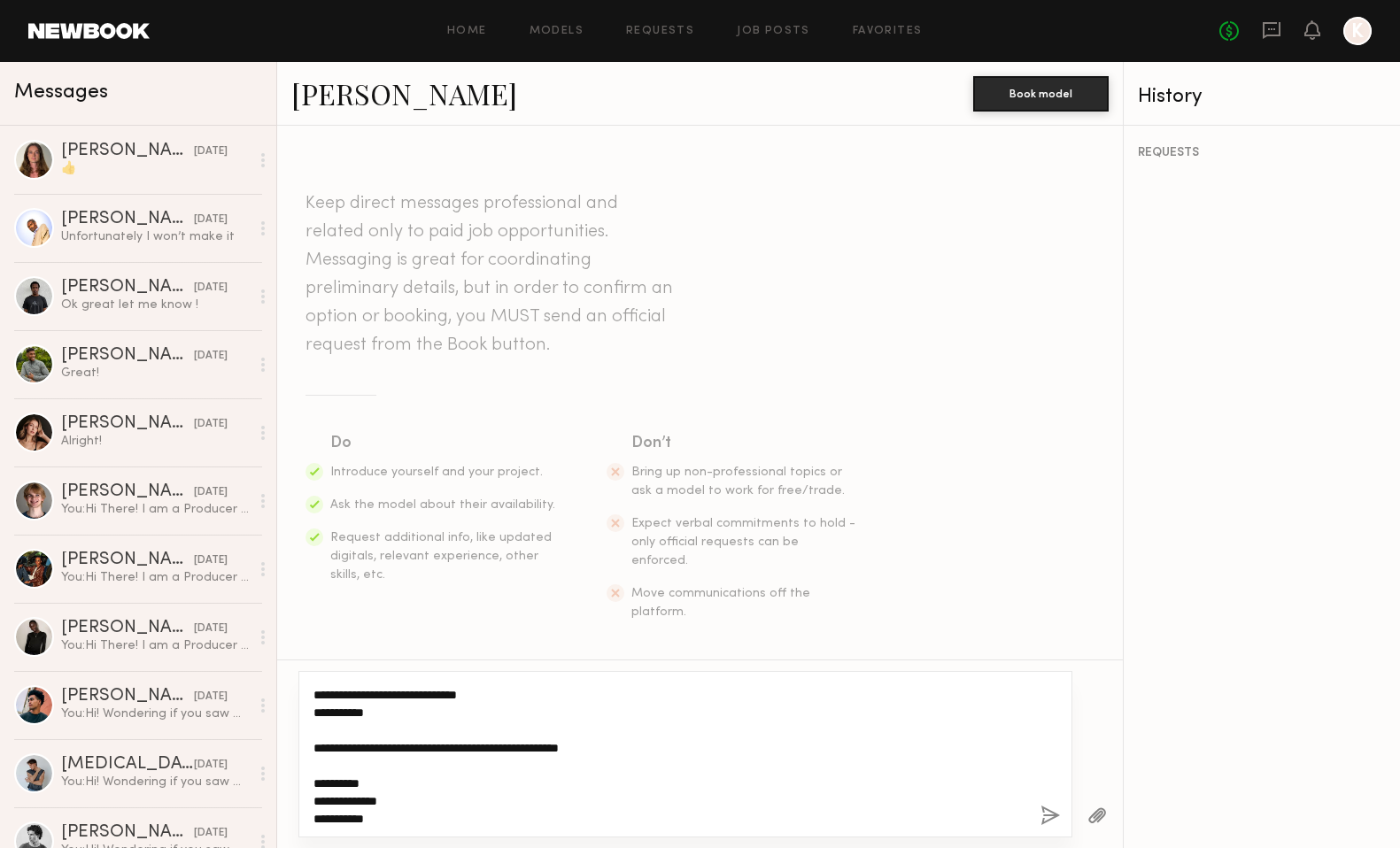
scroll to position [246, 0]
click at [314, 801] on textarea "**********" at bounding box center [669, 754] width 713 height 141
click at [377, 816] on textarea "**********" at bounding box center [669, 754] width 713 height 141
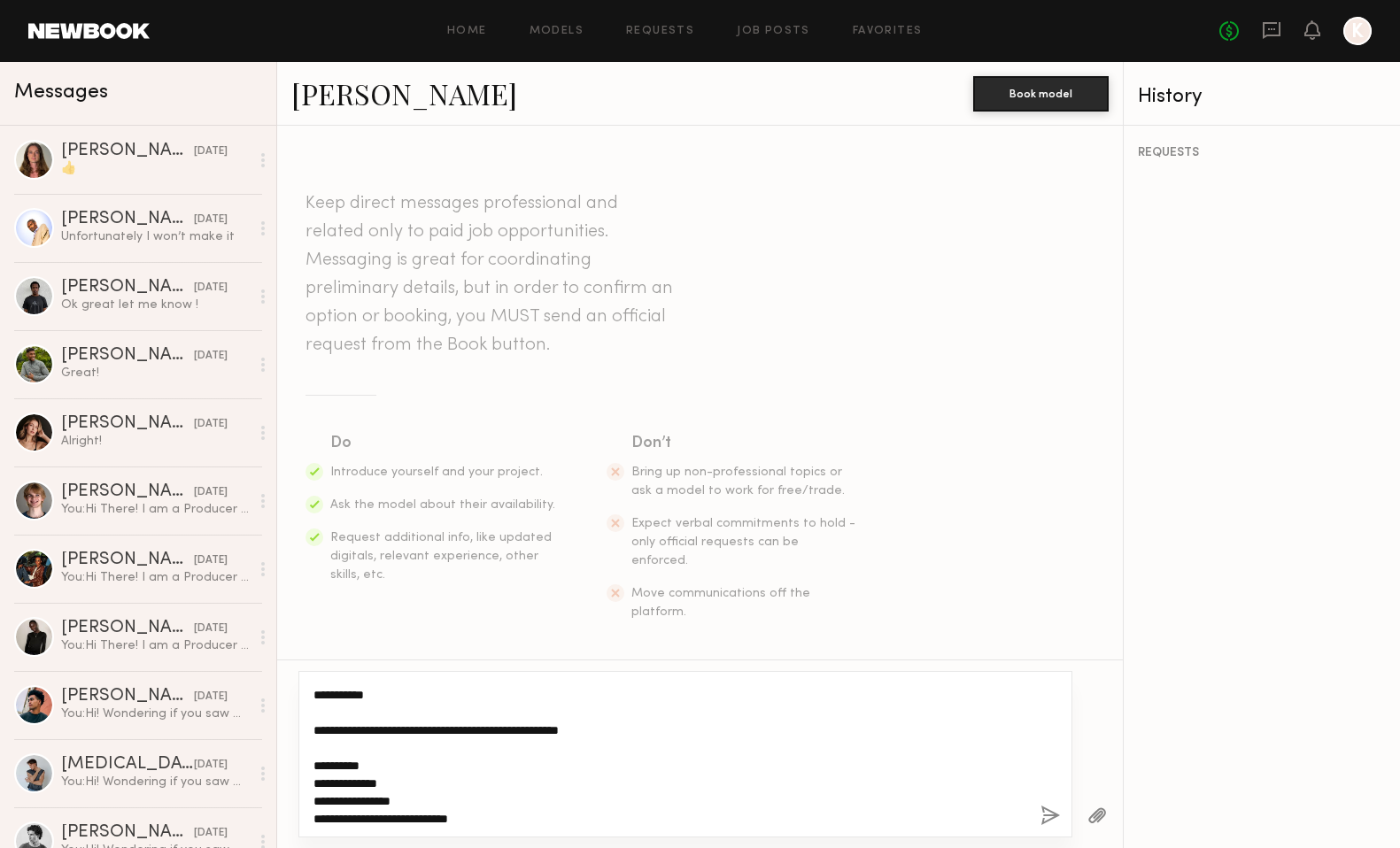
type textarea "**********"
click at [1047, 815] on button "button" at bounding box center [1050, 817] width 19 height 22
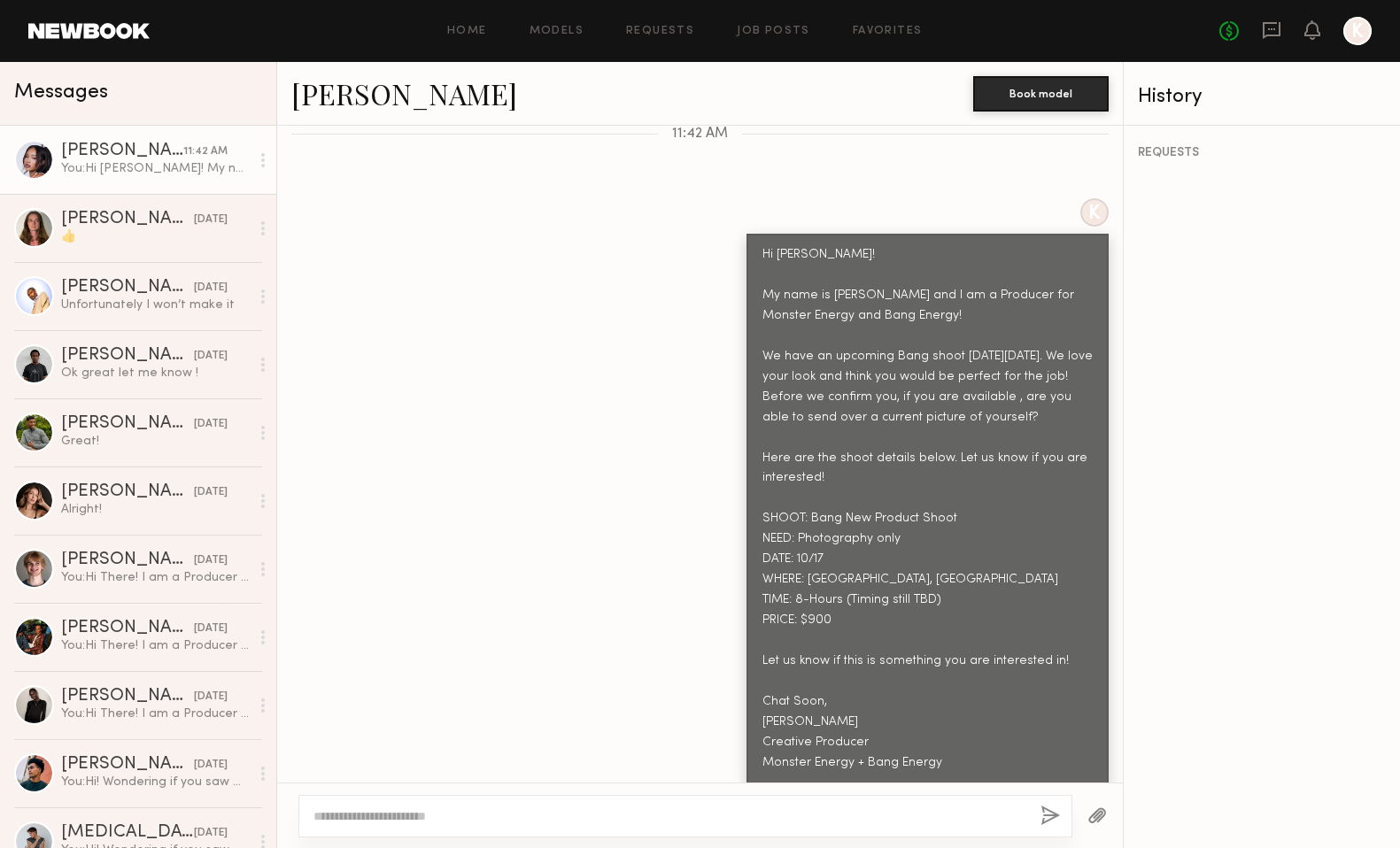
scroll to position [596, 0]
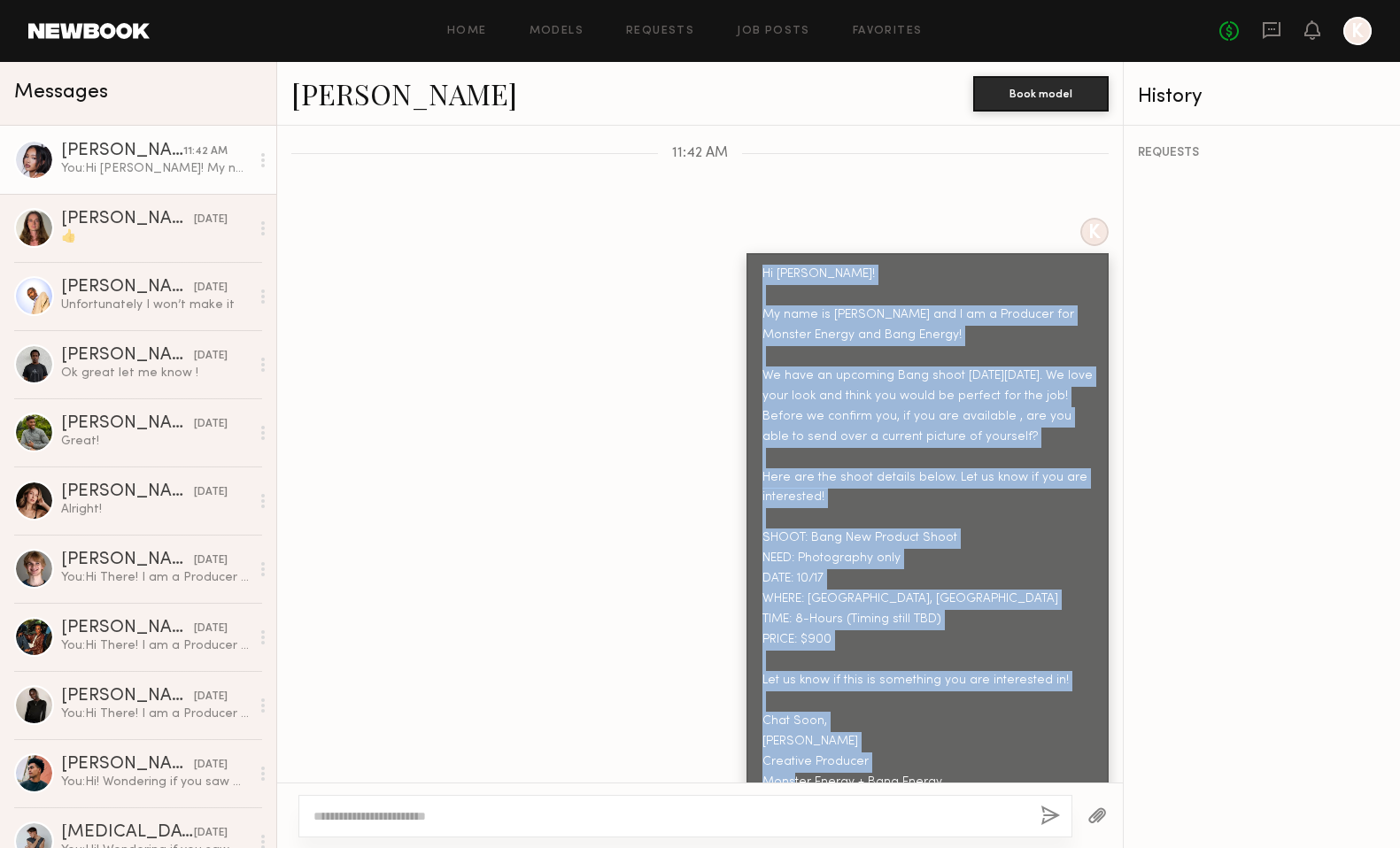
drag, startPoint x: 764, startPoint y: 237, endPoint x: 1028, endPoint y: 761, distance: 586.7
click at [1028, 761] on div "Hi [PERSON_NAME]! My name is [PERSON_NAME] and I am a Producer for Monster Ener…" at bounding box center [927, 528] width 362 height 550
copy div "Hi Riley! My name is Kayla Selenski and I am a Producer for Monster Energy and …"
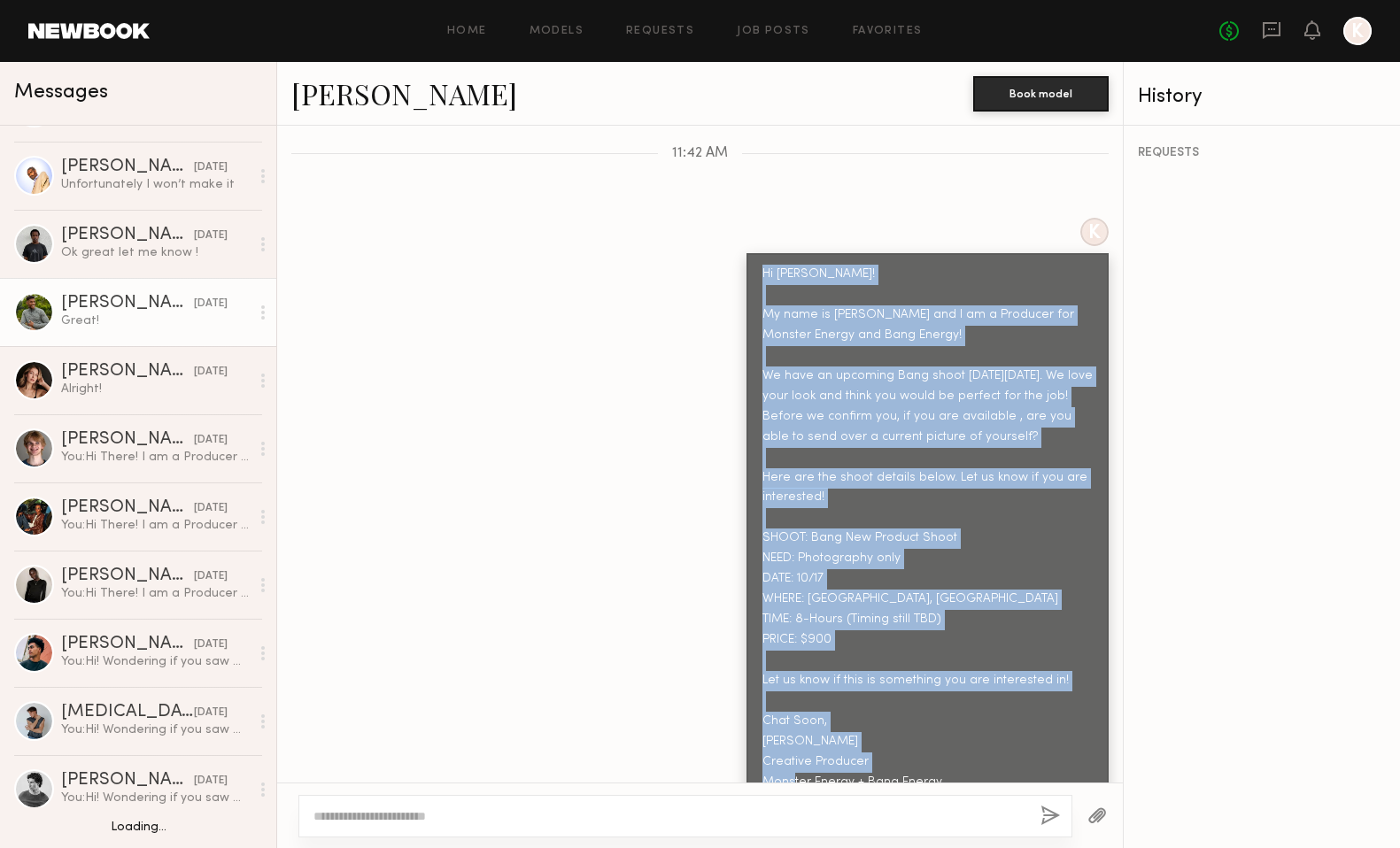
scroll to position [123, 0]
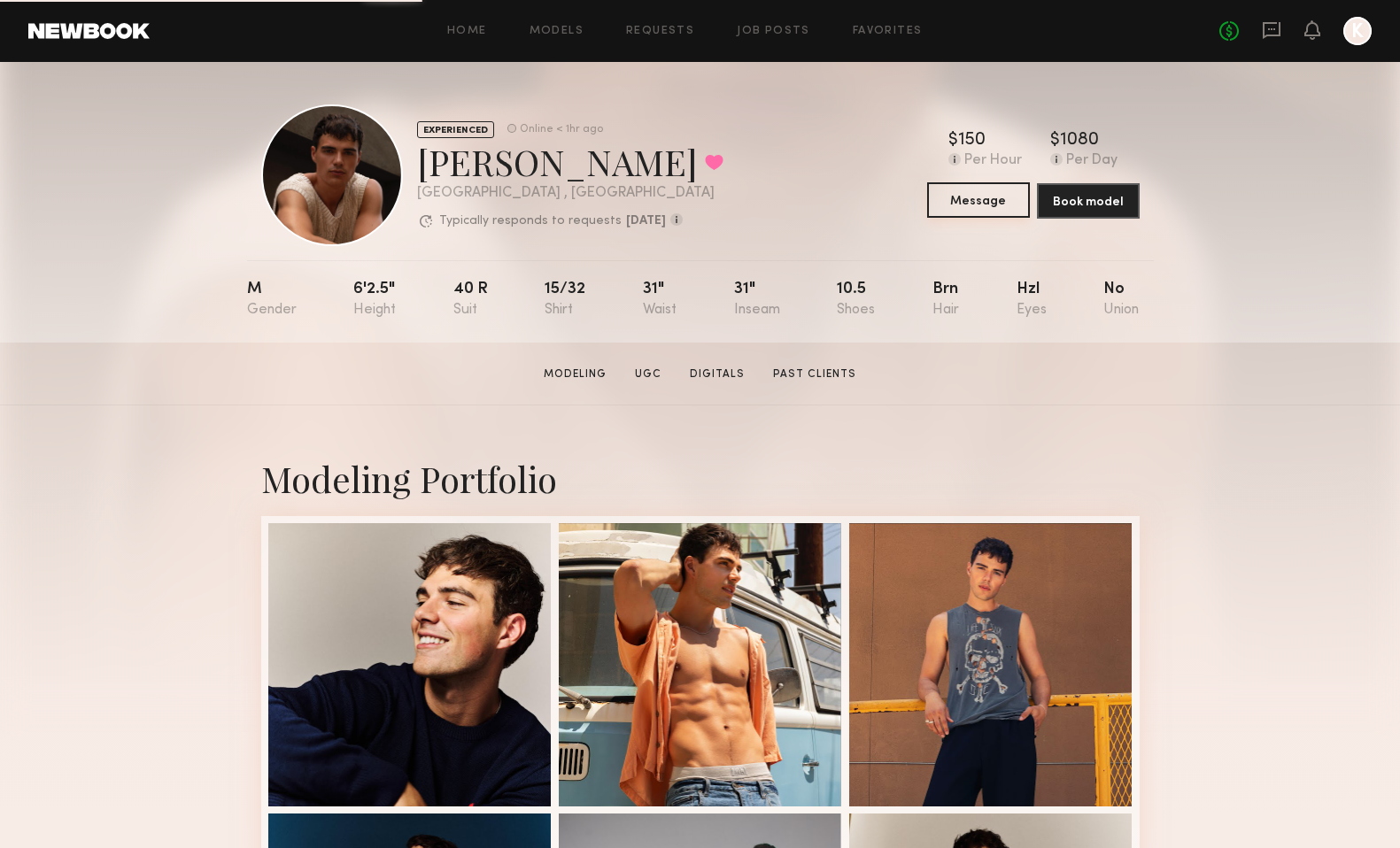
click at [968, 195] on button "Message" at bounding box center [978, 200] width 103 height 36
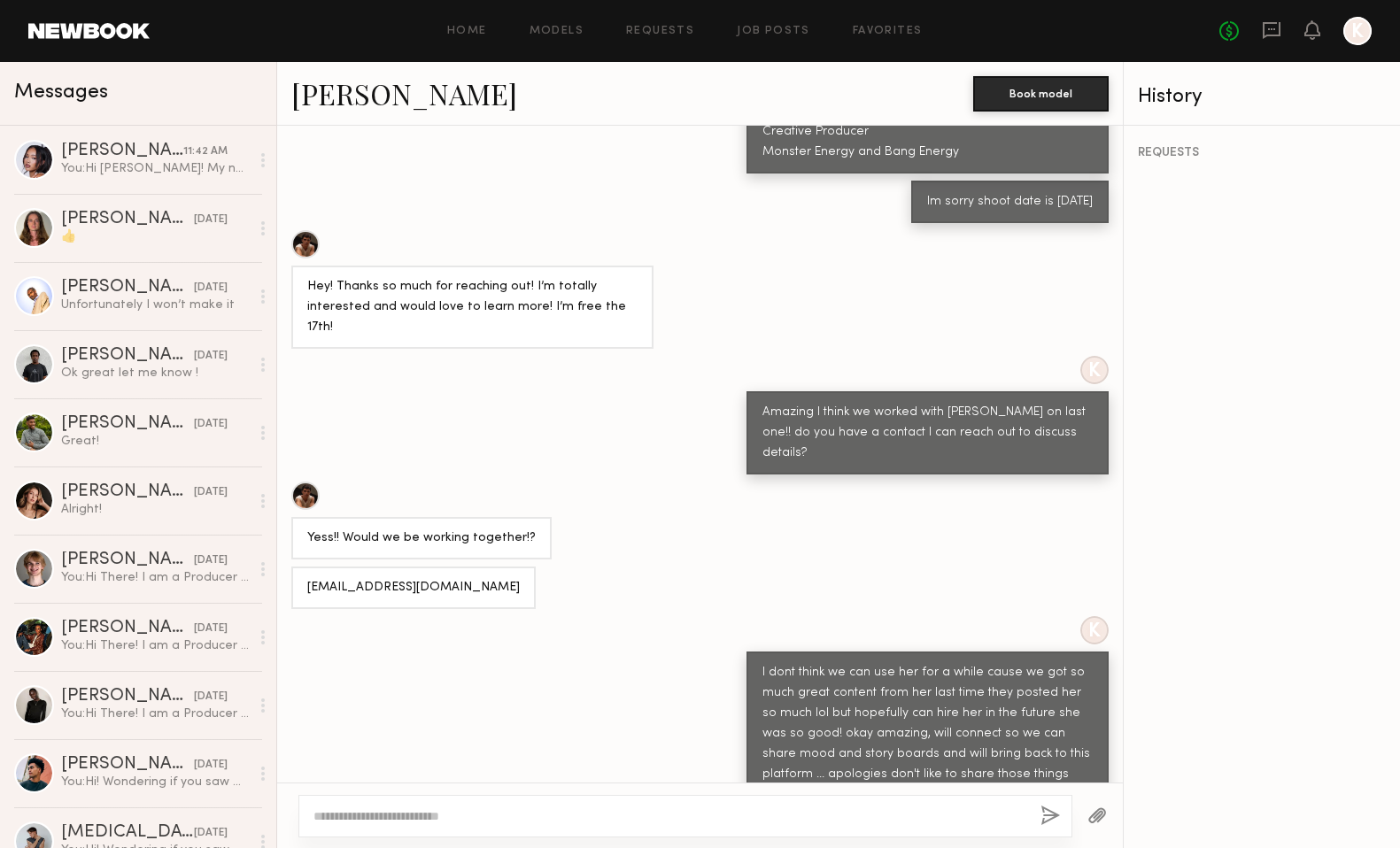
scroll to position [1023, 0]
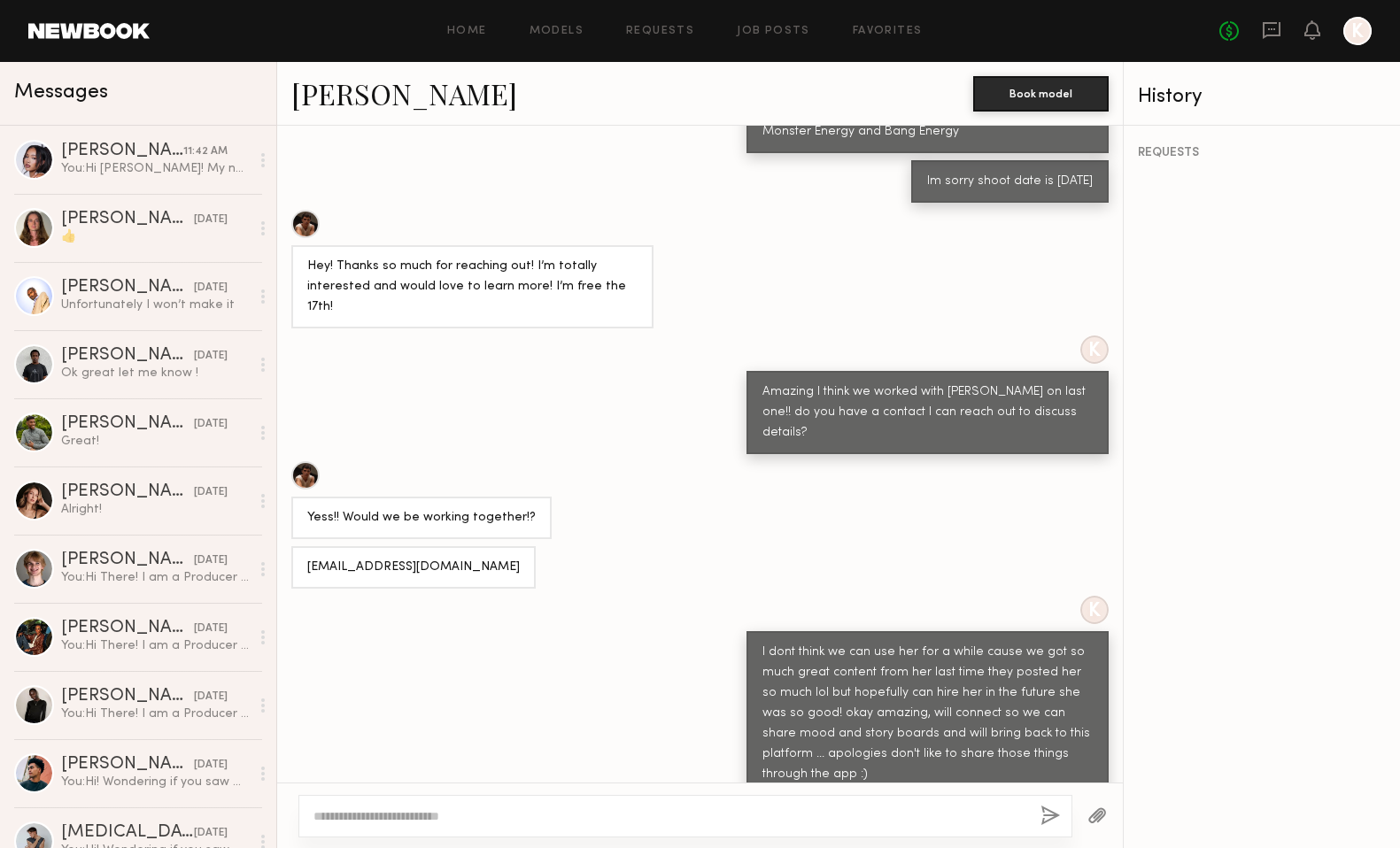
click at [399, 822] on textarea at bounding box center [669, 816] width 713 height 17
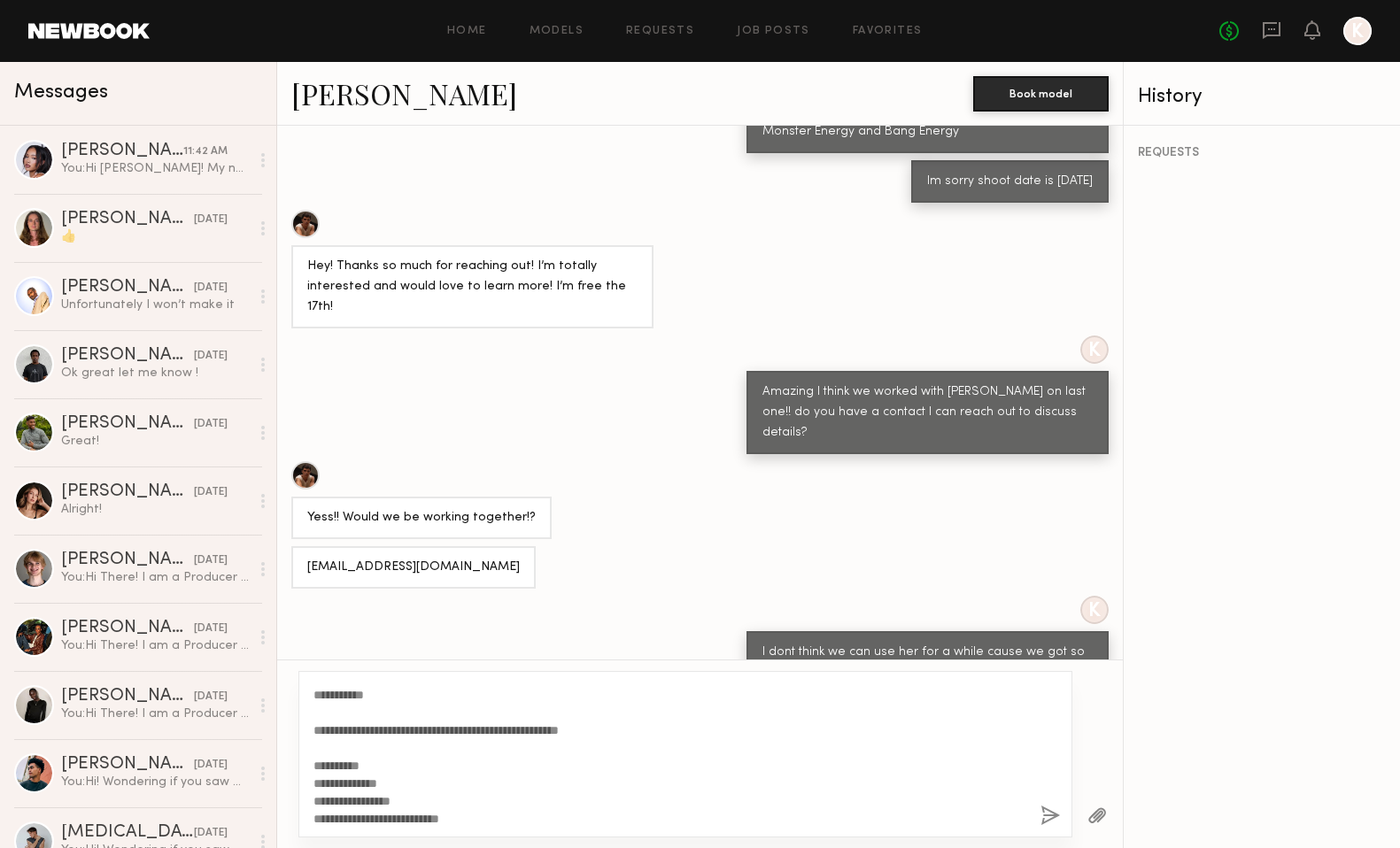
scroll to position [0, 0]
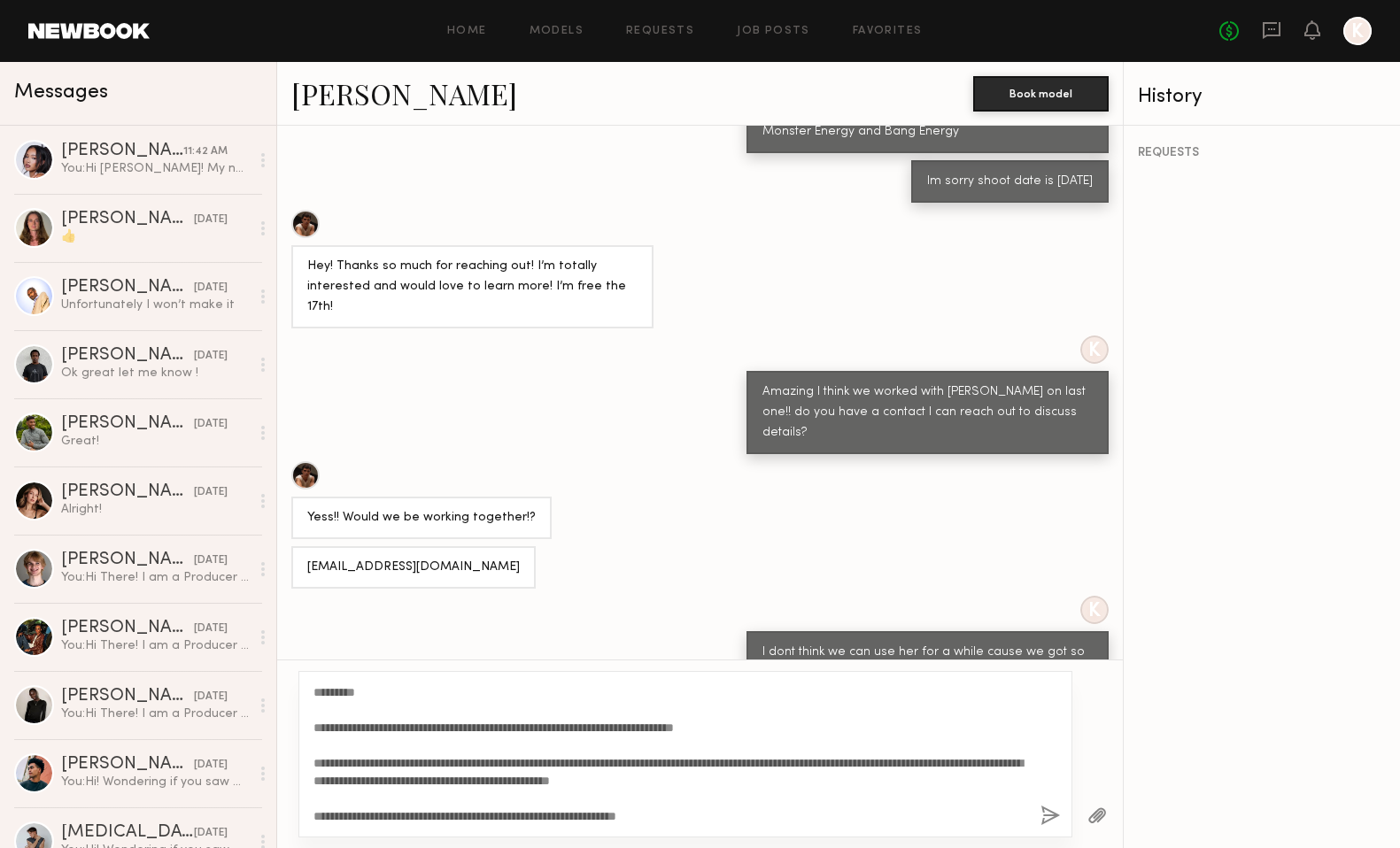
drag, startPoint x: 356, startPoint y: 696, endPoint x: 330, endPoint y: 695, distance: 26.0
click at [330, 695] on textarea "**********" at bounding box center [669, 754] width 713 height 141
drag, startPoint x: 850, startPoint y: 734, endPoint x: 283, endPoint y: 727, distance: 567.0
click at [283, 727] on div "**********" at bounding box center [700, 754] width 845 height 189
click at [733, 728] on textarea "**********" at bounding box center [669, 754] width 713 height 141
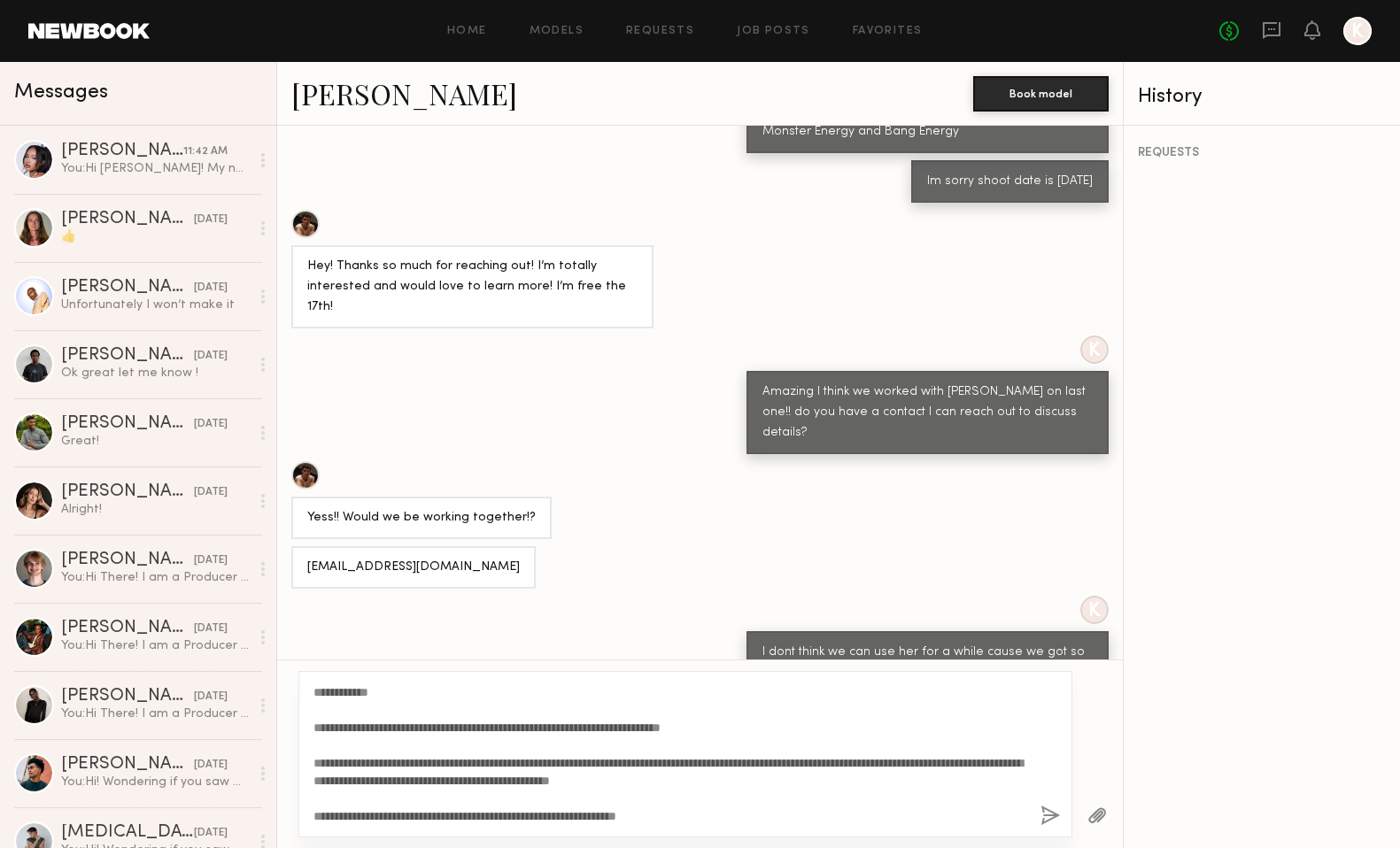
click at [834, 722] on textarea "**********" at bounding box center [669, 754] width 713 height 141
drag, startPoint x: 841, startPoint y: 735, endPoint x: 946, endPoint y: 755, distance: 106.9
click at [946, 755] on textarea "**********" at bounding box center [669, 754] width 713 height 141
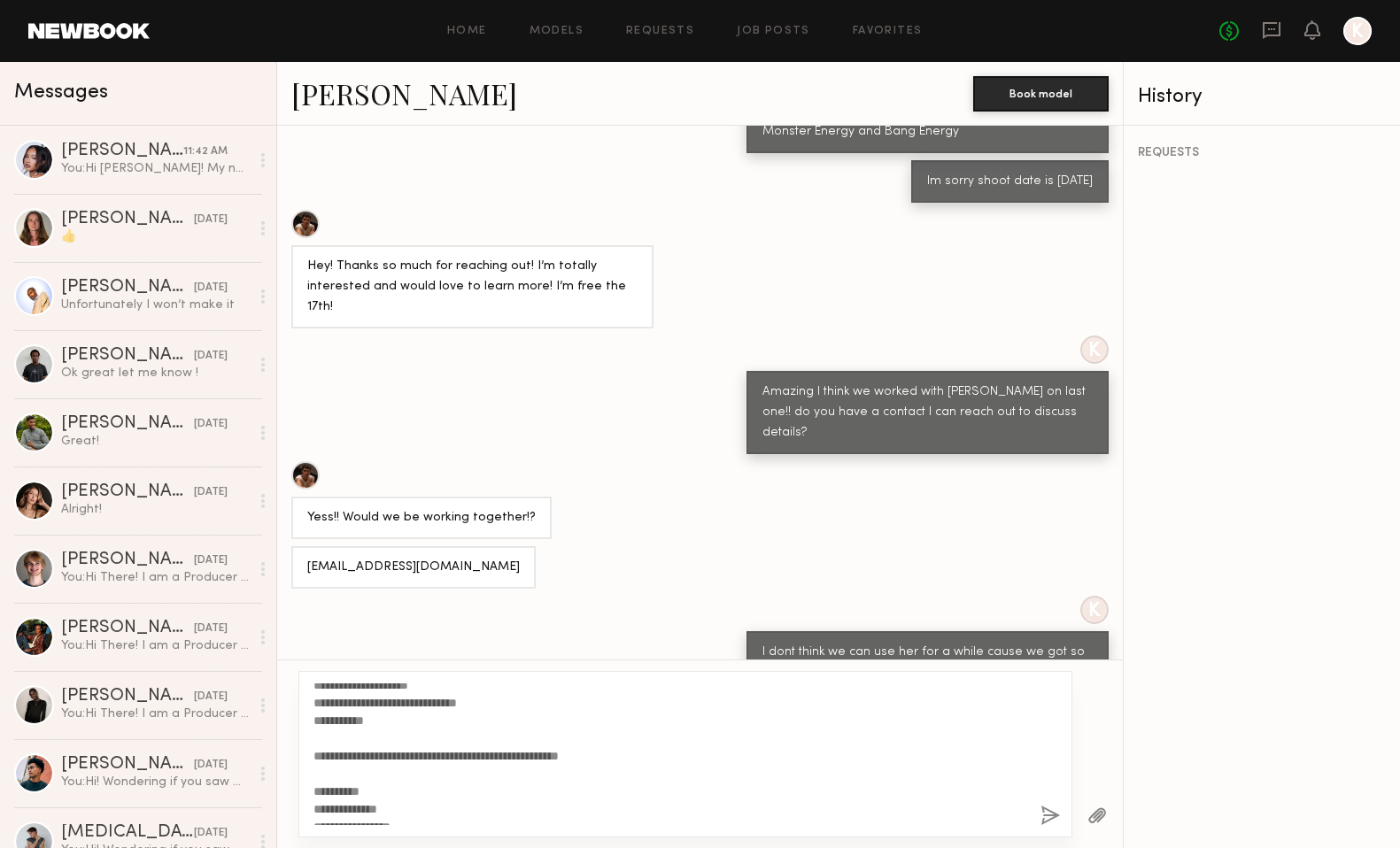
scroll to position [230, 0]
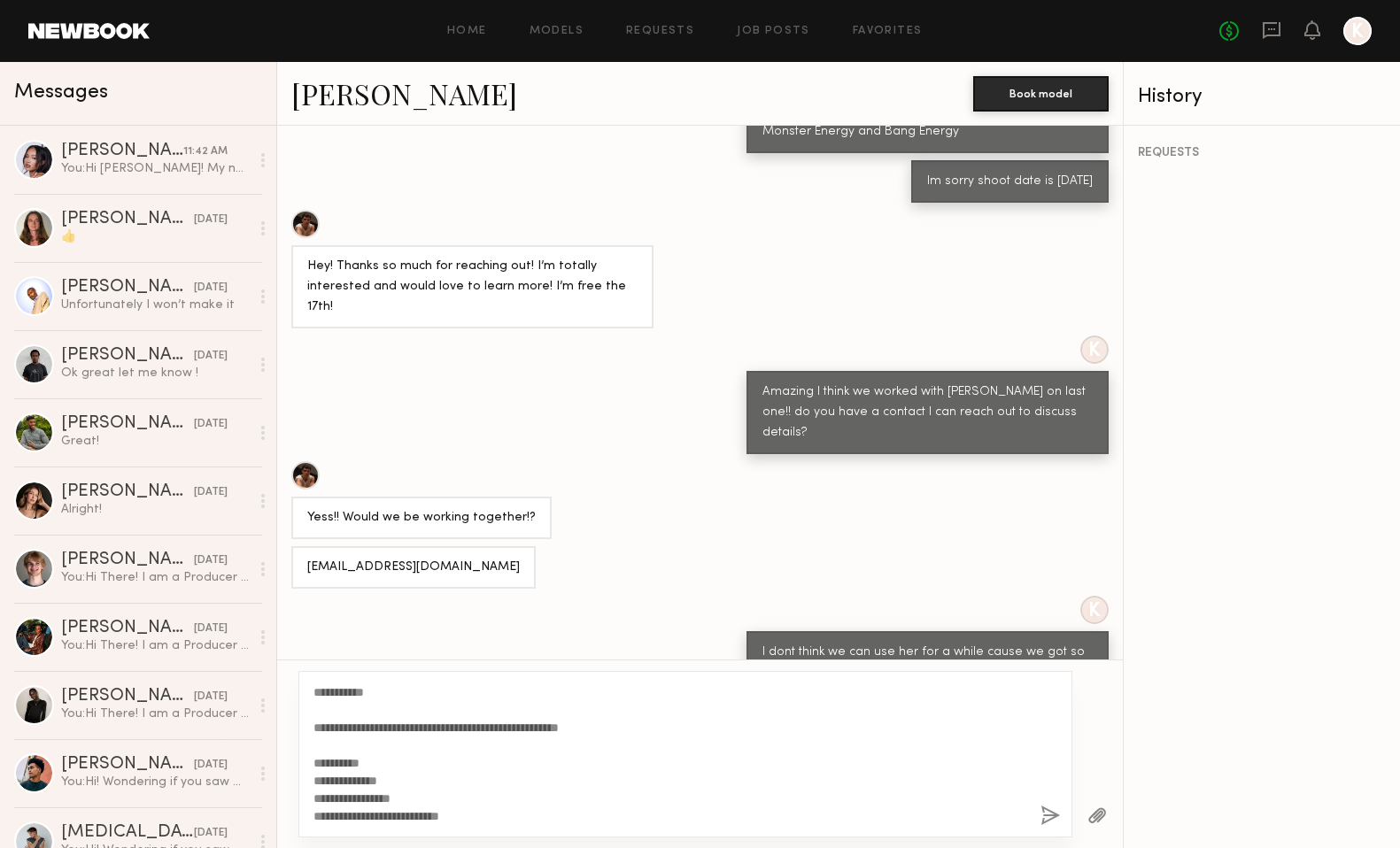
drag, startPoint x: 625, startPoint y: 725, endPoint x: 313, endPoint y: 728, distance: 312.0
click at [313, 728] on textarea "**********" at bounding box center [669, 754] width 713 height 141
type textarea "**********"
click at [1050, 822] on button "button" at bounding box center [1050, 817] width 19 height 22
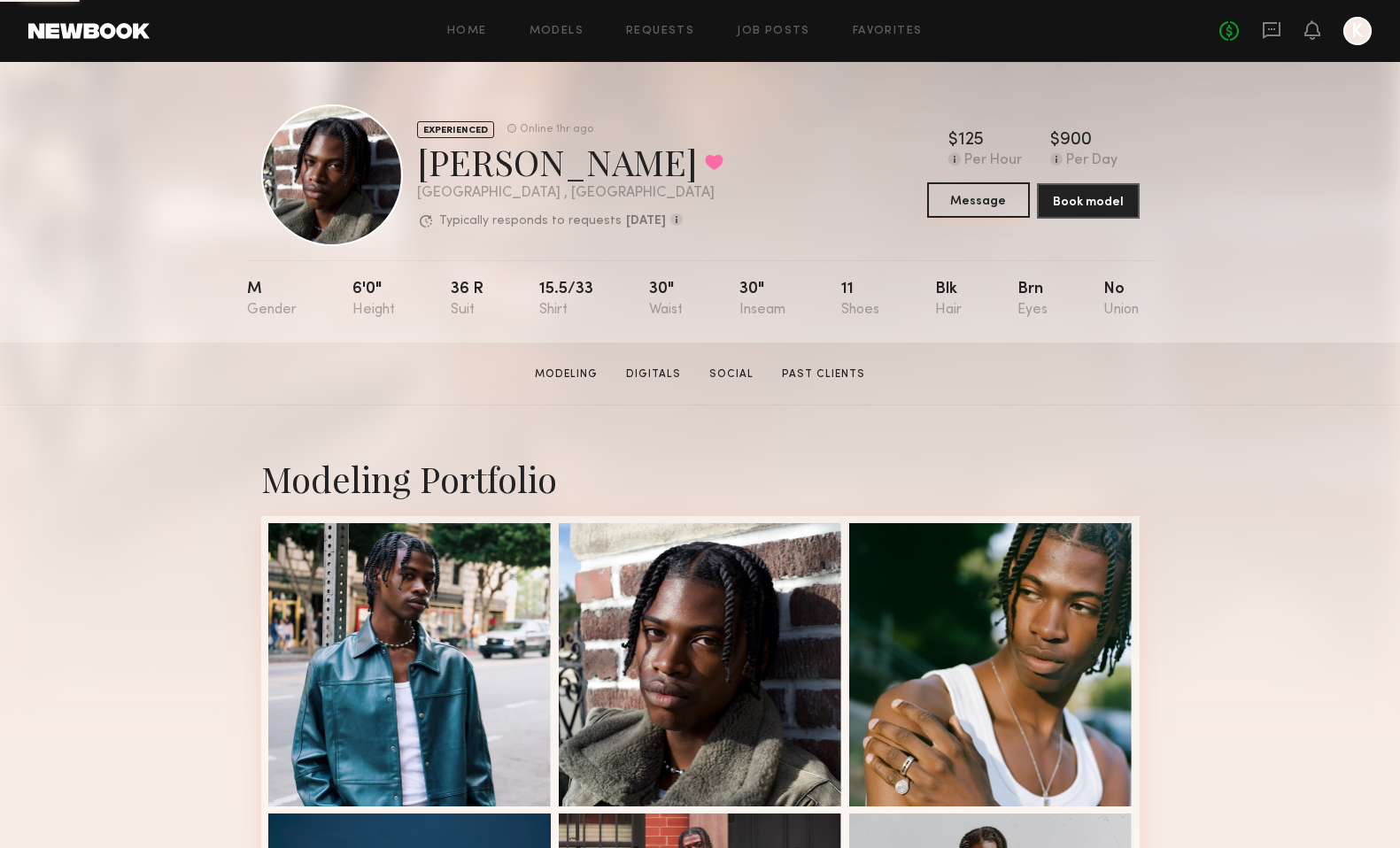
click at [987, 202] on button "Message" at bounding box center [978, 200] width 103 height 36
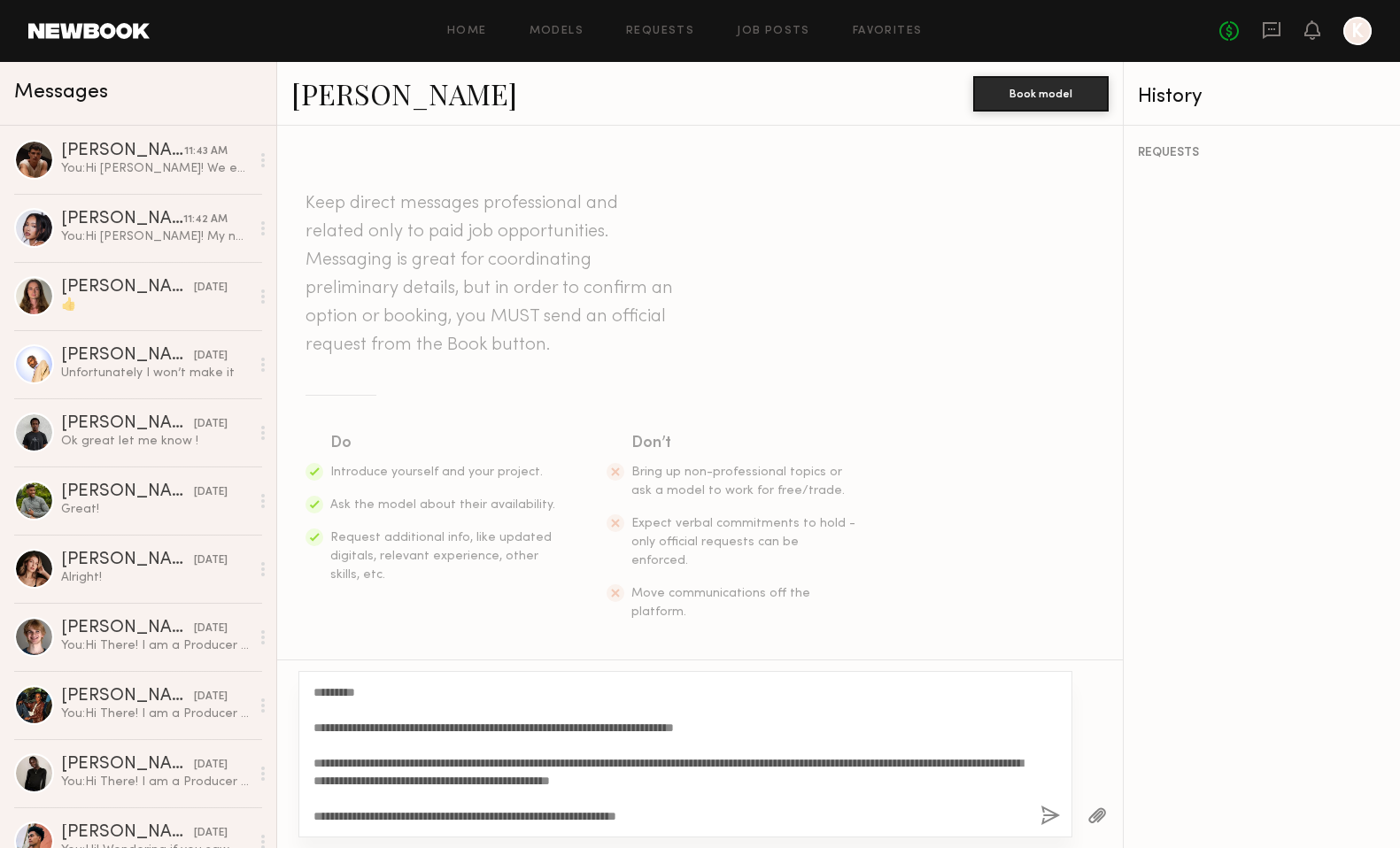
click at [475, 761] on textarea "**********" at bounding box center [669, 754] width 713 height 141
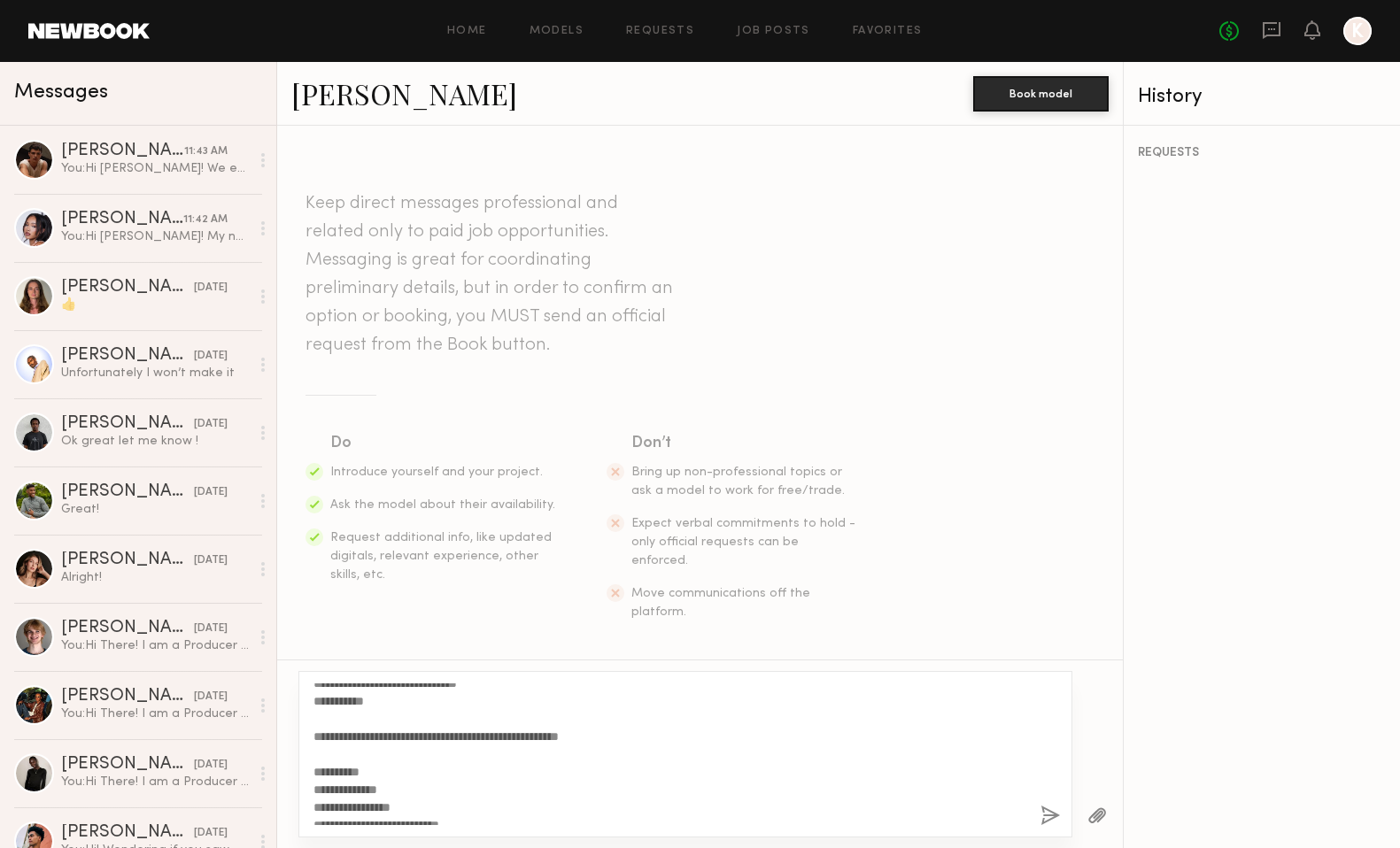
scroll to position [243, 0]
click at [603, 734] on textarea "**********" at bounding box center [669, 754] width 713 height 141
drag, startPoint x: 601, startPoint y: 730, endPoint x: 297, endPoint y: 736, distance: 304.1
click at [297, 731] on div "**********" at bounding box center [700, 754] width 845 height 189
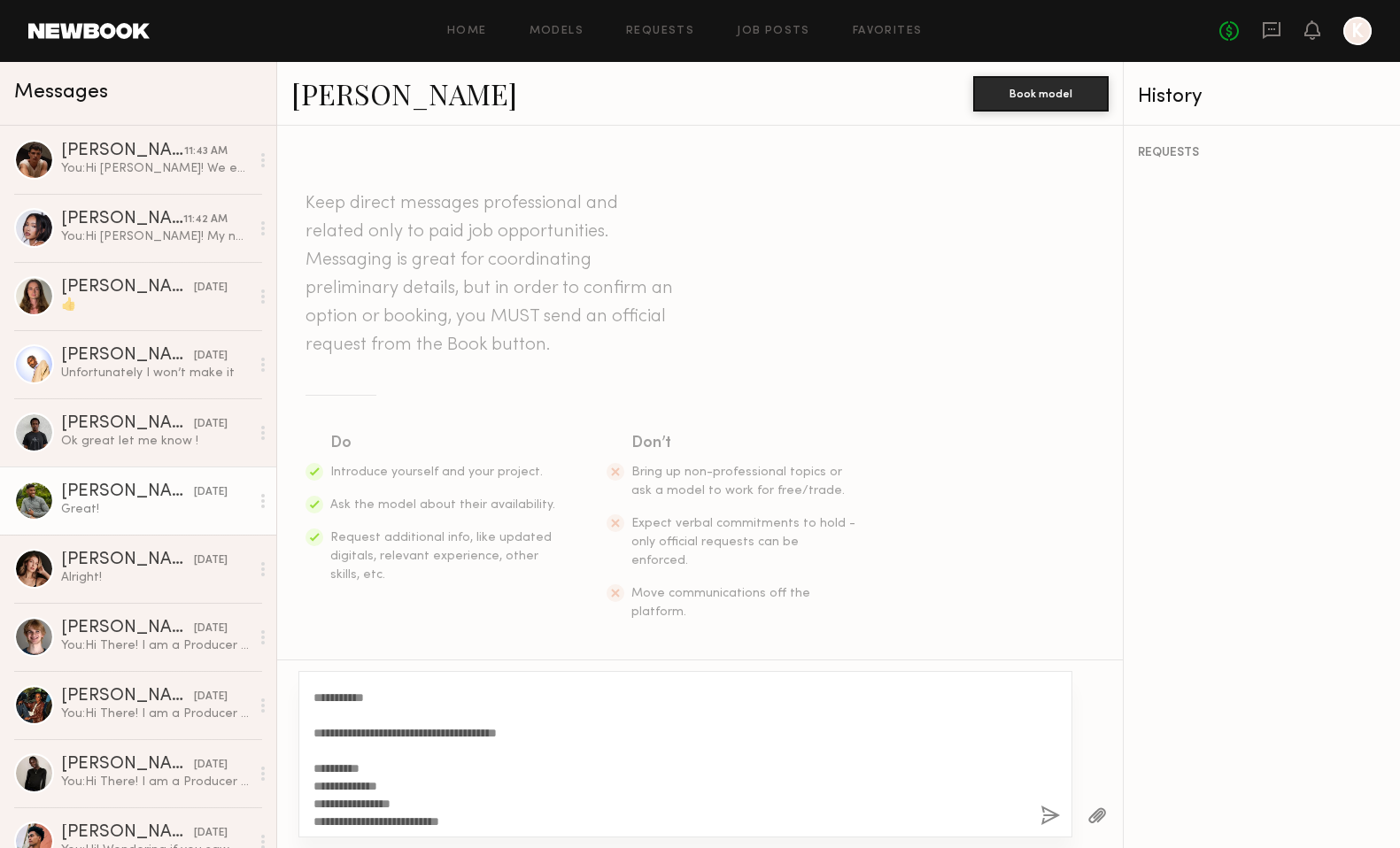
scroll to position [0, 0]
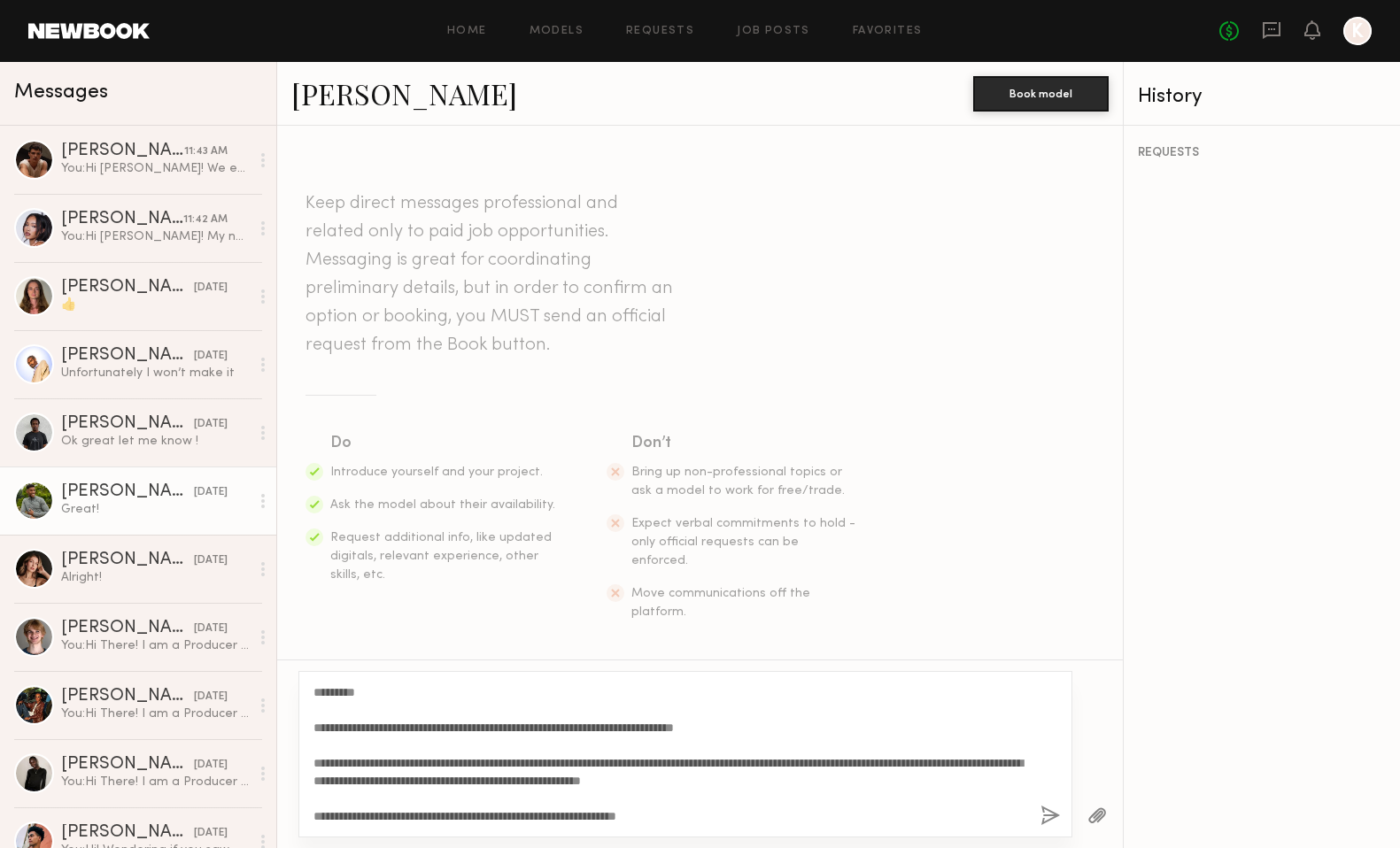
drag, startPoint x: 507, startPoint y: 820, endPoint x: 247, endPoint y: 483, distance: 425.6
click at [247, 482] on div "Messages Sterling R. 11:43 AM You: Hi Sterling! We enjoyed working with you so …" at bounding box center [700, 455] width 1400 height 786
click at [391, 732] on textarea "**********" at bounding box center [669, 754] width 713 height 141
drag, startPoint x: 354, startPoint y: 694, endPoint x: 328, endPoint y: 691, distance: 26.2
click at [328, 691] on textarea "**********" at bounding box center [669, 754] width 713 height 141
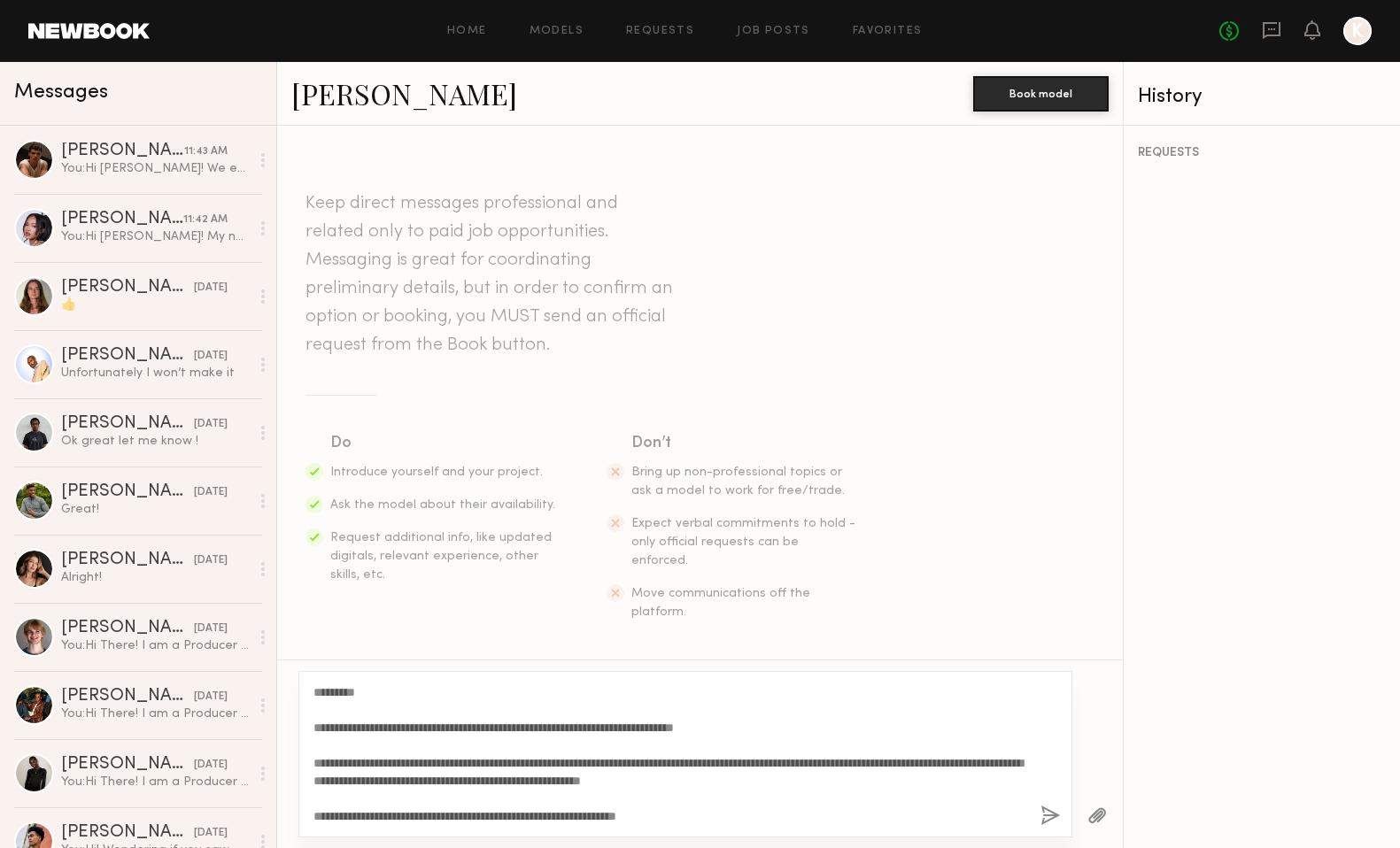
type textarea "**********"
click at [1051, 816] on button "button" at bounding box center [1050, 817] width 19 height 22
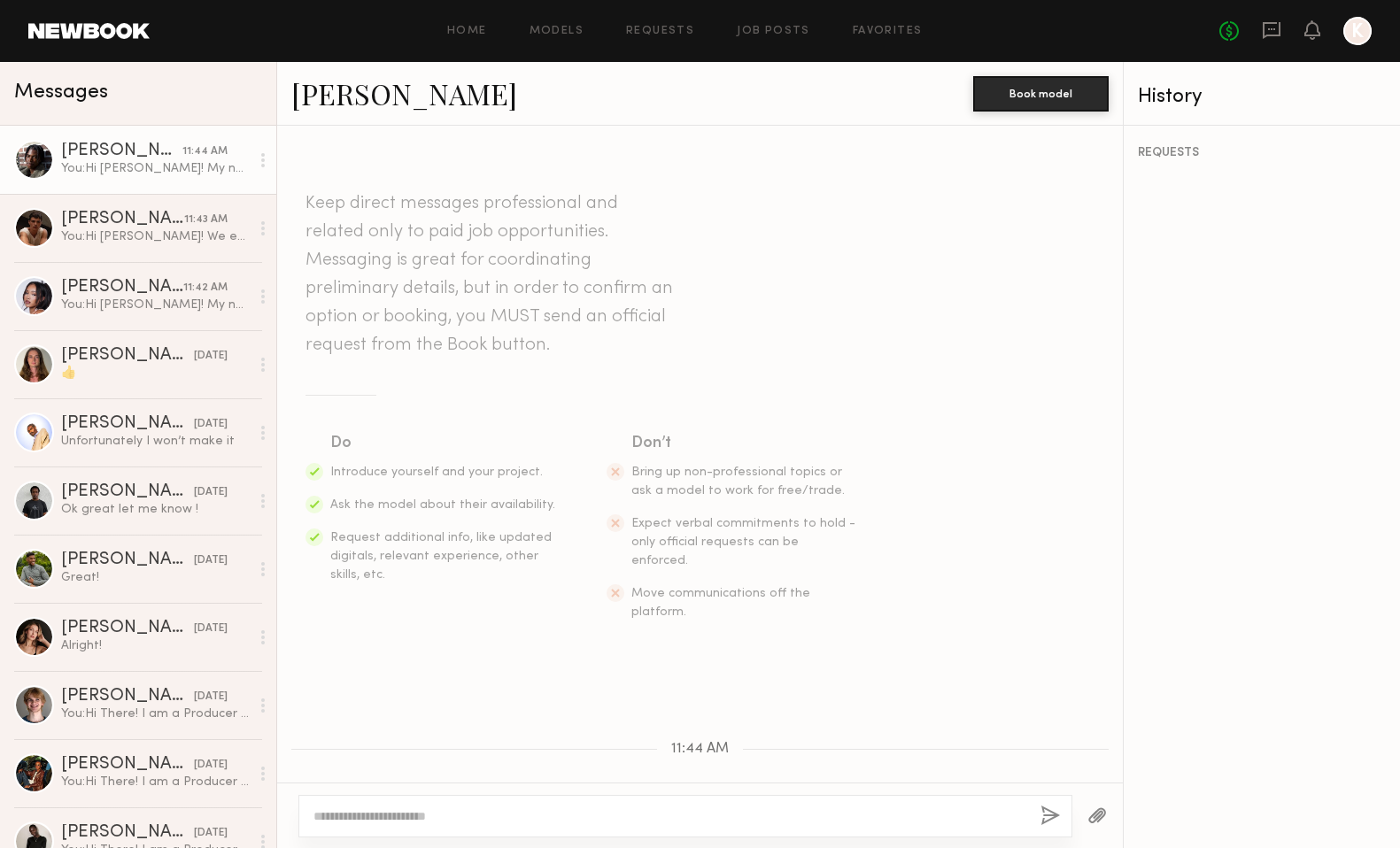
scroll to position [596, 0]
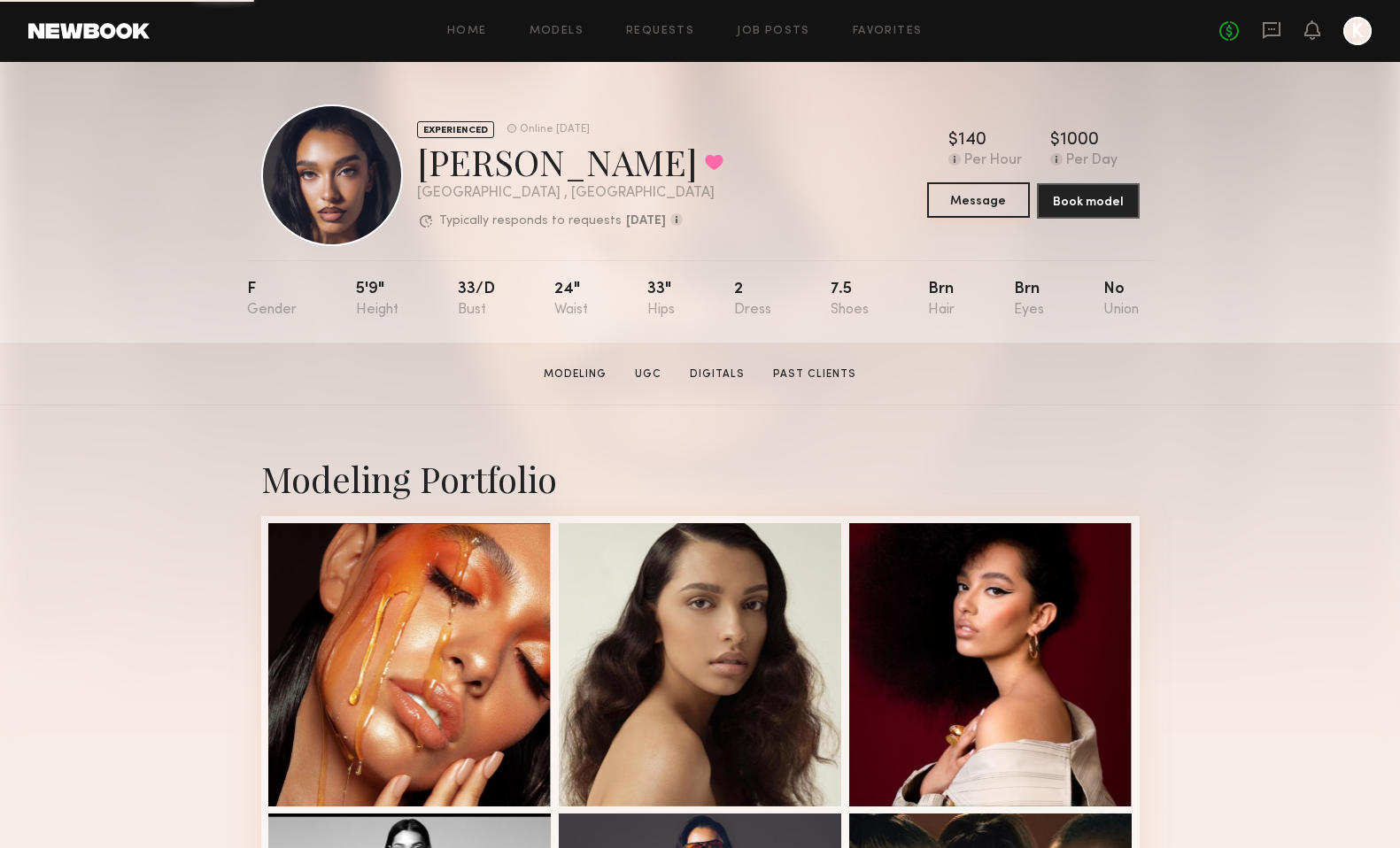
click at [998, 199] on button "Message" at bounding box center [978, 200] width 103 height 36
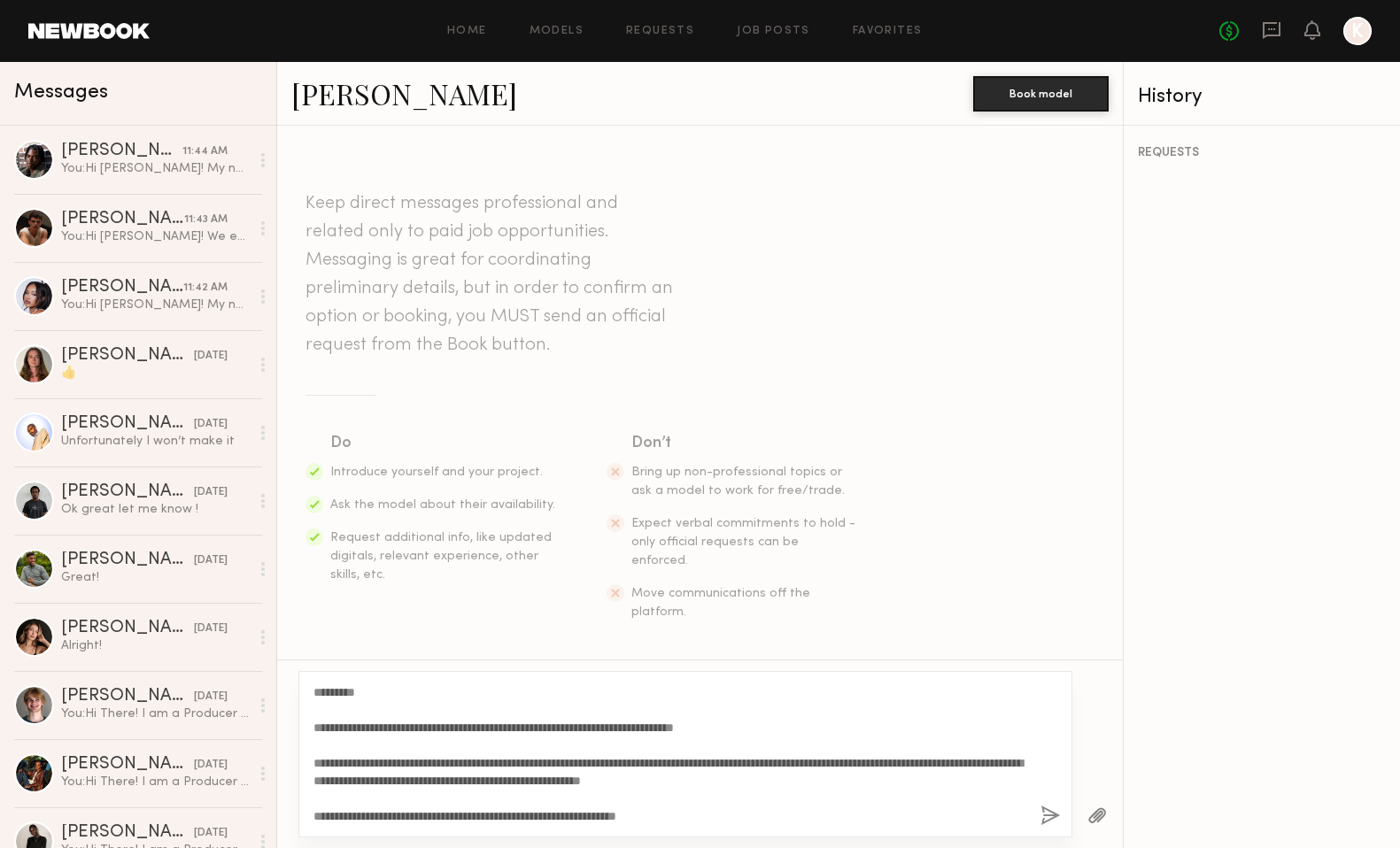
drag, startPoint x: 355, startPoint y: 693, endPoint x: 332, endPoint y: 692, distance: 23.0
click at [331, 692] on textarea "**********" at bounding box center [669, 754] width 713 height 141
type textarea "**********"
click at [1048, 816] on button "button" at bounding box center [1050, 817] width 19 height 22
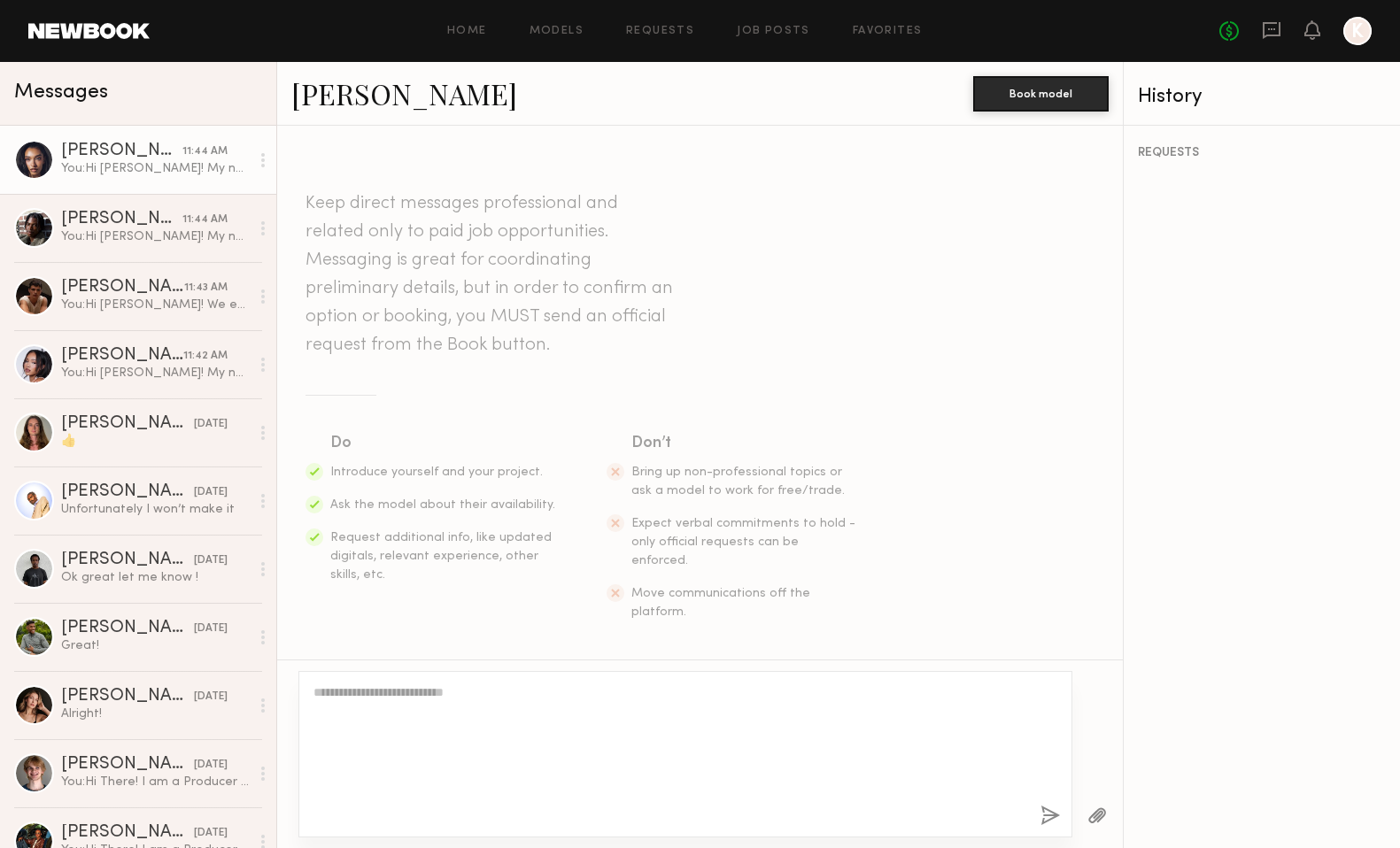
scroll to position [596, 0]
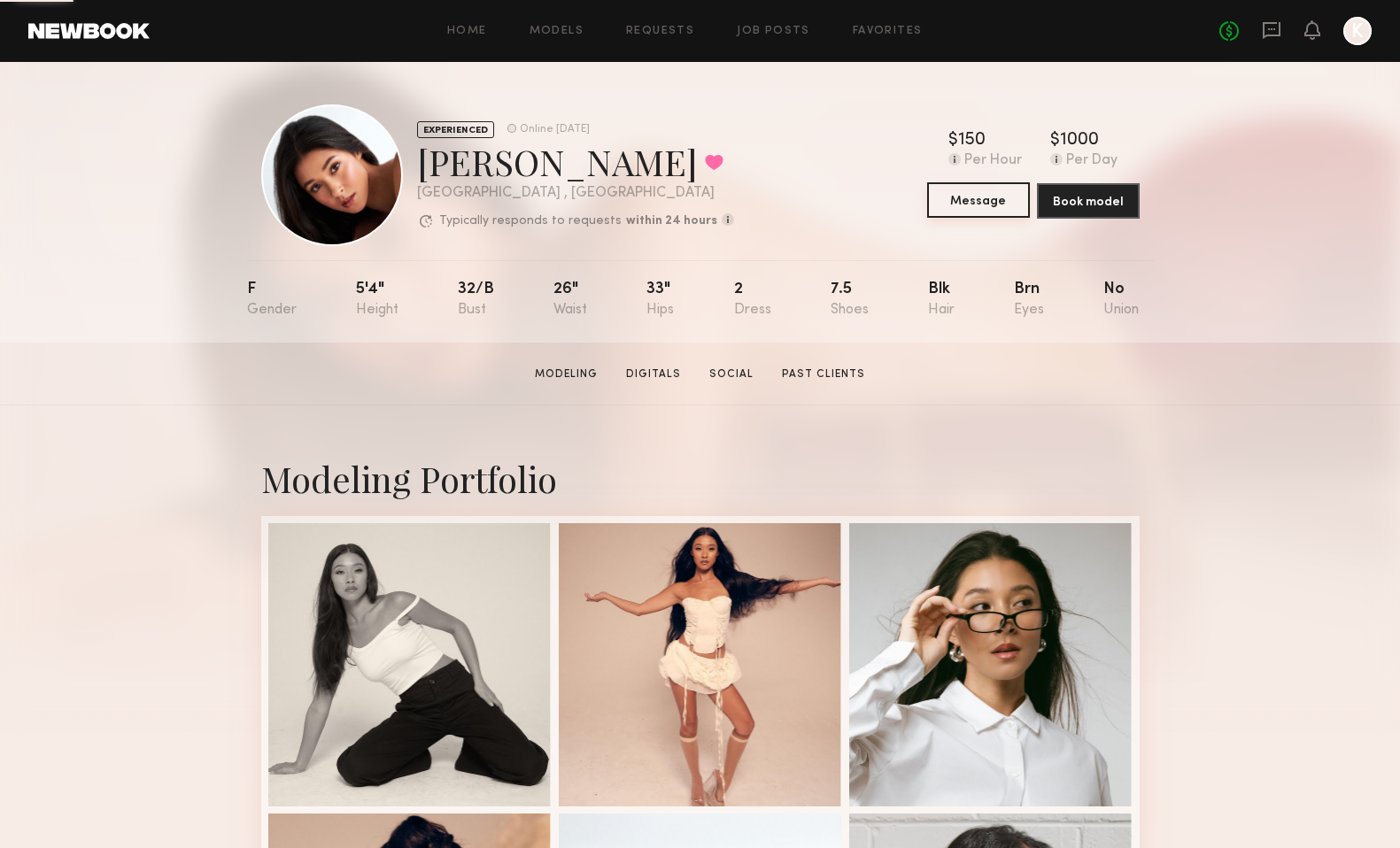
click at [987, 200] on button "Message" at bounding box center [978, 200] width 103 height 36
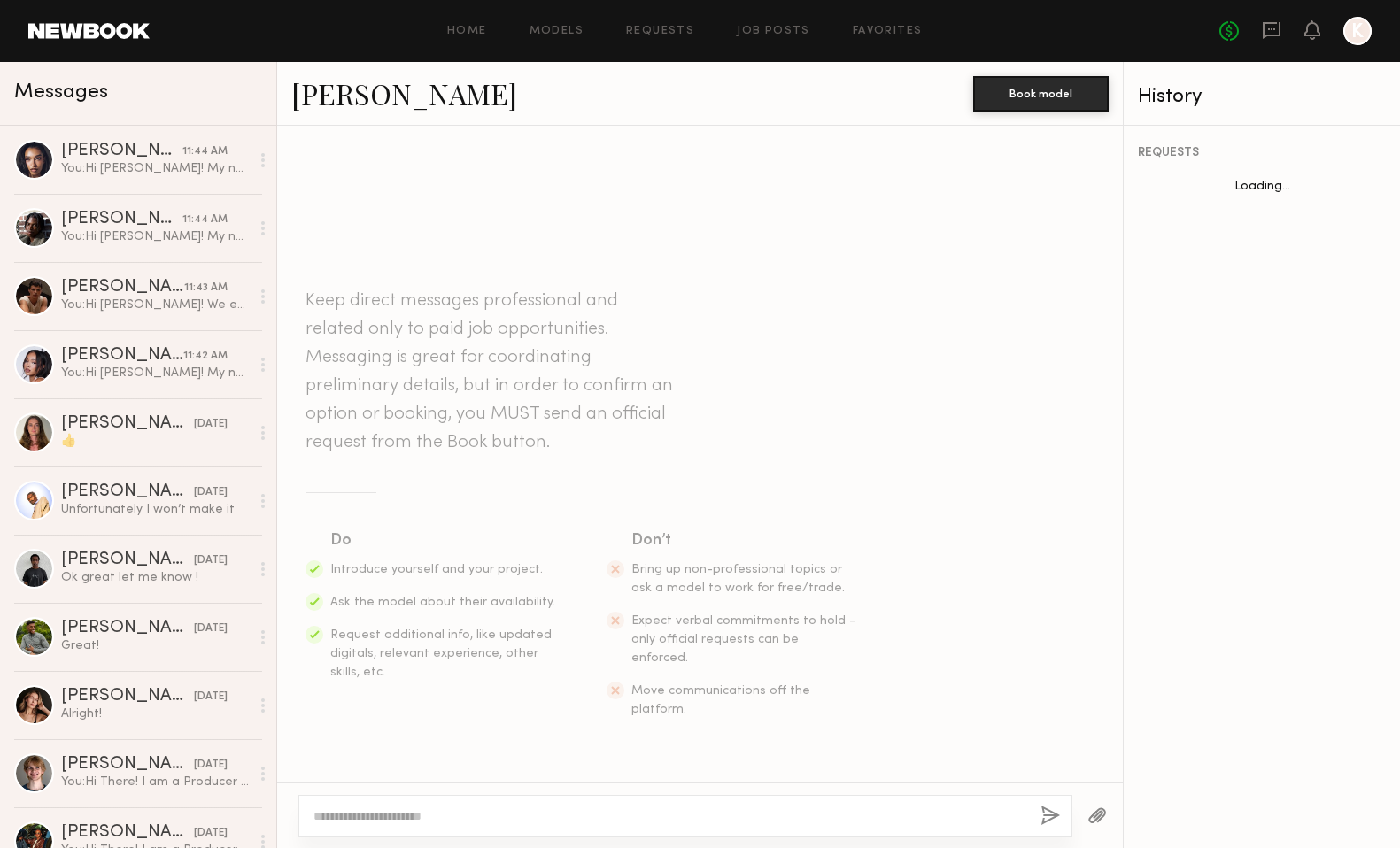
click at [461, 813] on textarea at bounding box center [669, 816] width 713 height 17
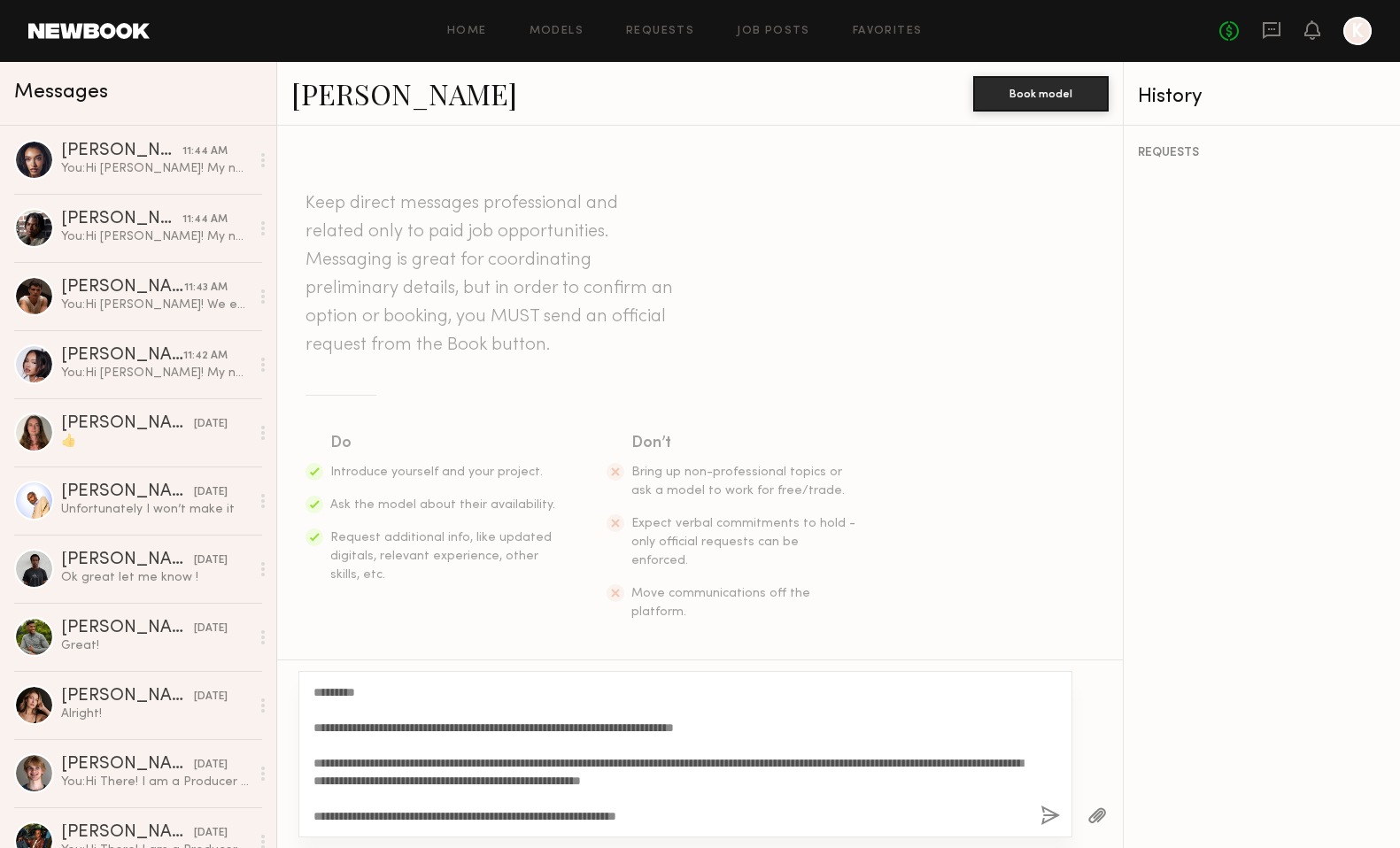
drag, startPoint x: 352, startPoint y: 695, endPoint x: 329, endPoint y: 694, distance: 23.0
click at [329, 694] on textarea "**********" at bounding box center [669, 754] width 713 height 141
type textarea "**********"
click at [1050, 816] on button "button" at bounding box center [1050, 817] width 19 height 22
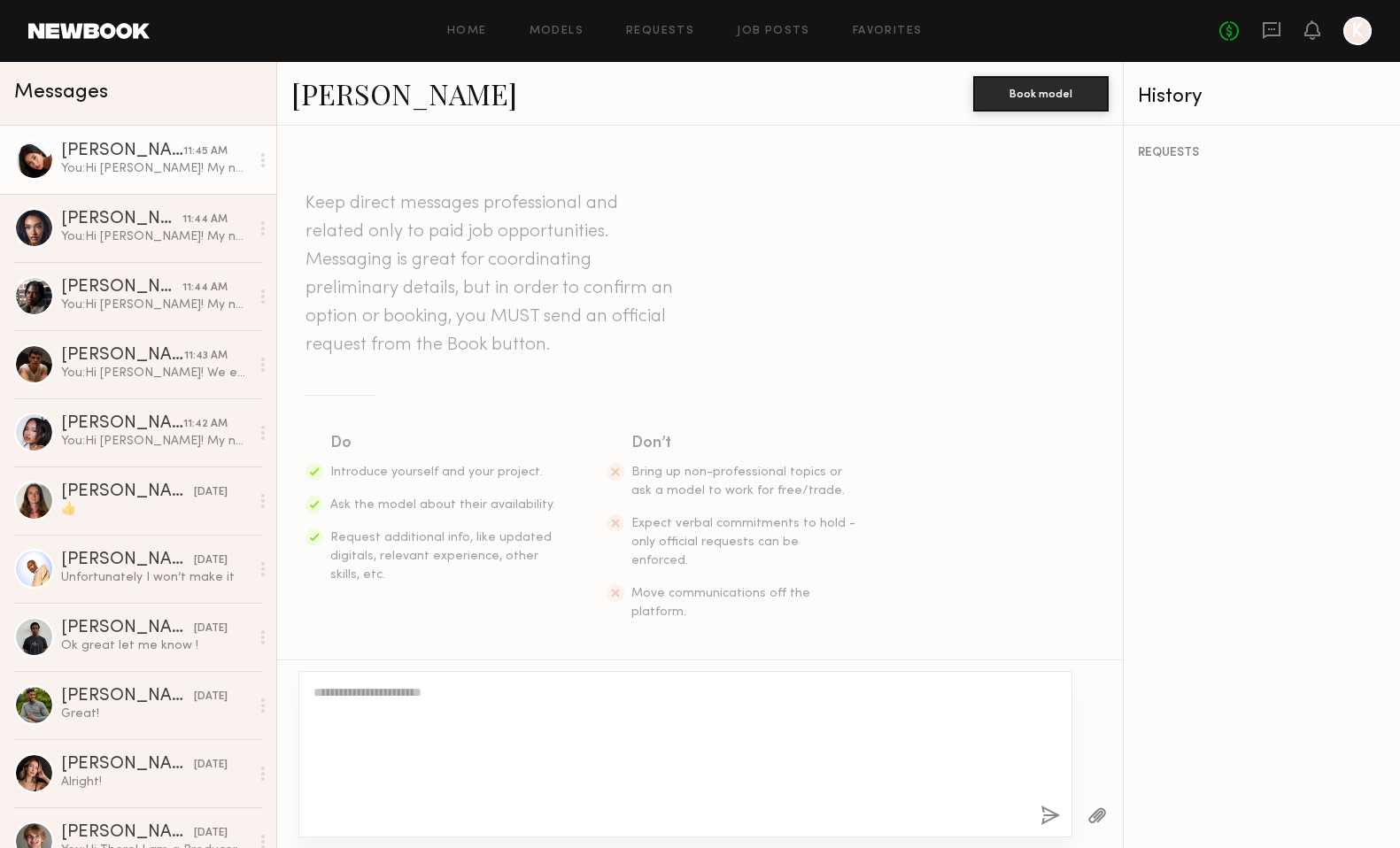
scroll to position [596, 0]
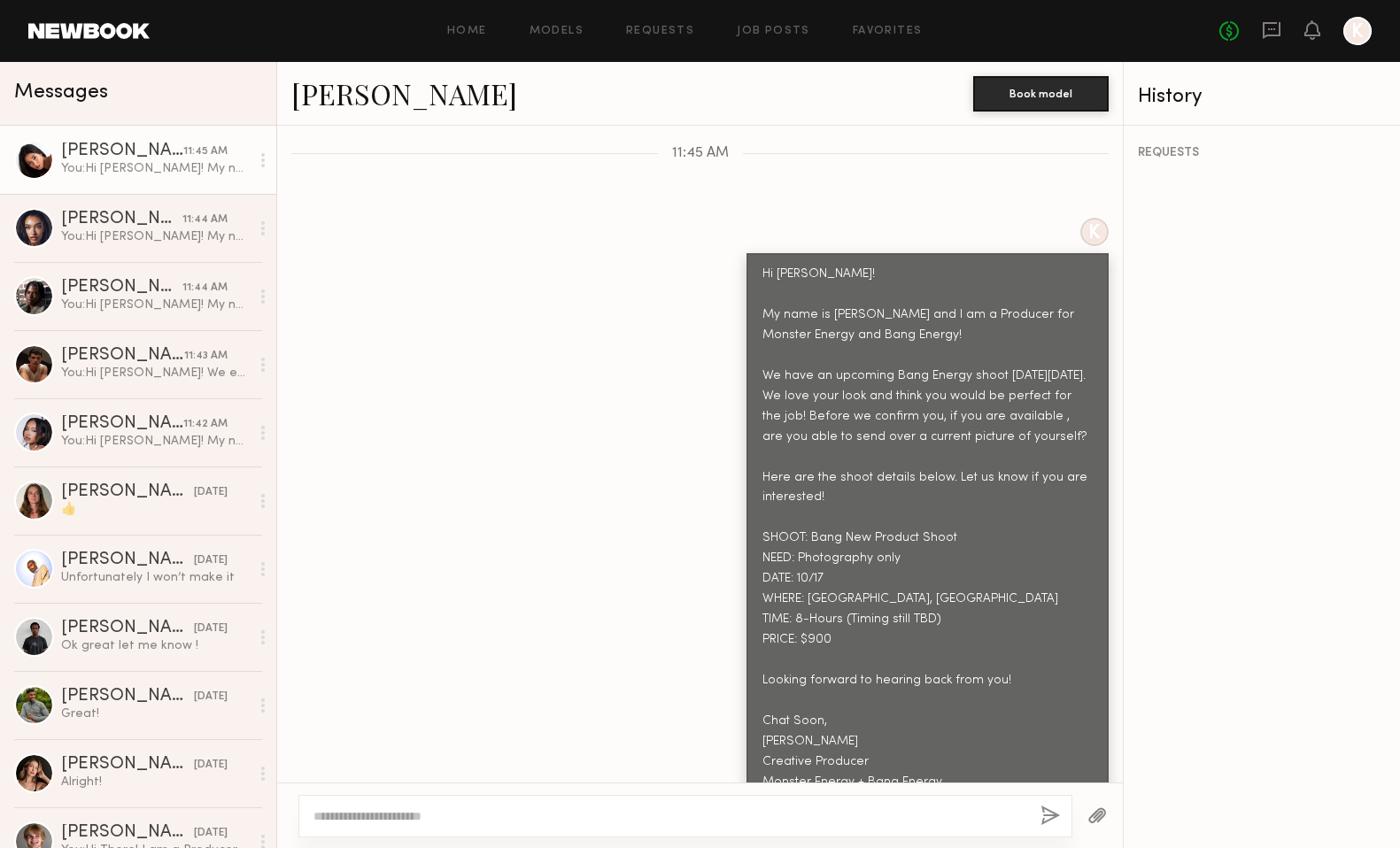
click at [602, 332] on div "K Hi [PERSON_NAME]! My name is [PERSON_NAME] and I am a Producer for Monster En…" at bounding box center [700, 511] width 845 height 586
